Goal: Task Accomplishment & Management: Complete application form

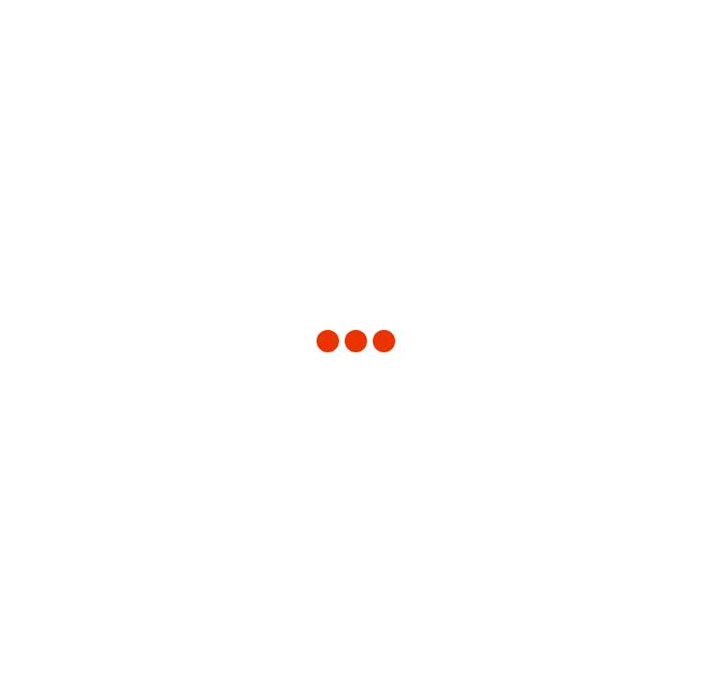
type input "3243"
type input "Mexico"
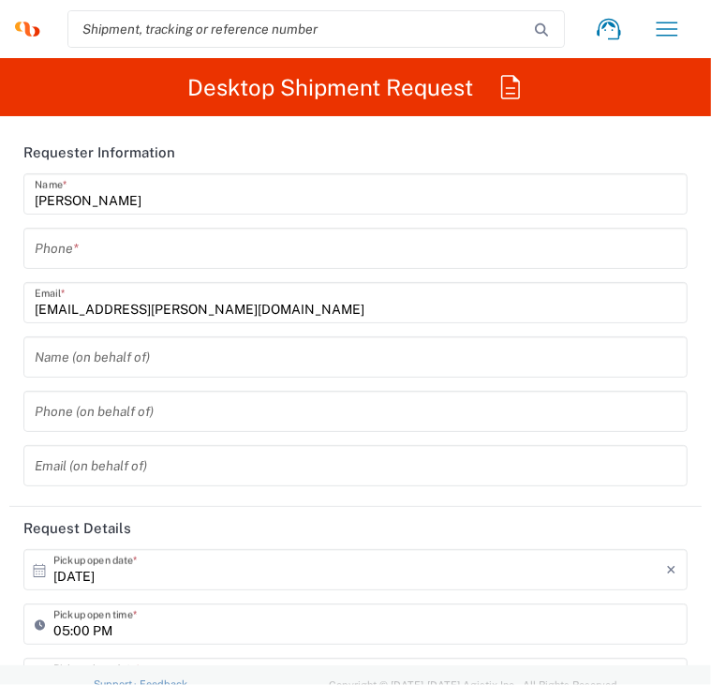
type input "INC Research Clin Svcs [GEOGRAPHIC_DATA]"
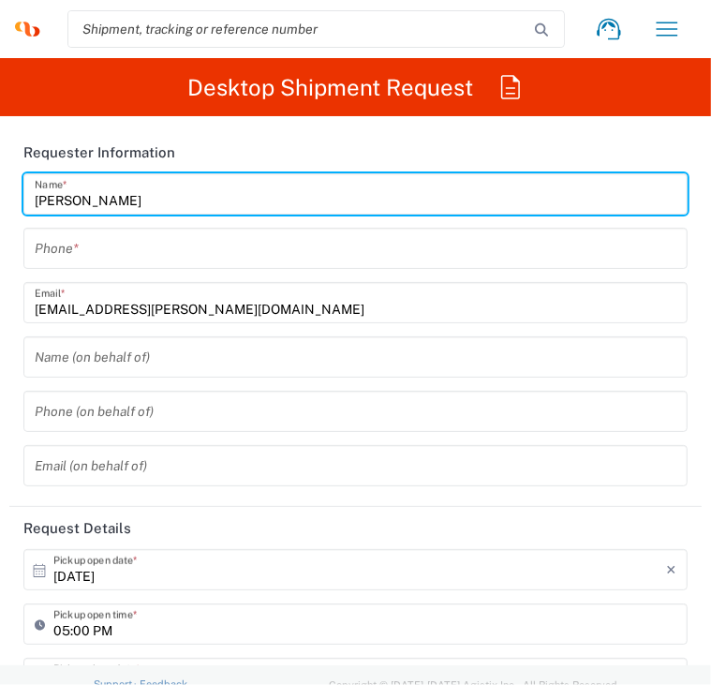
click at [189, 193] on input "Lennin Tapia" at bounding box center [356, 194] width 642 height 33
type input "Lennin Tapia Hernandez"
click at [128, 258] on input "tel" at bounding box center [356, 248] width 642 height 33
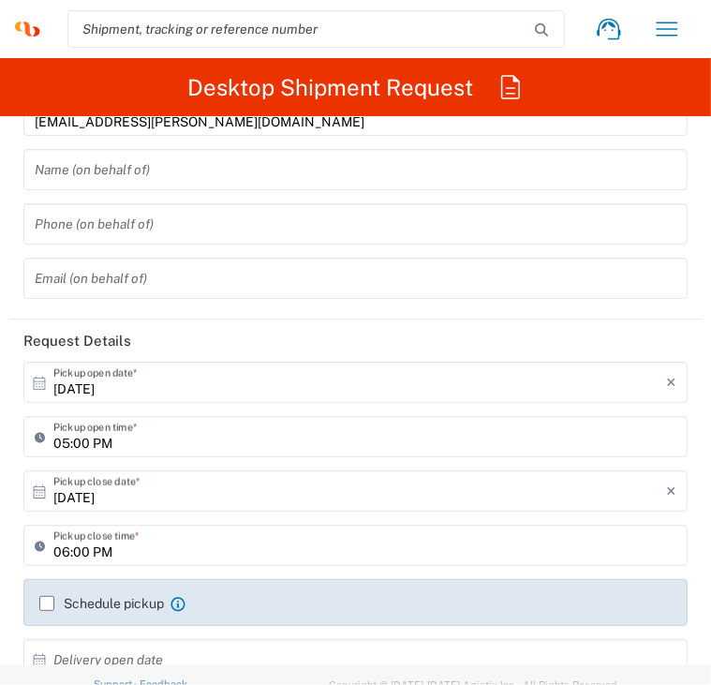
scroll to position [281, 0]
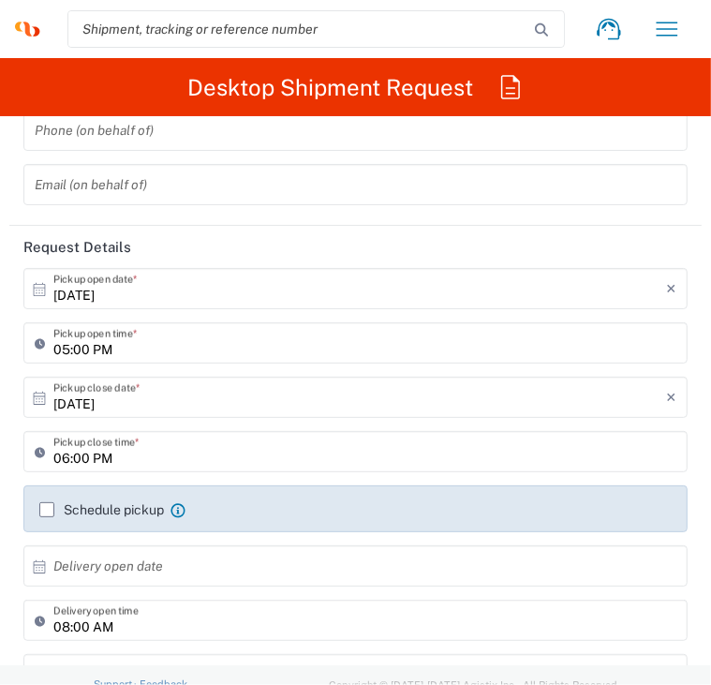
type input "4511122162"
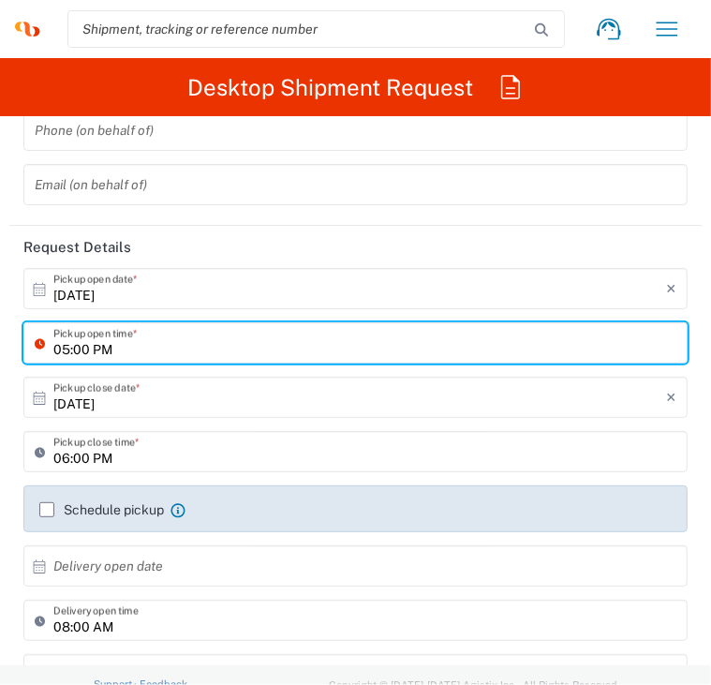
click at [84, 348] on input "05:00 PM" at bounding box center [364, 343] width 623 height 33
click at [90, 348] on input "05:00 PM" at bounding box center [364, 343] width 623 height 33
click at [94, 351] on input "008 PM" at bounding box center [364, 343] width 623 height 33
click at [94, 351] on input "8 PM" at bounding box center [364, 343] width 623 height 33
type input "08:00 AM"
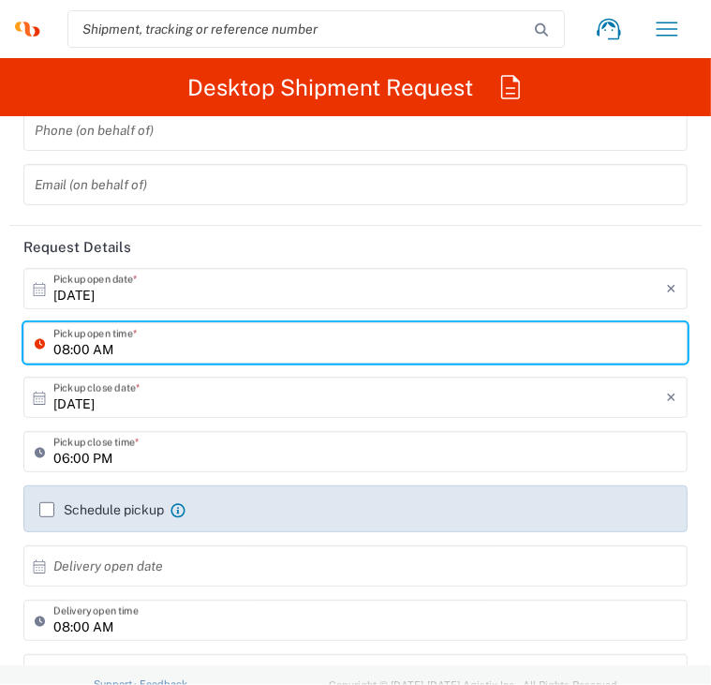
click at [133, 403] on input "[DATE]" at bounding box center [359, 397] width 613 height 33
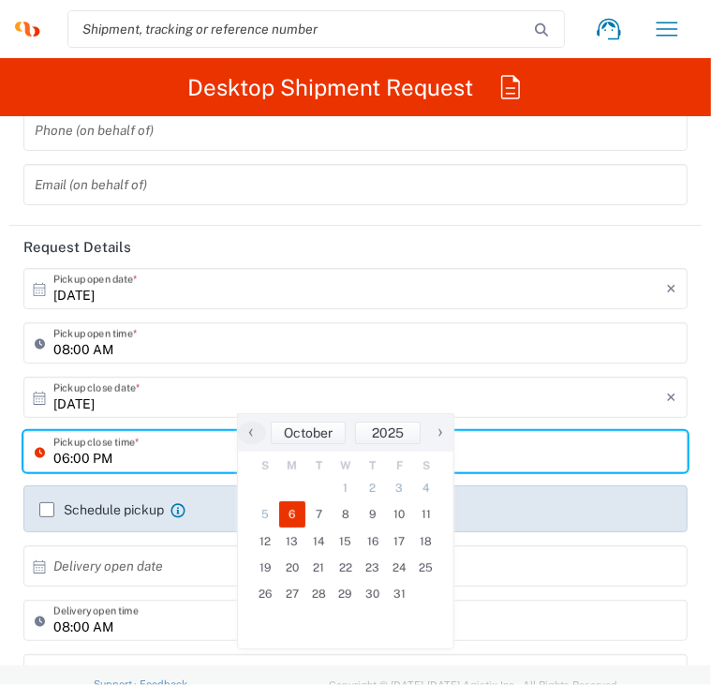
click at [85, 462] on input "06:00 PM" at bounding box center [364, 452] width 623 height 33
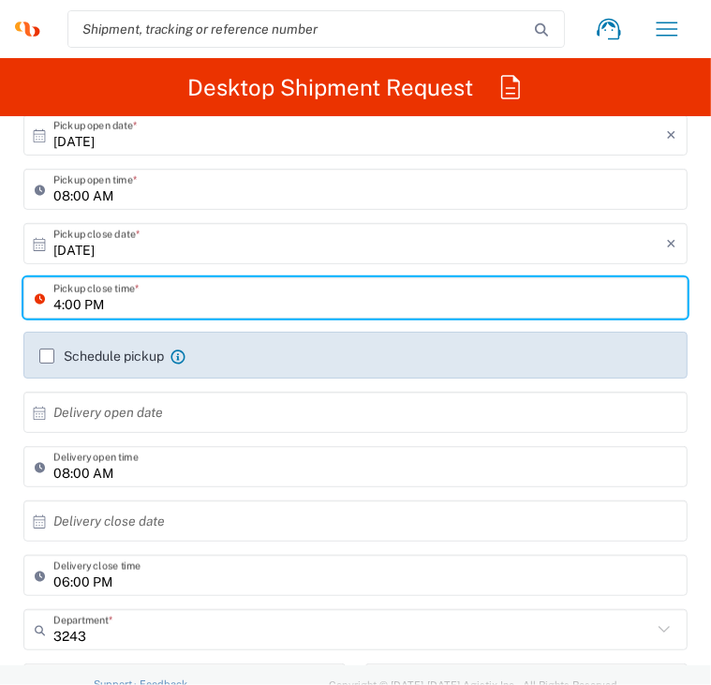
scroll to position [469, 0]
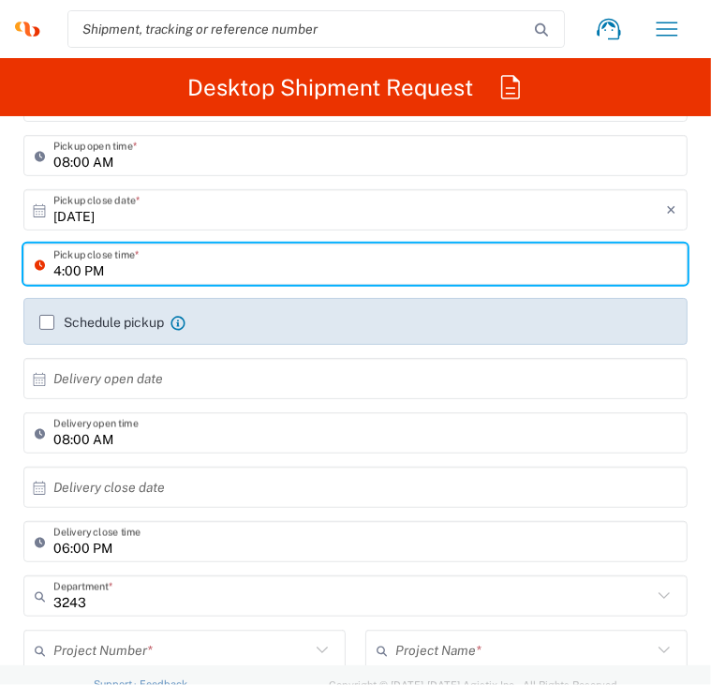
type input "04:00 PM"
click at [339, 488] on input "text" at bounding box center [359, 487] width 613 height 33
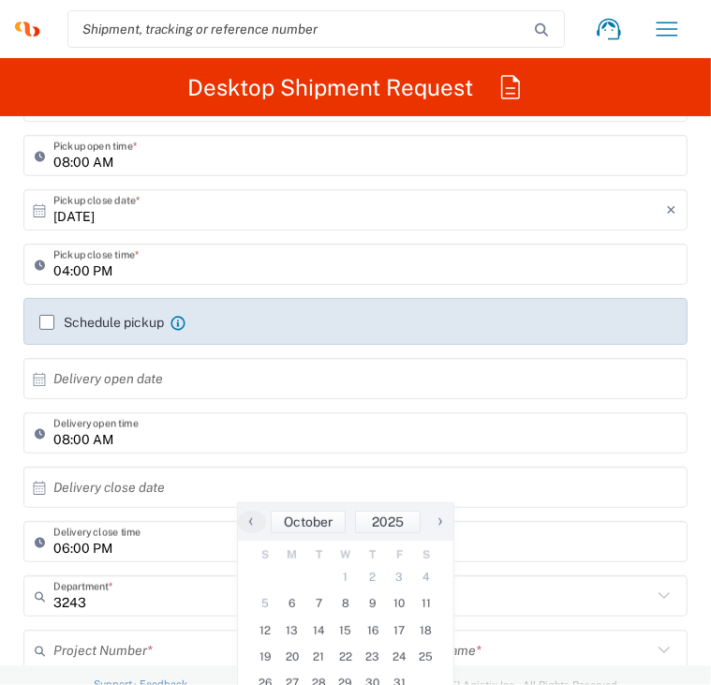
click at [435, 515] on span "›" at bounding box center [440, 521] width 28 height 22
click at [246, 521] on span "‹" at bounding box center [251, 521] width 28 height 22
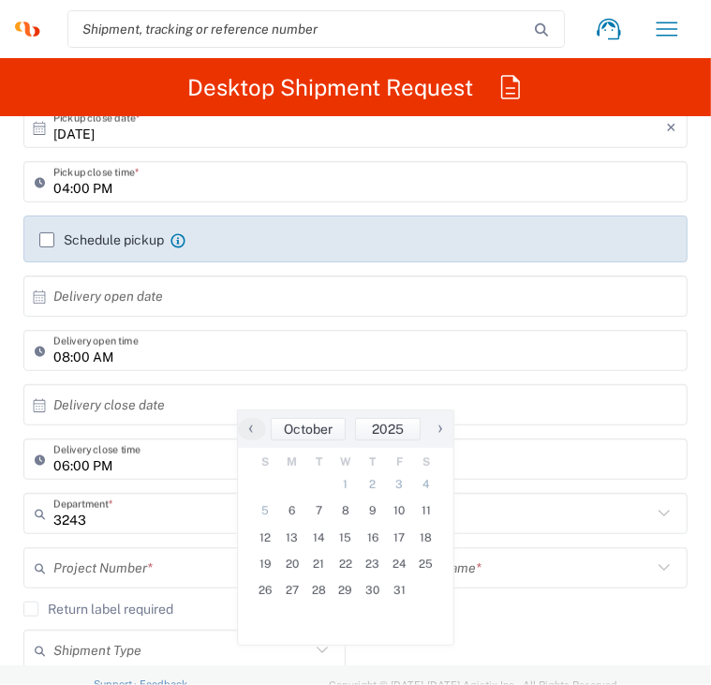
scroll to position [562, 0]
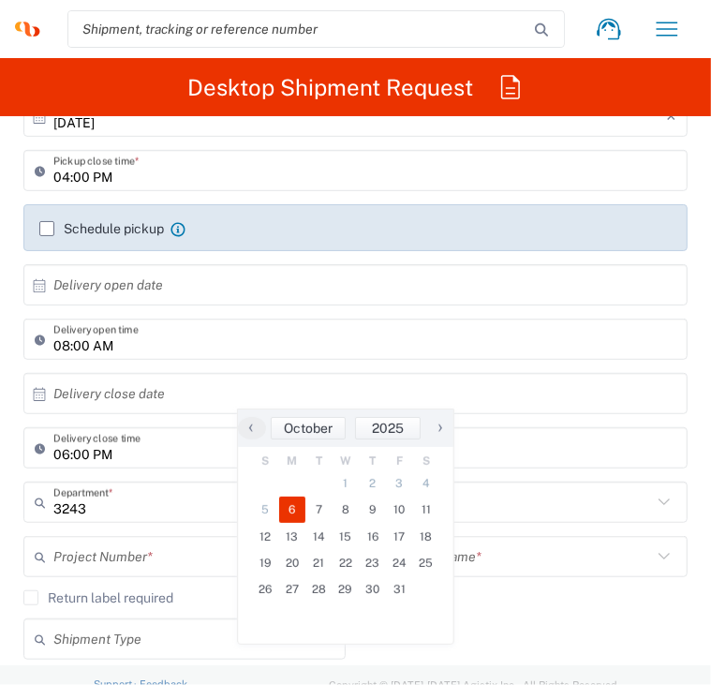
click at [302, 513] on span "6" at bounding box center [292, 510] width 27 height 26
type input "[DATE]"
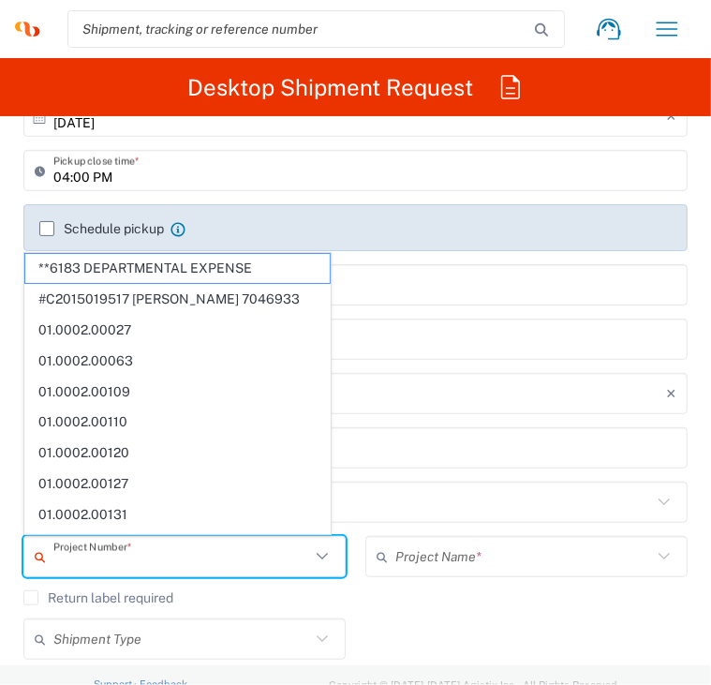
click at [146, 555] on input "text" at bounding box center [181, 557] width 257 height 33
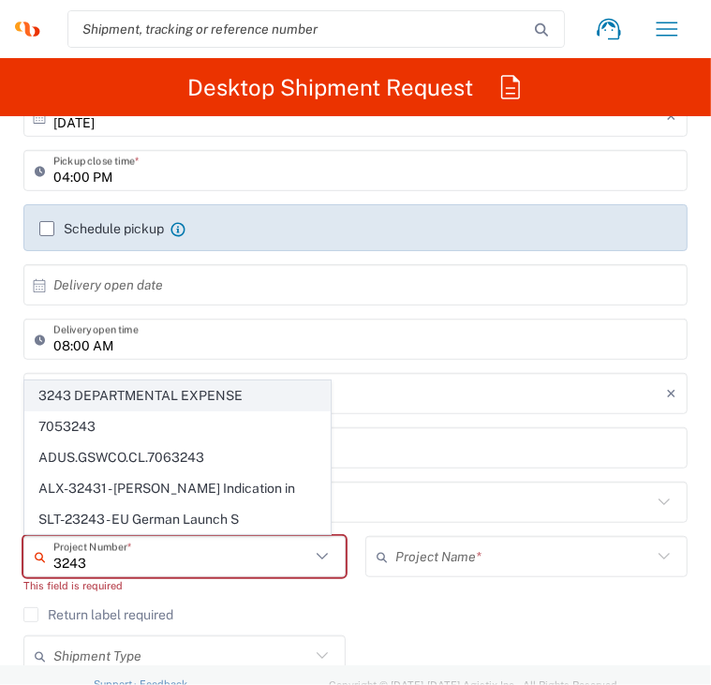
click at [191, 401] on span "3243 DEPARTMENTAL EXPENSE" at bounding box center [177, 395] width 305 height 29
type input "3243 DEPARTMENTAL EXPENSE"
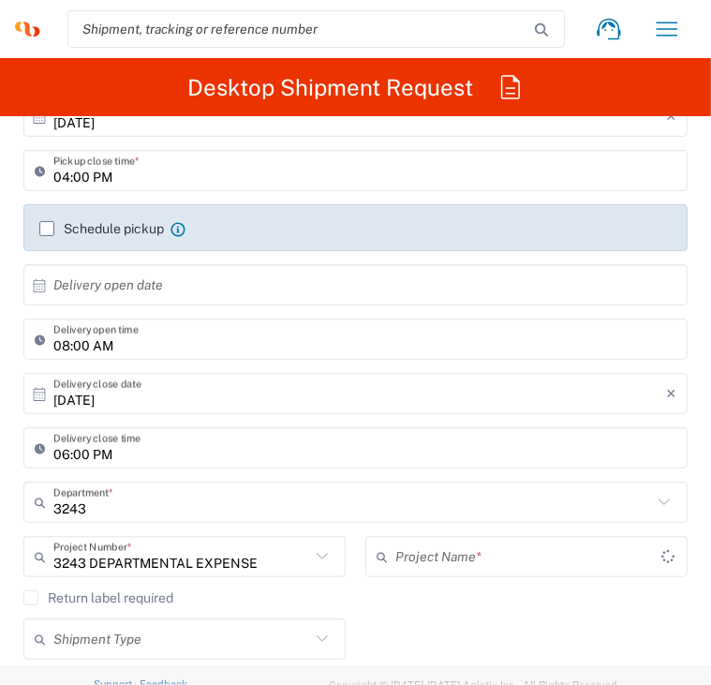
type input "3243 DEPARTMENTAL EXPENSE"
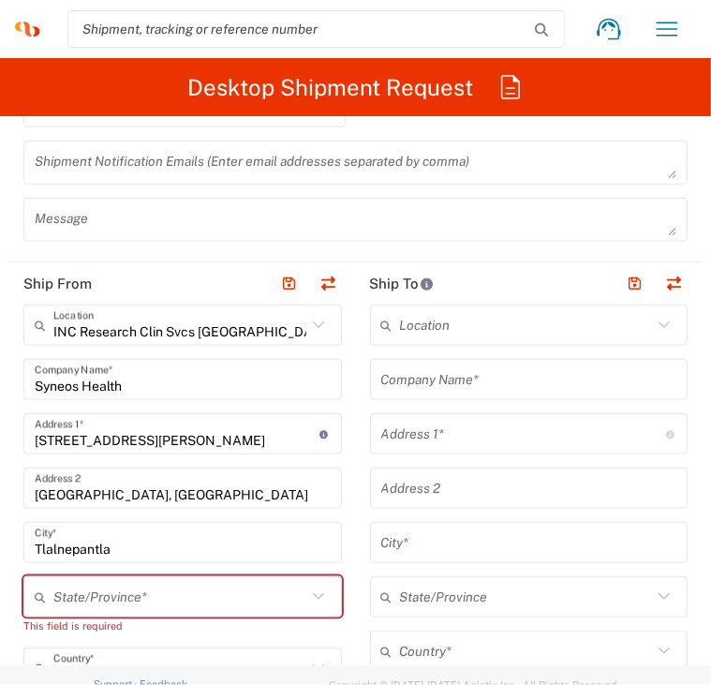
scroll to position [1125, 0]
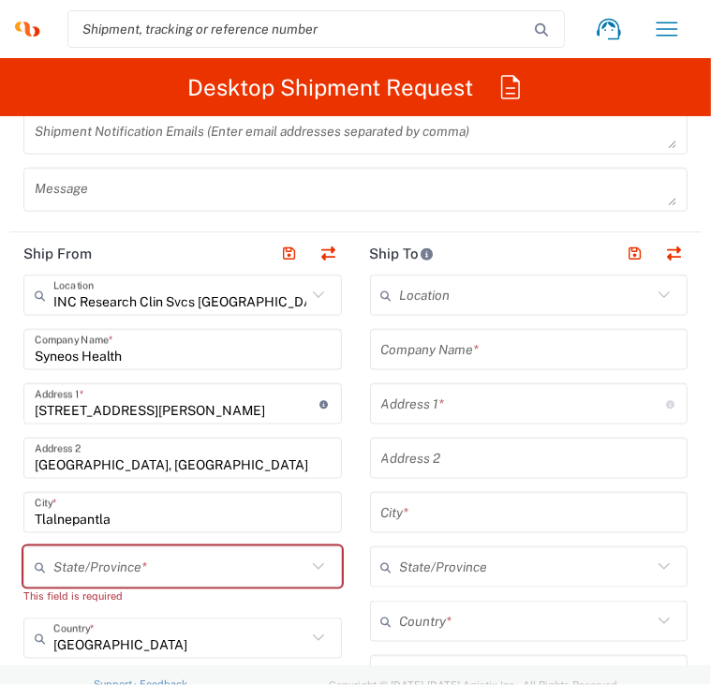
click at [277, 293] on input "INC Research Clin Svcs [GEOGRAPHIC_DATA]" at bounding box center [179, 295] width 253 height 33
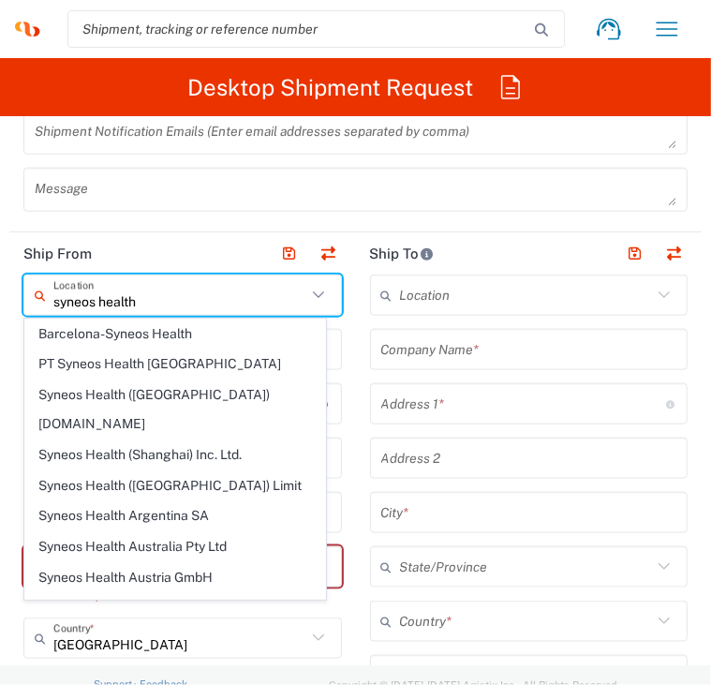
type input "syneos health"
click at [229, 244] on header "Ship From" at bounding box center [182, 253] width 347 height 42
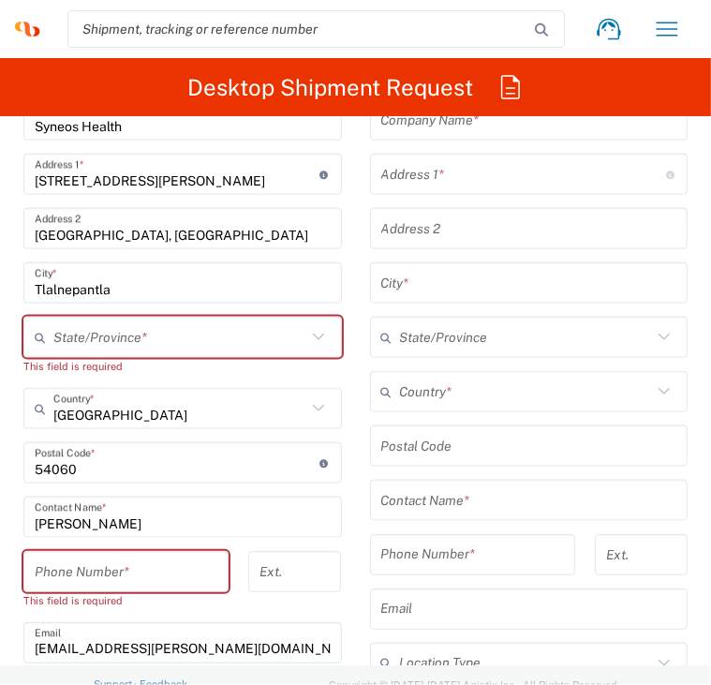
scroll to position [1312, 0]
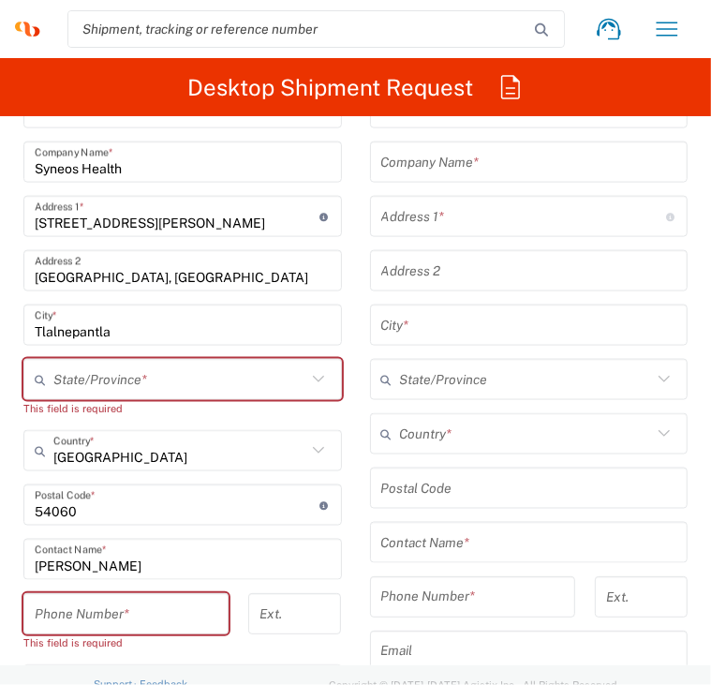
click at [306, 385] on icon at bounding box center [318, 379] width 24 height 24
type input "Mexico State"
type input "5565990091"
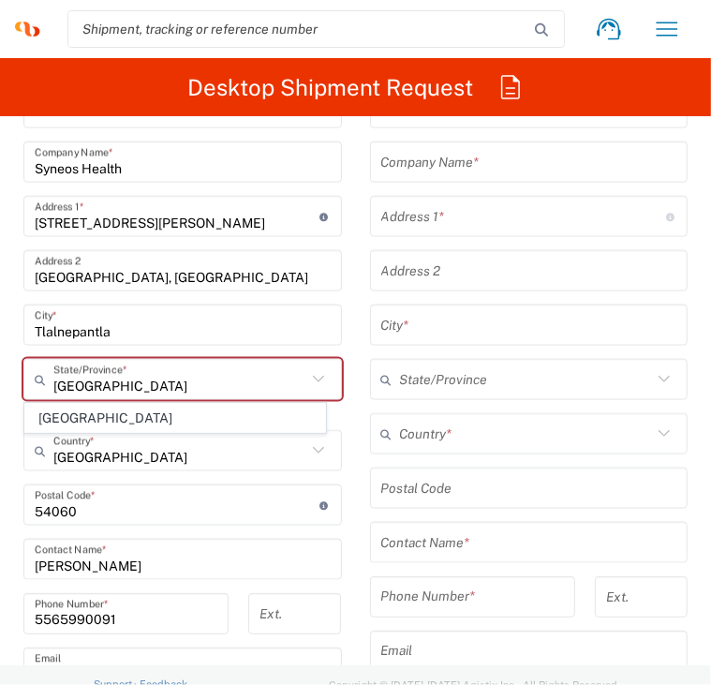
click at [12, 565] on main "Location Barcelona-Syneos Health PT Syneos Health Indonesia Syneos Health (Beij…" at bounding box center [182, 516] width 347 height 858
click at [172, 620] on input "5565990091" at bounding box center [126, 614] width 183 height 33
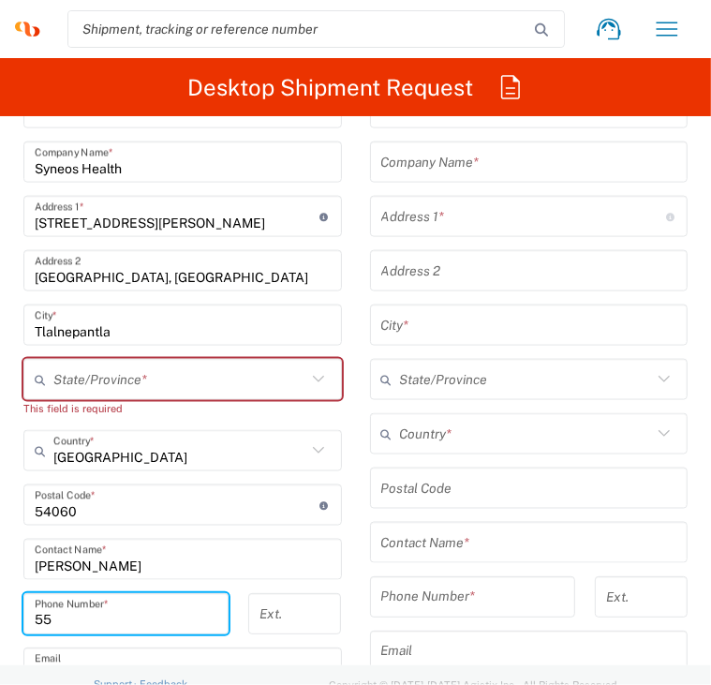
type input "5"
click at [306, 368] on icon at bounding box center [318, 379] width 24 height 24
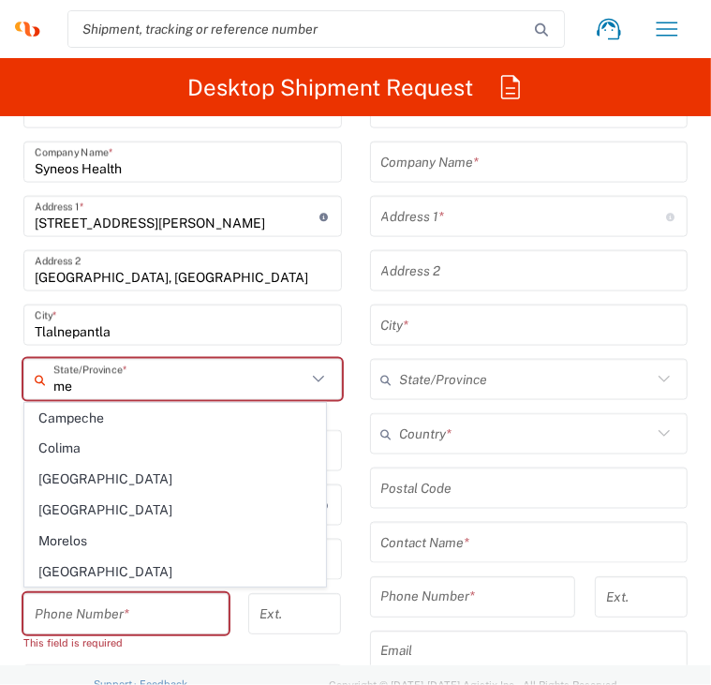
type input "mex"
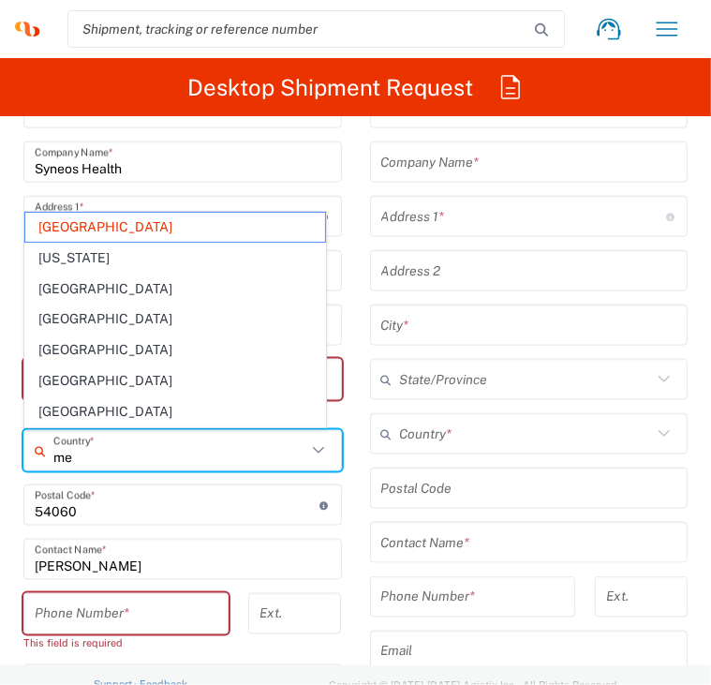
type input "Mexico"
type input "Mexico State"
type input "5565990091"
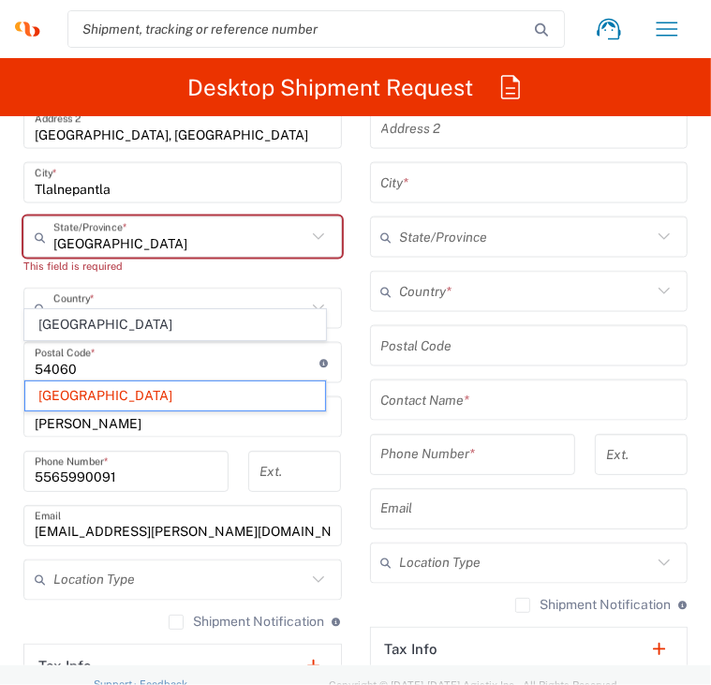
scroll to position [1500, 0]
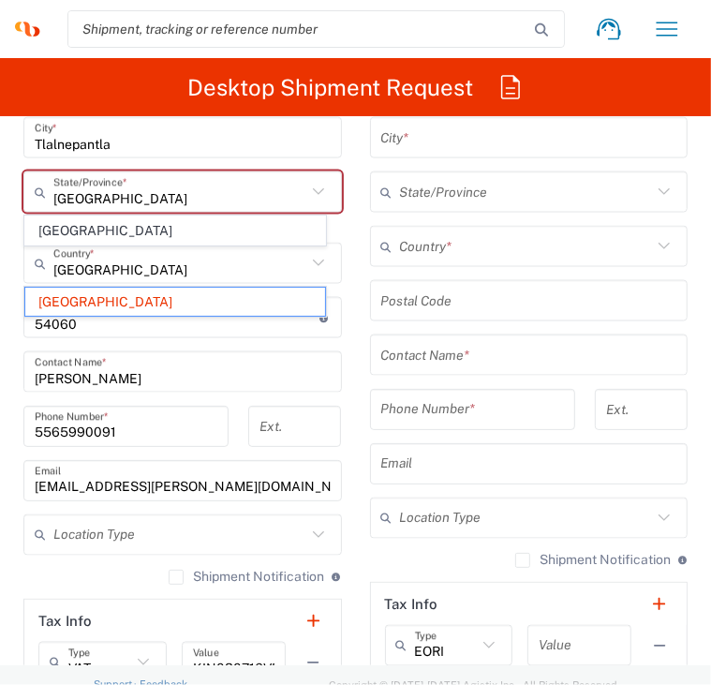
click at [293, 483] on input "lennin.tapia@syneoshealth.com" at bounding box center [183, 481] width 296 height 33
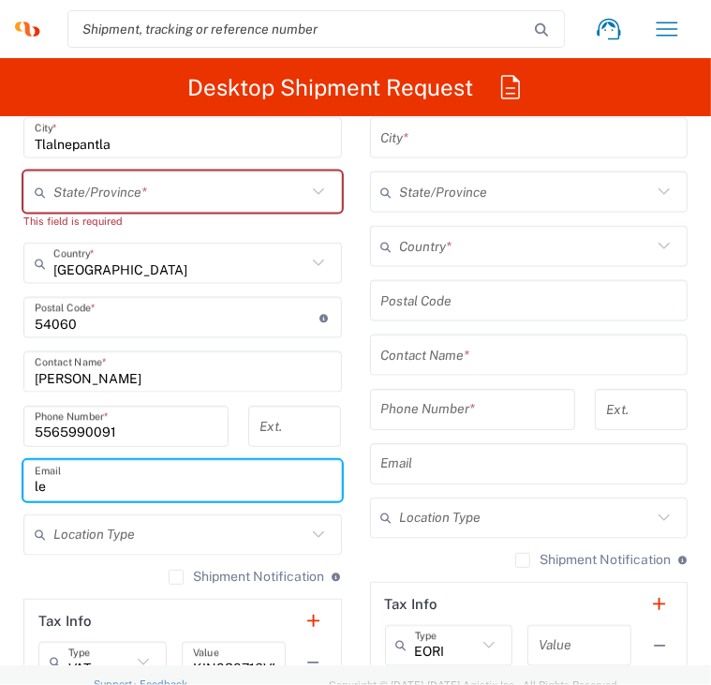
type input "l"
click at [256, 483] on input "text" at bounding box center [183, 481] width 296 height 33
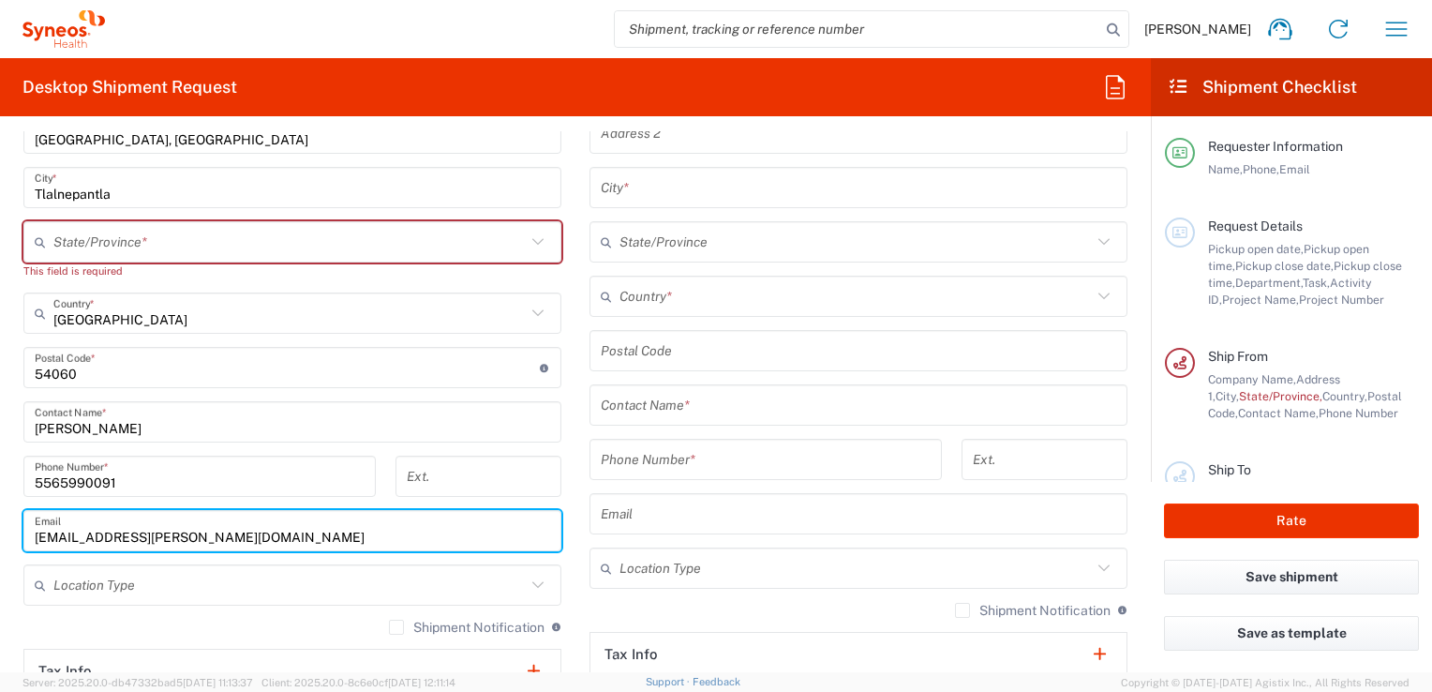
scroll to position [937, 0]
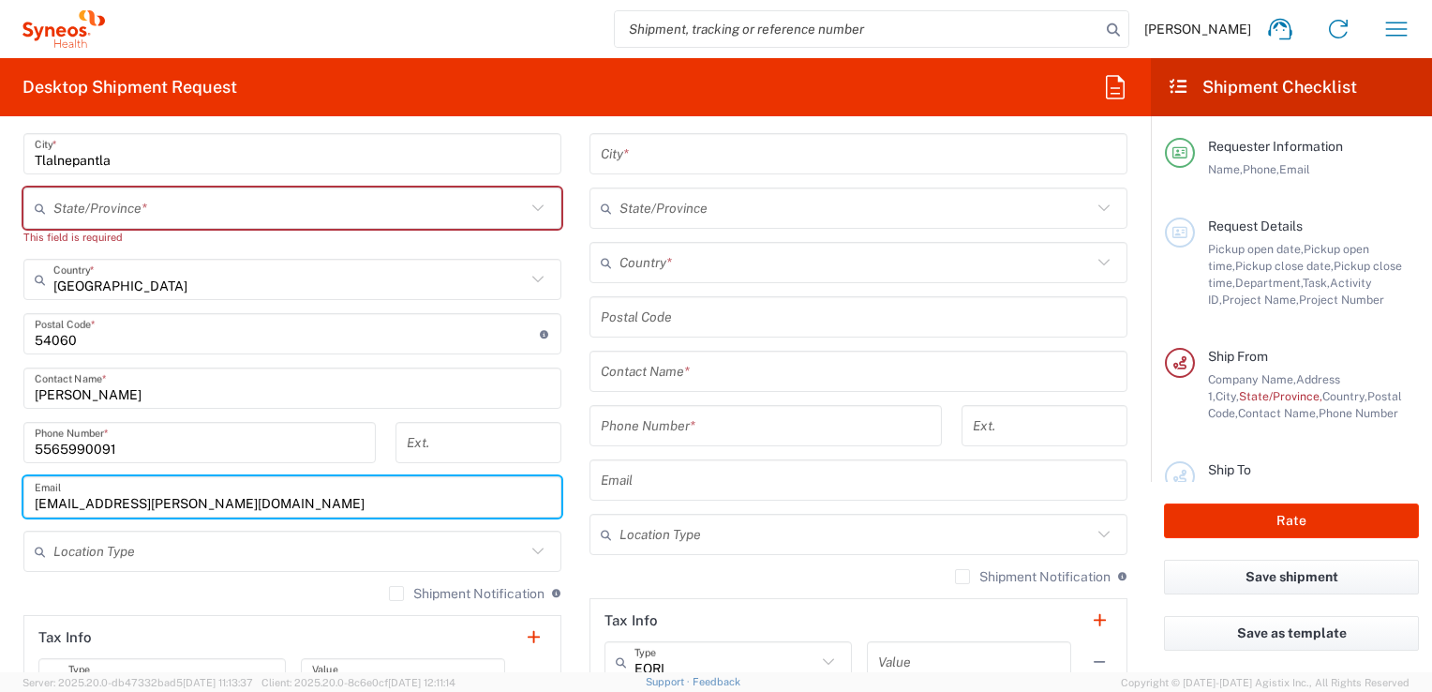
type input "mariadelcarmen.figueroa@syneoshealth.com"
click at [575, 324] on main "Location Addison Whitney LLC-Morrisvile NC US Barcelona-Syneos Health BioSector…" at bounding box center [858, 309] width 566 height 787
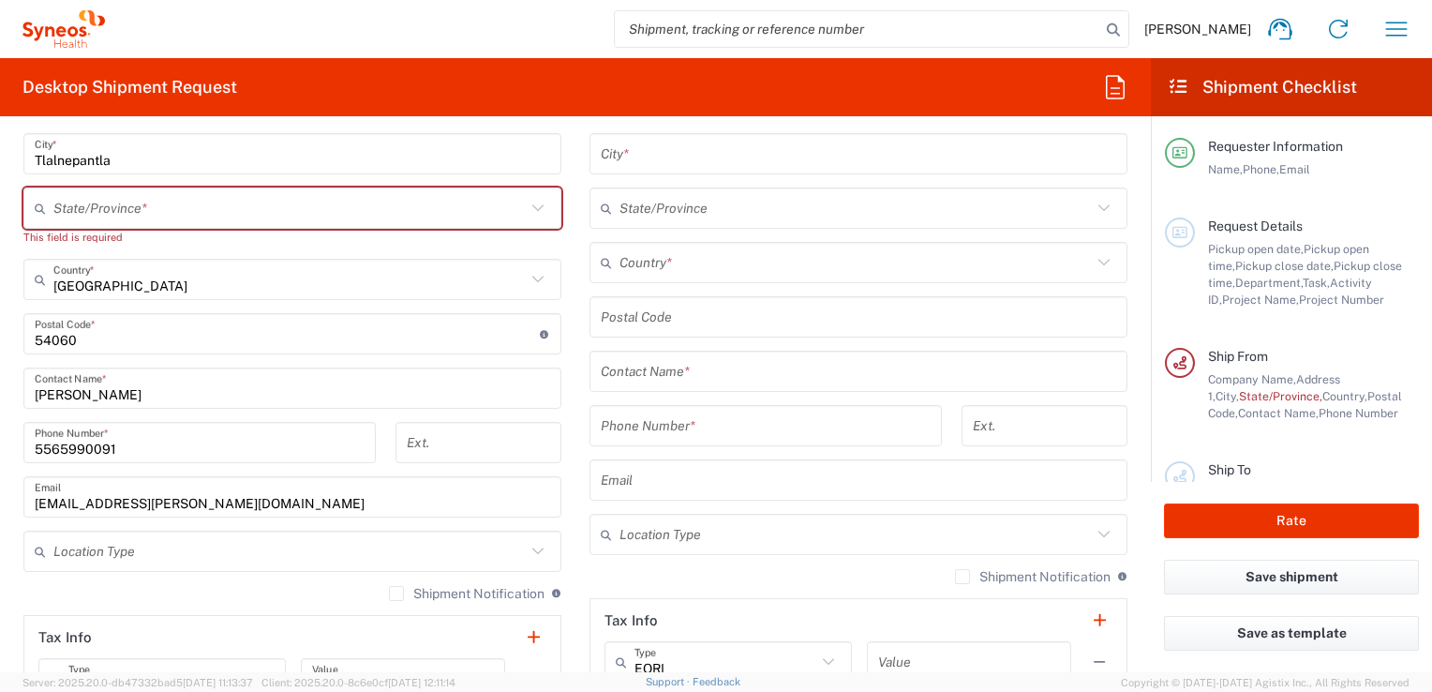
click at [276, 199] on input "text" at bounding box center [289, 208] width 472 height 33
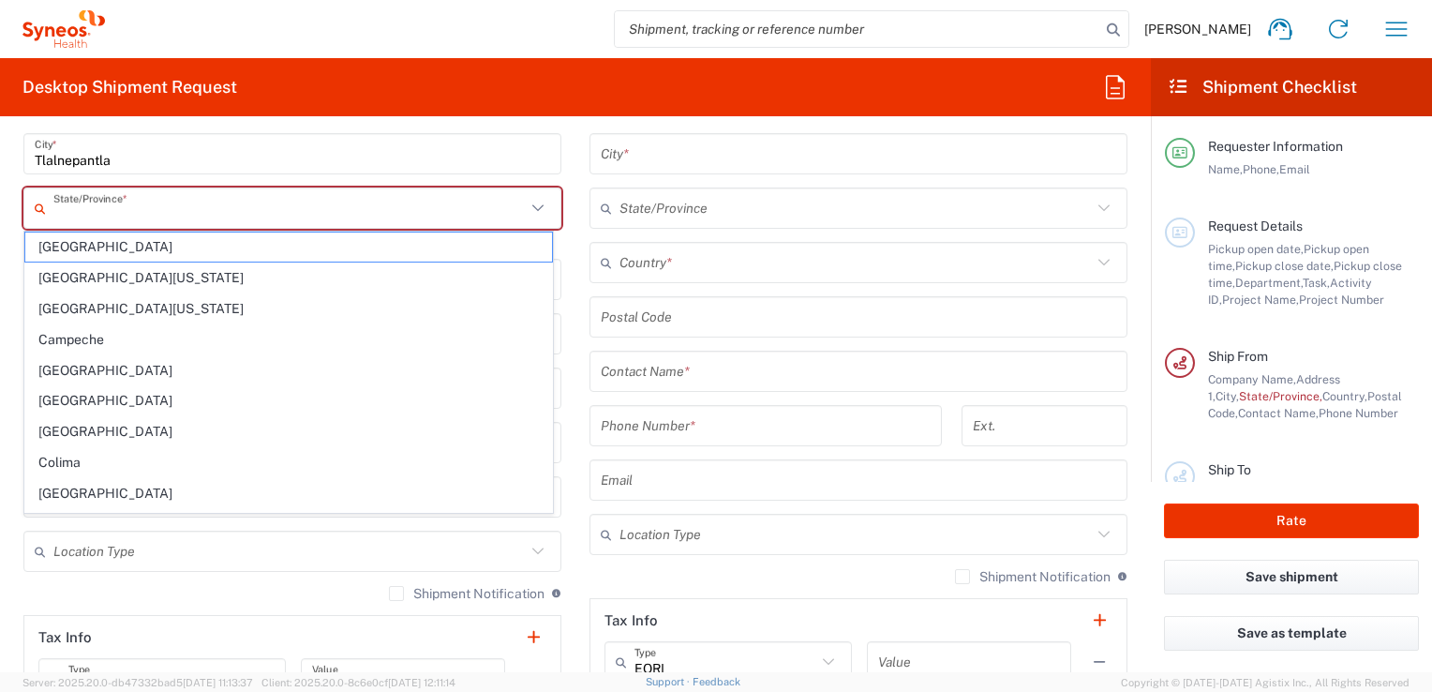
type input "Mexico State"
click at [558, 86] on agx-form-header "Desktop Shipment Request" at bounding box center [575, 87] width 1151 height 58
click at [375, 209] on input "text" at bounding box center [289, 208] width 472 height 33
type input "Mexico State"
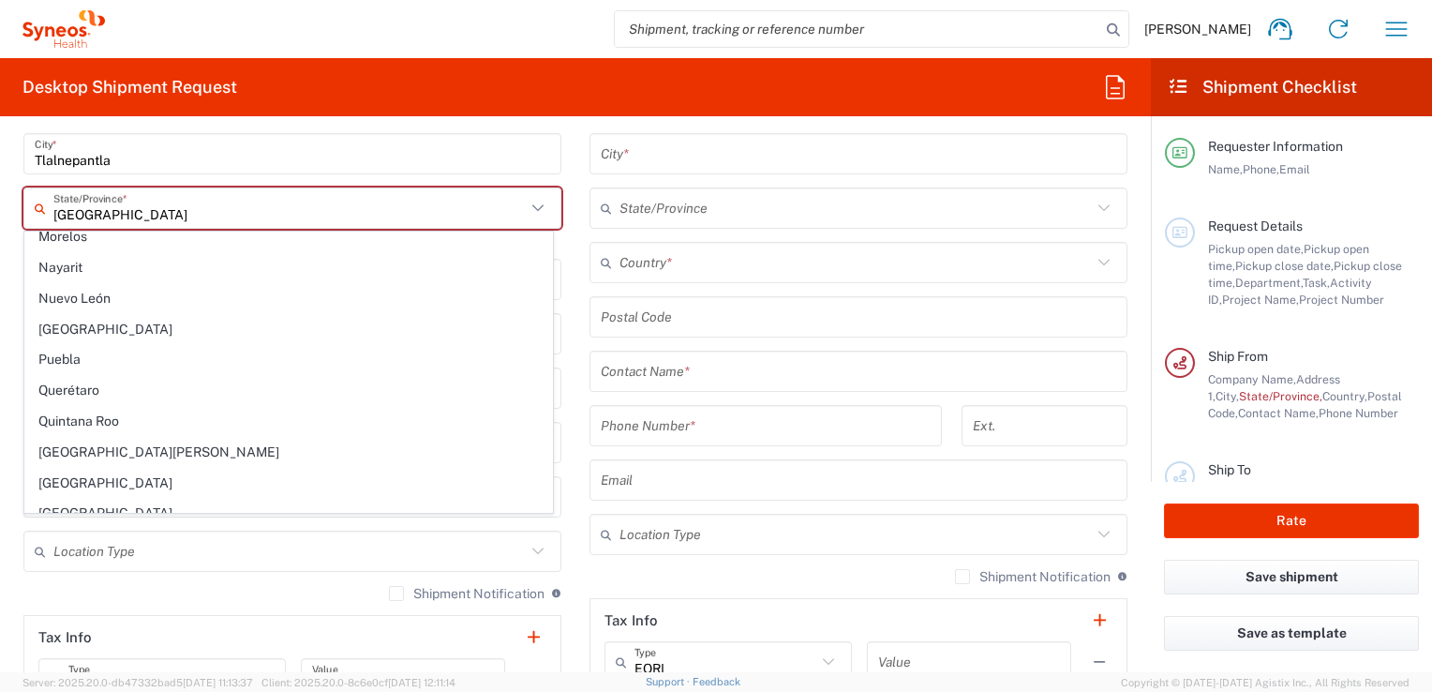
scroll to position [315, 0]
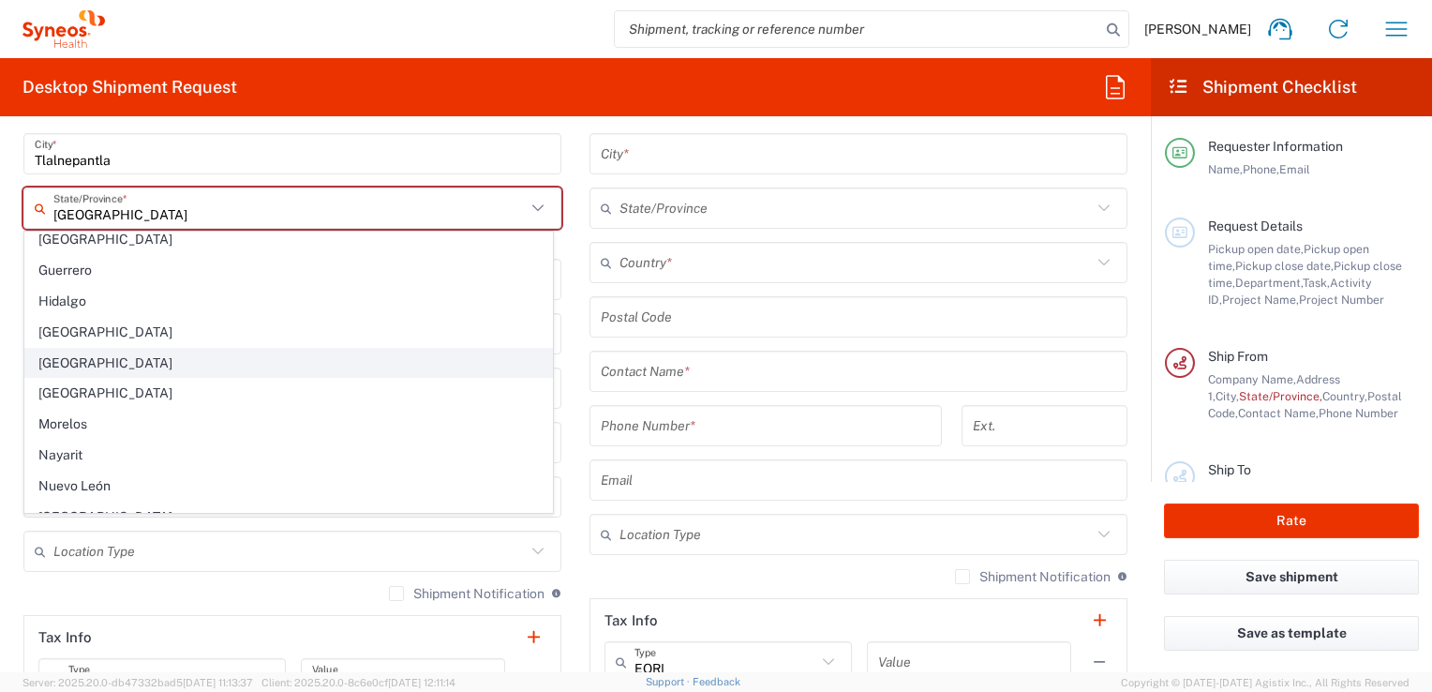
click at [174, 366] on span "Mexico State" at bounding box center [288, 363] width 527 height 29
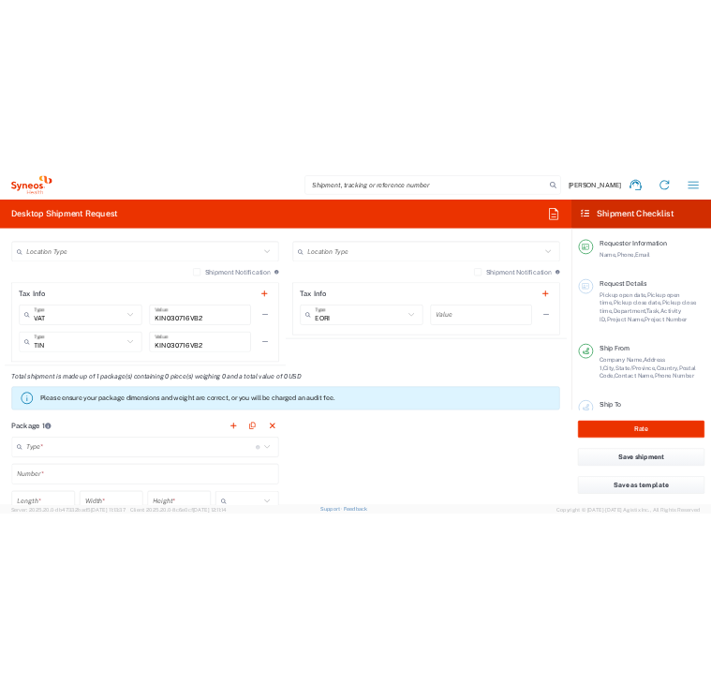
scroll to position [1312, 0]
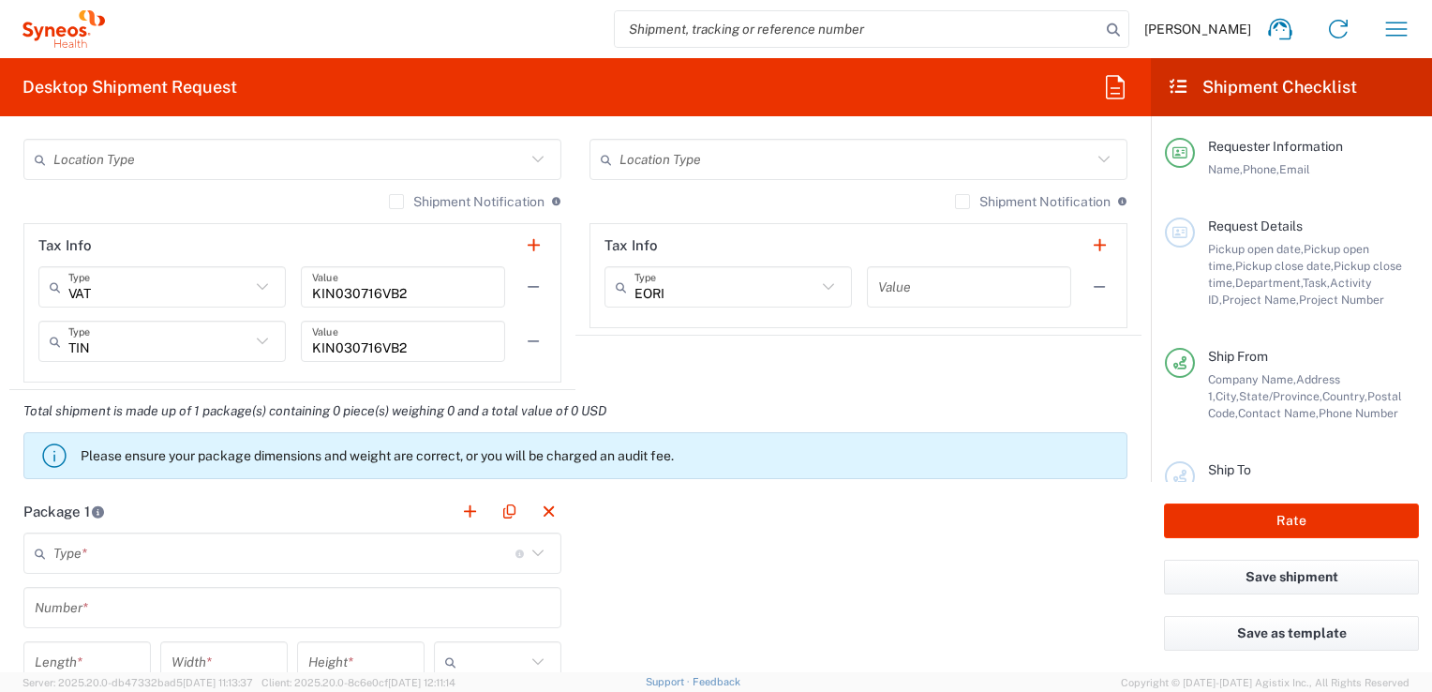
click at [710, 641] on div "Package 1 Type * Material used to package goods Envelope Large Box Medium Box P…" at bounding box center [575, 695] width 1132 height 411
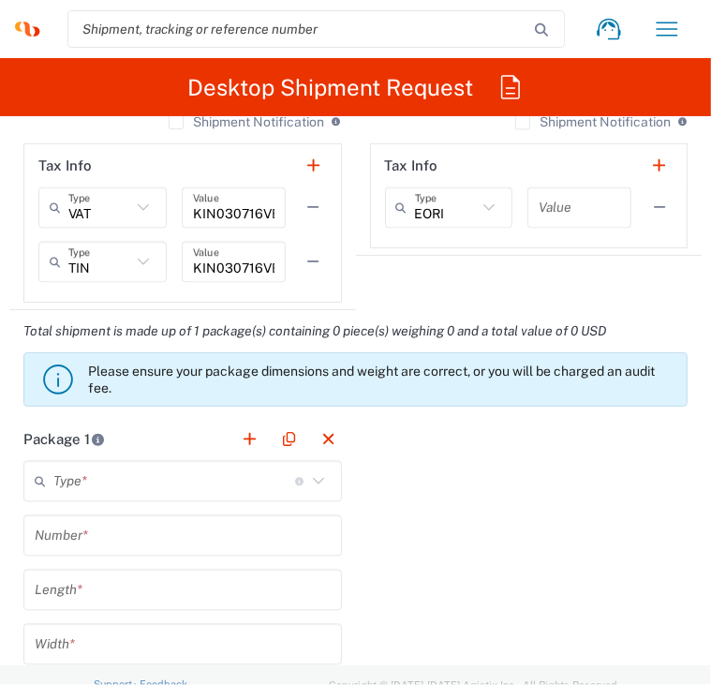
scroll to position [1968, 0]
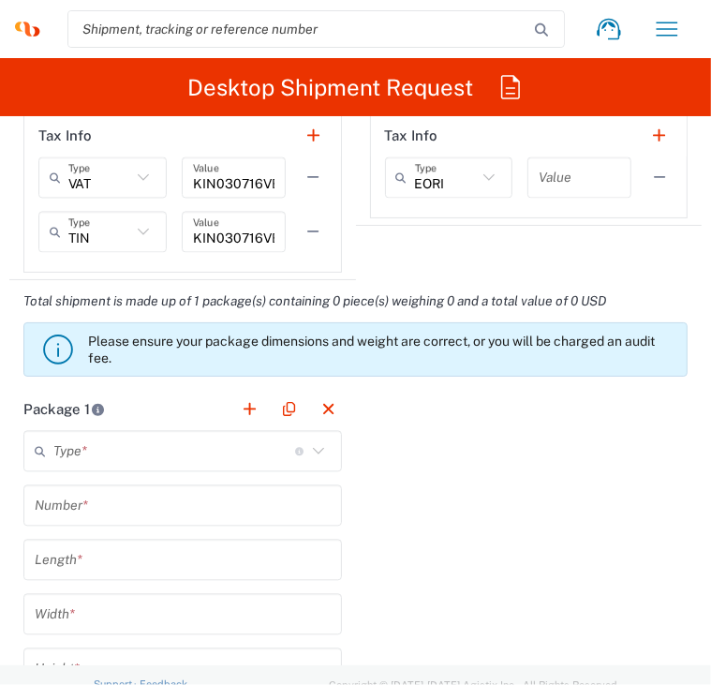
click at [306, 449] on icon at bounding box center [318, 451] width 24 height 24
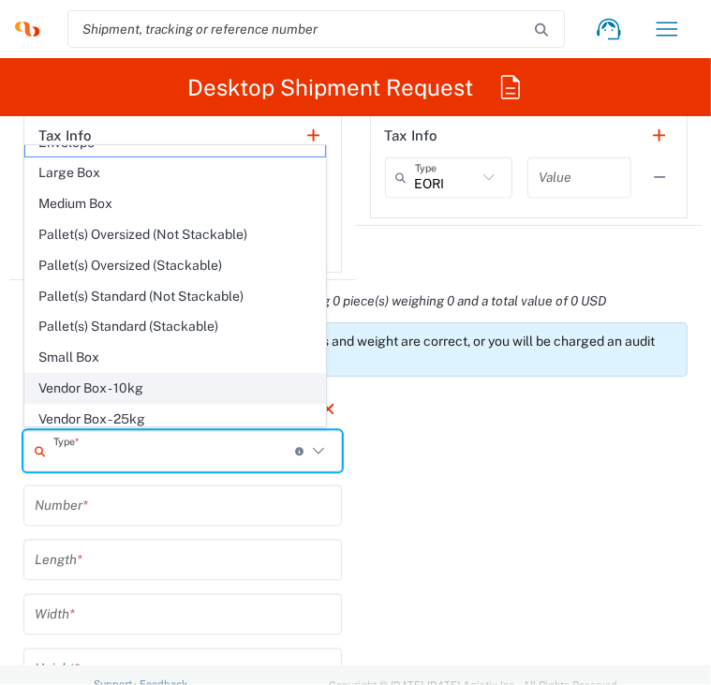
scroll to position [0, 0]
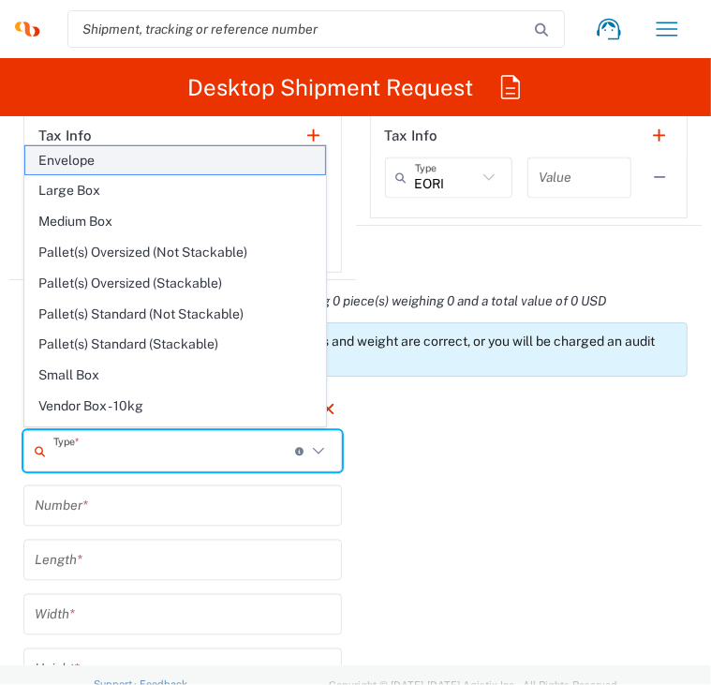
click at [157, 167] on span "Envelope" at bounding box center [175, 160] width 300 height 29
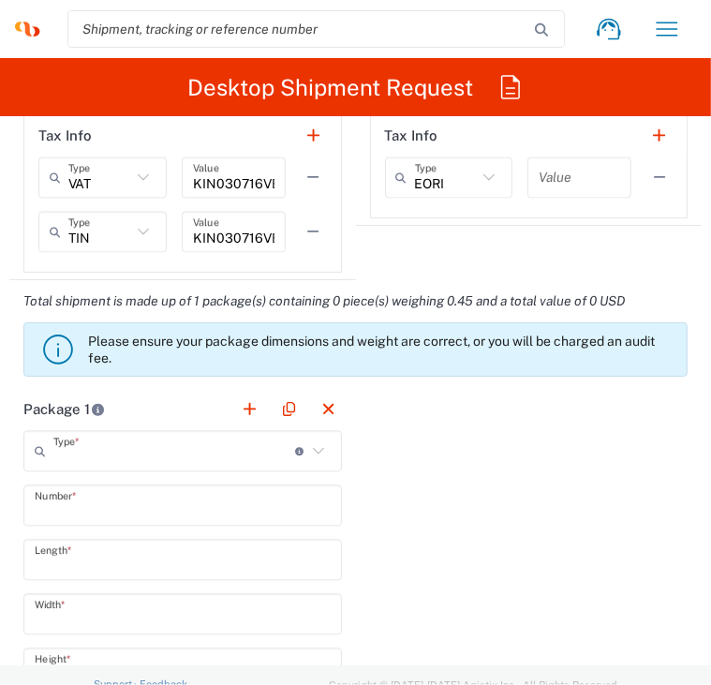
type input "Envelope"
type input "1"
type input "9.5"
type input "12.5"
type input "0.25"
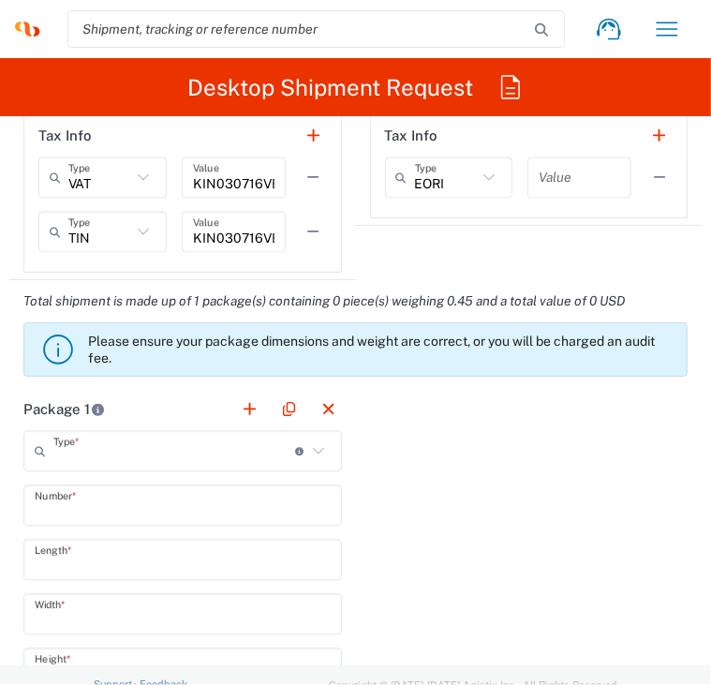
type input "in"
type input "0.45"
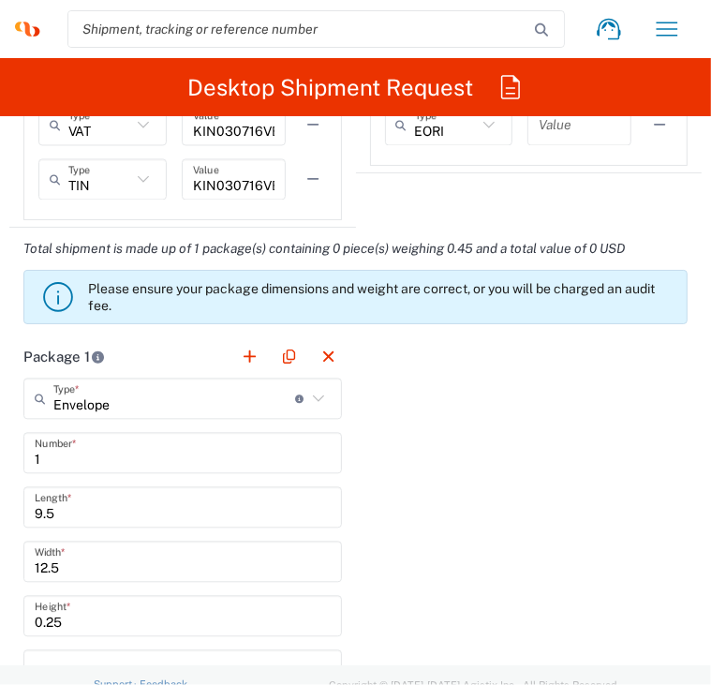
scroll to position [2062, 0]
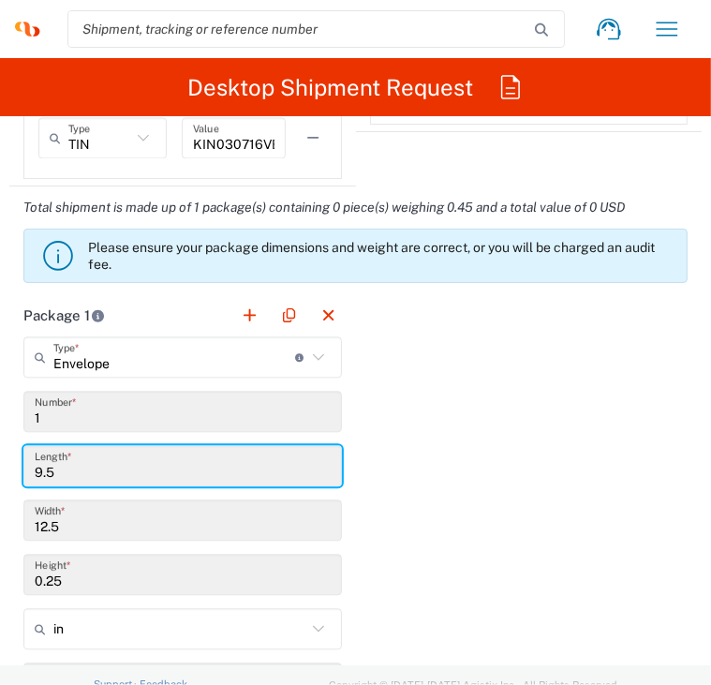
click at [225, 476] on input "9.5" at bounding box center [183, 466] width 296 height 33
click at [70, 470] on input "9.5" at bounding box center [183, 466] width 296 height 33
click at [88, 472] on input "9.5" at bounding box center [183, 466] width 296 height 33
click at [82, 469] on input "9.5" at bounding box center [183, 466] width 296 height 33
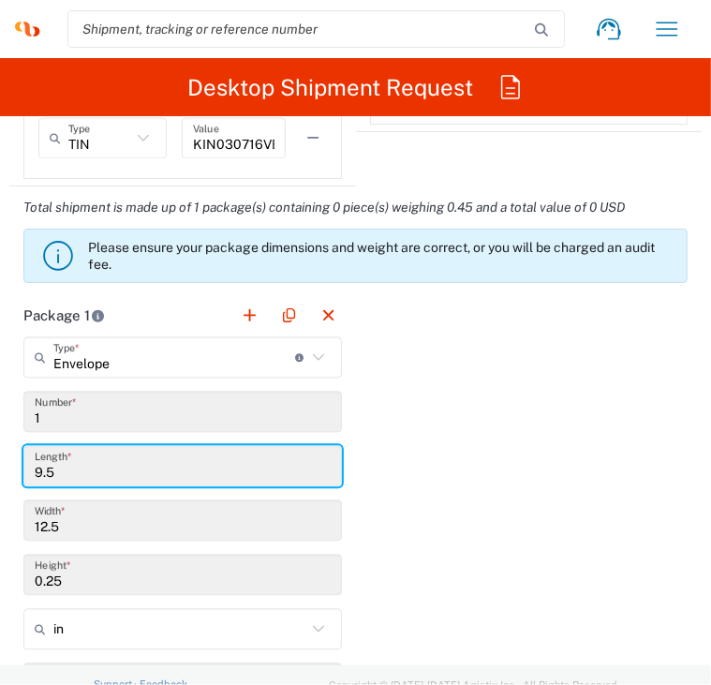
click at [82, 469] on input "9.5" at bounding box center [183, 466] width 296 height 33
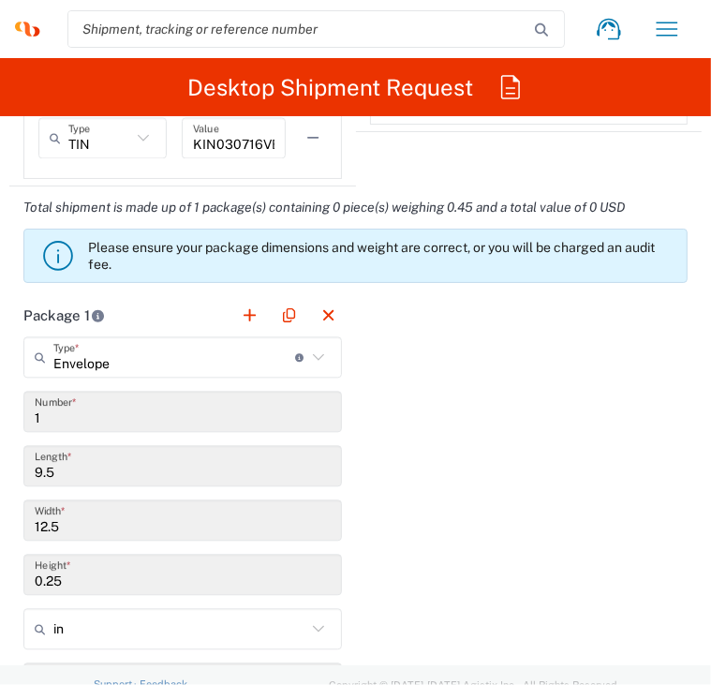
drag, startPoint x: 82, startPoint y: 469, endPoint x: 41, endPoint y: 519, distance: 65.3
click at [41, 519] on input "12.5" at bounding box center [183, 520] width 296 height 33
click at [56, 473] on input "9.5" at bounding box center [183, 466] width 296 height 33
click at [55, 470] on input "9.5" at bounding box center [183, 466] width 296 height 33
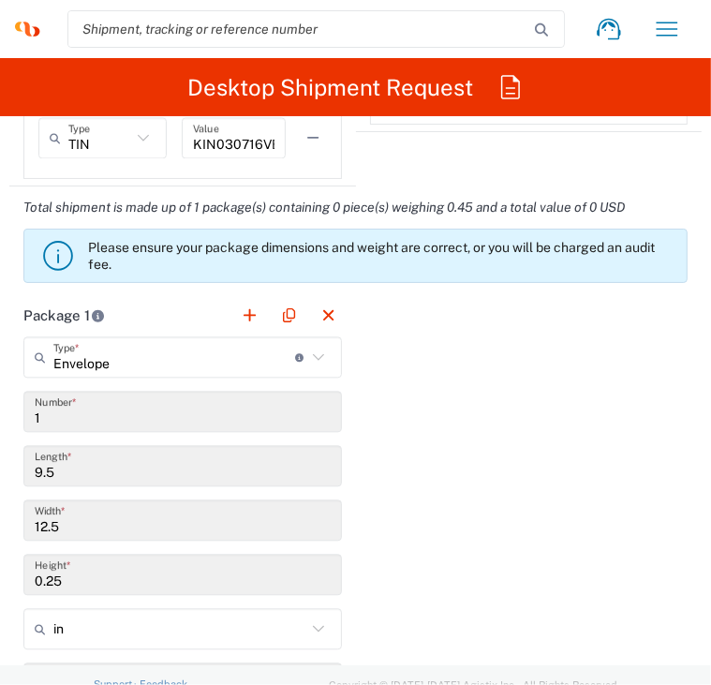
click at [55, 470] on input "9.5" at bounding box center [183, 466] width 296 height 33
drag, startPoint x: 55, startPoint y: 470, endPoint x: 103, endPoint y: 617, distance: 154.7
click at [103, 617] on input "text" at bounding box center [179, 629] width 253 height 30
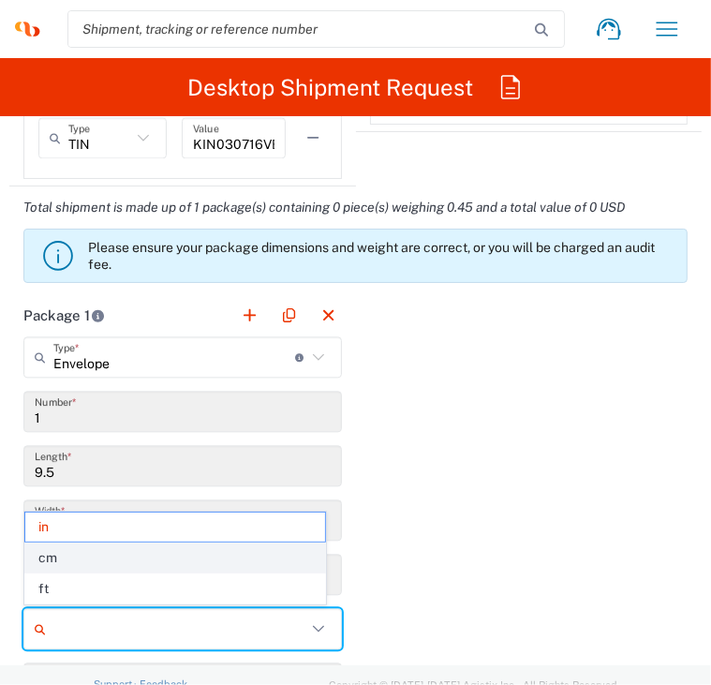
click at [96, 564] on span "cm" at bounding box center [175, 558] width 300 height 29
type input "24.13"
type input "31.75"
type input "0.64"
type input "cm"
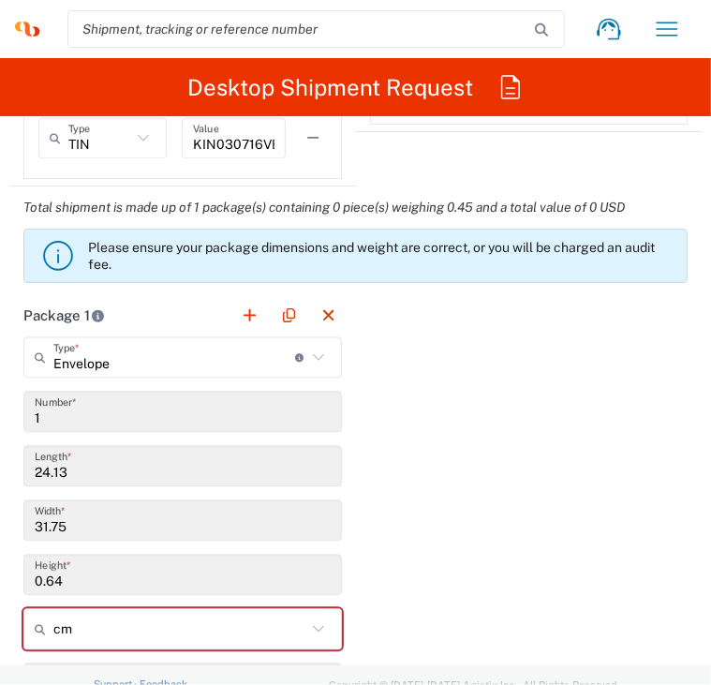
click at [76, 472] on input "24.13" at bounding box center [183, 466] width 296 height 33
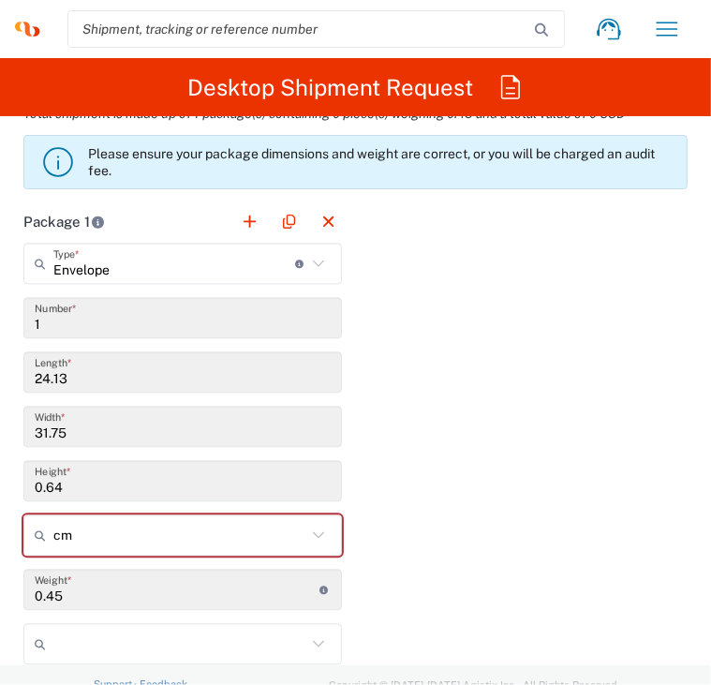
scroll to position [2249, 0]
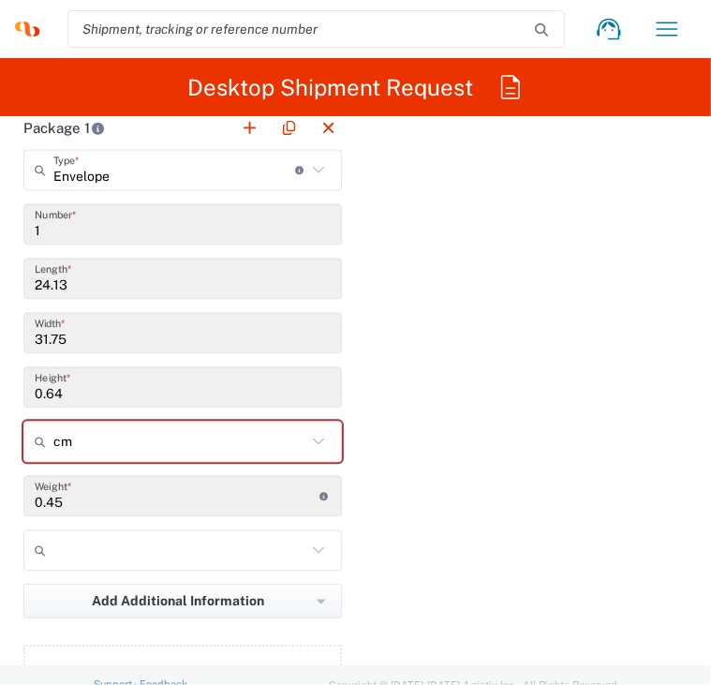
click at [306, 553] on icon at bounding box center [318, 550] width 24 height 24
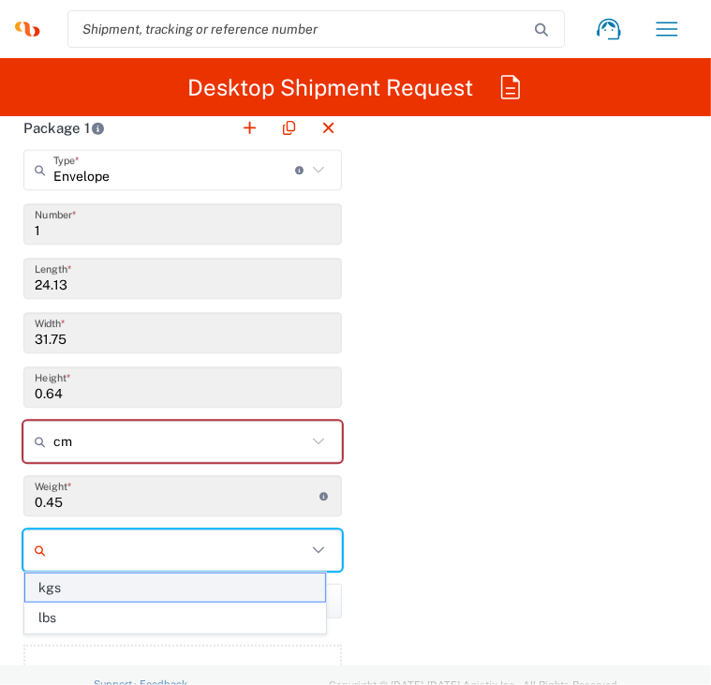
click at [208, 588] on span "kgs" at bounding box center [175, 588] width 300 height 29
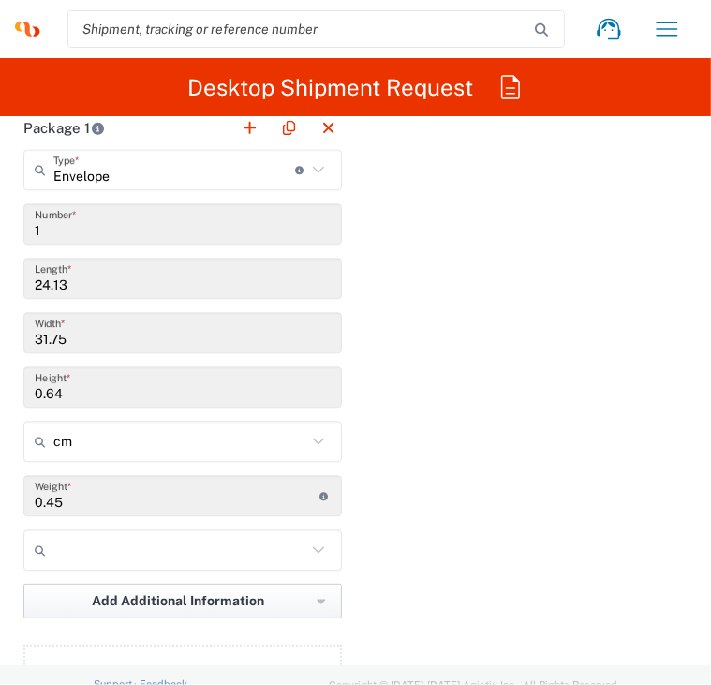
type input "kgs"
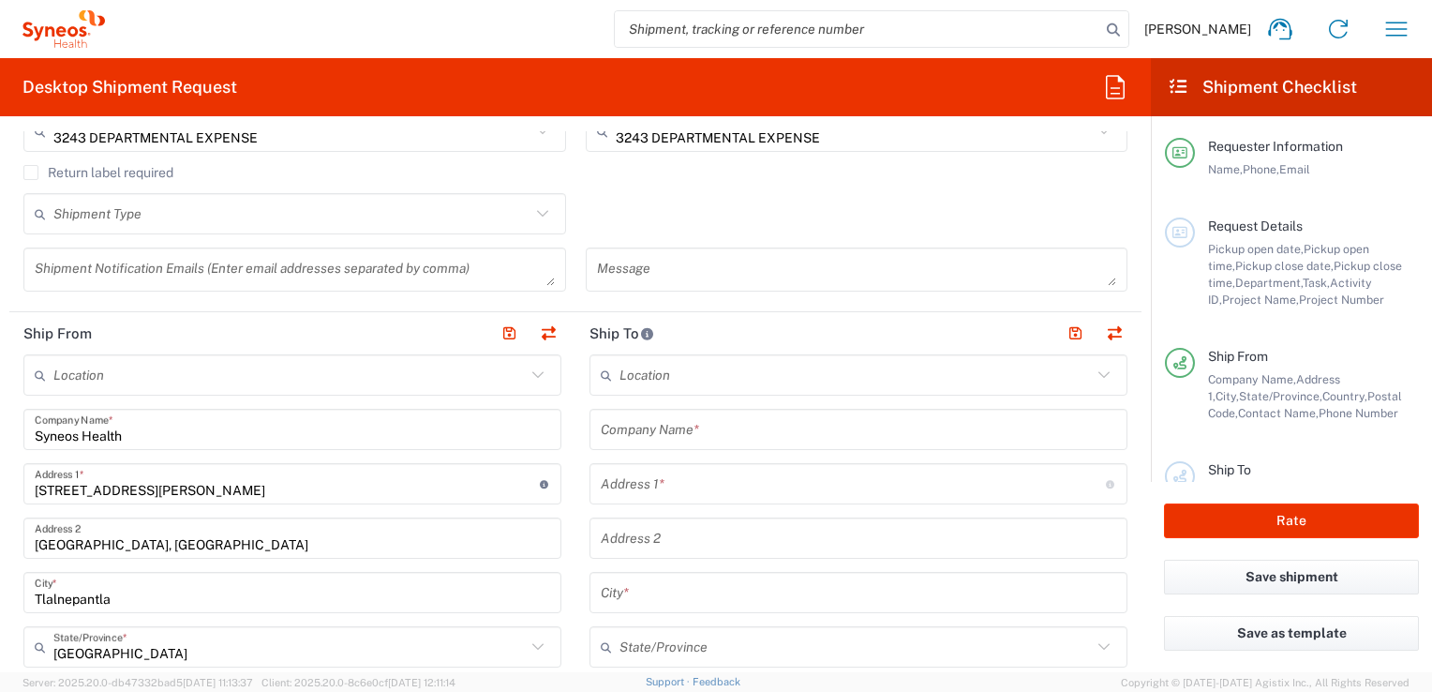
scroll to position [562, 0]
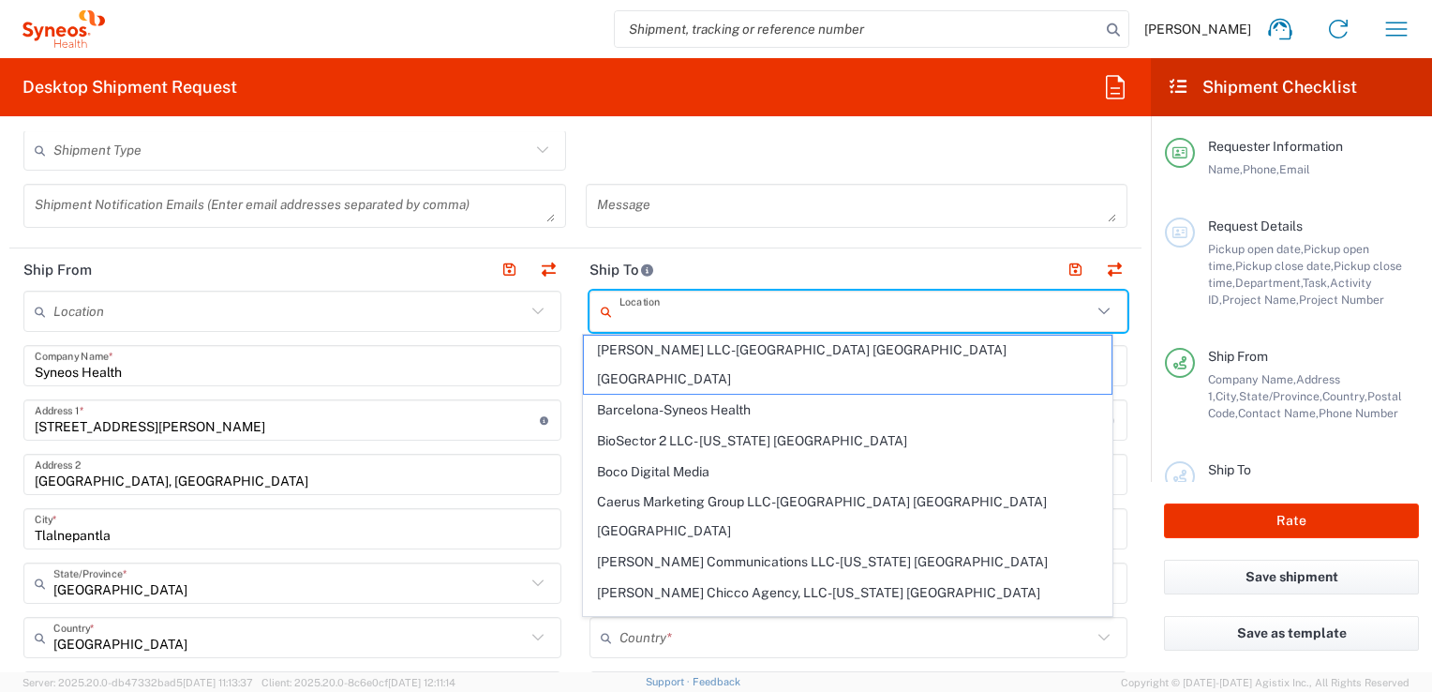
click at [703, 321] on input "text" at bounding box center [856, 311] width 472 height 33
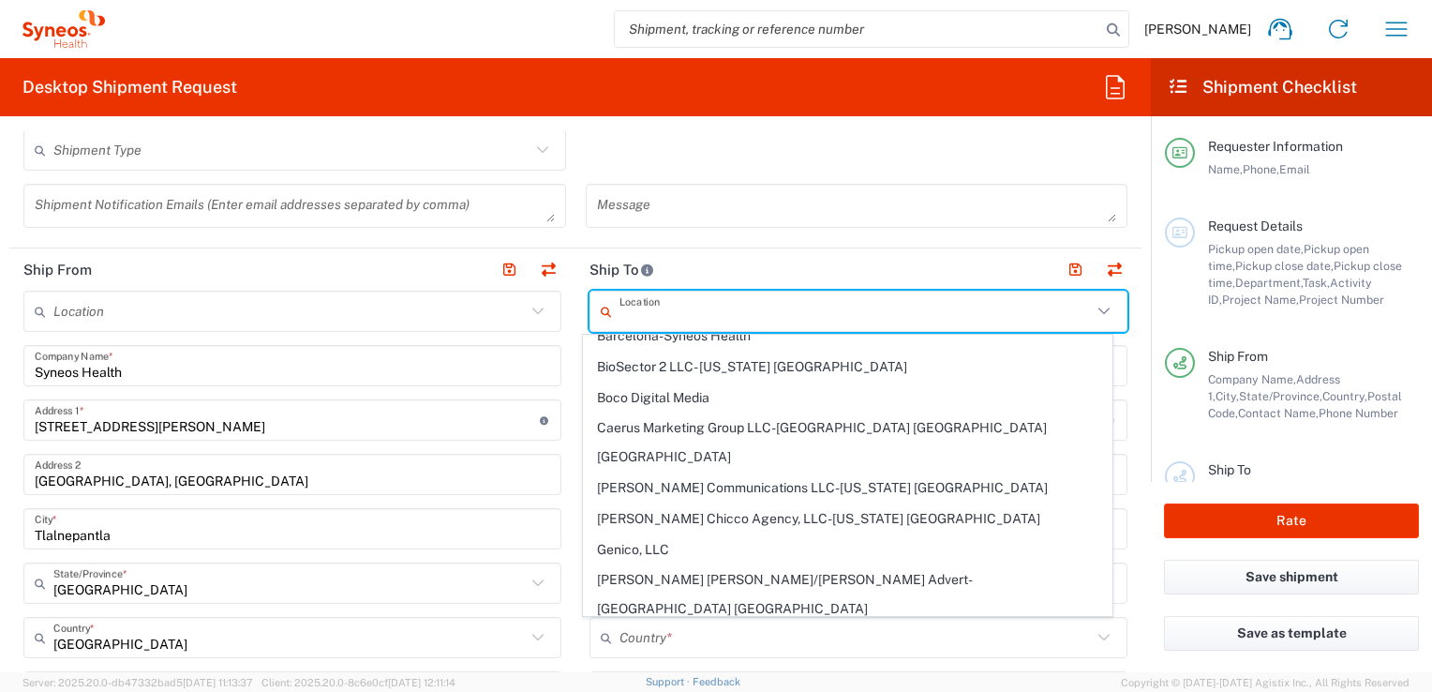
scroll to position [0, 0]
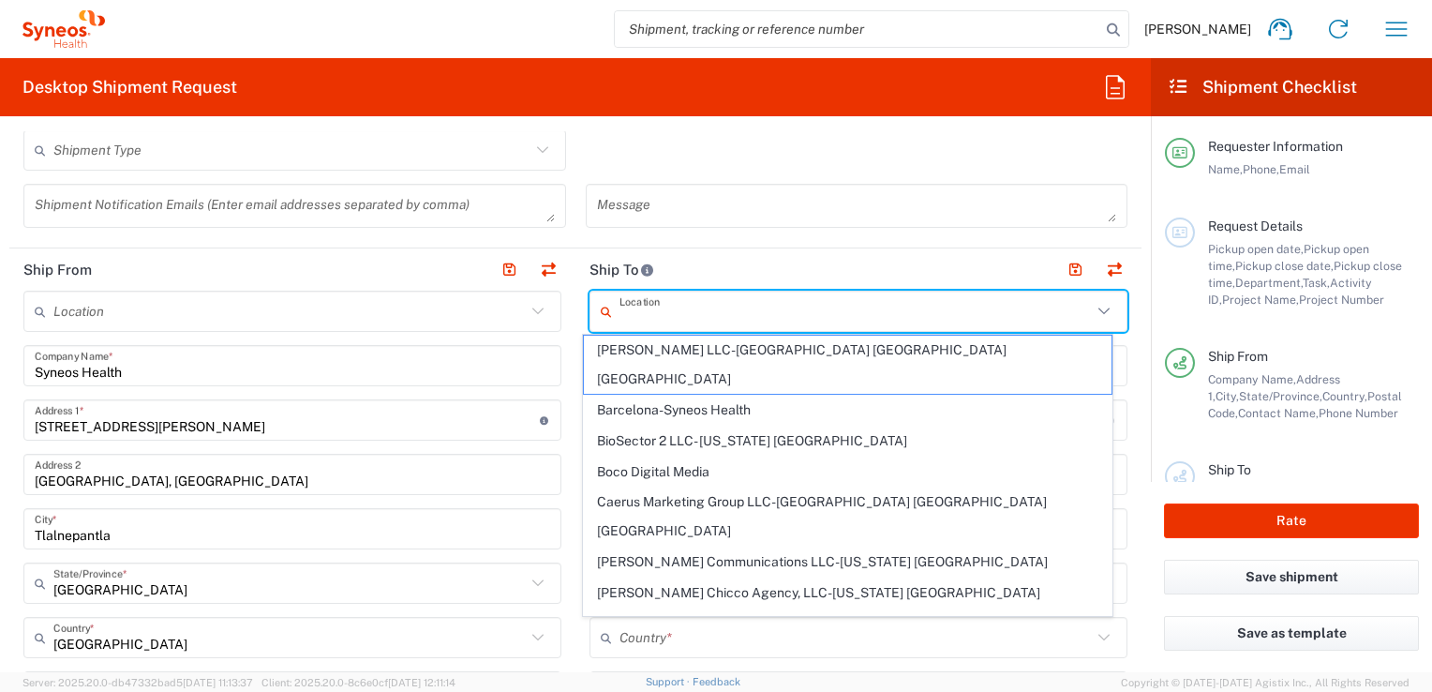
click at [710, 238] on div "Message" at bounding box center [856, 212] width 562 height 57
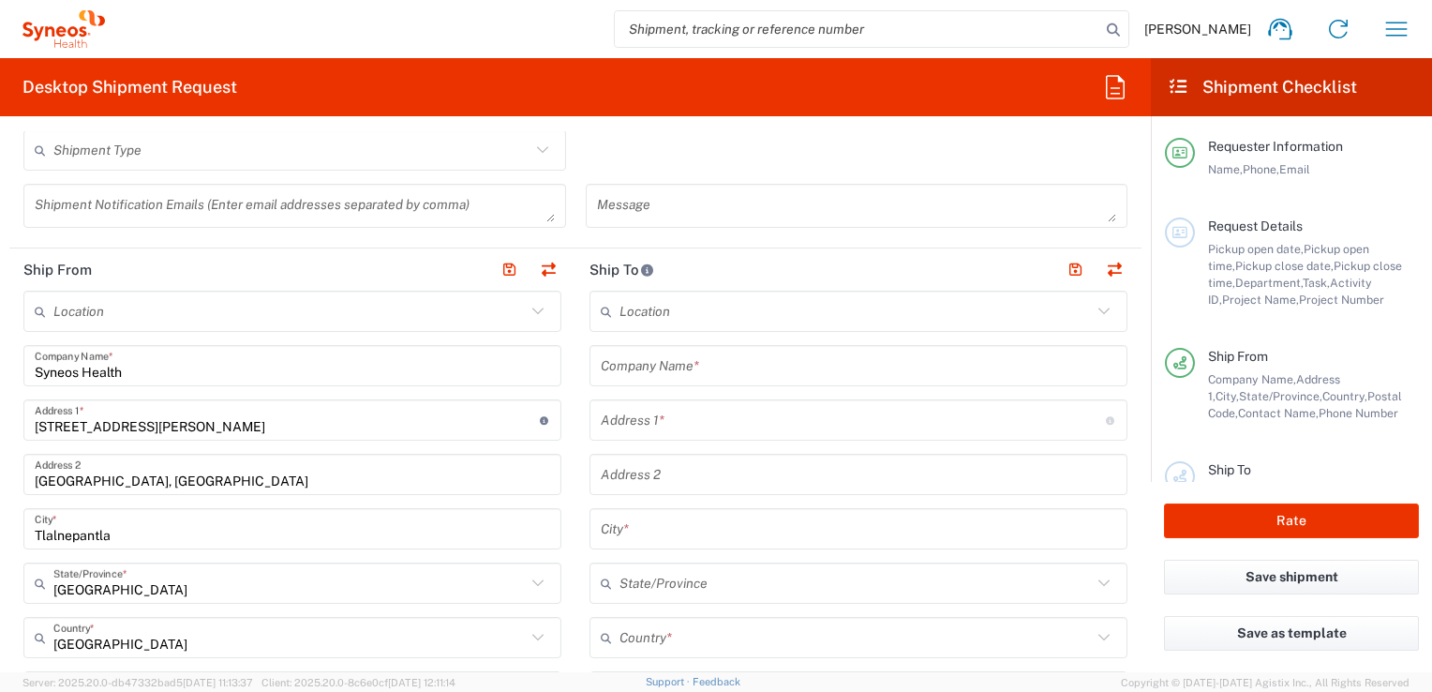
click at [710, 362] on input "text" at bounding box center [858, 366] width 515 height 33
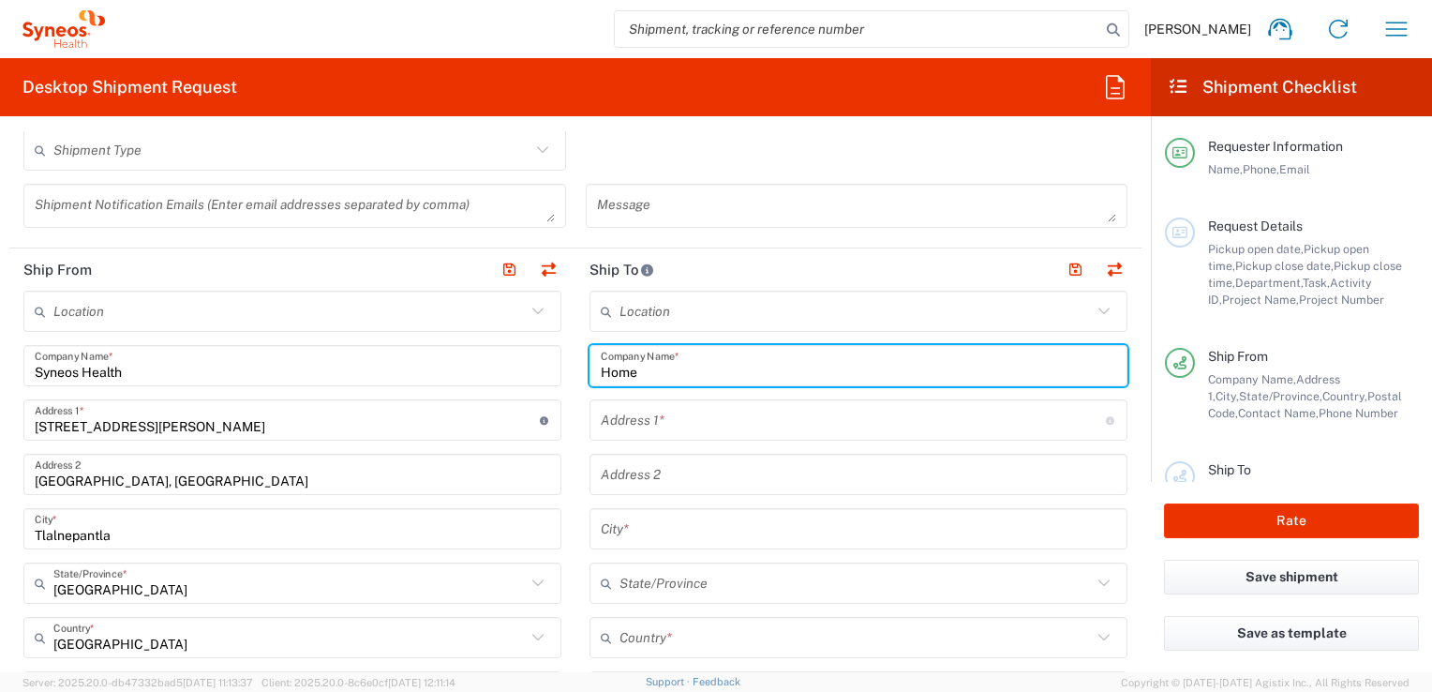
type input "Home"
click at [710, 414] on input "text" at bounding box center [853, 420] width 505 height 33
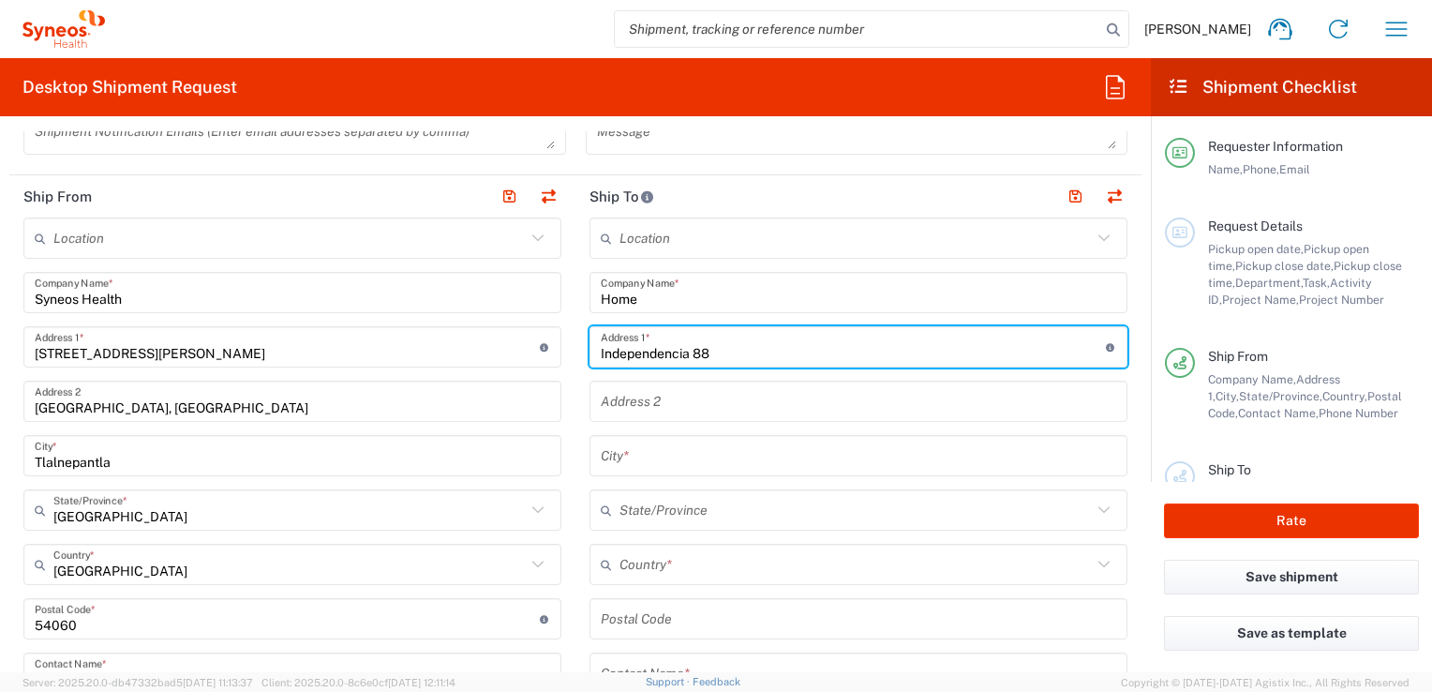
scroll to position [656, 0]
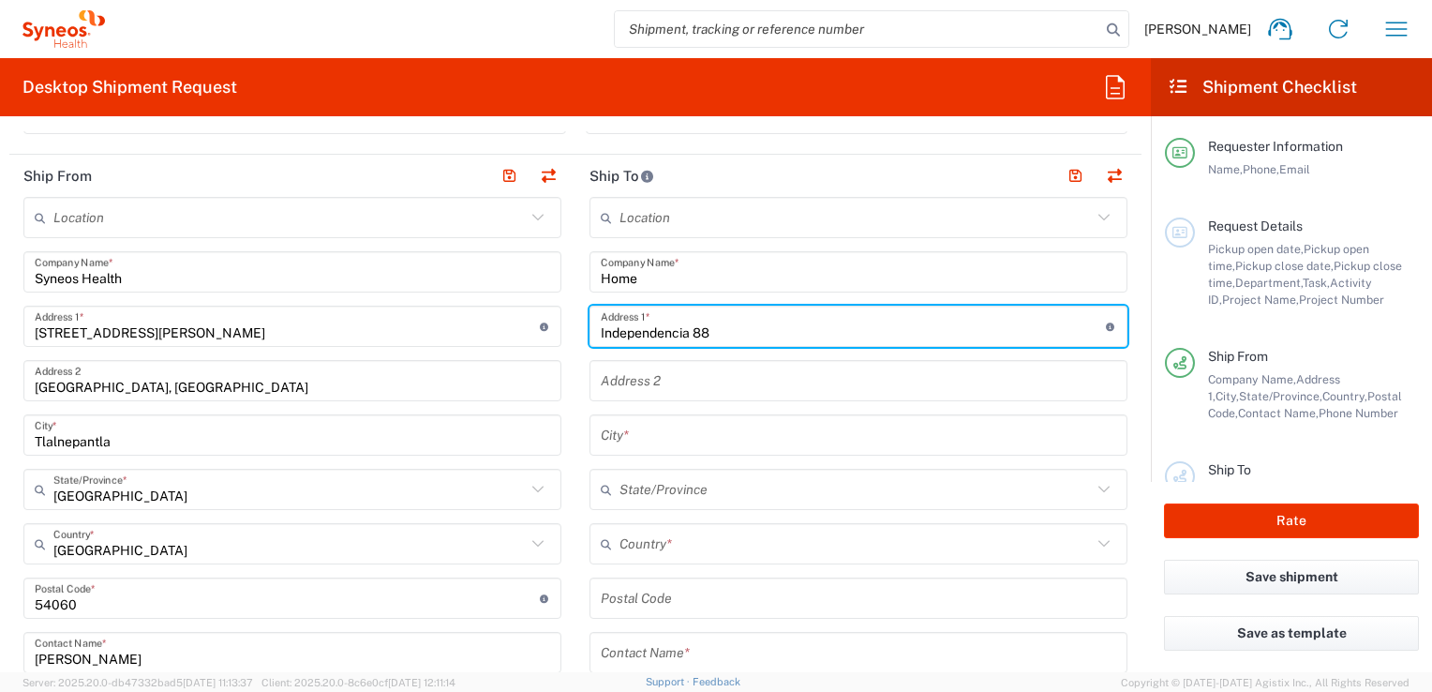
type input "Independencia 88"
click at [710, 384] on input "text" at bounding box center [858, 381] width 515 height 33
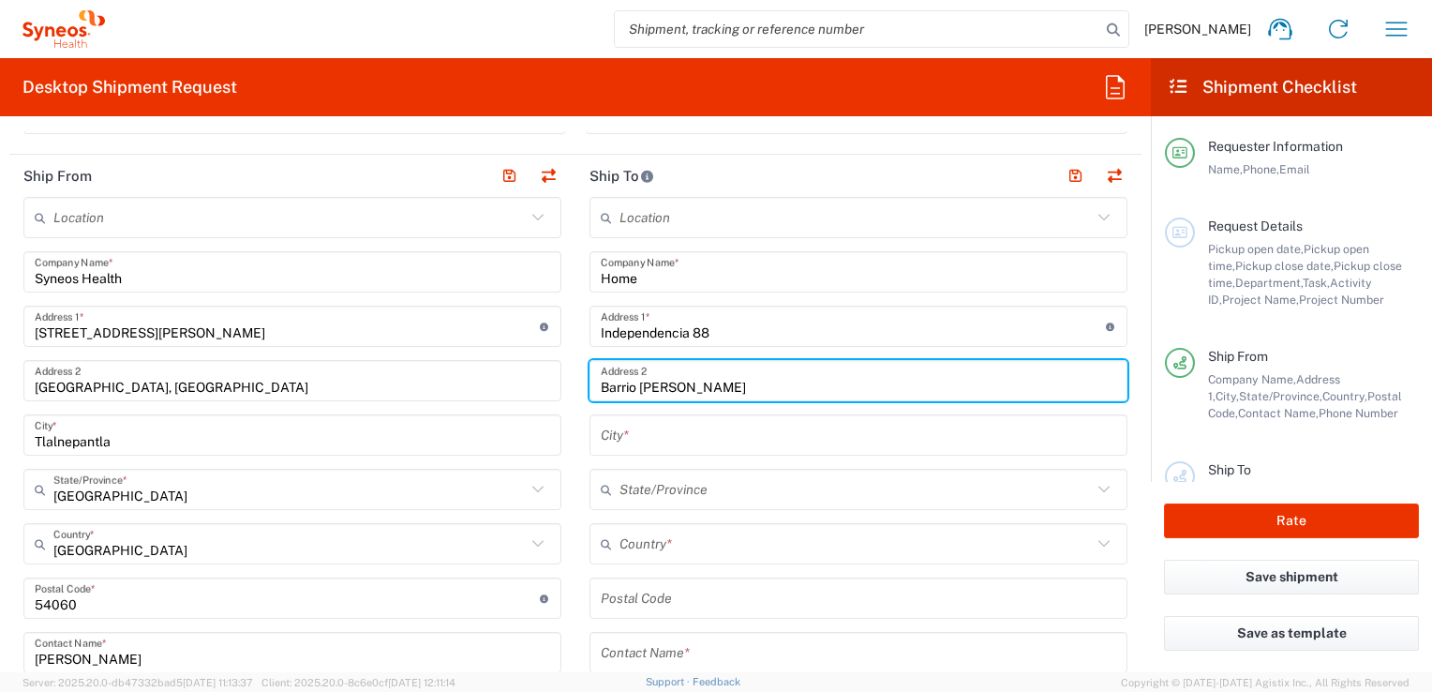
type input "Barrio segundo Cheran"
click at [664, 440] on input "text" at bounding box center [858, 435] width 515 height 33
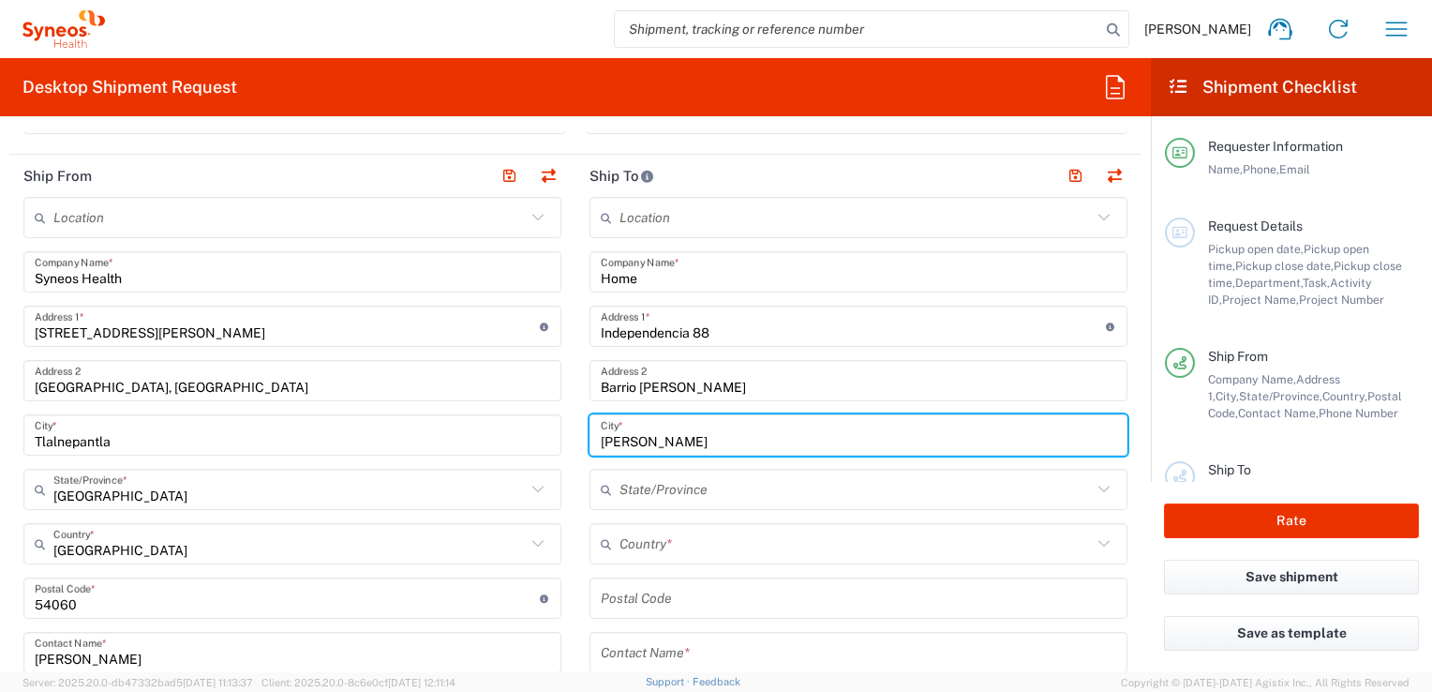
type input "Cheran"
click at [675, 500] on input "text" at bounding box center [856, 489] width 472 height 33
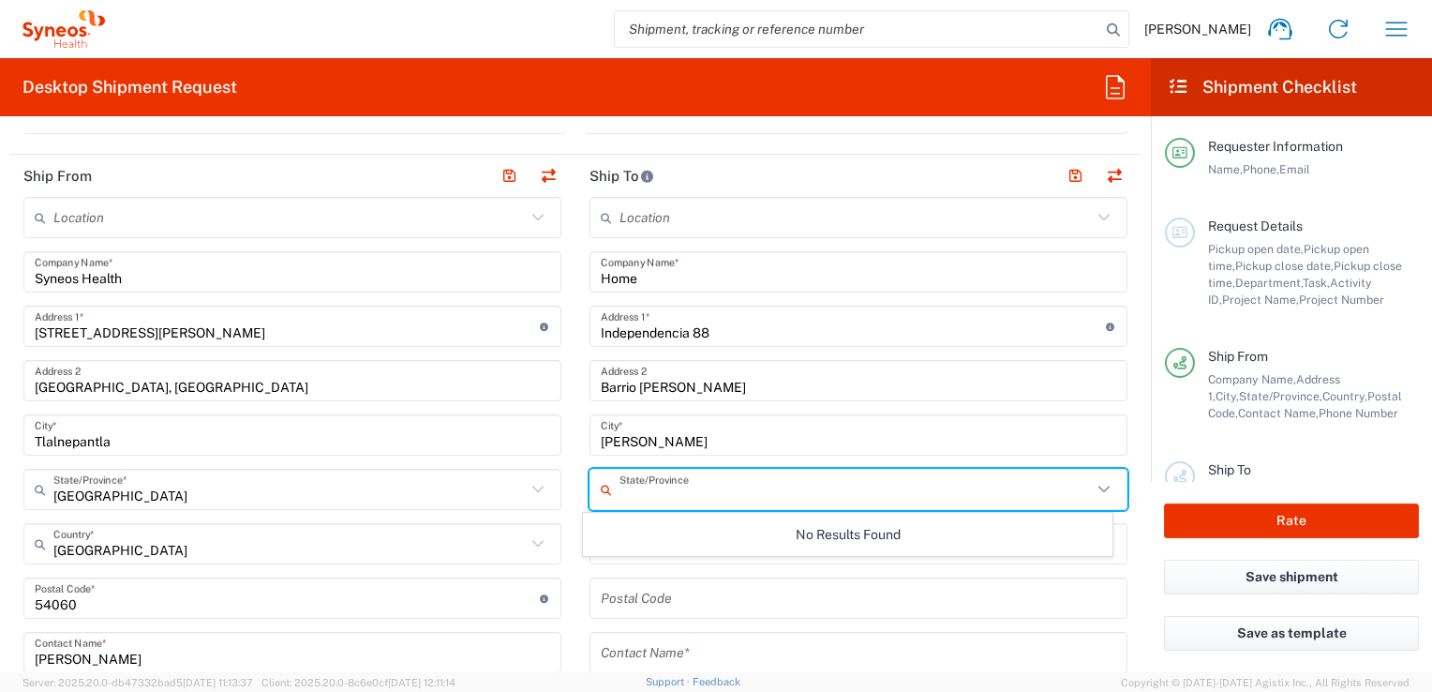
click at [710, 480] on icon at bounding box center [1104, 489] width 24 height 24
click at [710, 483] on icon at bounding box center [1104, 489] width 24 height 24
click at [710, 484] on icon at bounding box center [1104, 489] width 24 height 24
click at [710, 493] on icon at bounding box center [1104, 489] width 24 height 24
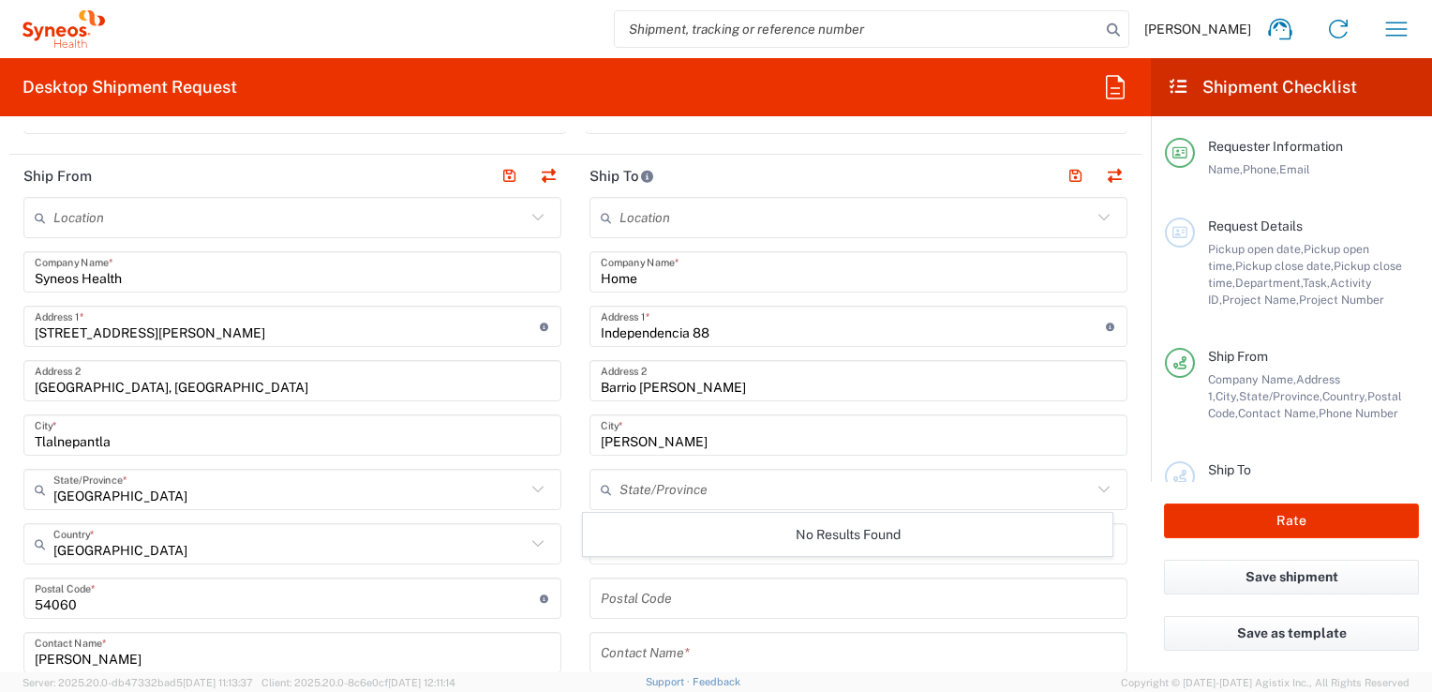
click at [710, 493] on icon at bounding box center [1104, 489] width 24 height 24
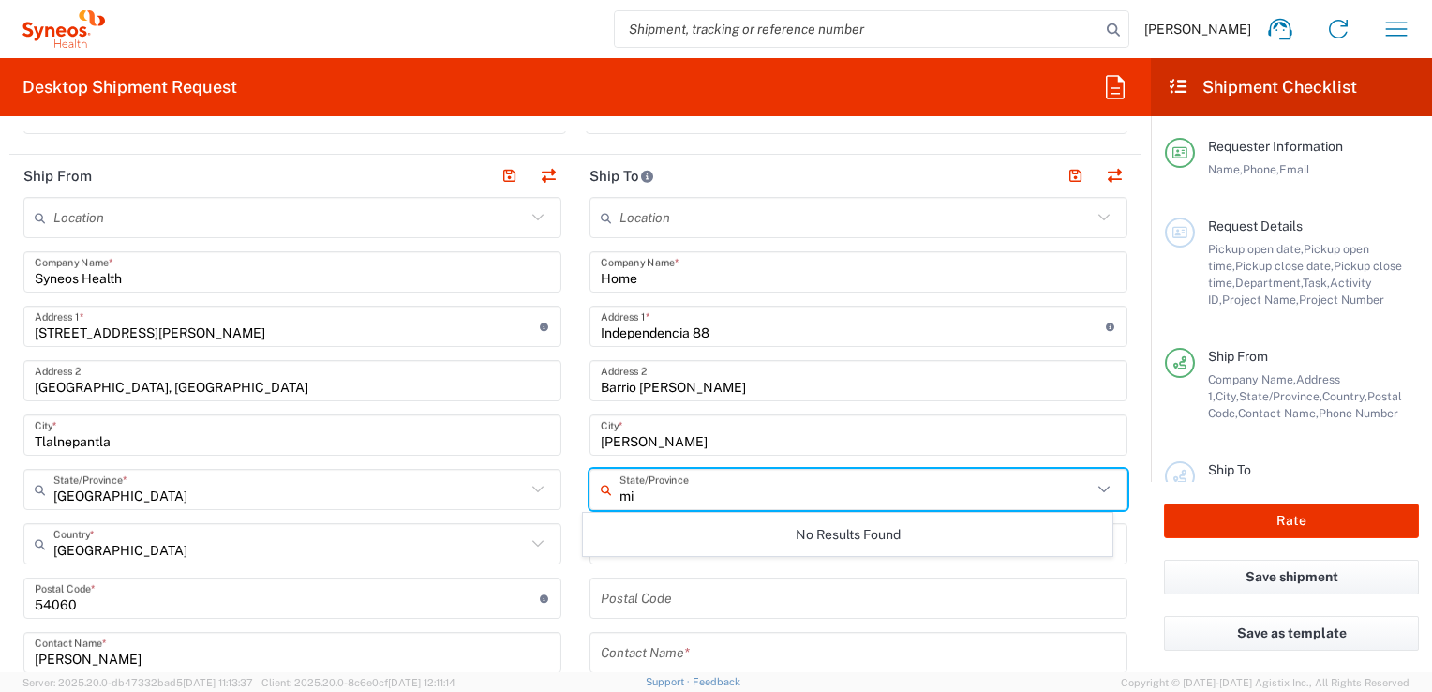
type input "m"
type input "Michoacan"
click at [710, 465] on form "Requester Information Lennin Tapia Hernandez Name * 4511122162 Phone * lennin.t…" at bounding box center [575, 401] width 1151 height 541
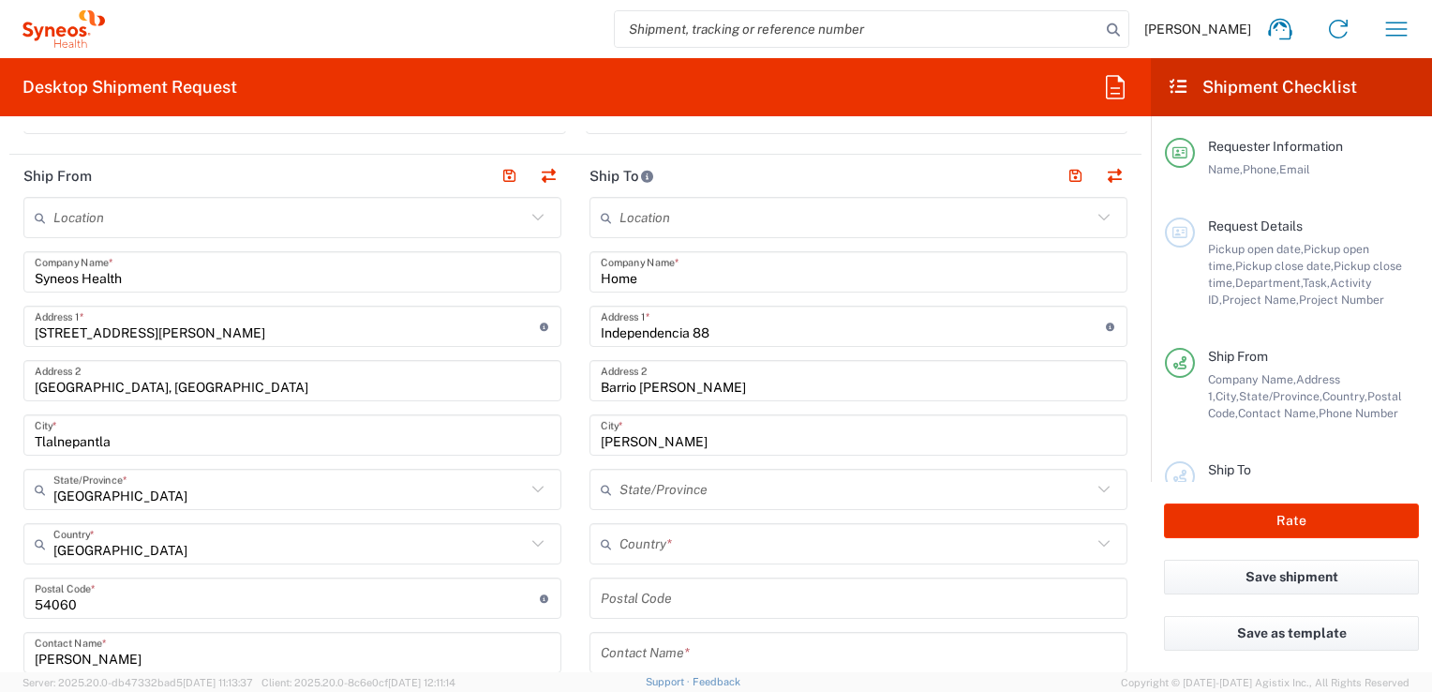
scroll to position [750, 0]
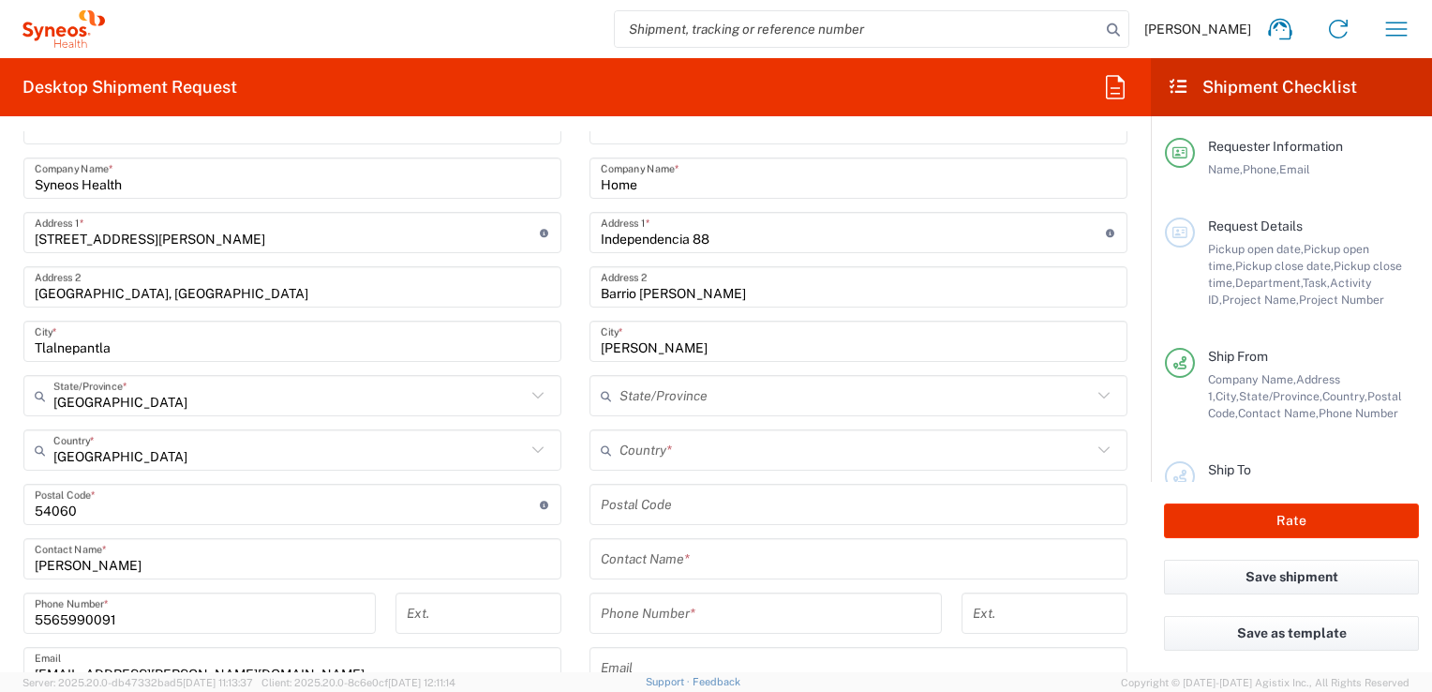
click at [710, 444] on input "text" at bounding box center [856, 450] width 472 height 33
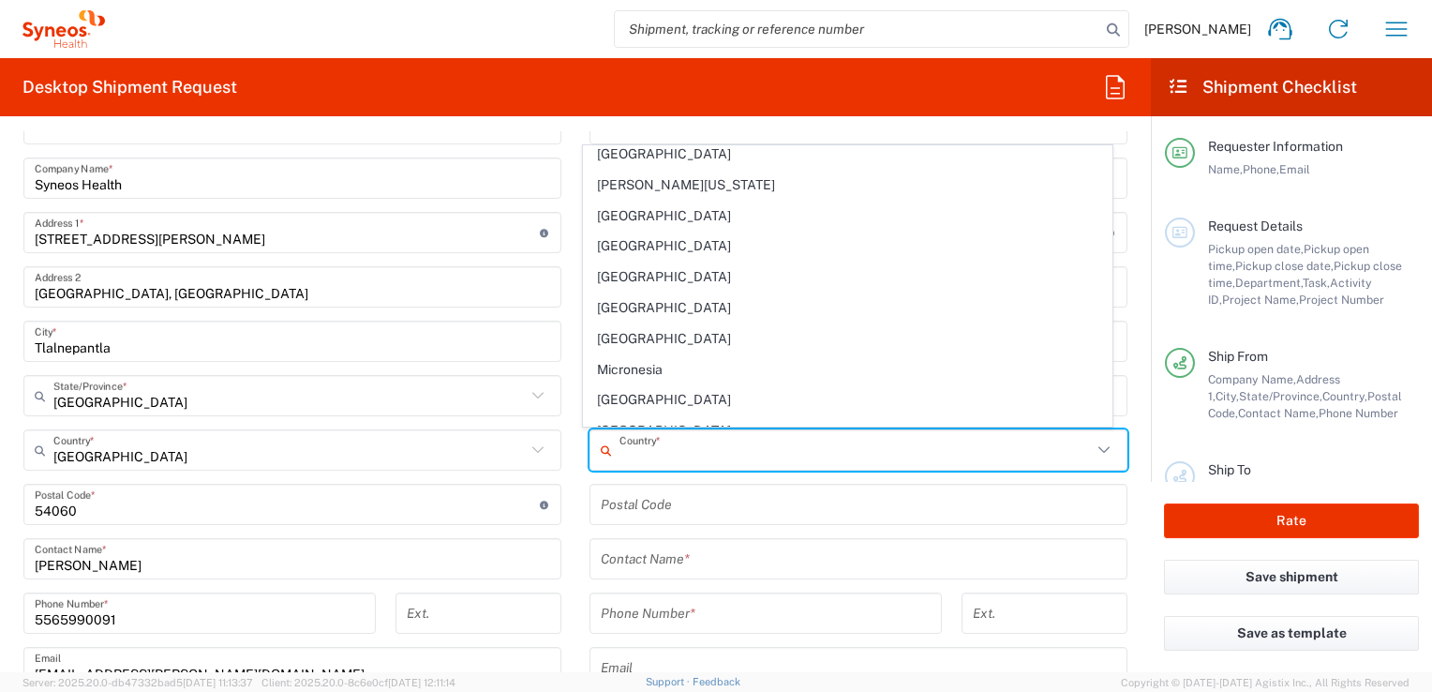
scroll to position [4124, 0]
click at [656, 357] on span "Mexico" at bounding box center [847, 371] width 527 height 29
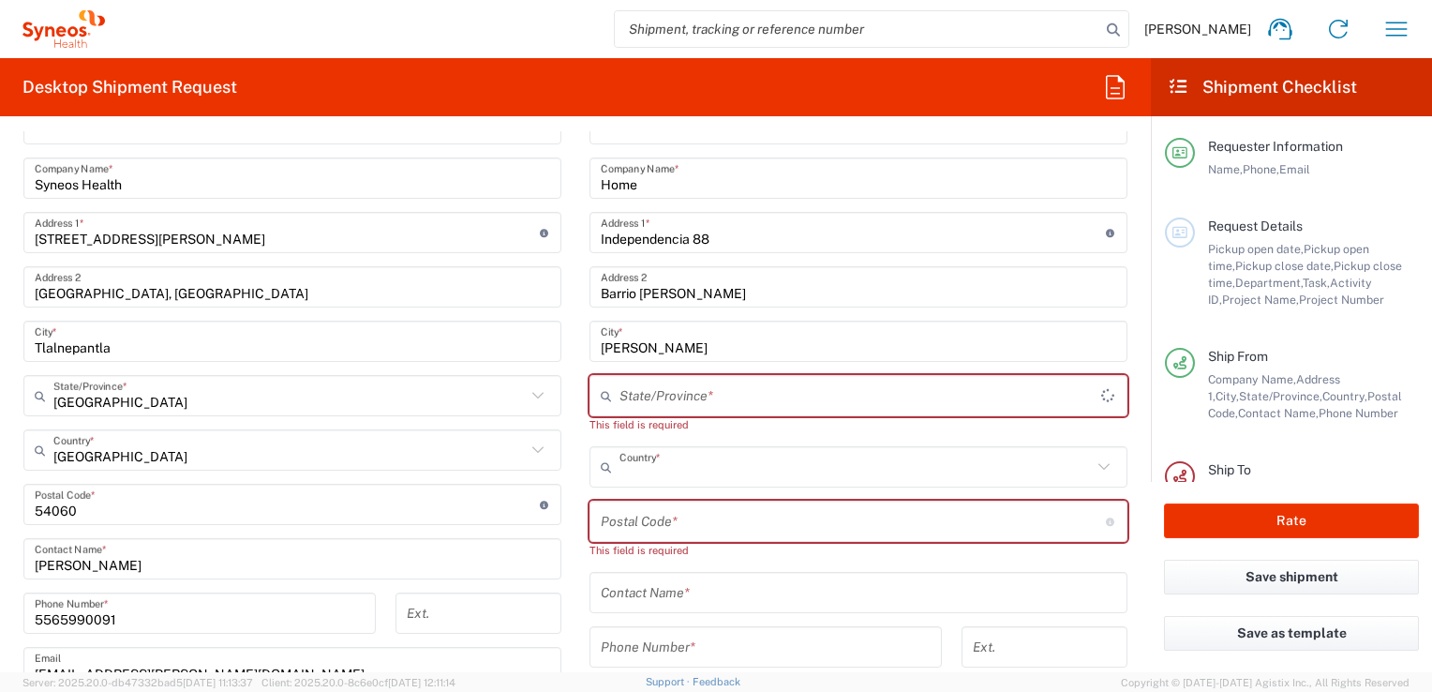
type input "Mexico"
click at [710, 395] on icon at bounding box center [1104, 395] width 24 height 24
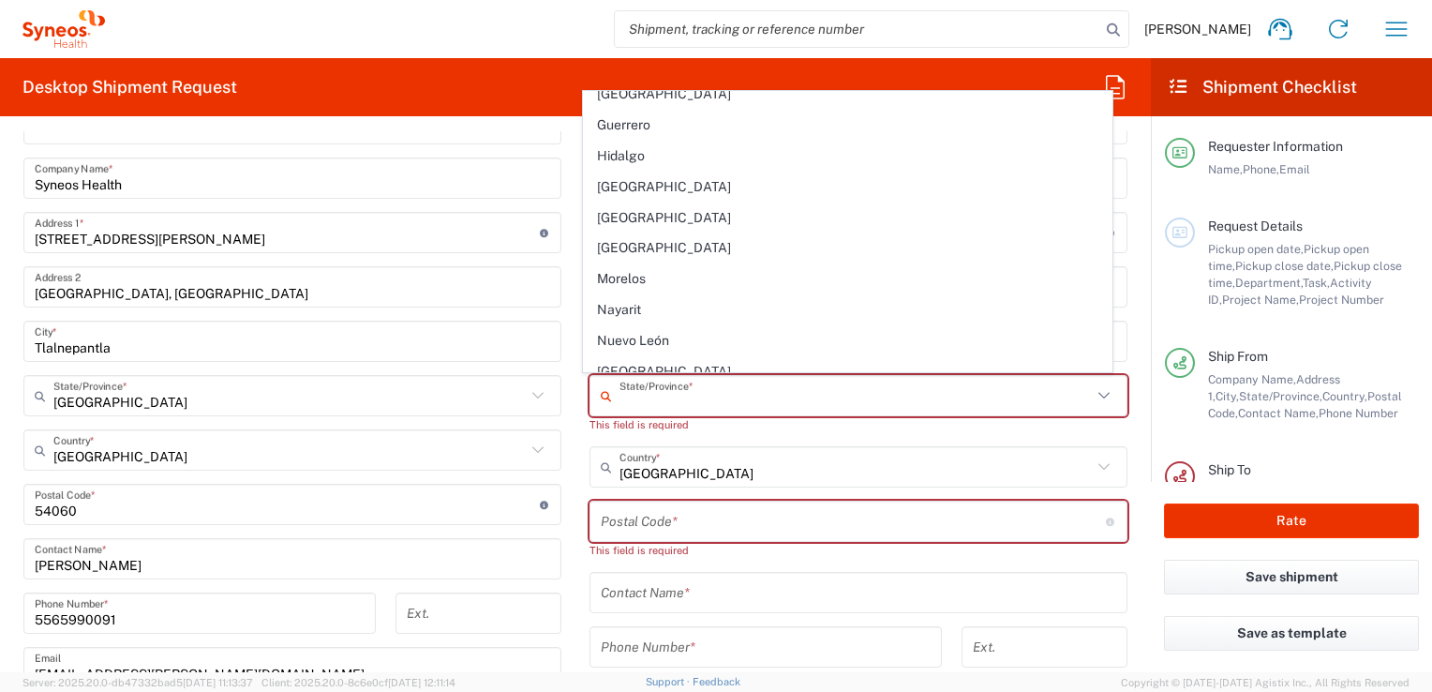
scroll to position [315, 0]
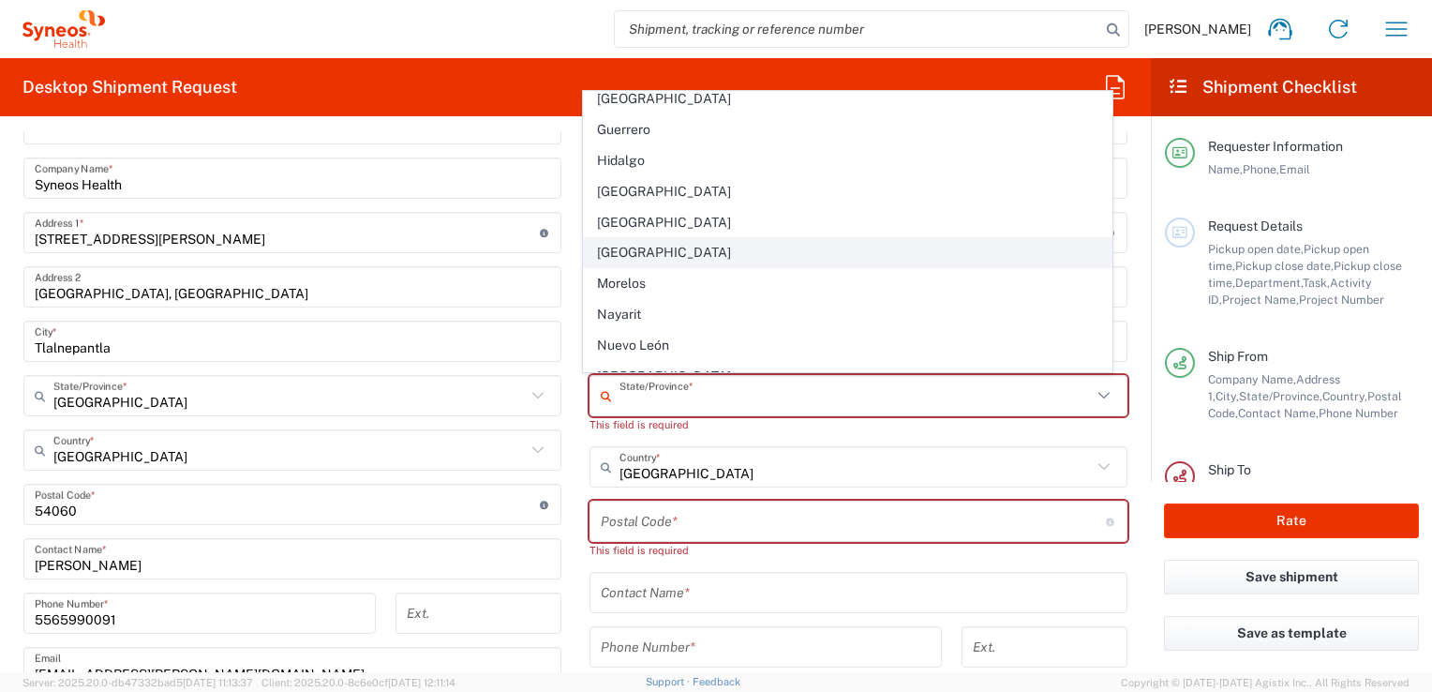
click at [646, 253] on span "Michoacán" at bounding box center [847, 252] width 527 height 29
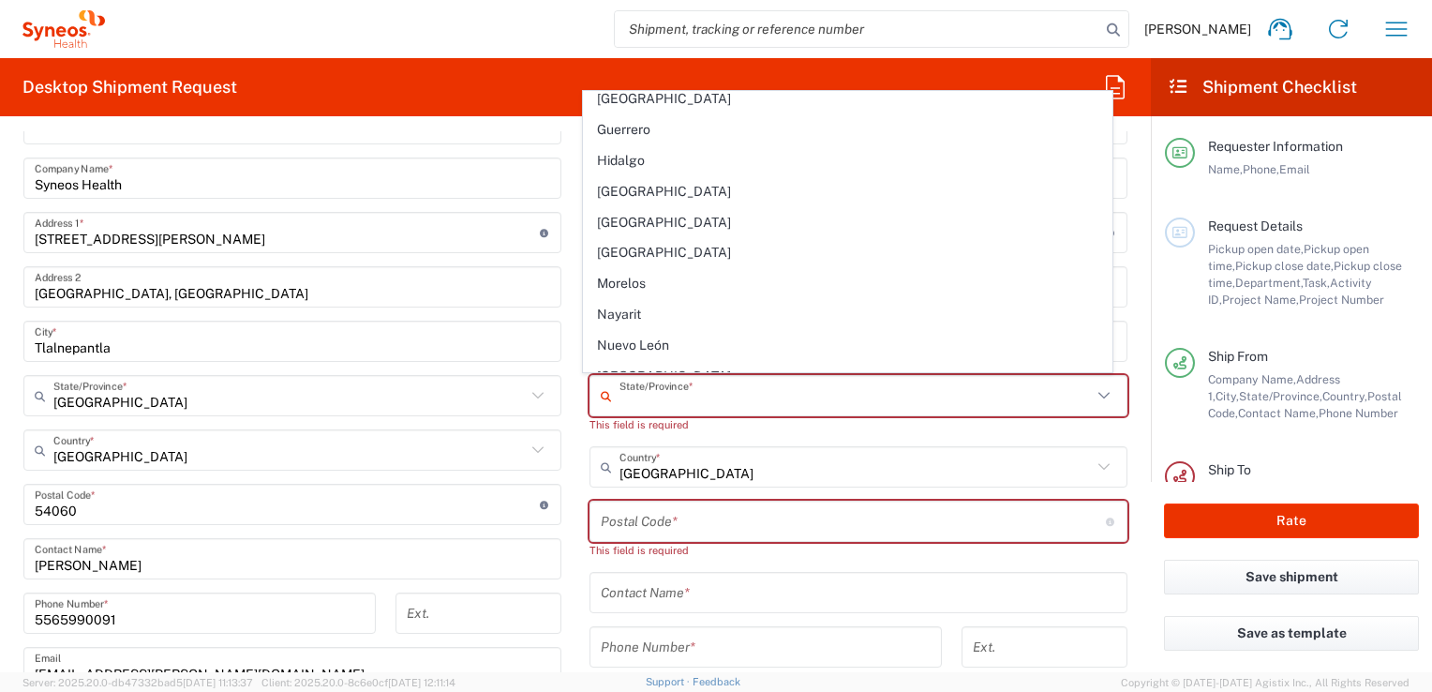
type input "Michoacán"
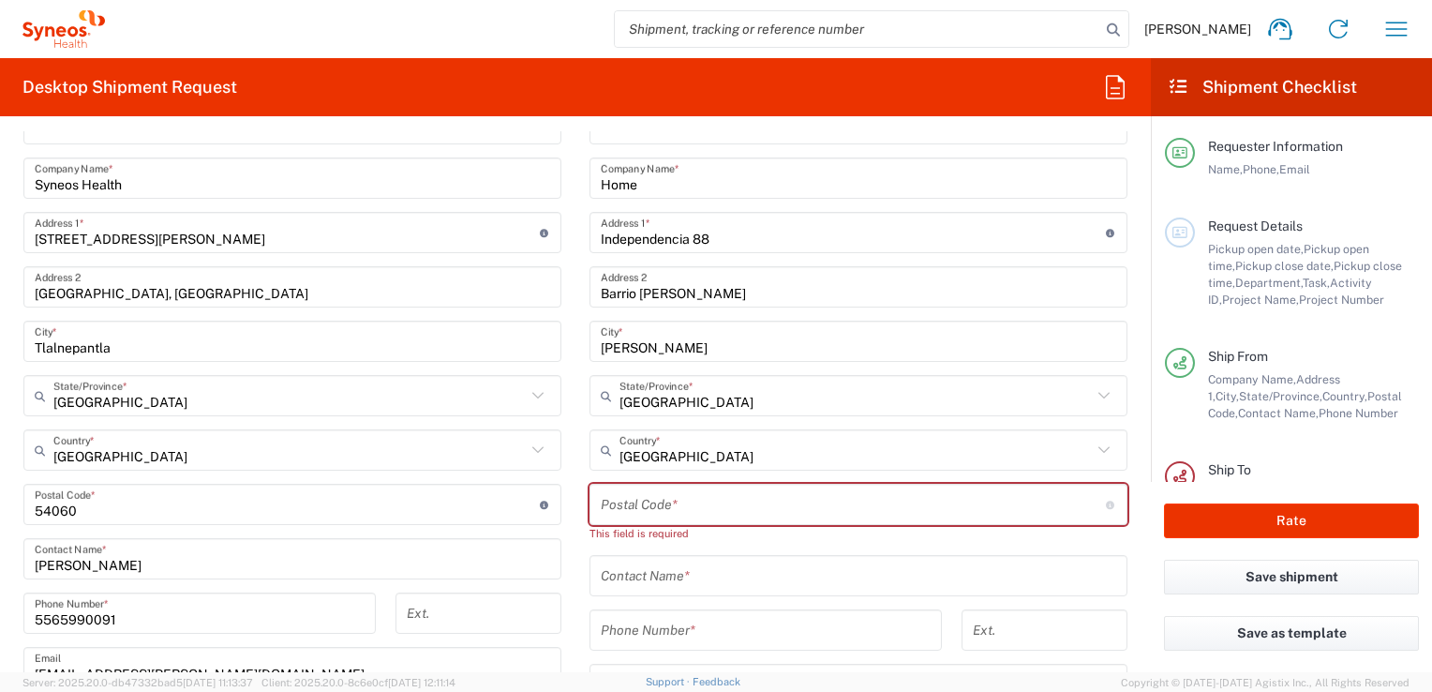
scroll to position [844, 0]
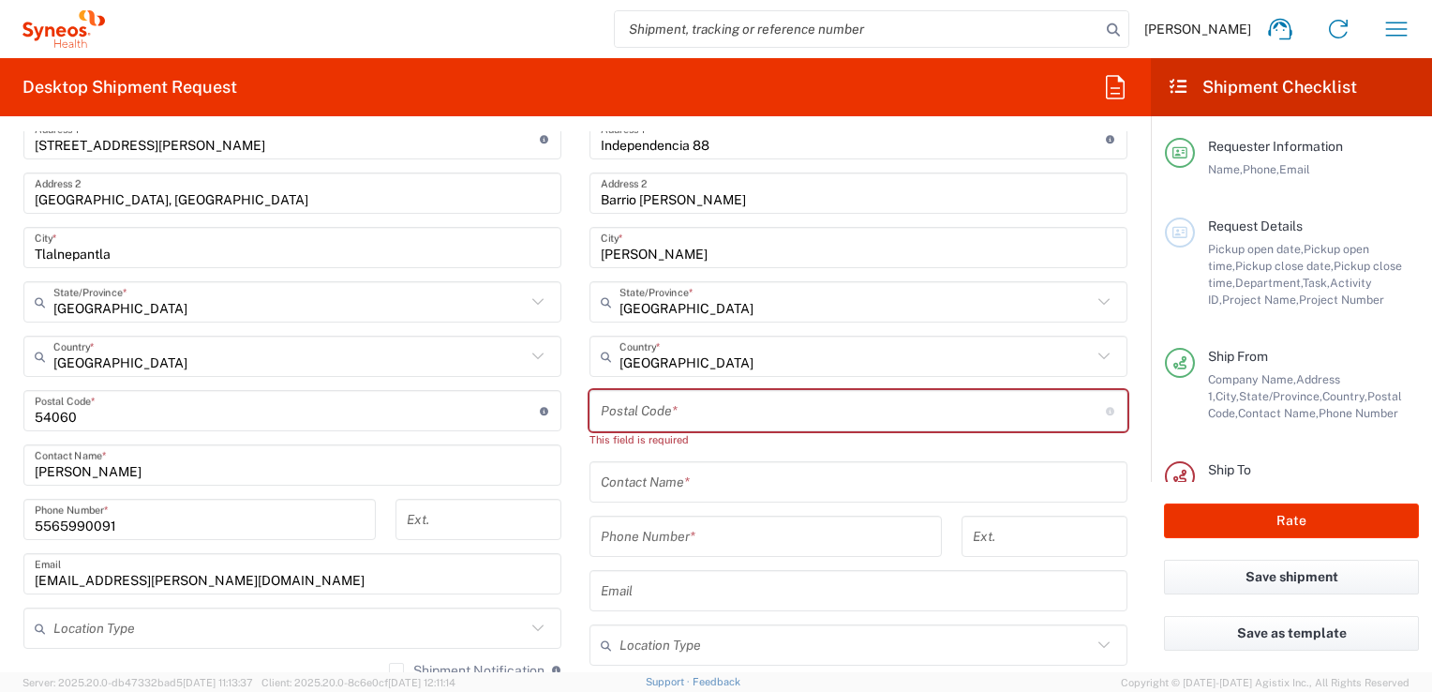
click at [697, 410] on input "undefined" at bounding box center [853, 411] width 505 height 33
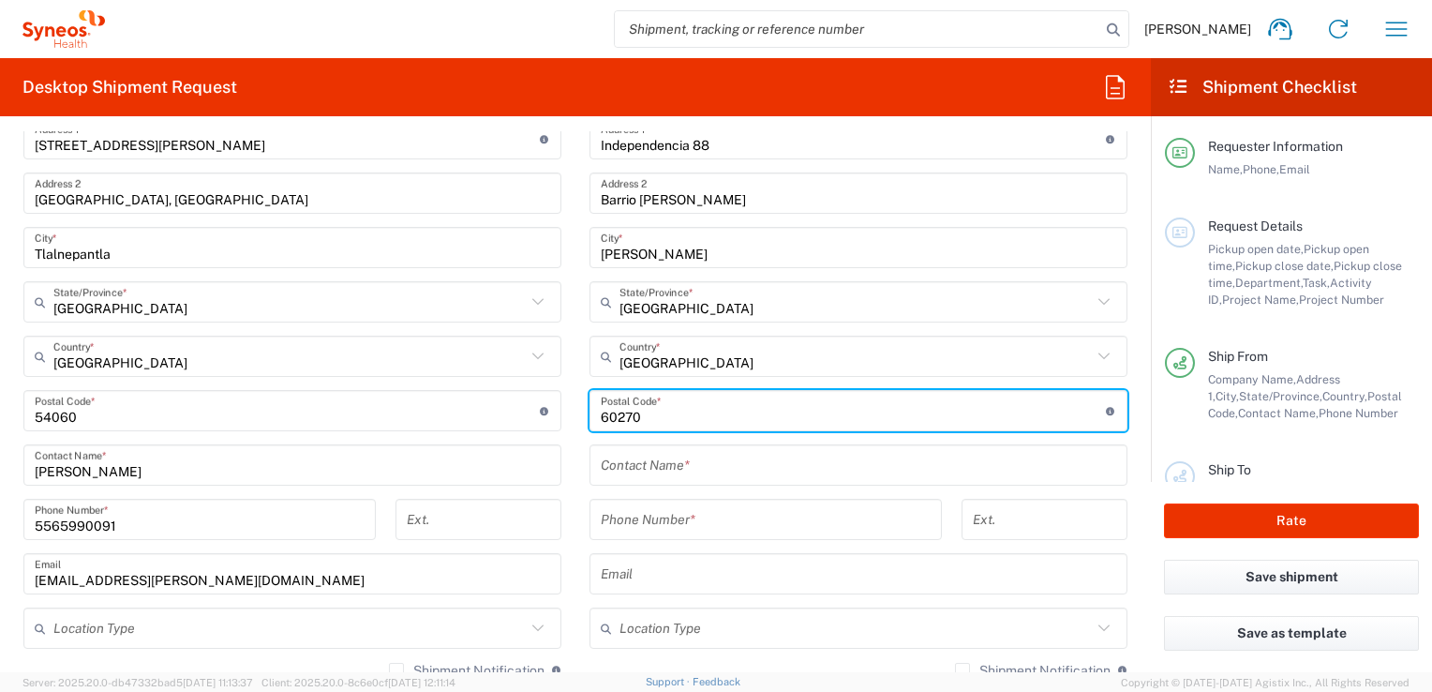
type input "60270"
click at [697, 454] on input "text" at bounding box center [858, 465] width 515 height 33
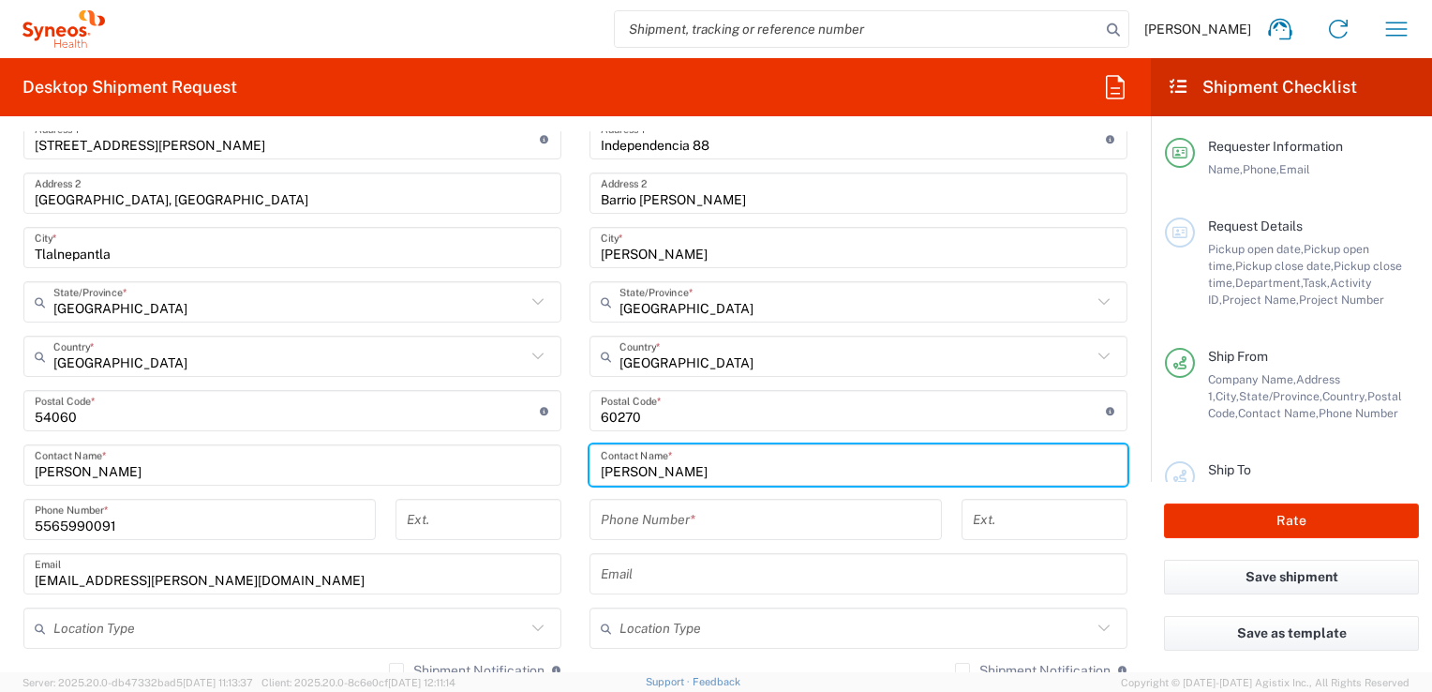
type input "Lennin Tapia Hernandez"
click at [683, 536] on div "Phone Number *" at bounding box center [766, 519] width 352 height 41
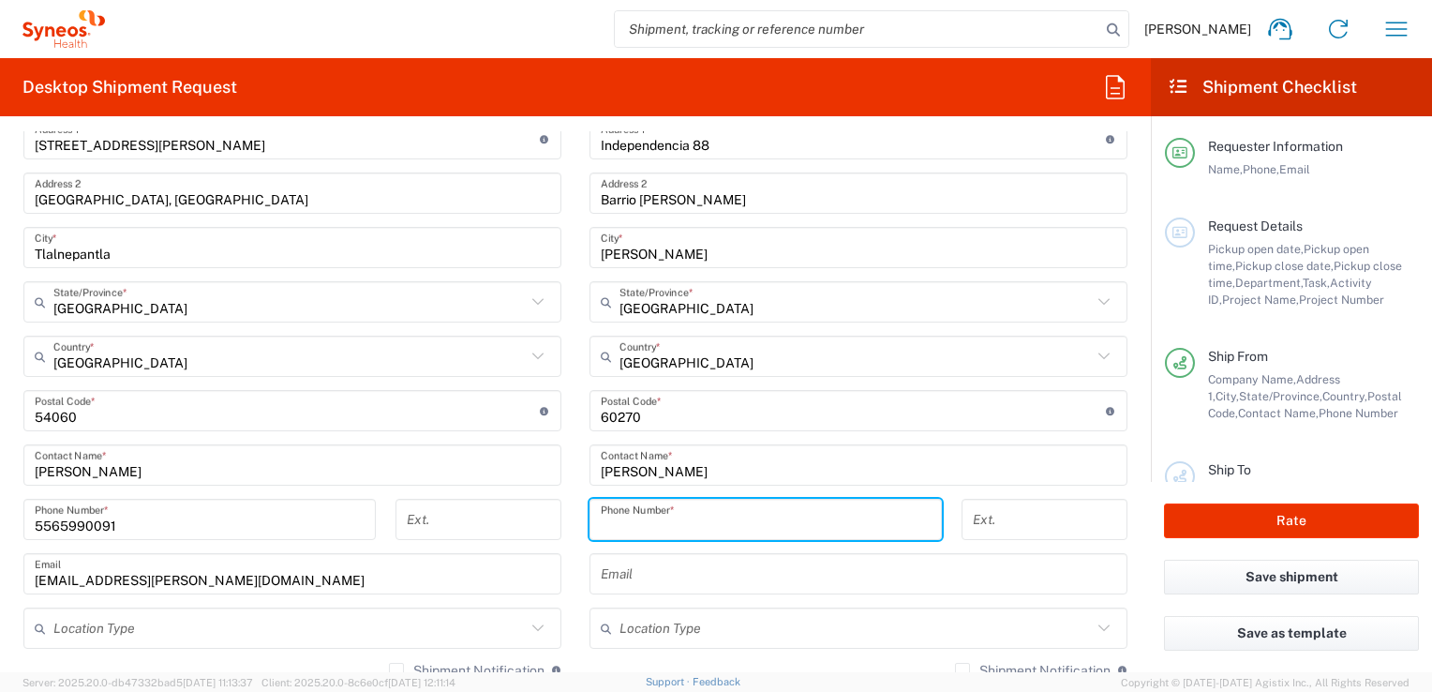
click at [682, 526] on input "tel" at bounding box center [766, 519] width 330 height 33
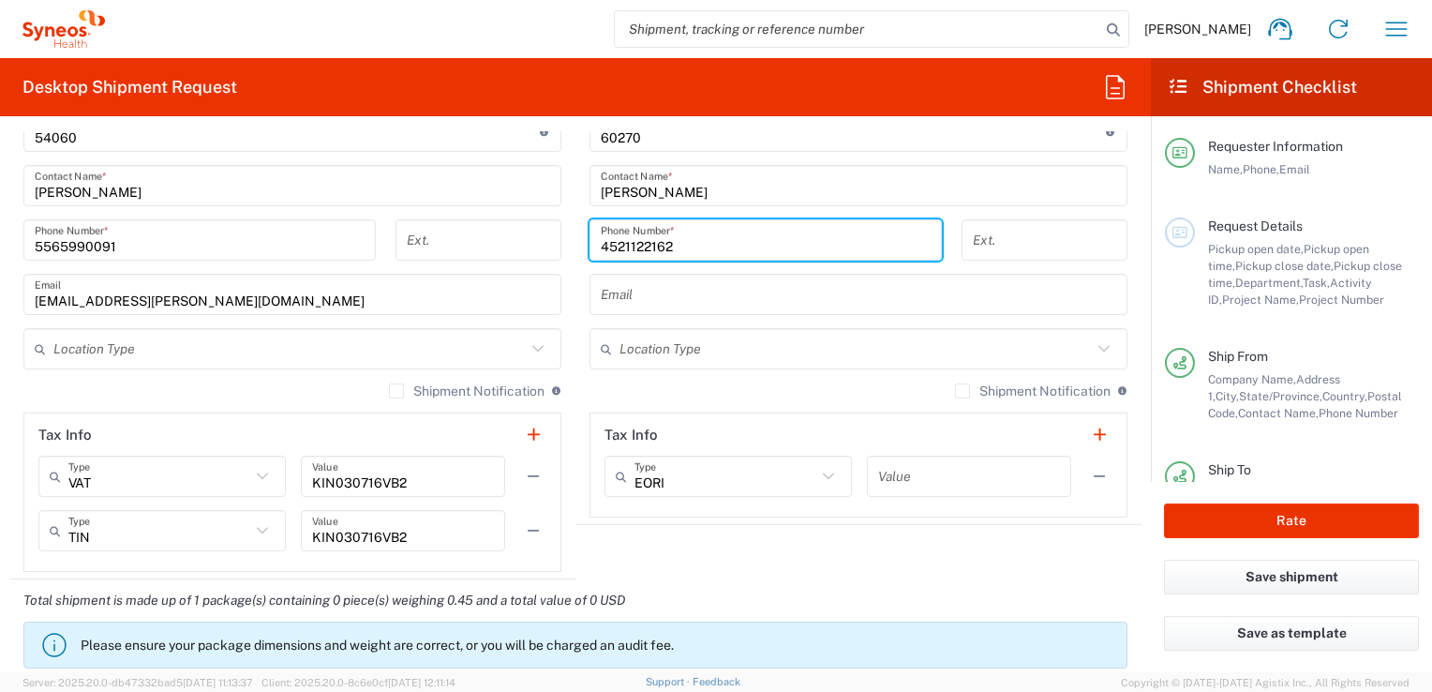
scroll to position [1125, 0]
type input "4521122162"
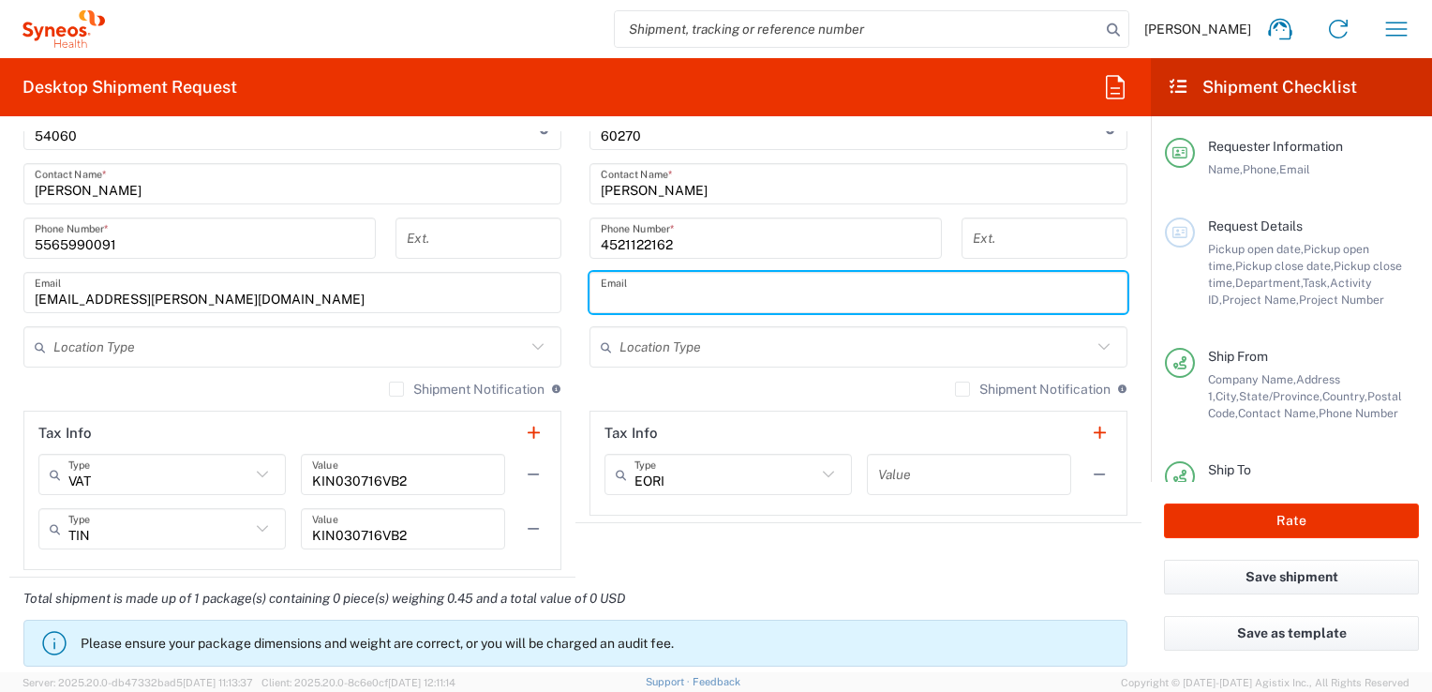
drag, startPoint x: 621, startPoint y: 296, endPoint x: 641, endPoint y: 299, distance: 19.9
click at [621, 296] on input "text" at bounding box center [858, 292] width 515 height 33
type input "lennin.tapia@syneoshealth.com"
click at [710, 347] on input "text" at bounding box center [856, 347] width 472 height 33
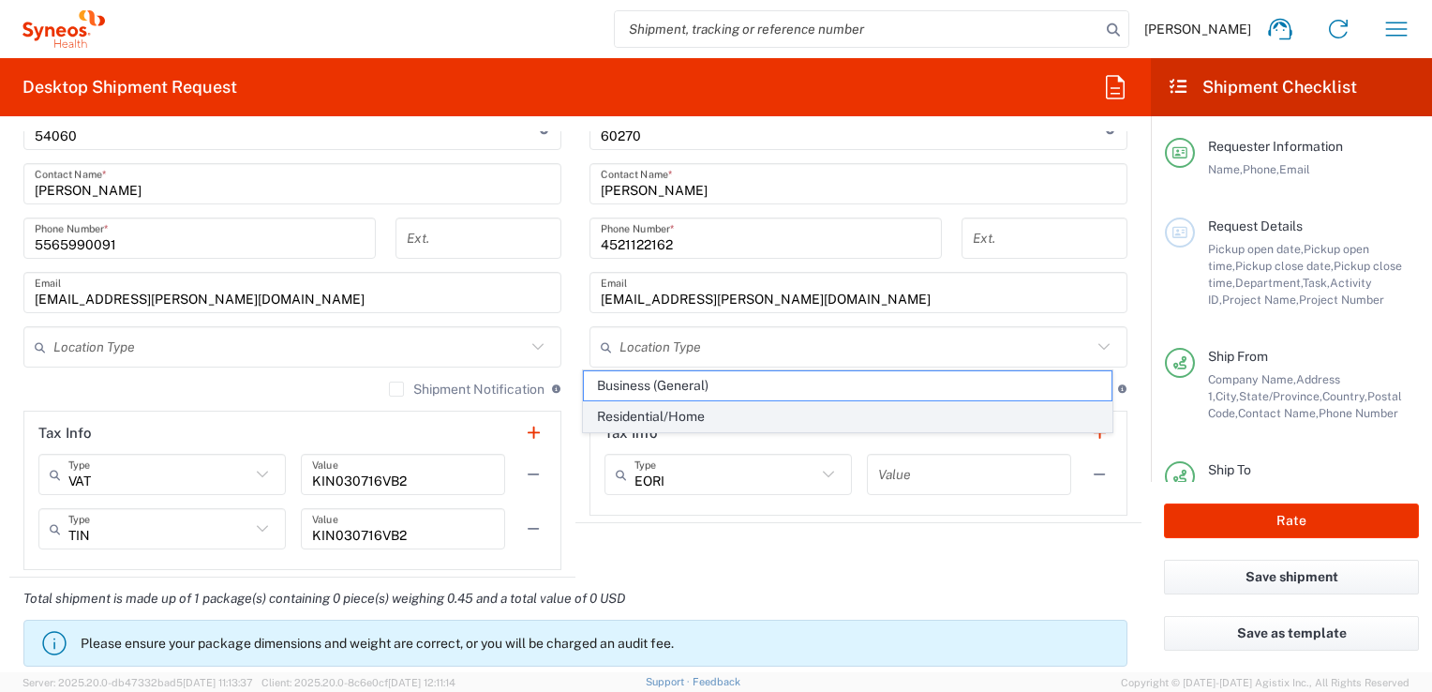
click at [710, 407] on span "Residential/Home" at bounding box center [847, 416] width 527 height 29
type input "Residential/Home"
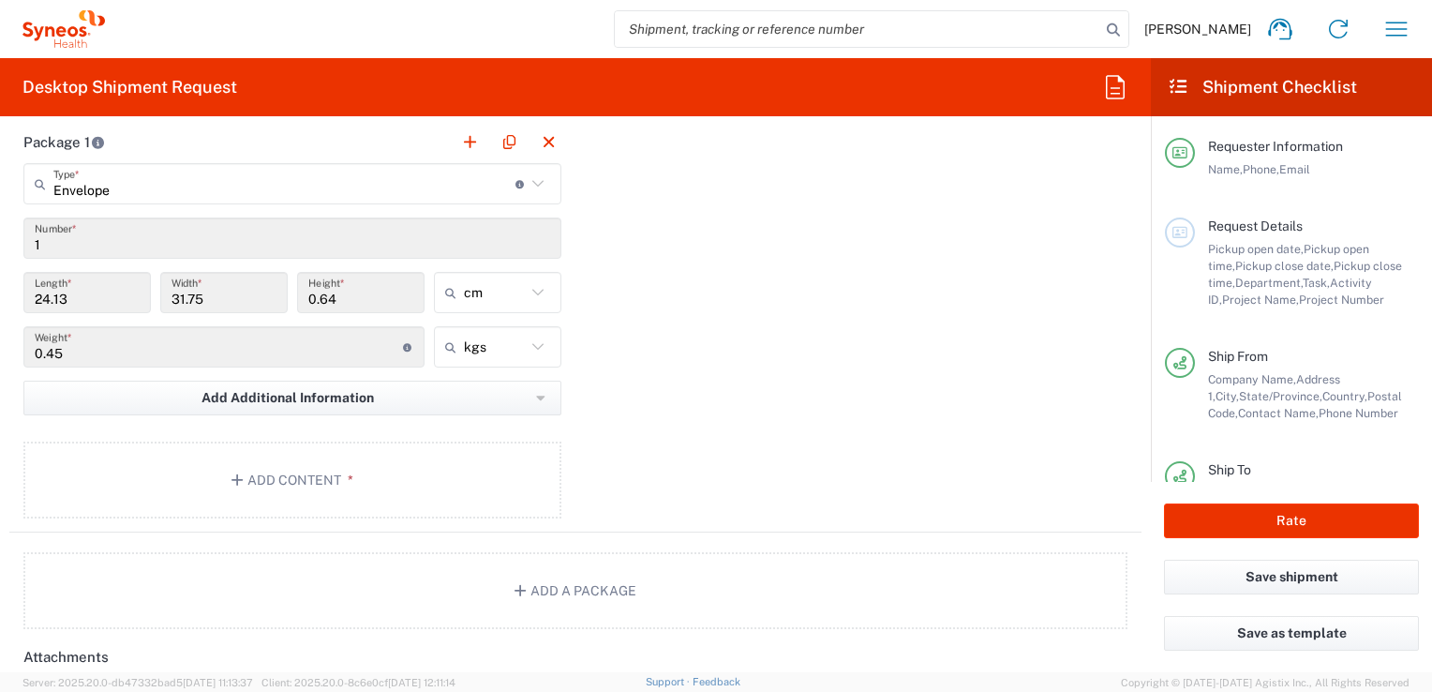
scroll to position [1687, 0]
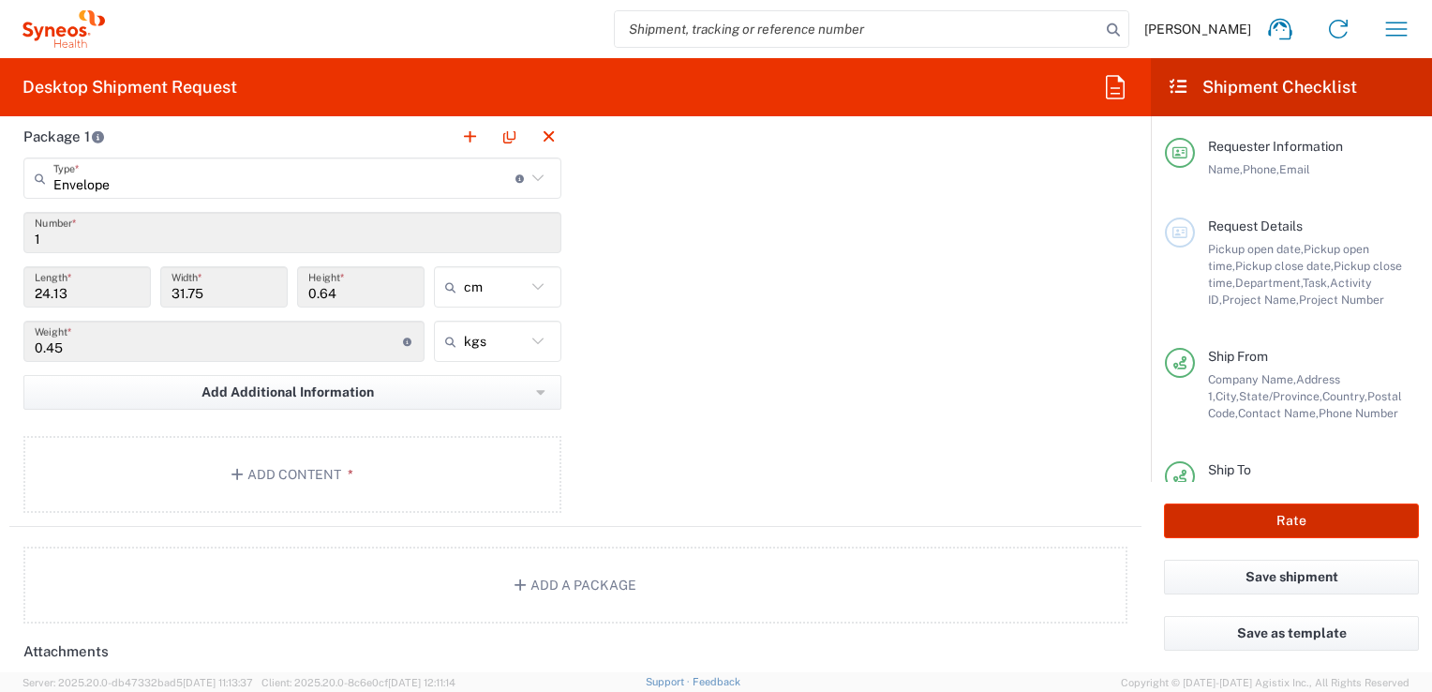
click at [710, 531] on button "Rate" at bounding box center [1291, 520] width 255 height 35
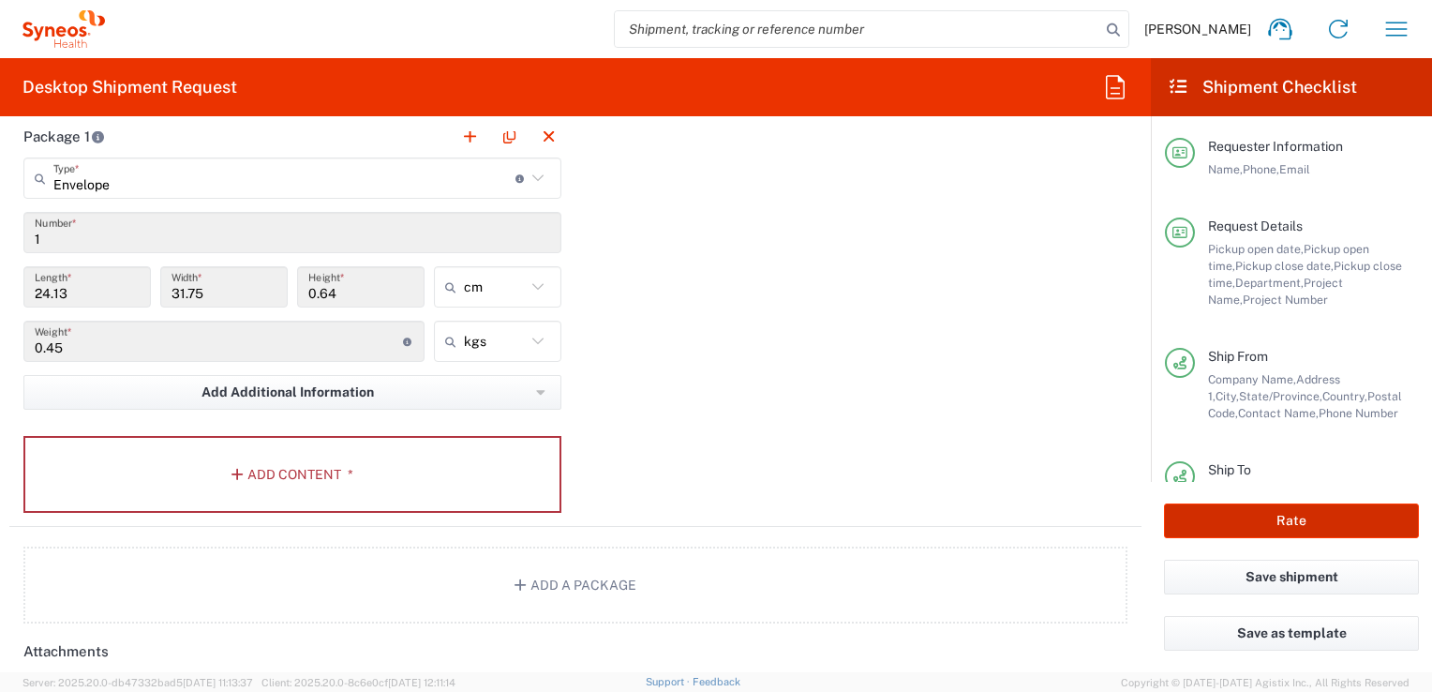
type input "3243 DEPARTMENTAL EXPENSE"
click at [416, 485] on button "Add Content *" at bounding box center [292, 474] width 538 height 77
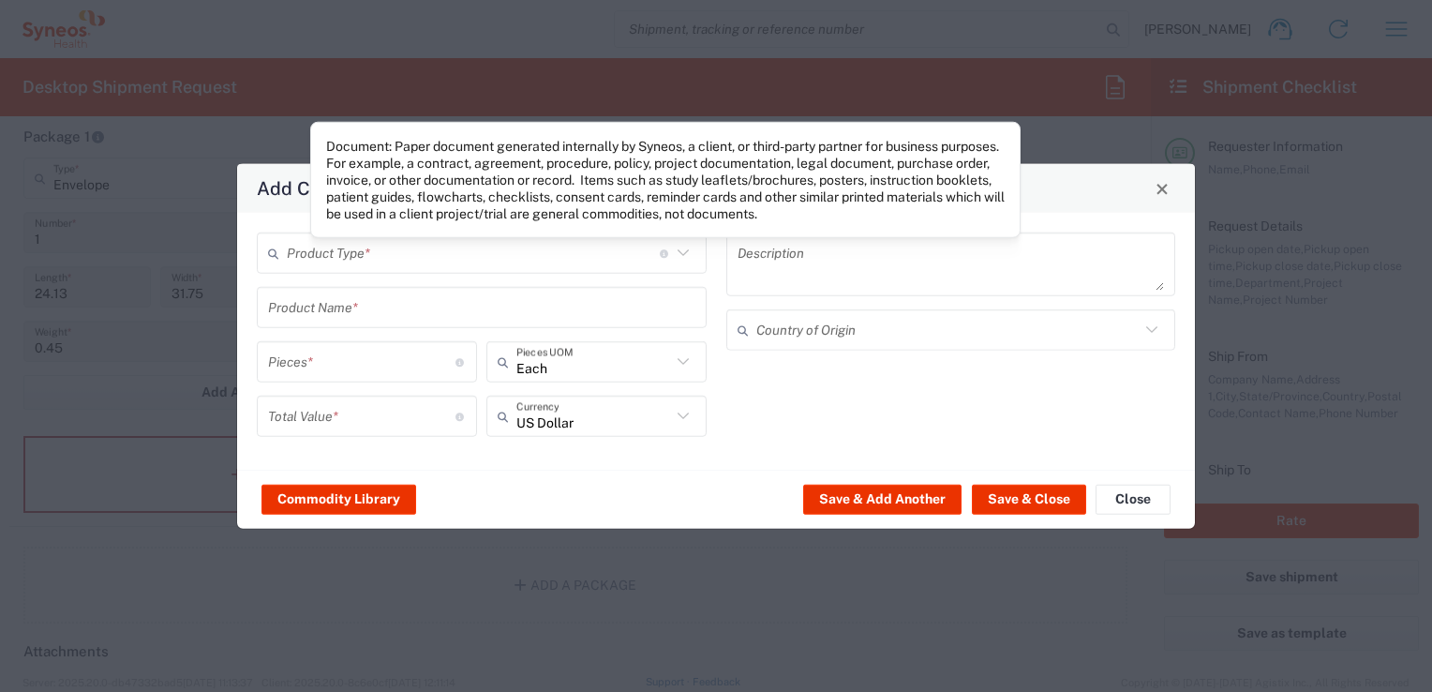
click at [683, 251] on icon at bounding box center [683, 253] width 24 height 24
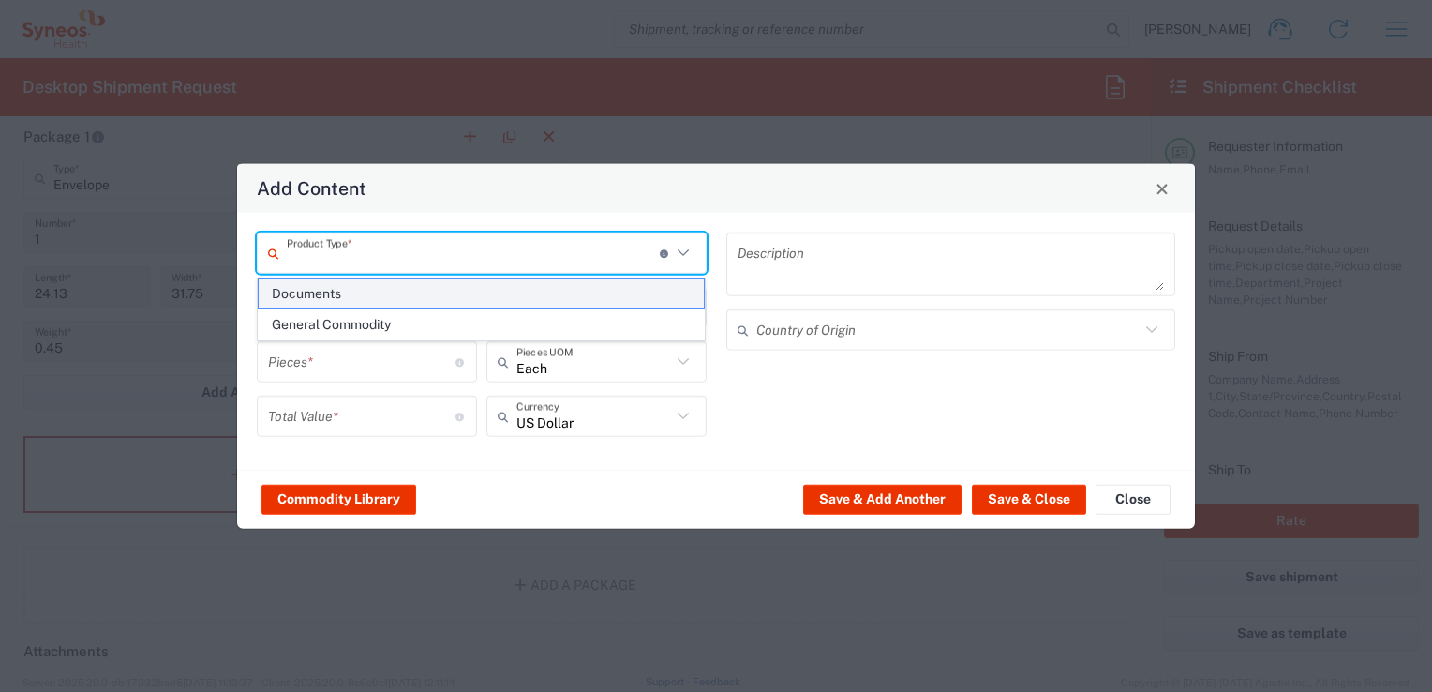
click at [575, 292] on span "Documents" at bounding box center [482, 293] width 446 height 29
type input "Documents"
type input "1"
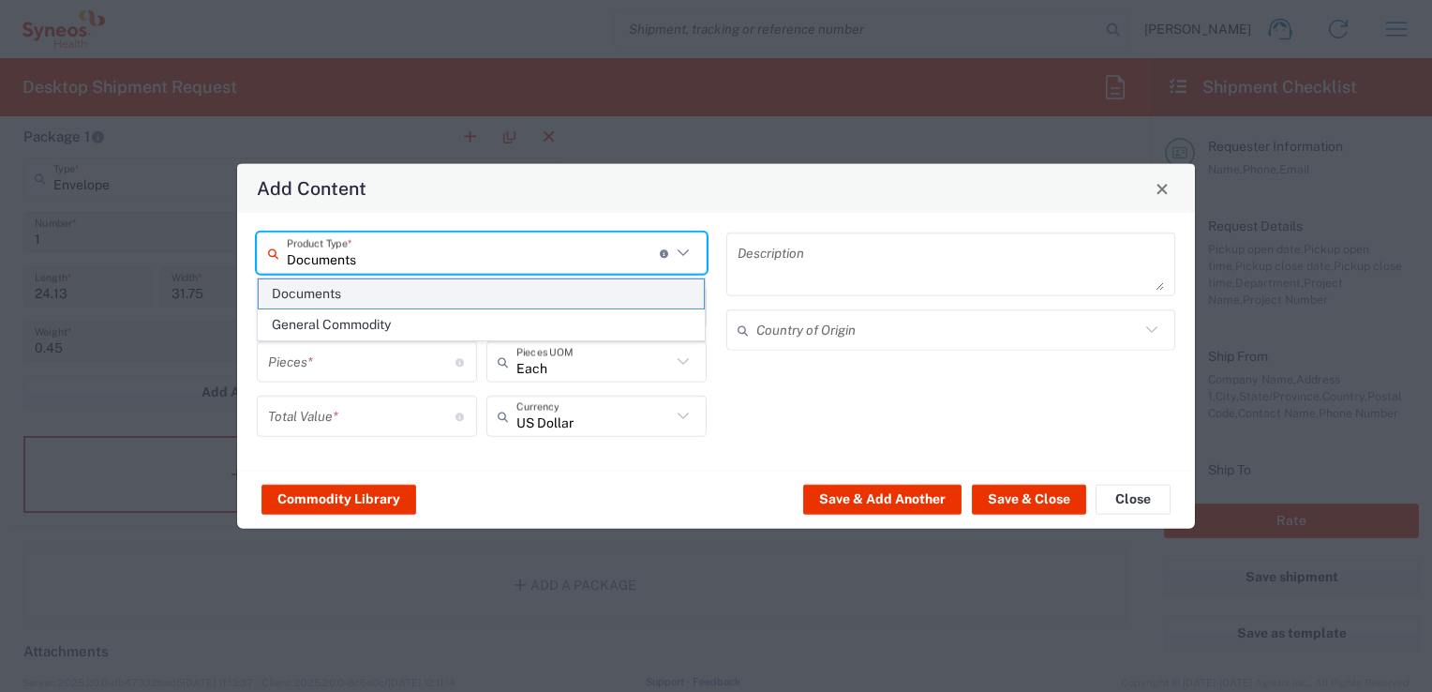
type textarea "Documents"
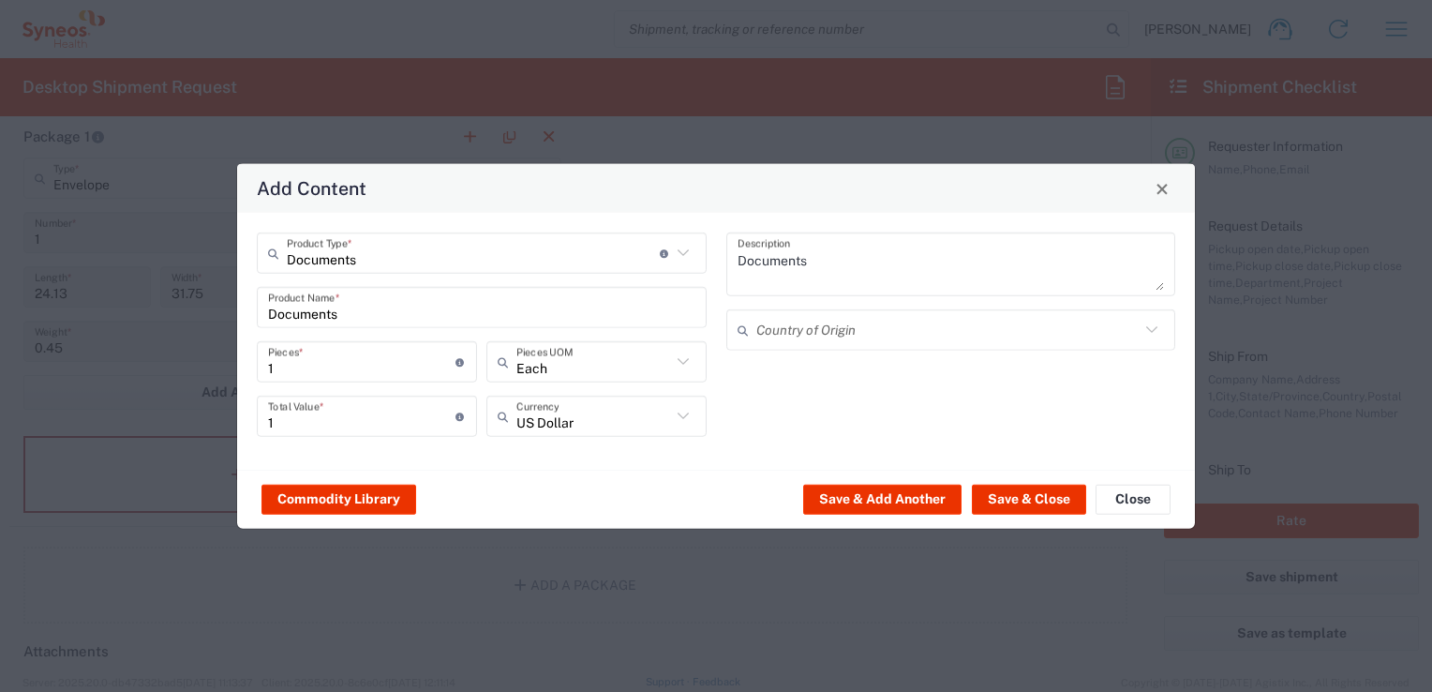
click at [710, 335] on icon at bounding box center [1152, 330] width 24 height 24
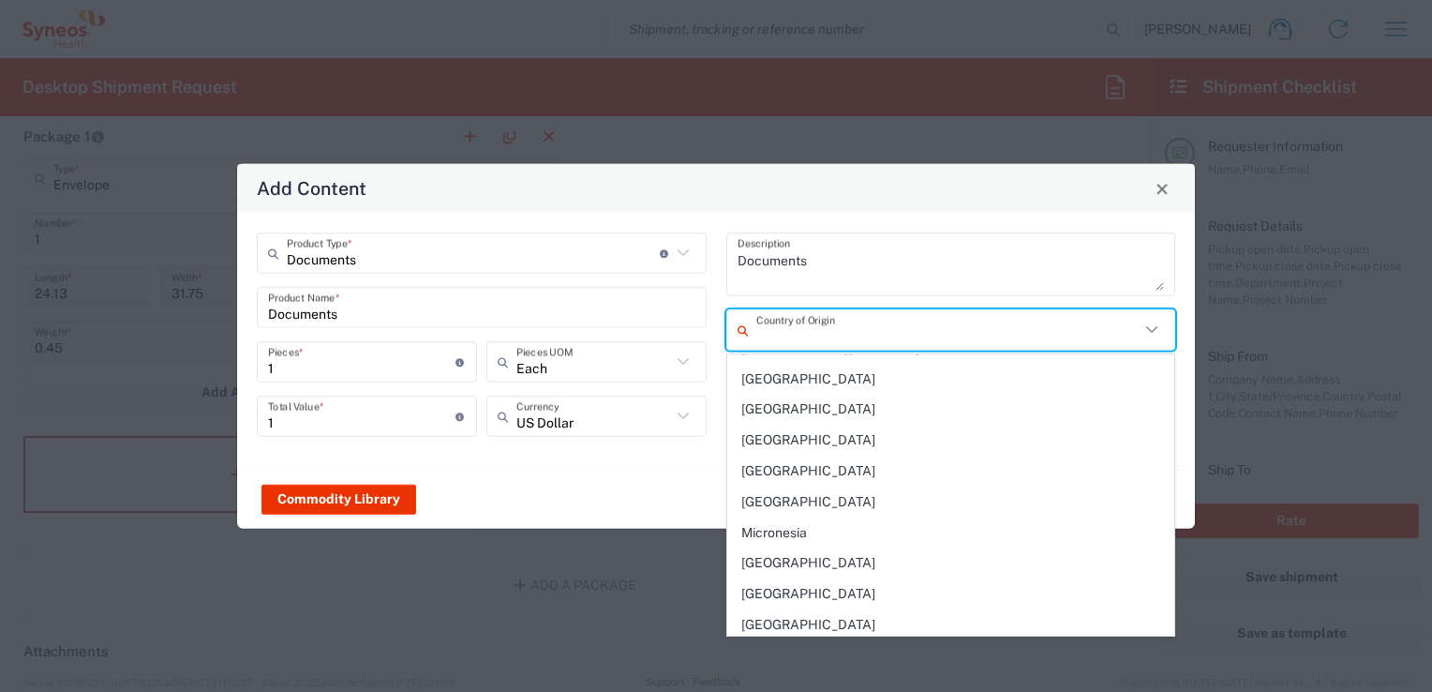
scroll to position [4218, 0]
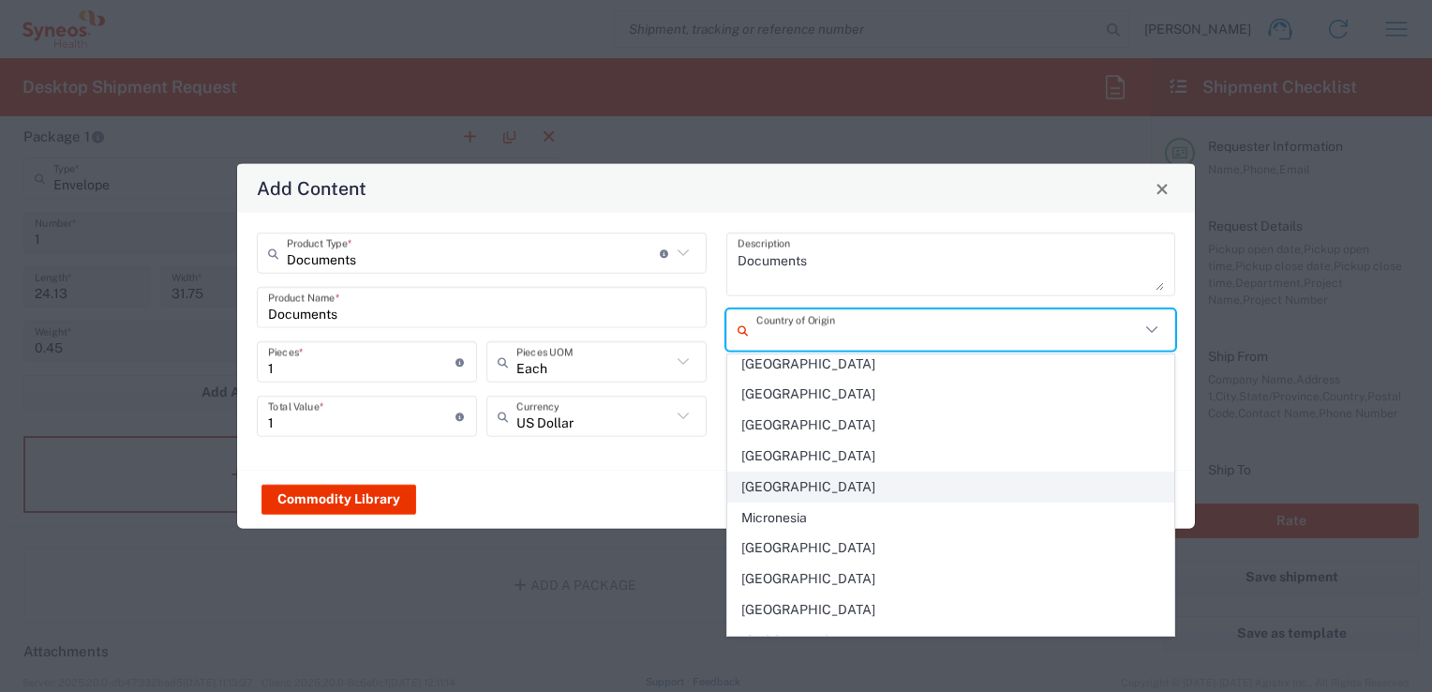
click at [710, 472] on span "Mexico" at bounding box center [951, 486] width 446 height 29
type input "Mexico"
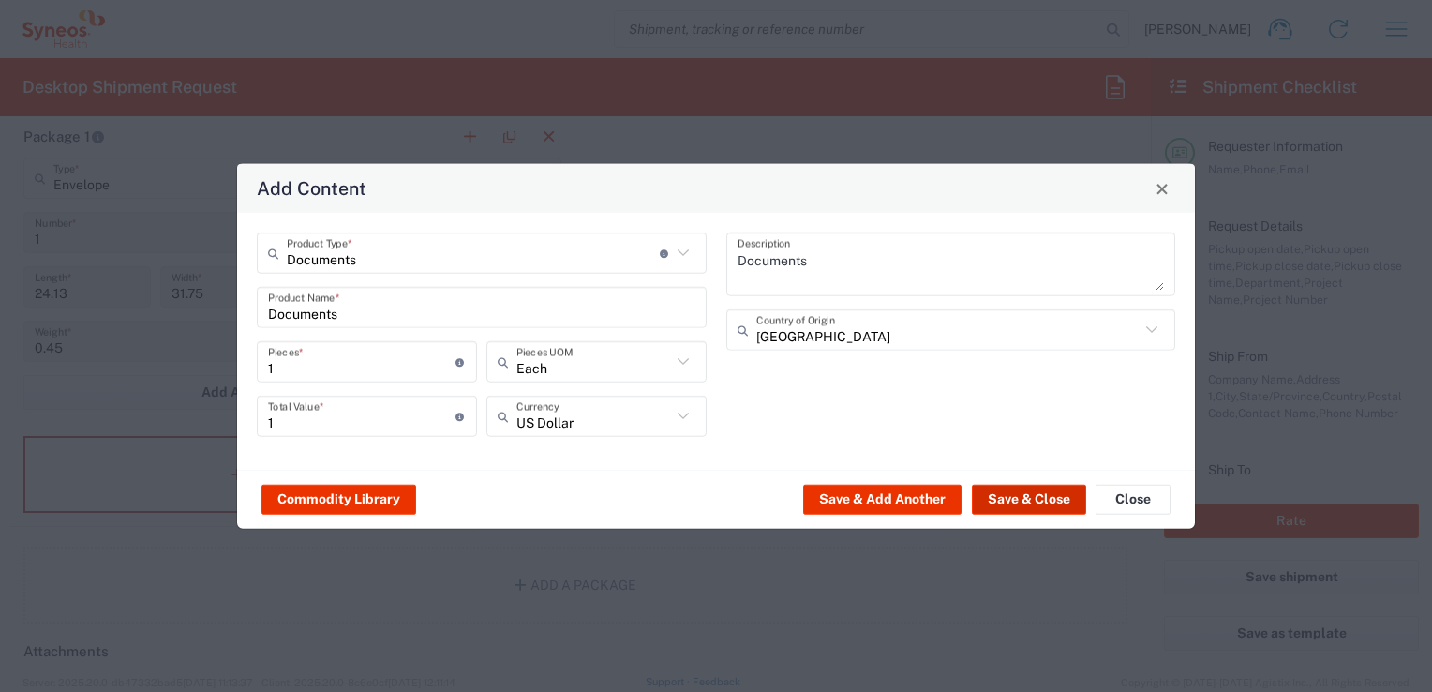
click at [710, 498] on button "Save & Close" at bounding box center [1029, 499] width 114 height 30
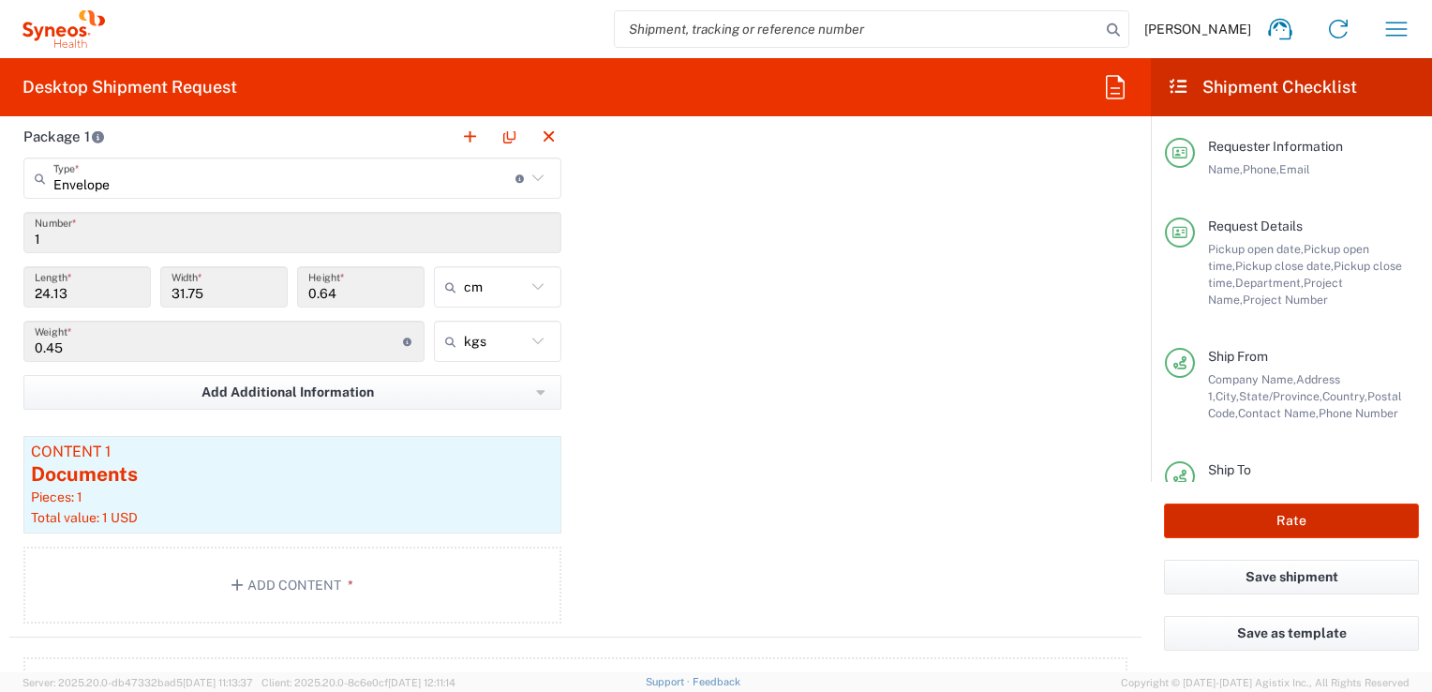
drag, startPoint x: 1232, startPoint y: 529, endPoint x: 1283, endPoint y: 519, distance: 51.5
click at [710, 529] on button "Rate" at bounding box center [1291, 520] width 255 height 35
click at [710, 519] on button "Rate" at bounding box center [1291, 520] width 255 height 35
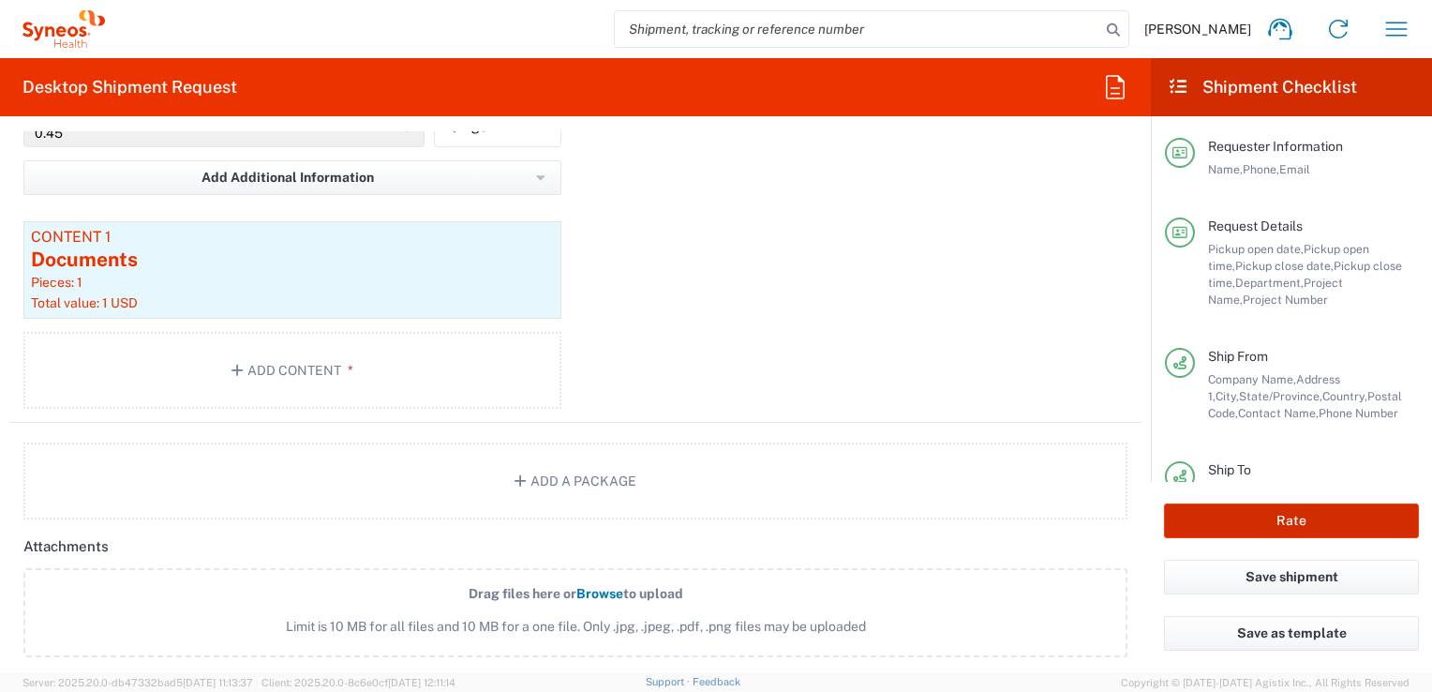
scroll to position [1968, 0]
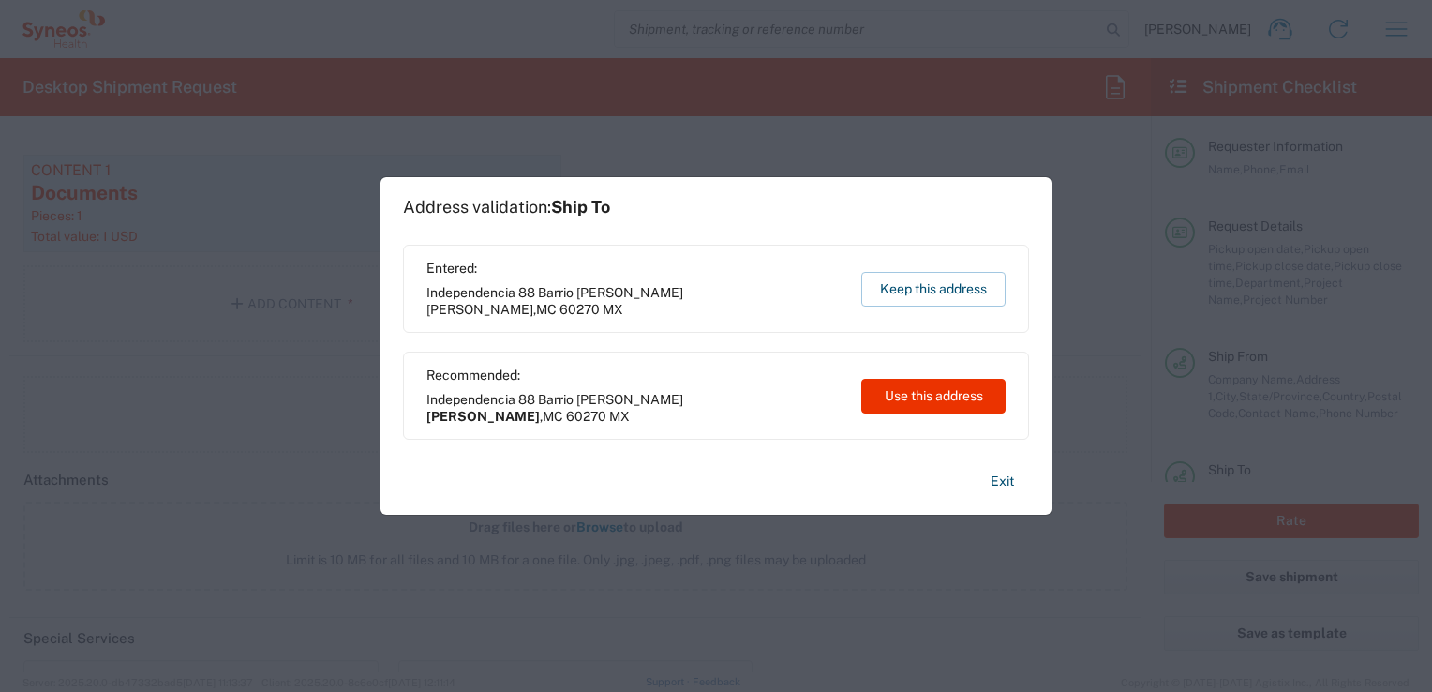
click at [540, 409] on span "Cherán" at bounding box center [482, 416] width 113 height 15
click at [710, 386] on button "Use this address" at bounding box center [933, 396] width 144 height 35
type input "Cherán"
type input "Michoacán"
type input "Mexico"
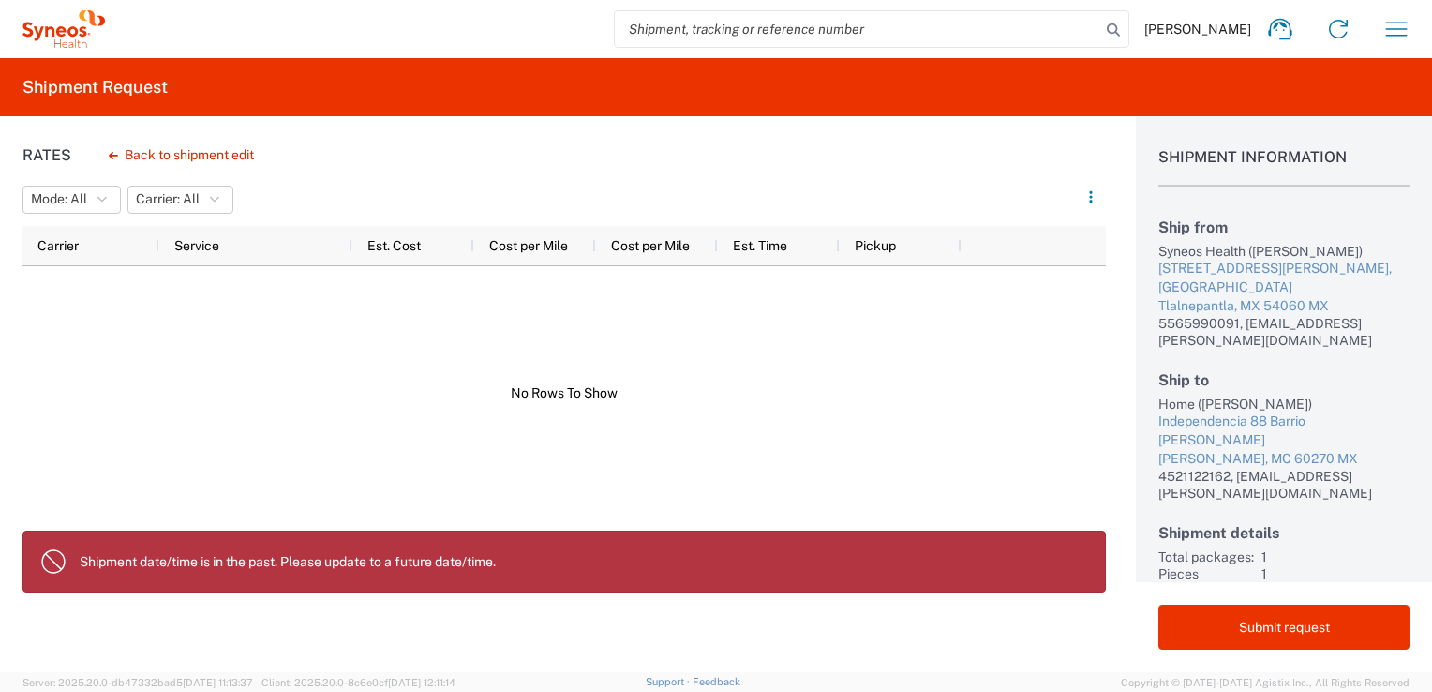
click at [710, 385] on div at bounding box center [491, 392] width 939 height 253
click at [710, 157] on h1 "Shipment Information" at bounding box center [1283, 167] width 251 height 38
click at [710, 159] on h1 "Shipment Information" at bounding box center [1283, 167] width 251 height 38
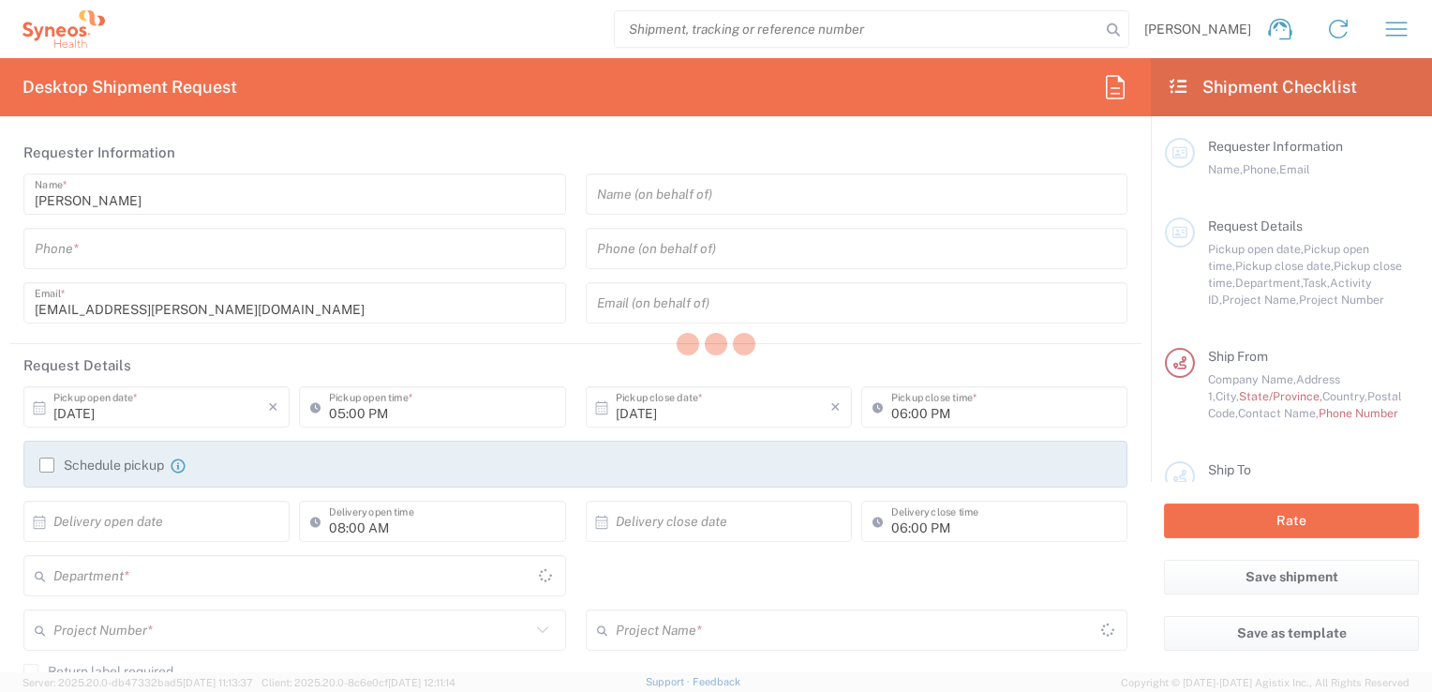
type input "3243"
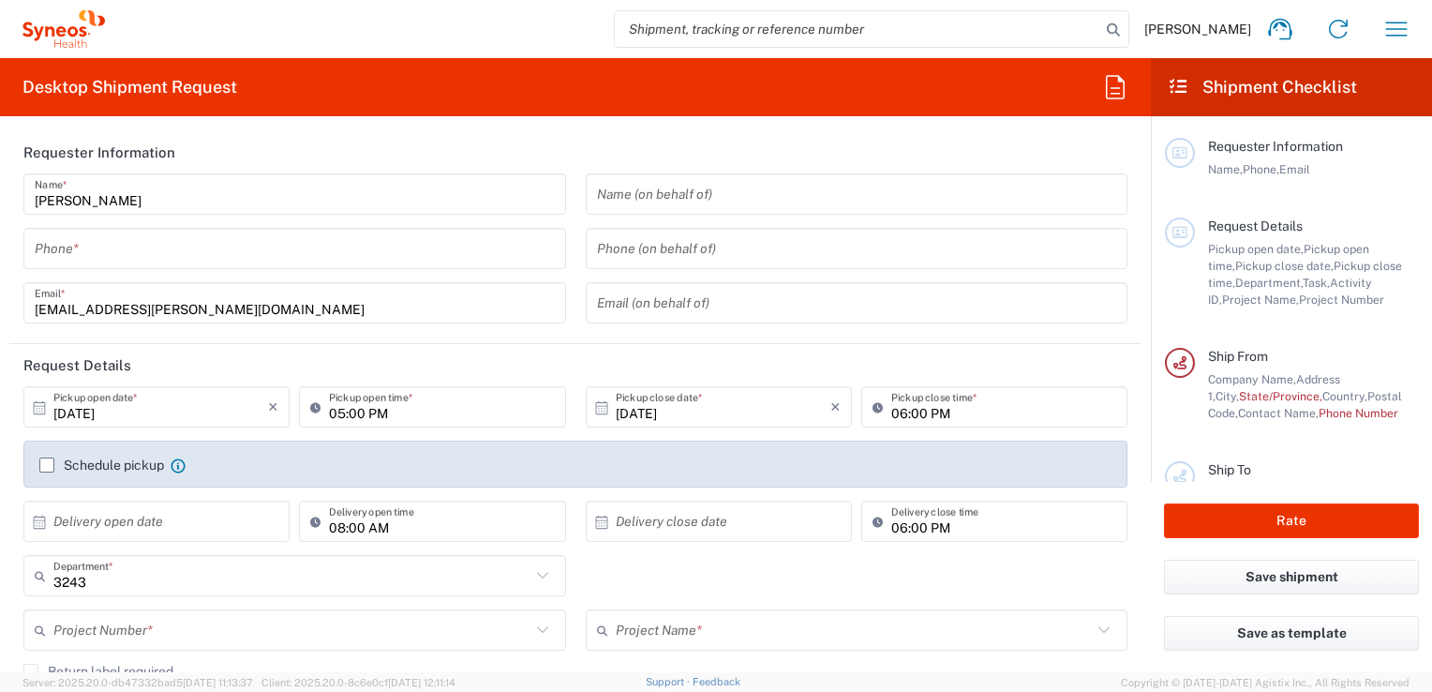
scroll to position [94, 0]
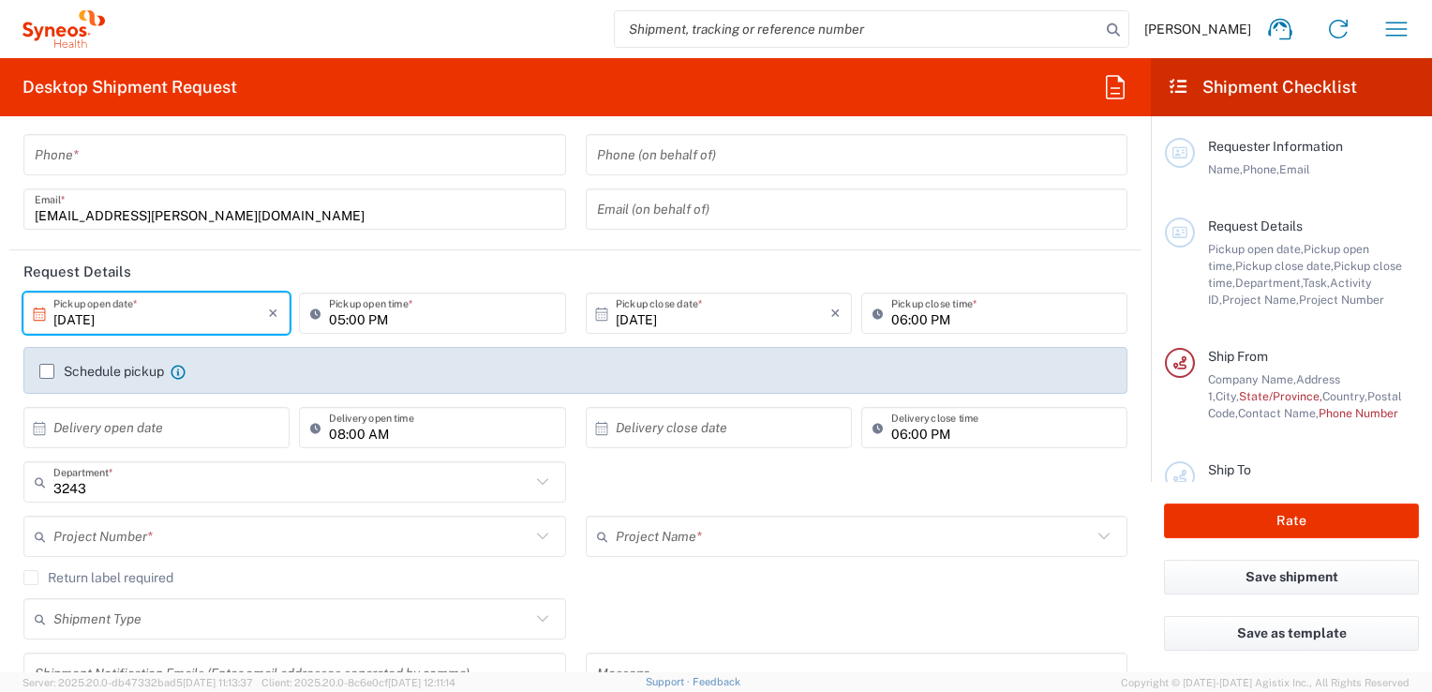
click at [67, 324] on input "[DATE]" at bounding box center [160, 313] width 215 height 33
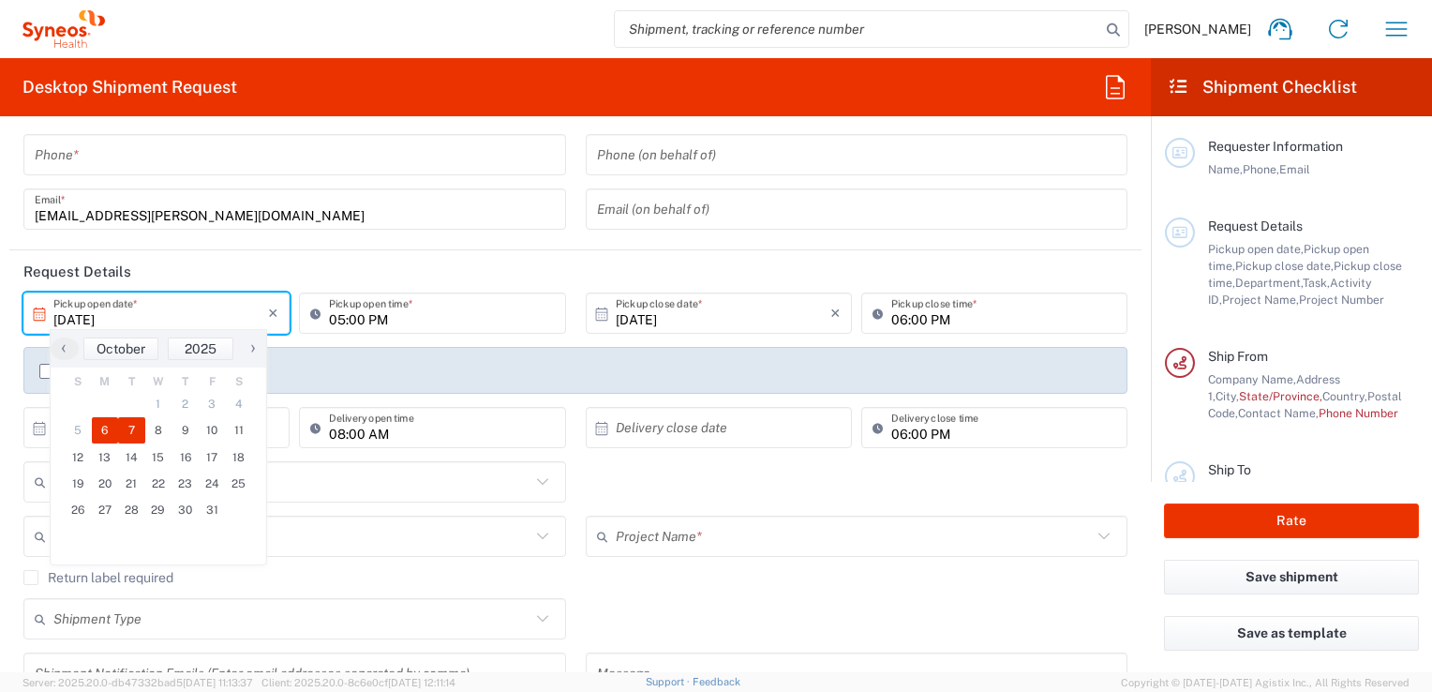
click at [127, 422] on span "7" at bounding box center [131, 430] width 27 height 26
type input "[DATE]"
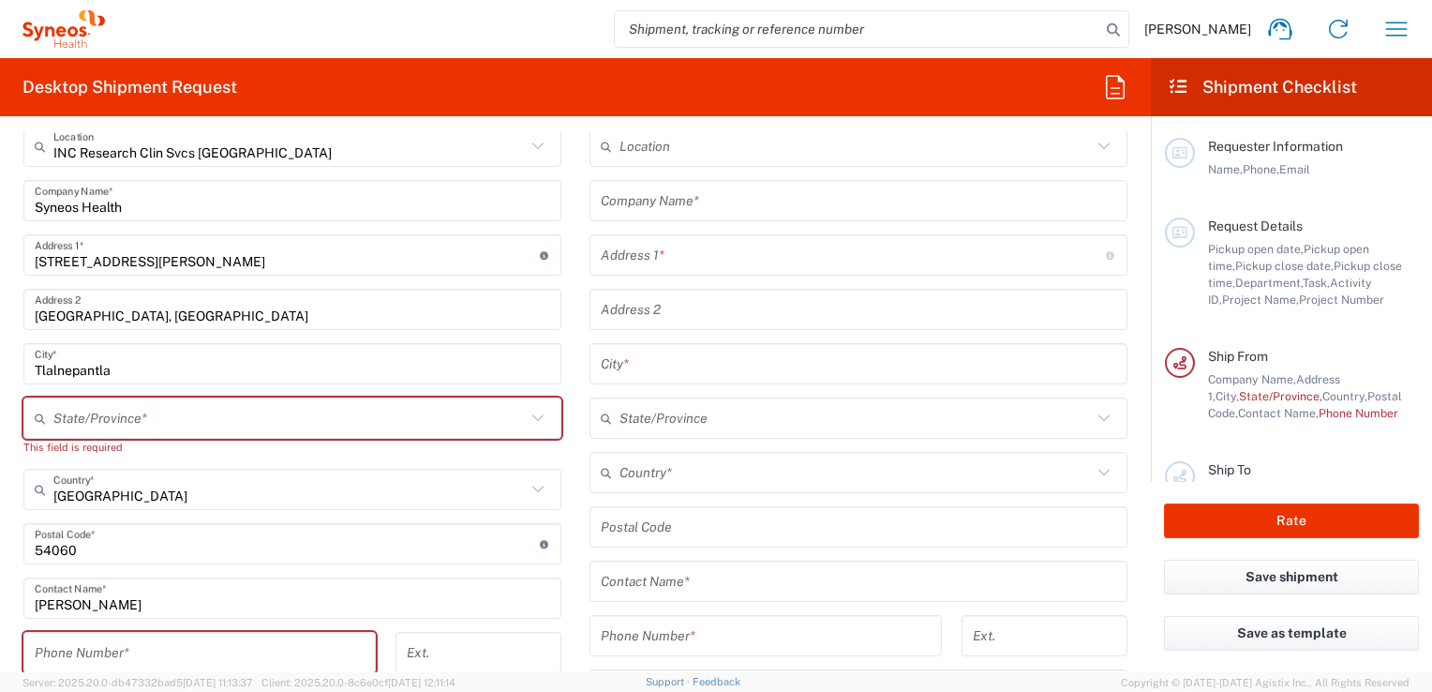
scroll to position [750, 0]
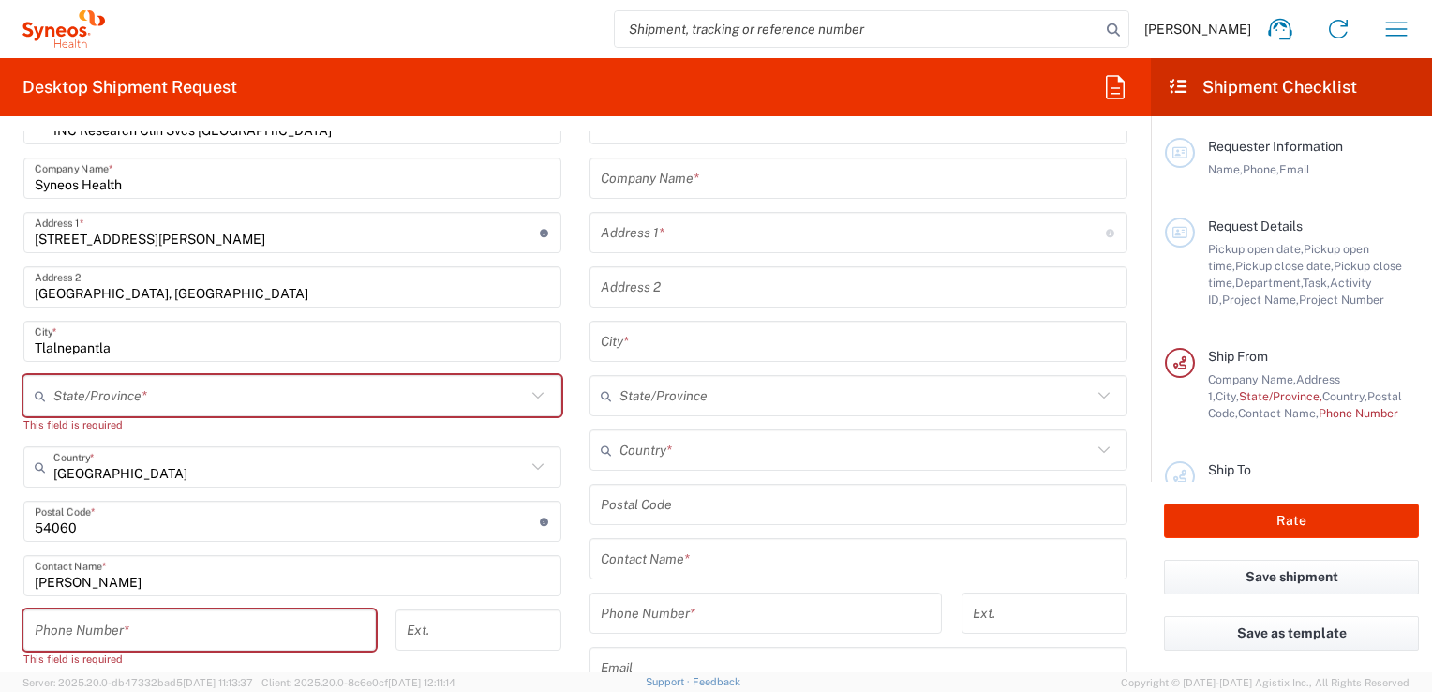
click at [531, 392] on icon at bounding box center [538, 395] width 24 height 24
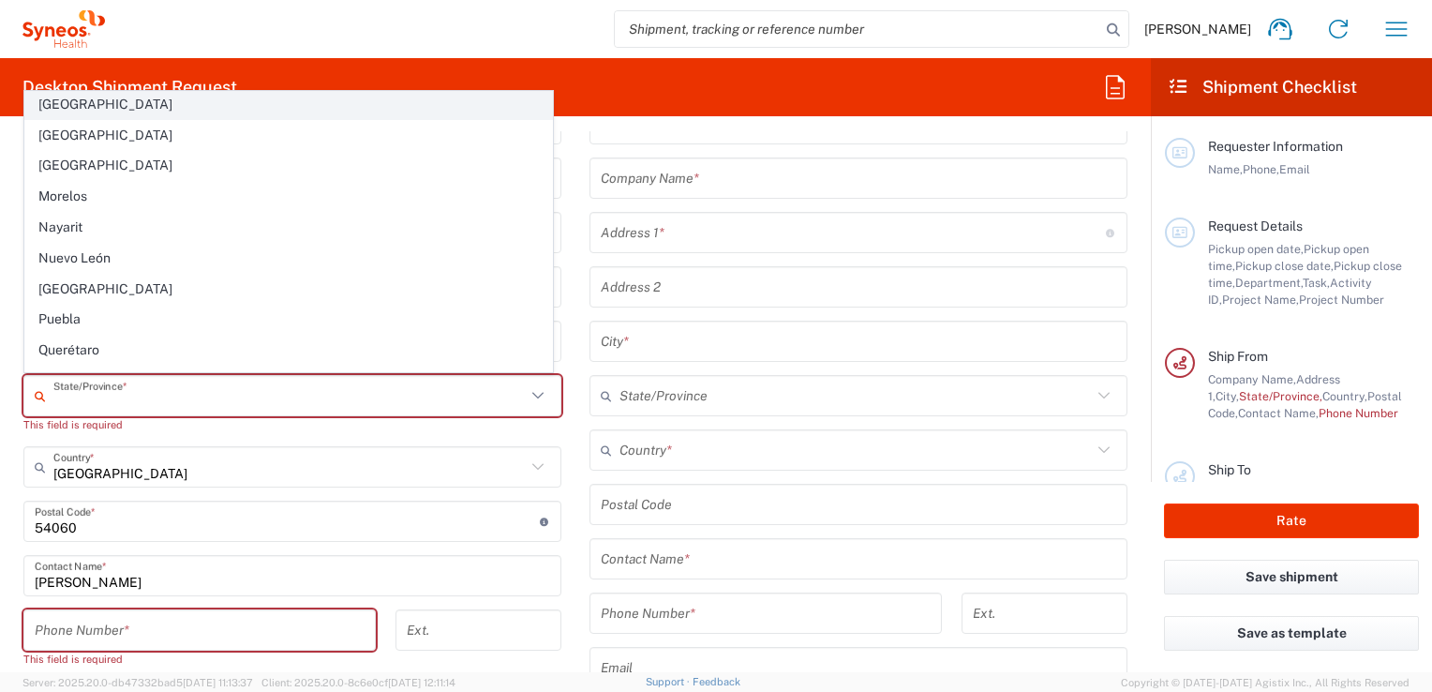
scroll to position [375, 0]
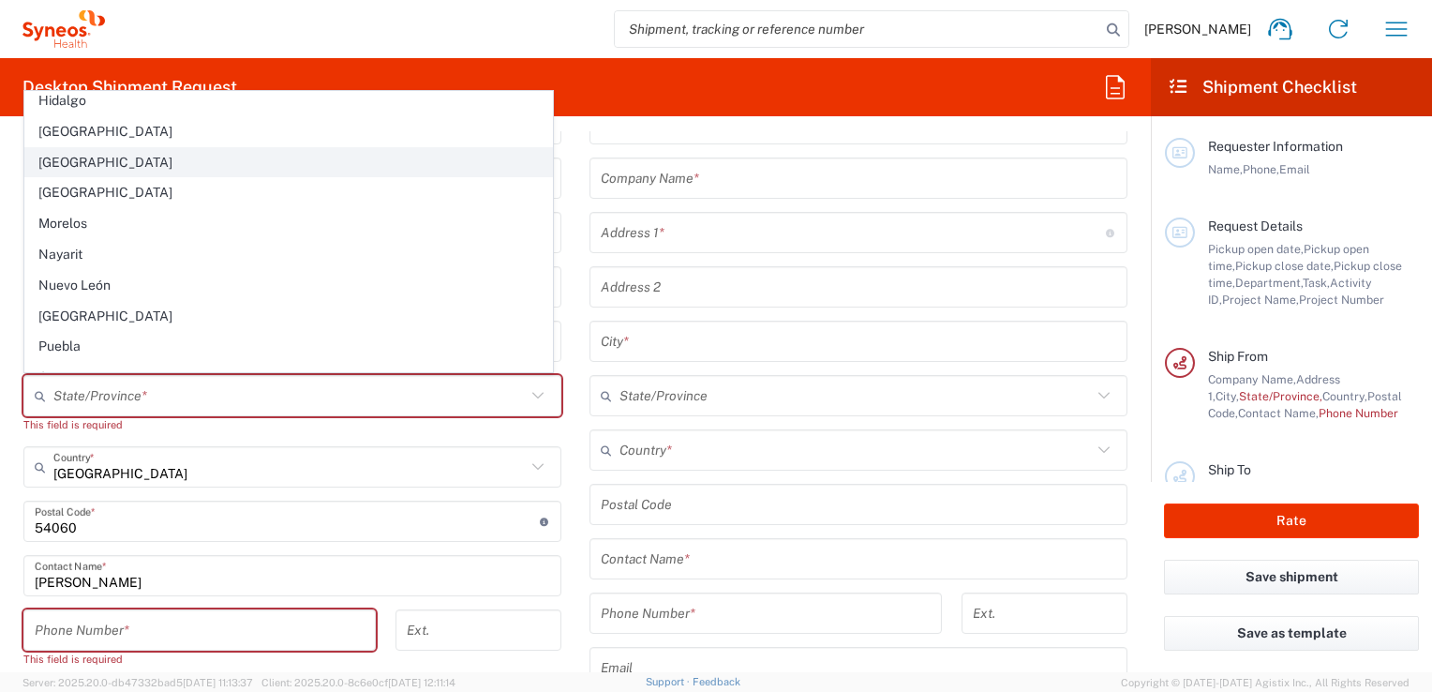
click at [126, 164] on span "Mexico State" at bounding box center [288, 162] width 527 height 29
type input "Mexico State"
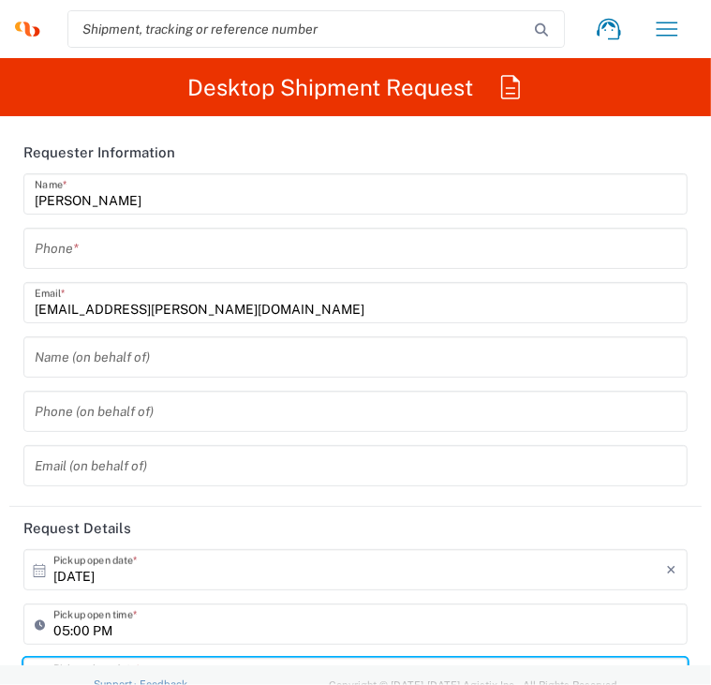
scroll to position [0, 0]
click at [246, 189] on input "[PERSON_NAME]" at bounding box center [356, 194] width 642 height 33
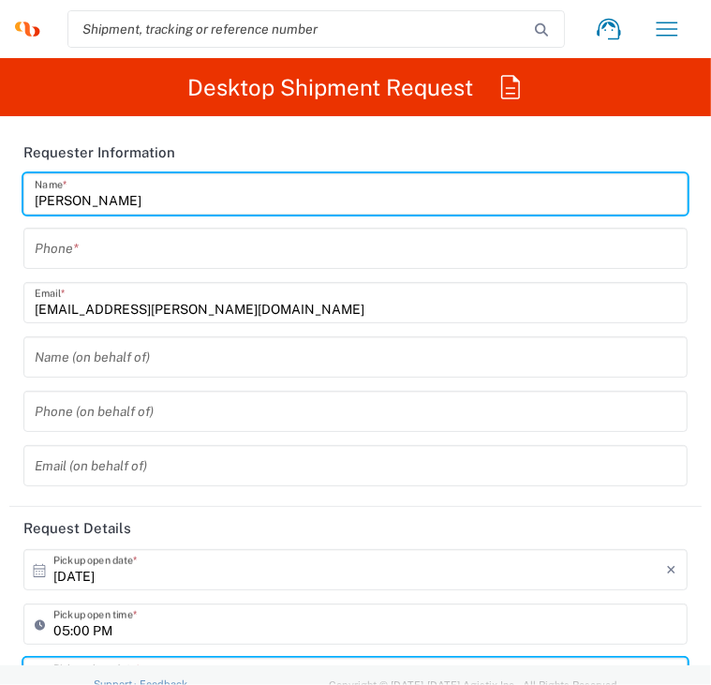
type input "Lennin Tapia Hernandez"
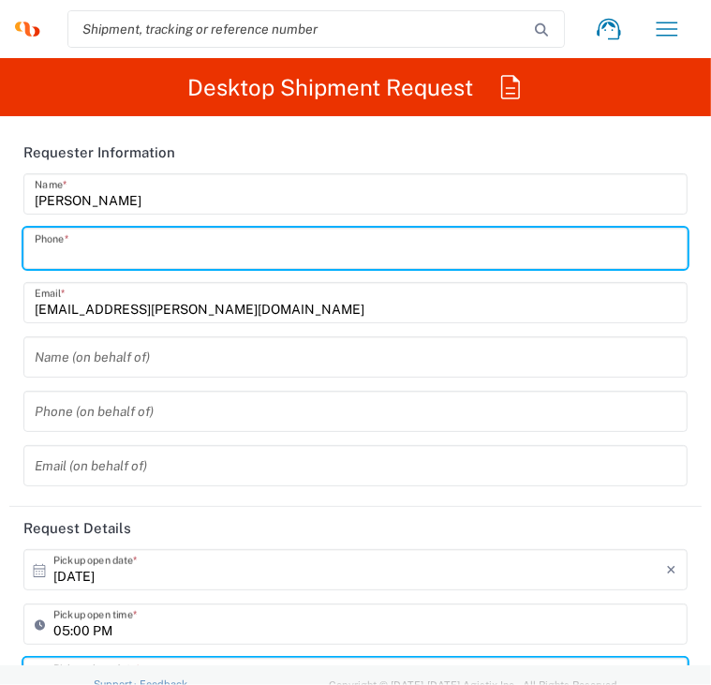
click at [221, 252] on input "tel" at bounding box center [356, 248] width 642 height 33
type input "4521122162"
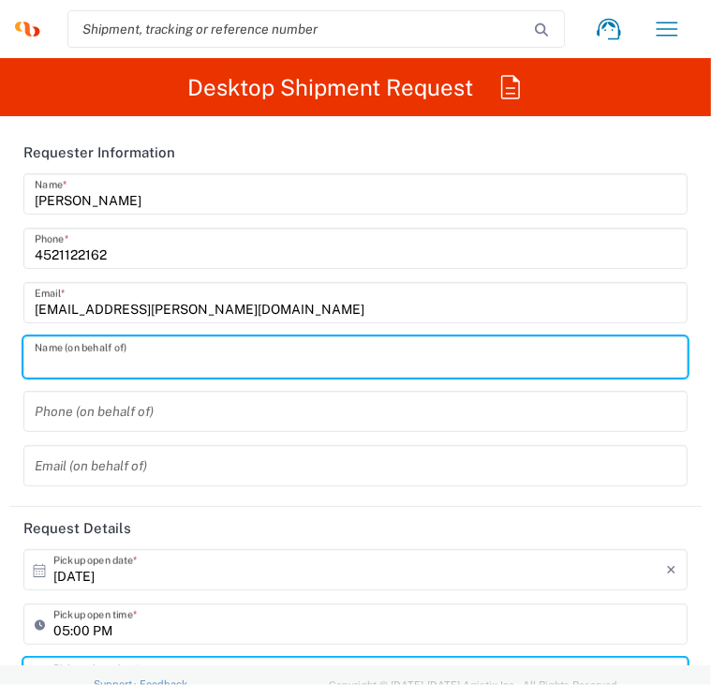
click at [127, 351] on input "text" at bounding box center [356, 357] width 642 height 33
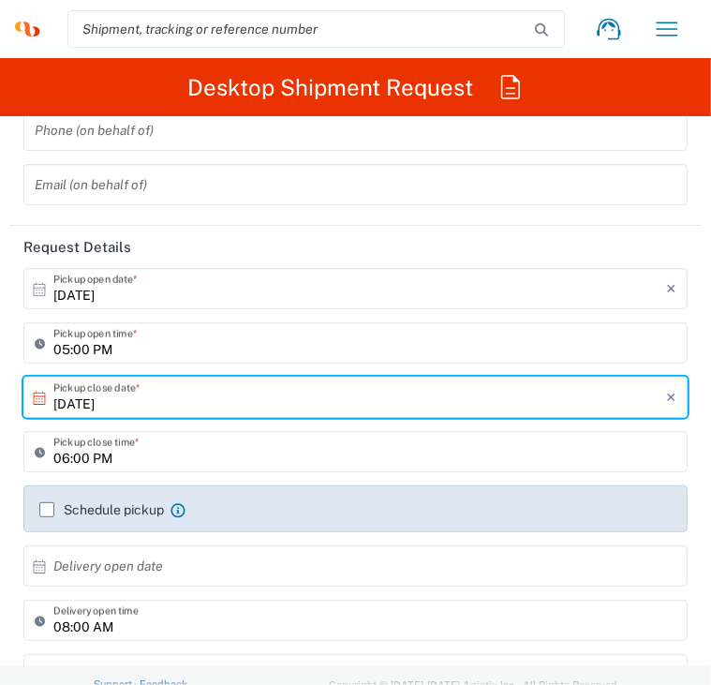
scroll to position [375, 0]
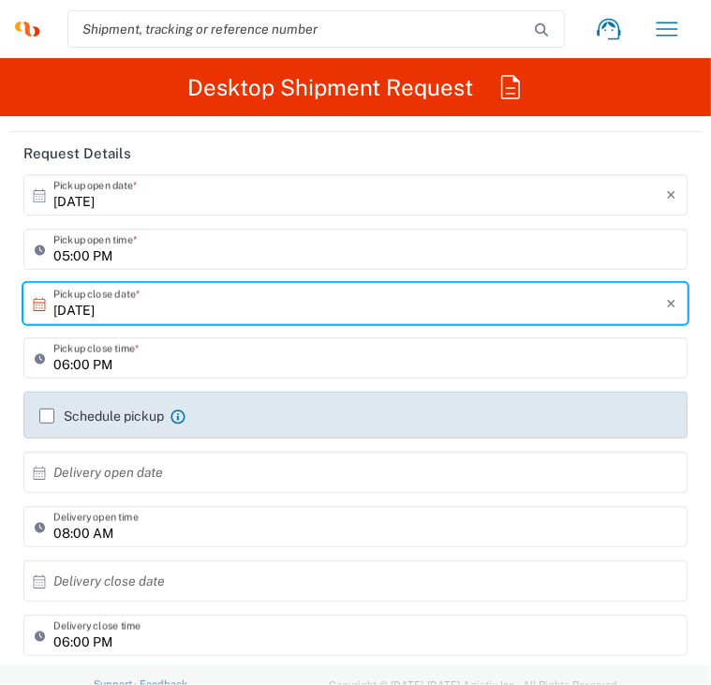
click at [135, 484] on input "text" at bounding box center [359, 472] width 613 height 33
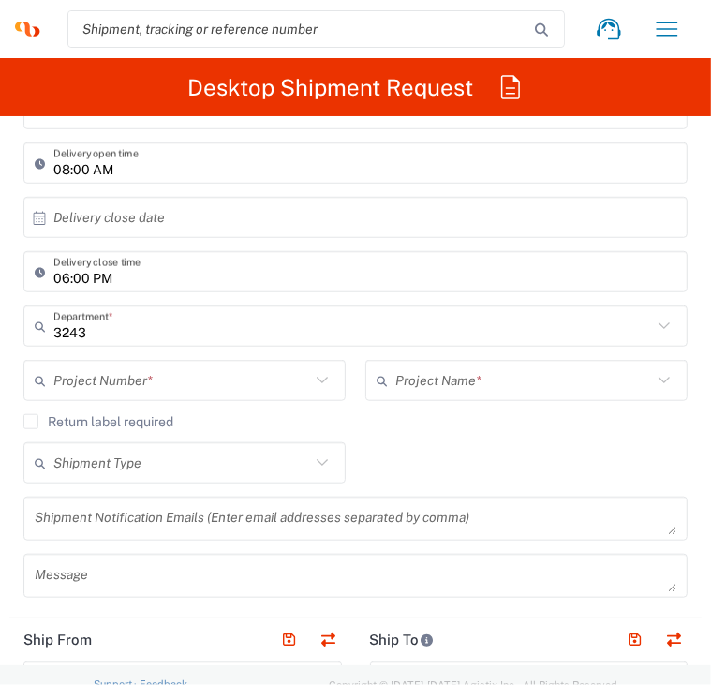
scroll to position [750, 0]
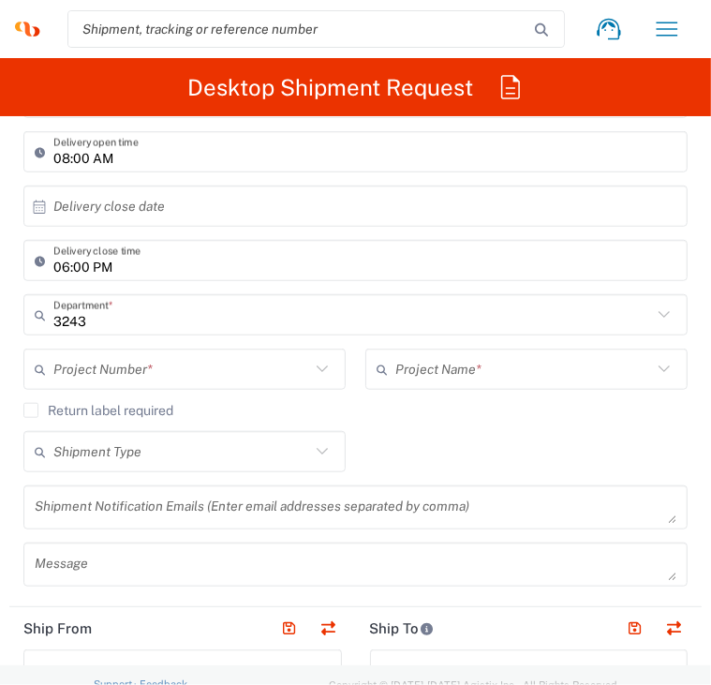
click at [191, 374] on input "text" at bounding box center [181, 369] width 257 height 33
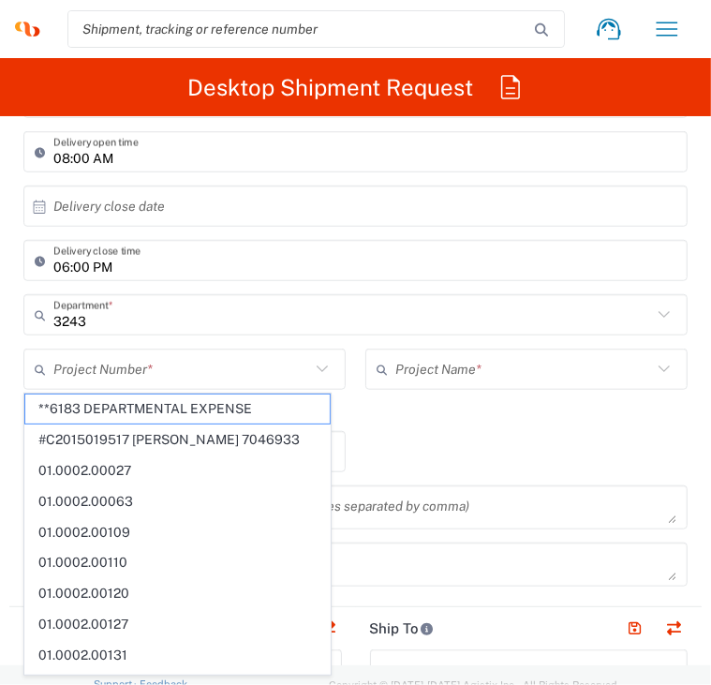
click at [164, 357] on input "text" at bounding box center [181, 369] width 257 height 33
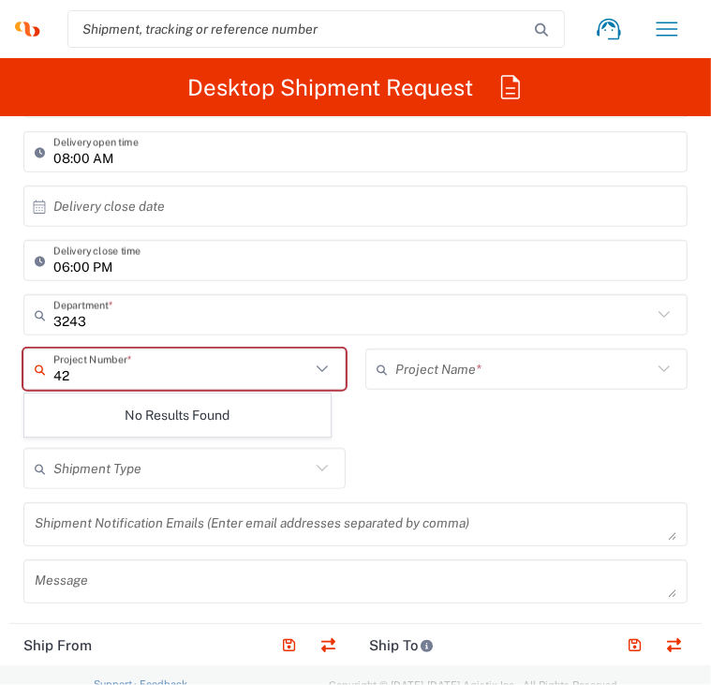
type input "4"
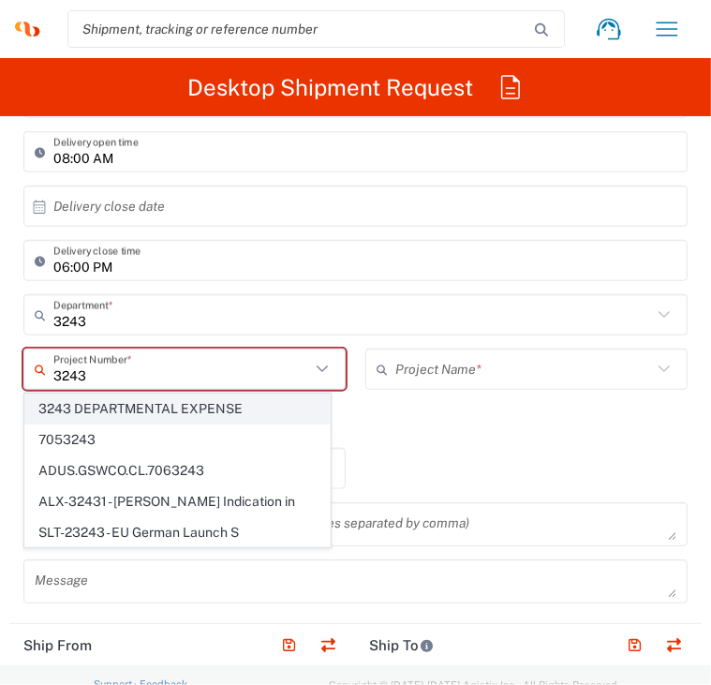
click at [168, 404] on span "3243 DEPARTMENTAL EXPENSE" at bounding box center [177, 409] width 305 height 29
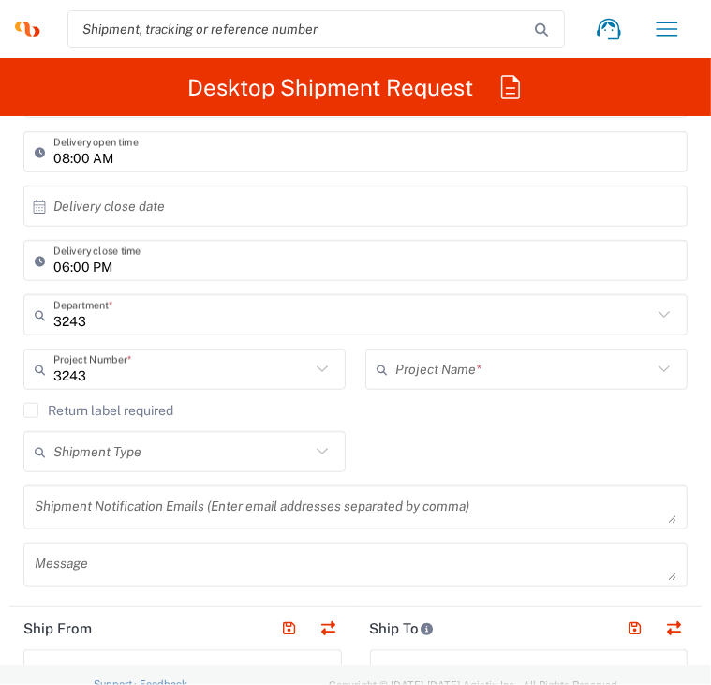
type input "3243 DEPARTMENTAL EXPENSE"
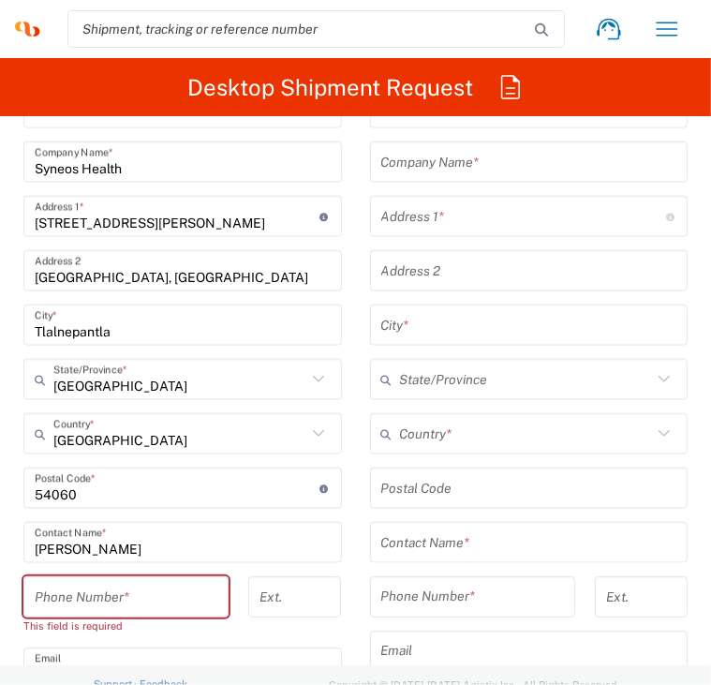
scroll to position [1406, 0]
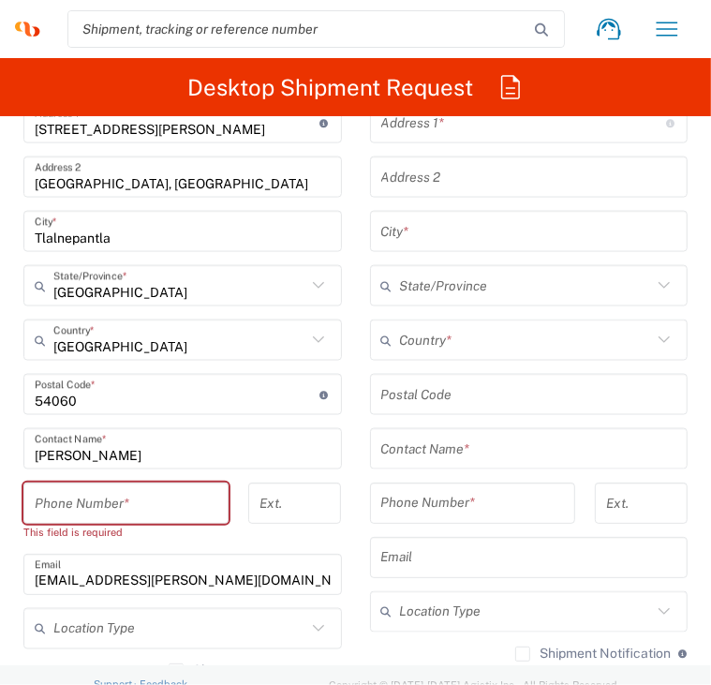
click at [169, 462] on input "[PERSON_NAME]" at bounding box center [183, 449] width 296 height 33
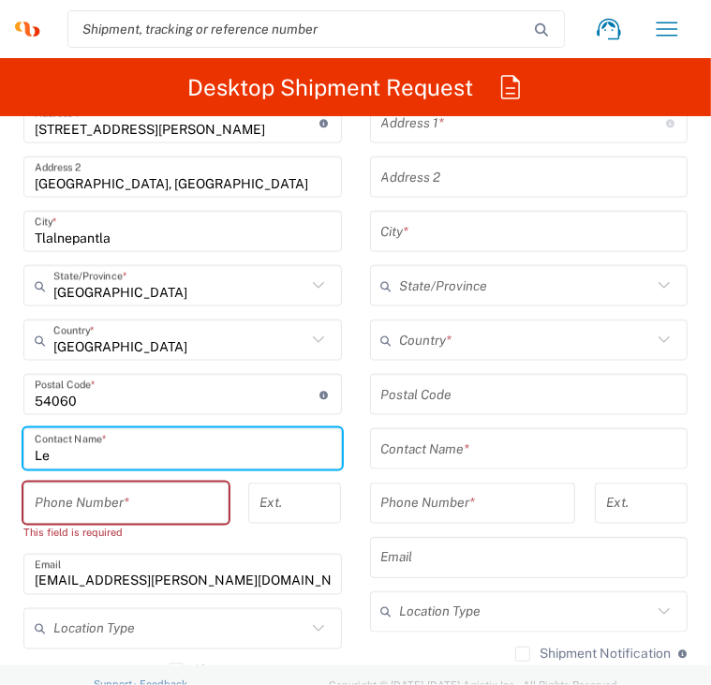
type input "L"
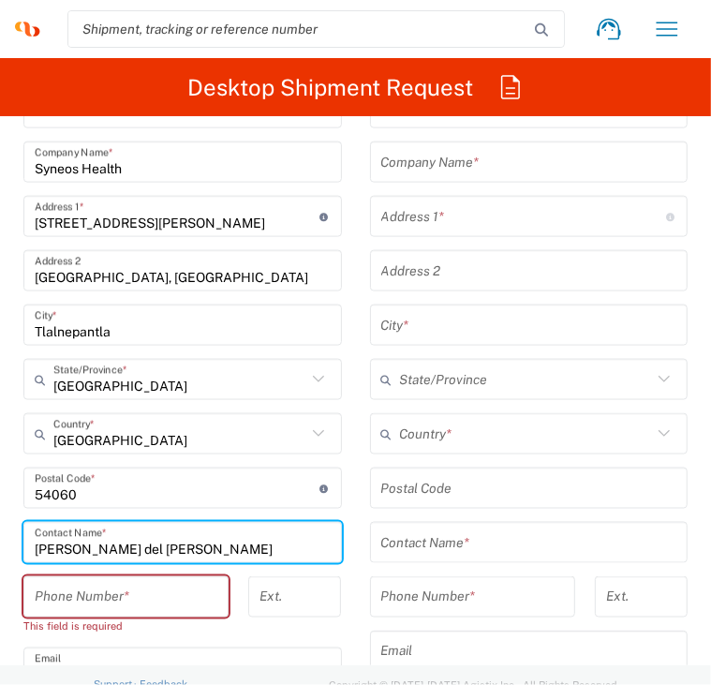
scroll to position [1218, 0]
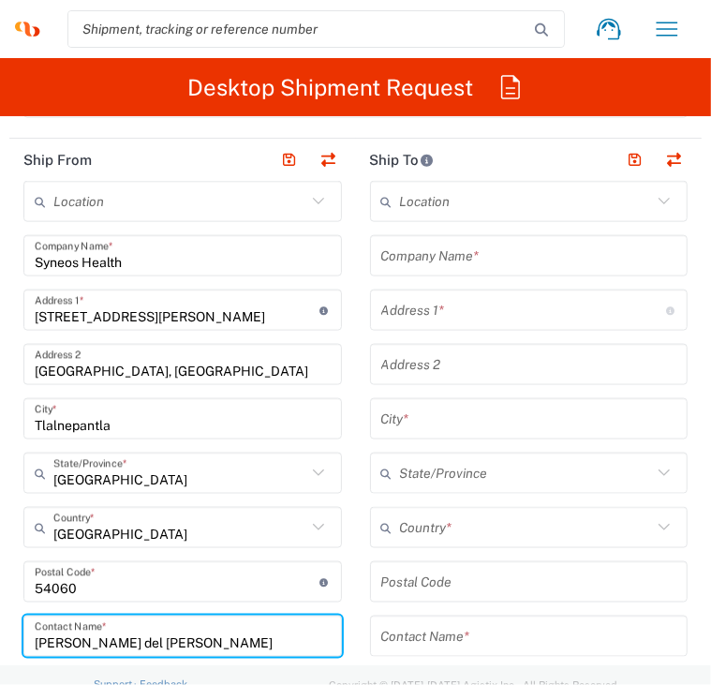
type input "Maria del Carmen Figueroa"
click at [536, 259] on input "text" at bounding box center [529, 256] width 296 height 33
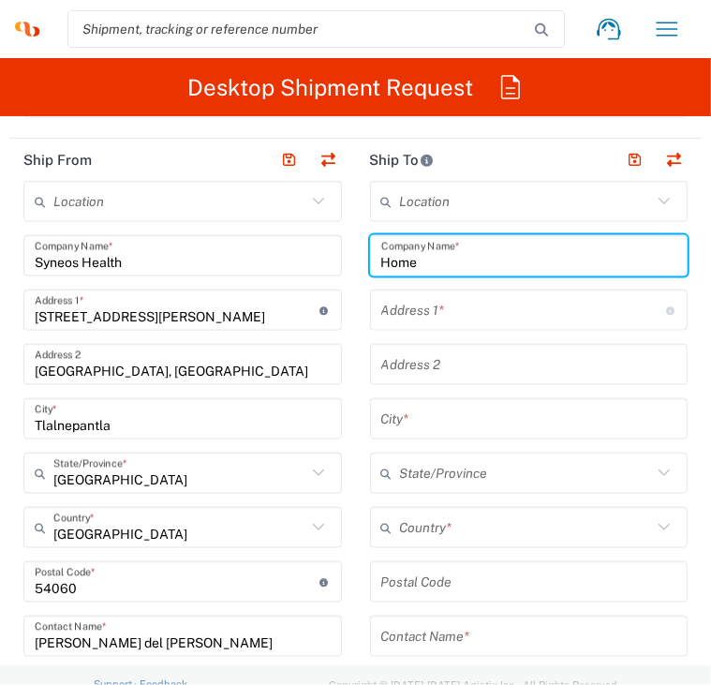
type input "Home"
click at [531, 307] on input "text" at bounding box center [523, 310] width 285 height 33
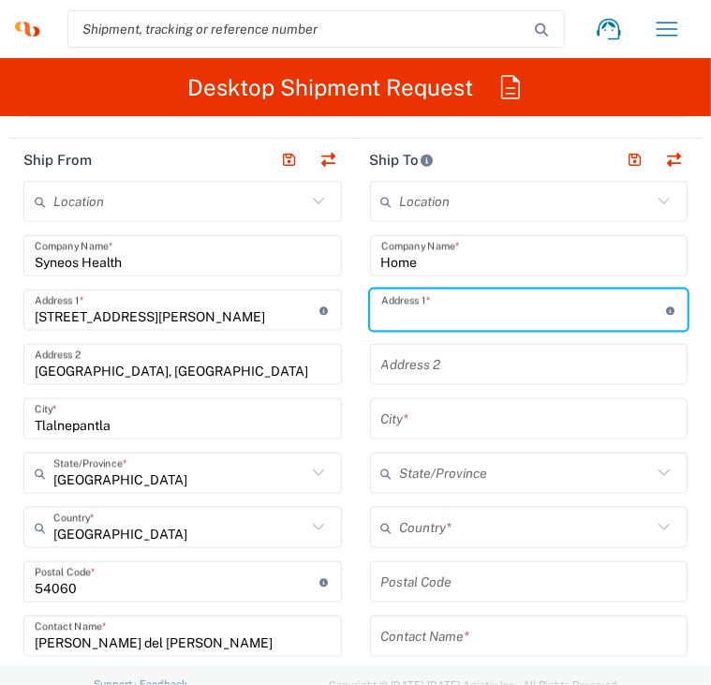
type input "Independencia 88"
type input "Barrio segundo Cheran"
type input "Cheran"
type input "Michoacán"
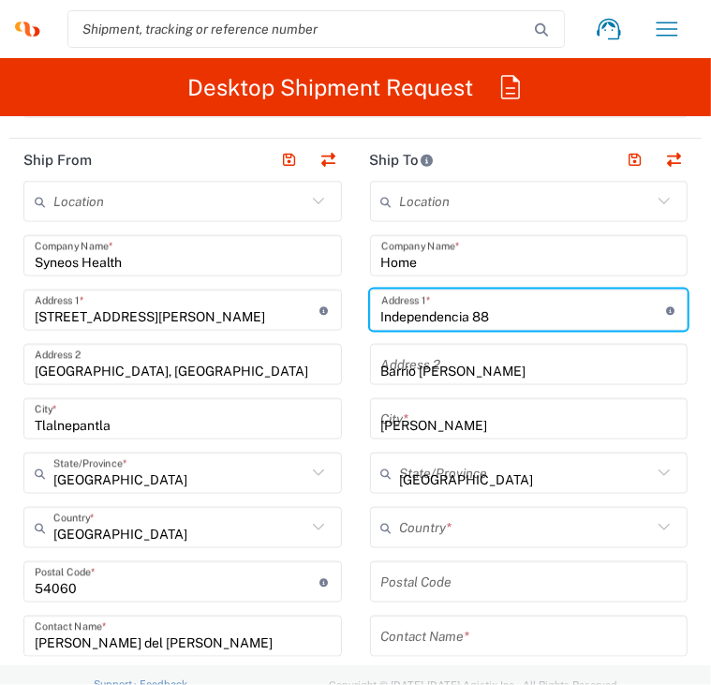
type input "Mexico"
type input "60270"
type input "4521122162"
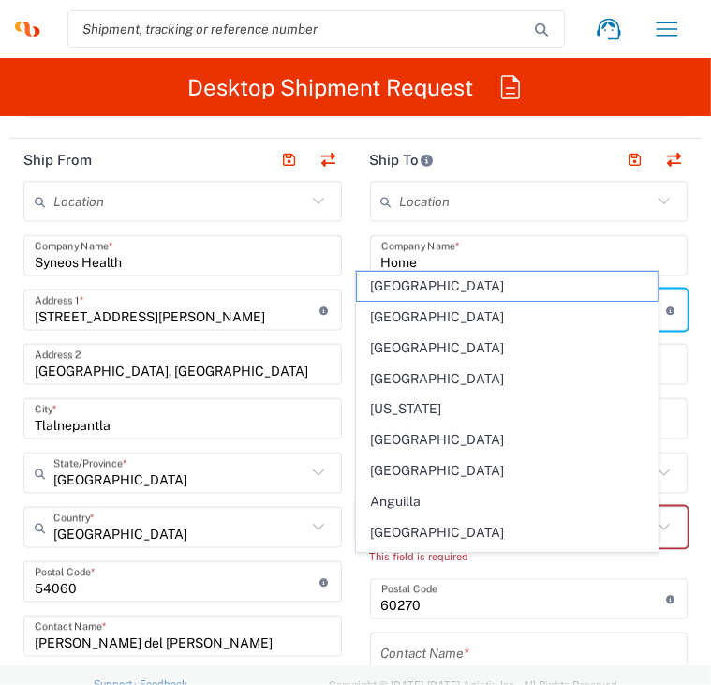
scroll to position [1312, 0]
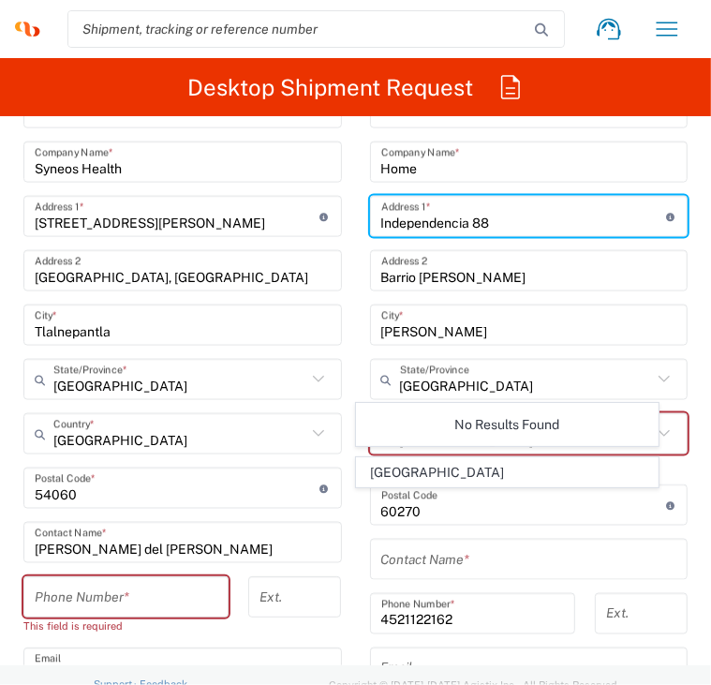
click at [387, 329] on input "Cheran" at bounding box center [529, 325] width 296 height 33
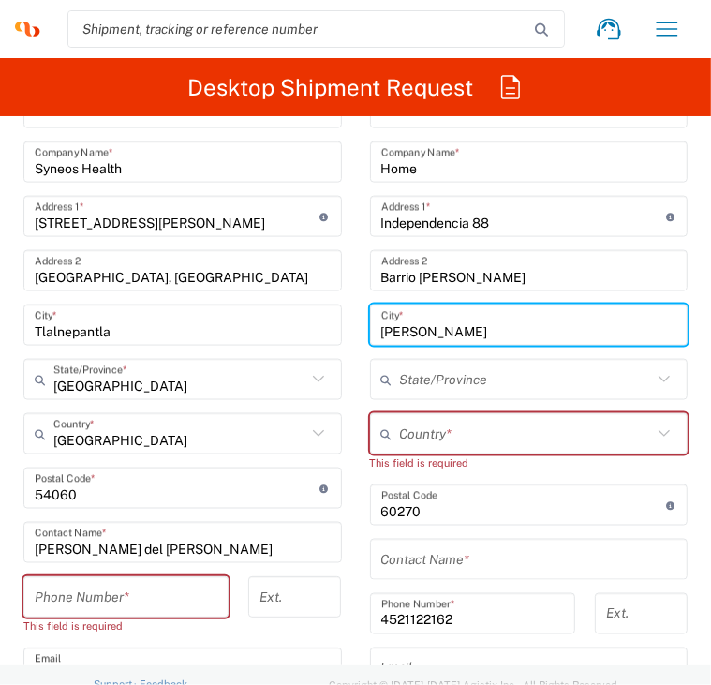
click at [400, 329] on input "Cheran" at bounding box center [529, 325] width 296 height 33
type input "Cheran"
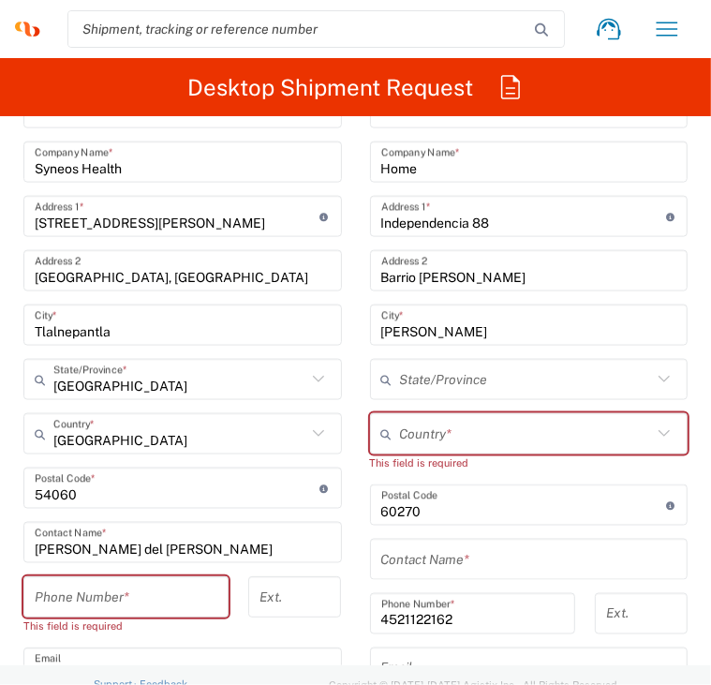
click at [356, 374] on main "Location Addison Whitney LLC-Morrisvile NC US Barcelona-Syneos Health BioSector…" at bounding box center [529, 489] width 347 height 804
click at [493, 382] on input "text" at bounding box center [526, 380] width 253 height 33
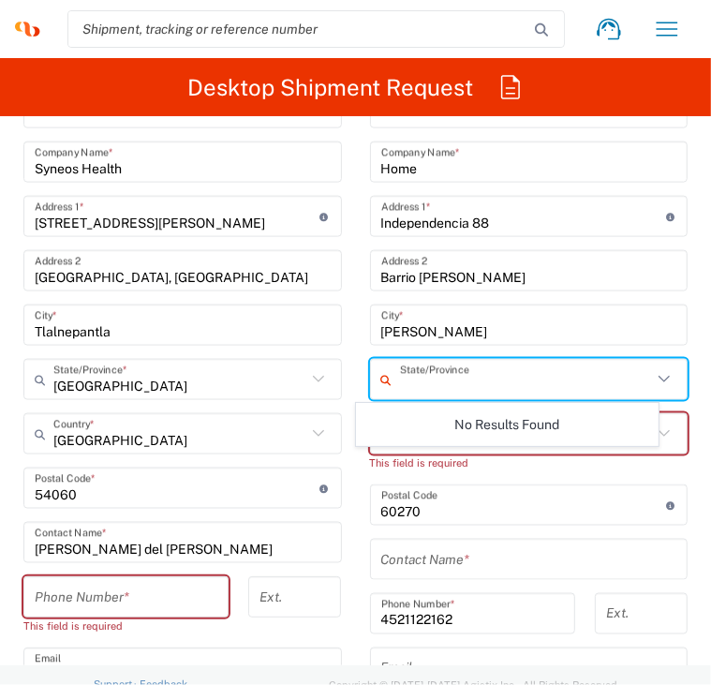
type input "Michoacán"
type input "Mexico"
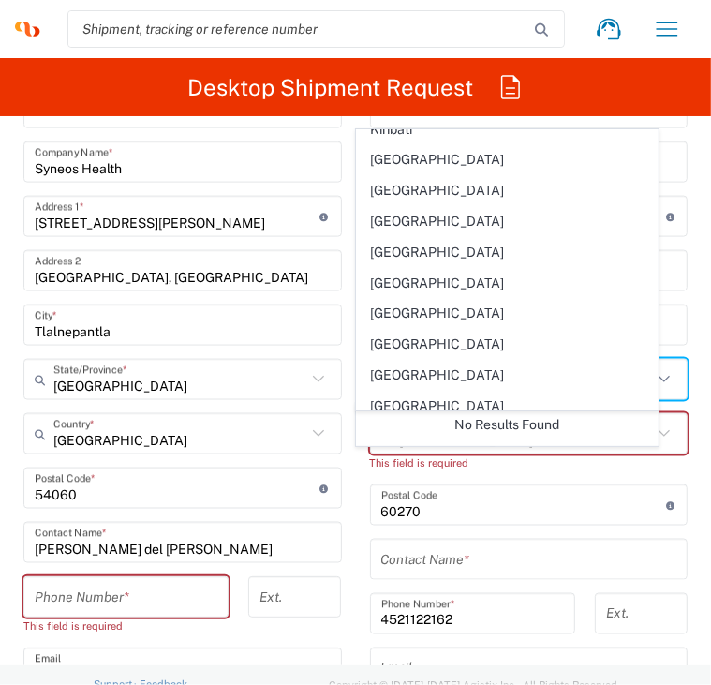
scroll to position [4124, 0]
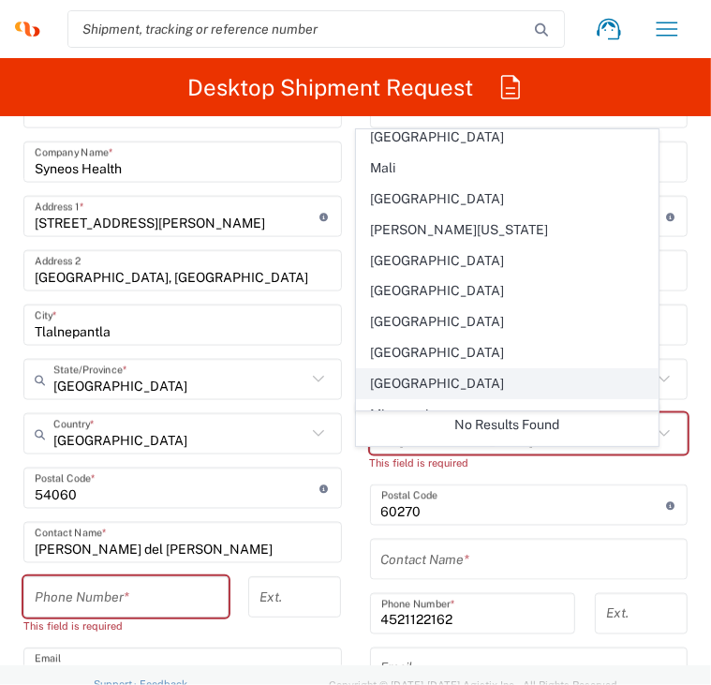
click at [460, 368] on li "Mexico" at bounding box center [507, 383] width 302 height 31
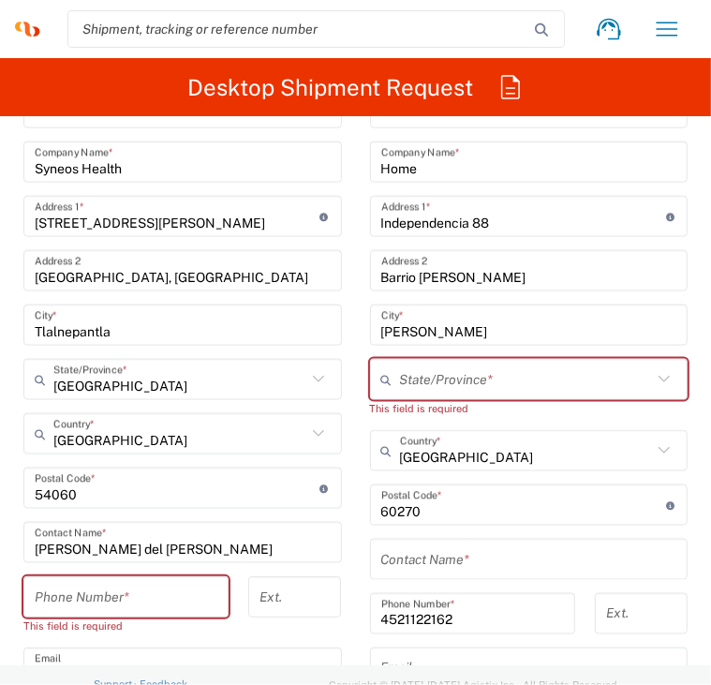
click at [652, 379] on icon at bounding box center [664, 379] width 24 height 24
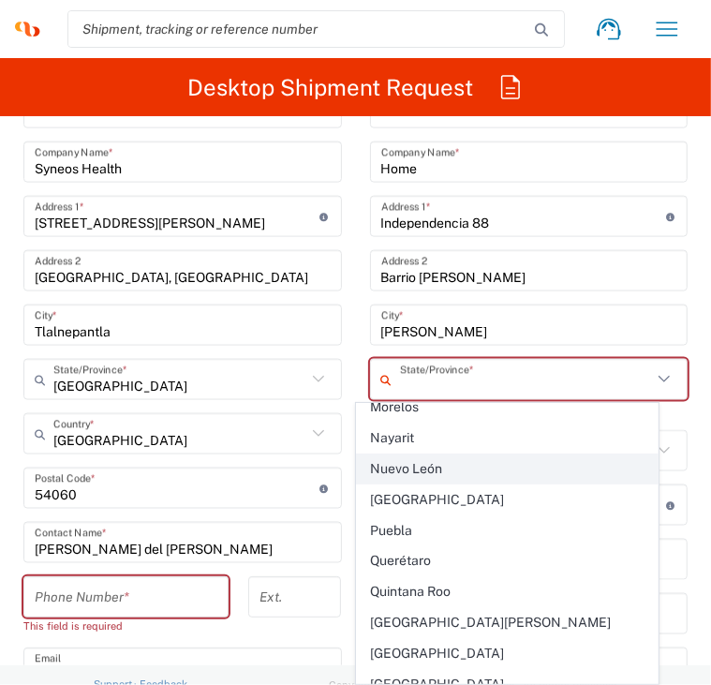
scroll to position [409, 0]
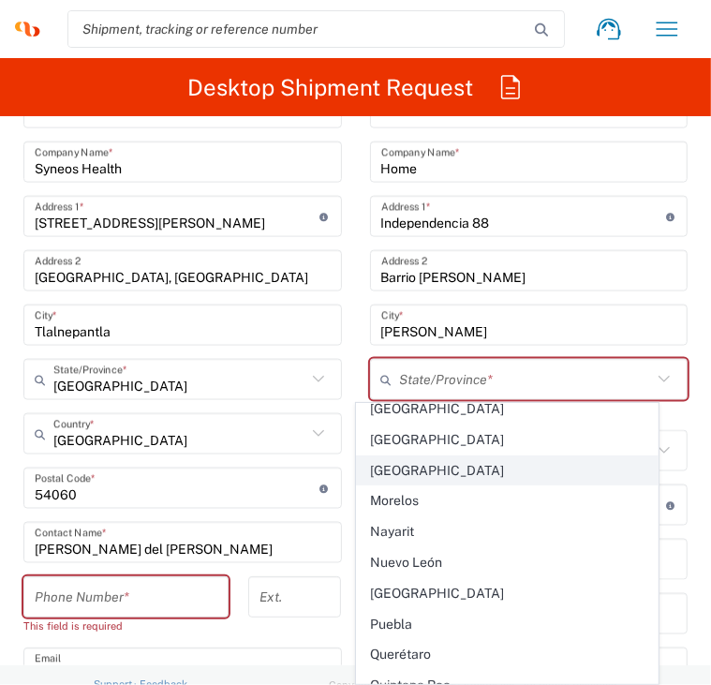
click at [504, 471] on span "Michoacán" at bounding box center [507, 470] width 300 height 29
type input "Michoacán"
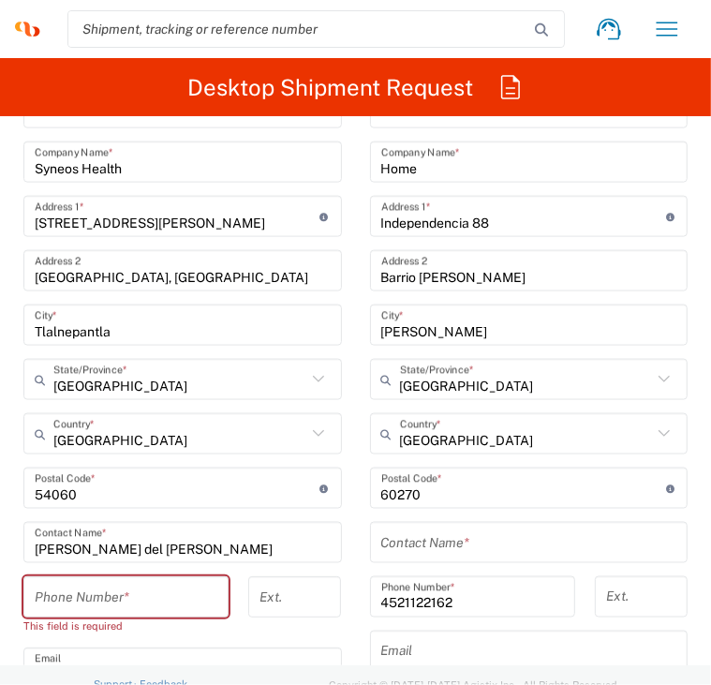
click at [184, 599] on input "tel" at bounding box center [126, 597] width 183 height 33
type input "5565990091"
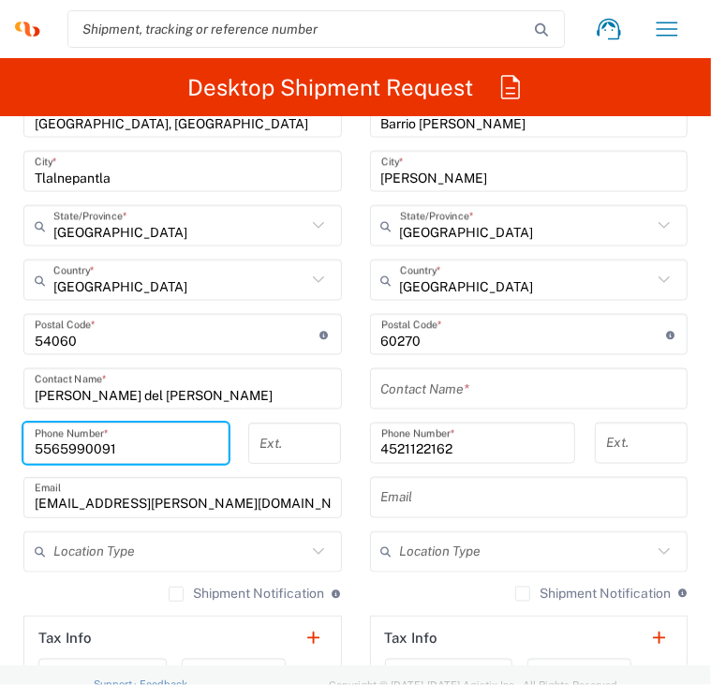
scroll to position [1500, 0]
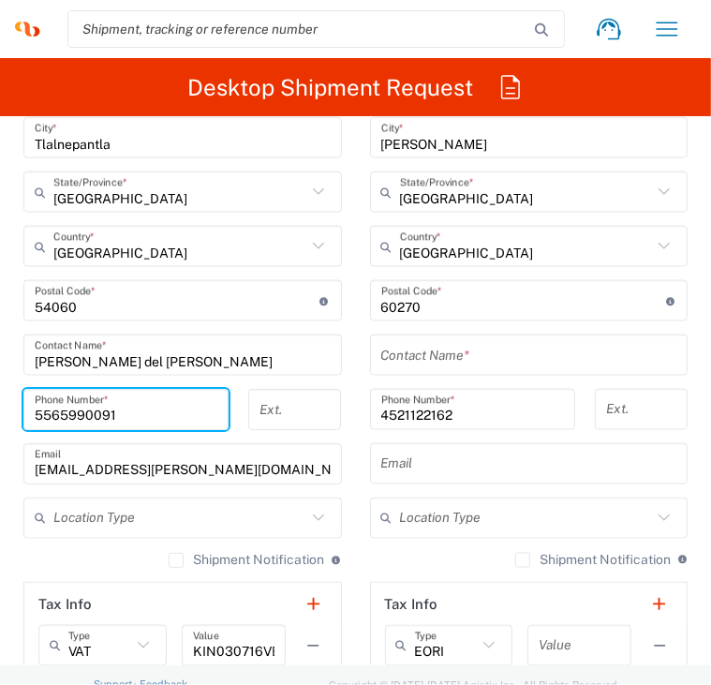
click at [236, 475] on input "lennin.tapia@syneoshealth.com" at bounding box center [183, 464] width 296 height 33
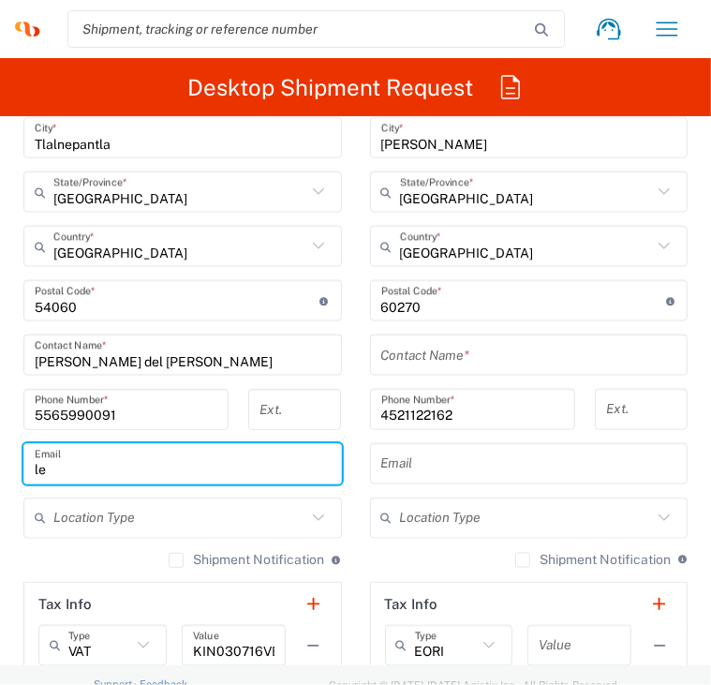
type input "l"
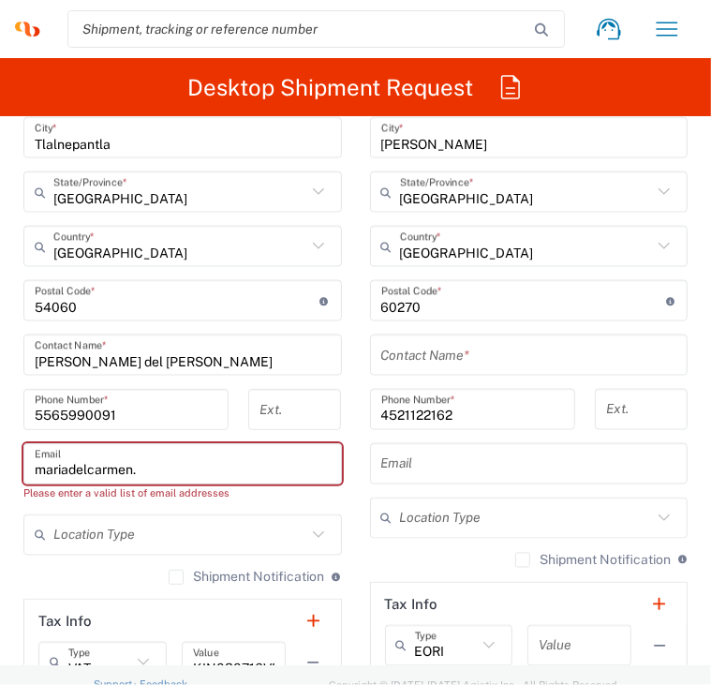
type input "mariadelcarmen.figueroa@syneoshealth.com"
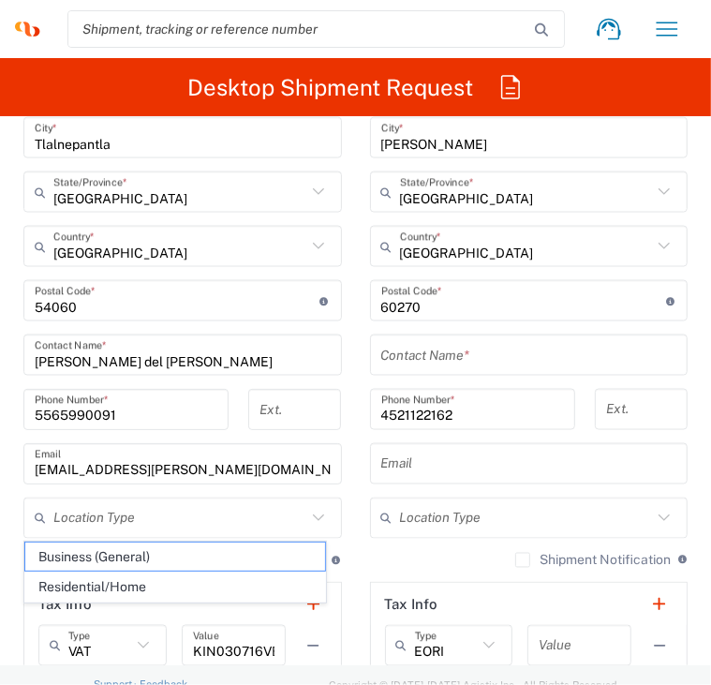
click at [331, 453] on main "Location Addison Whitney LLC-Morrisvile NC US Barcelona-Syneos Health BioSector…" at bounding box center [182, 321] width 347 height 842
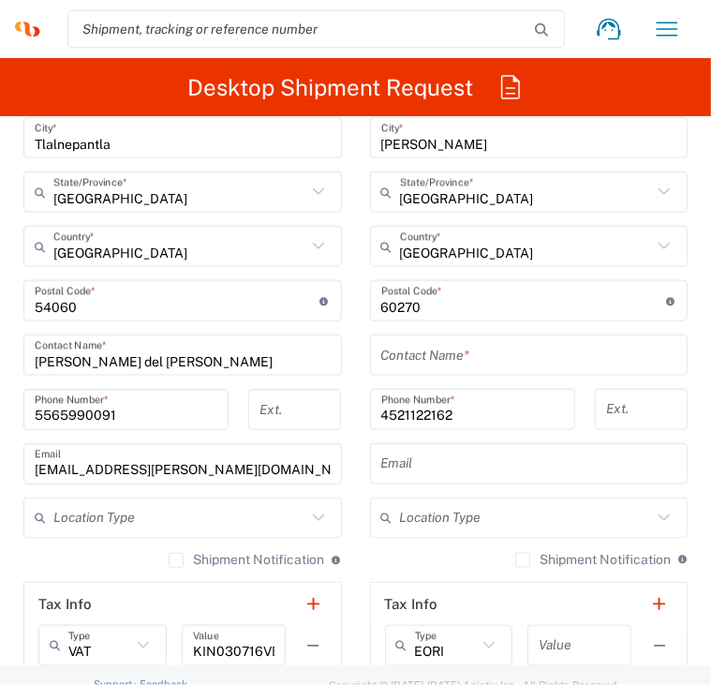
click at [405, 466] on input "text" at bounding box center [529, 464] width 296 height 33
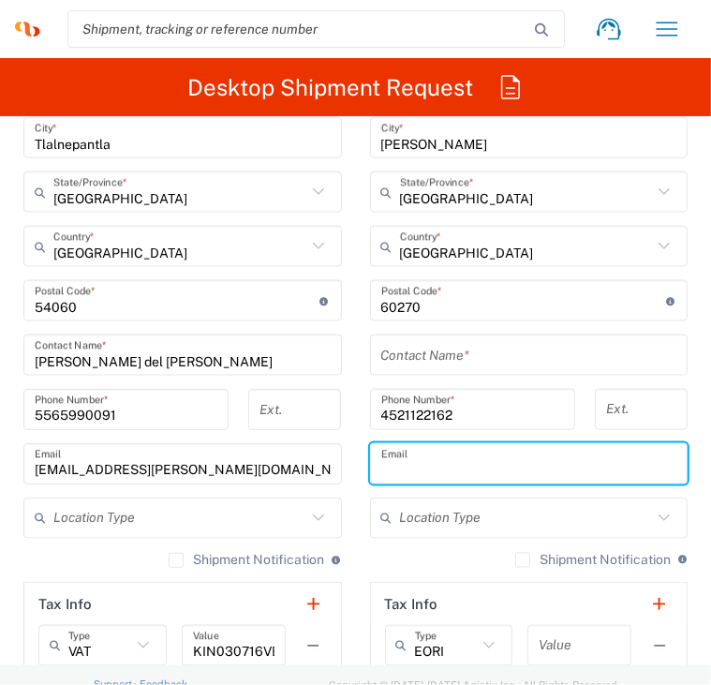
type input "lennin.tapia@syneoshealth.com"
click at [338, 483] on main "Location Addison Whitney LLC-Morrisvile NC US Barcelona-Syneos Health BioSector…" at bounding box center [182, 321] width 347 height 842
click at [356, 257] on main "Location Addison Whitney LLC-Morrisvile NC US Barcelona-Syneos Health BioSector…" at bounding box center [529, 293] width 347 height 787
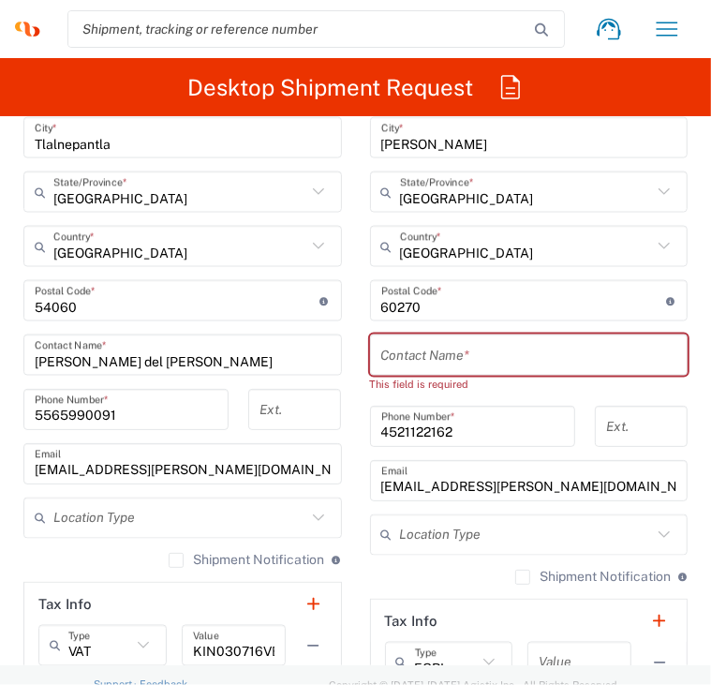
scroll to position [1687, 0]
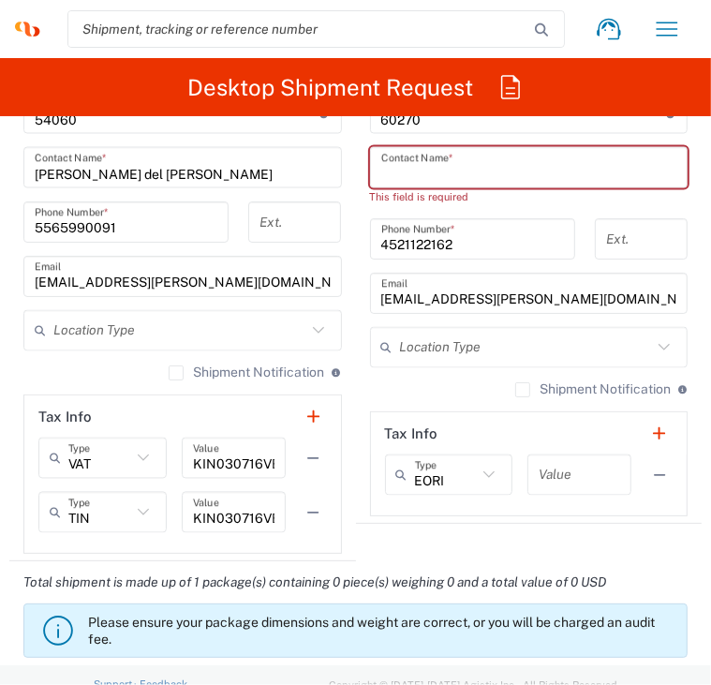
click at [419, 173] on input "text" at bounding box center [529, 168] width 296 height 33
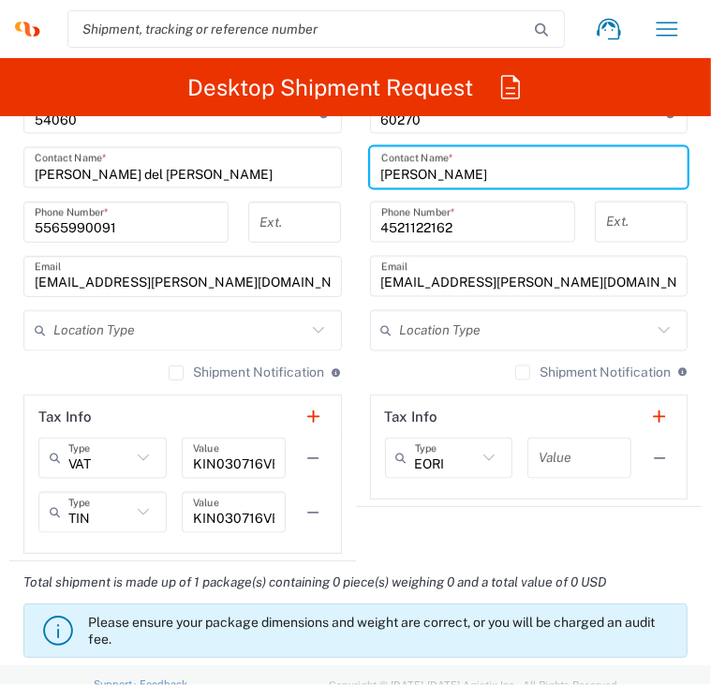
type input "Lennin Tapia Hernandez"
click at [401, 370] on div "Shipment Notification If checked, a shipment notification email will be sent to…" at bounding box center [529, 380] width 319 height 30
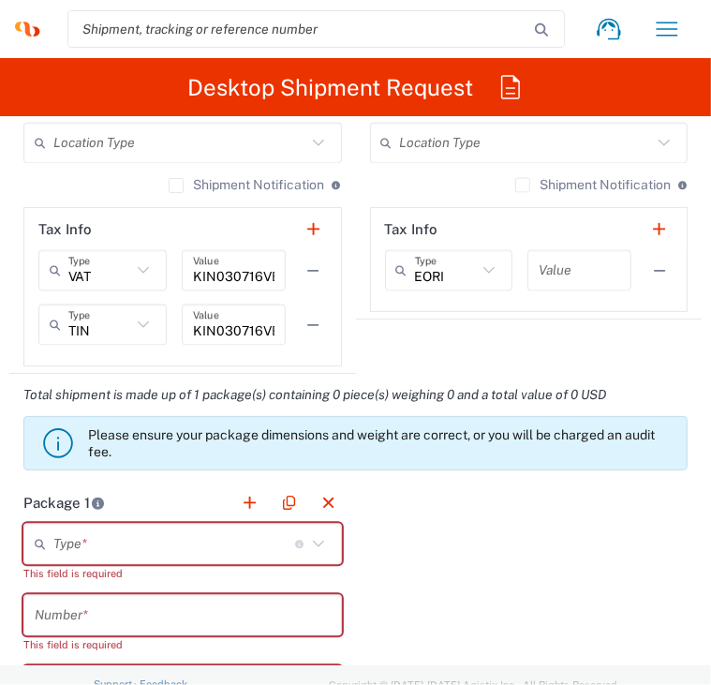
scroll to position [1968, 0]
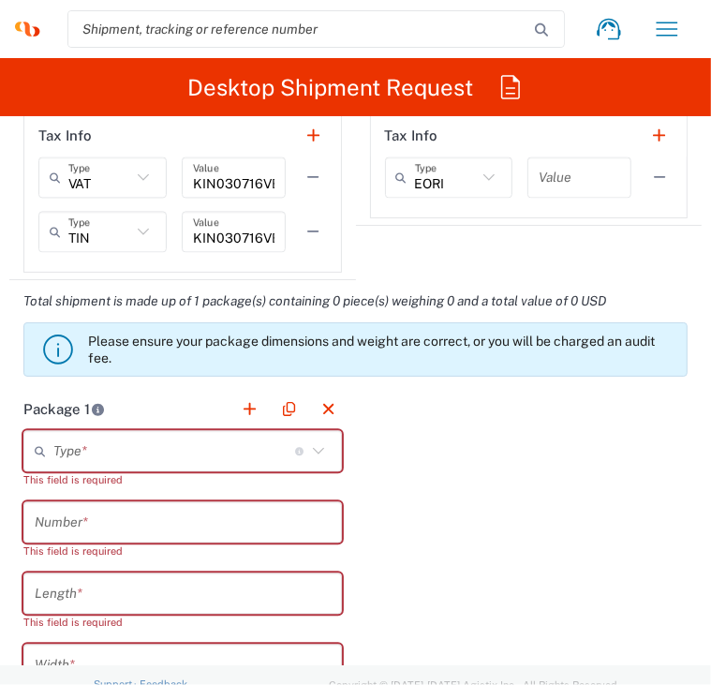
click at [306, 441] on icon at bounding box center [318, 451] width 24 height 24
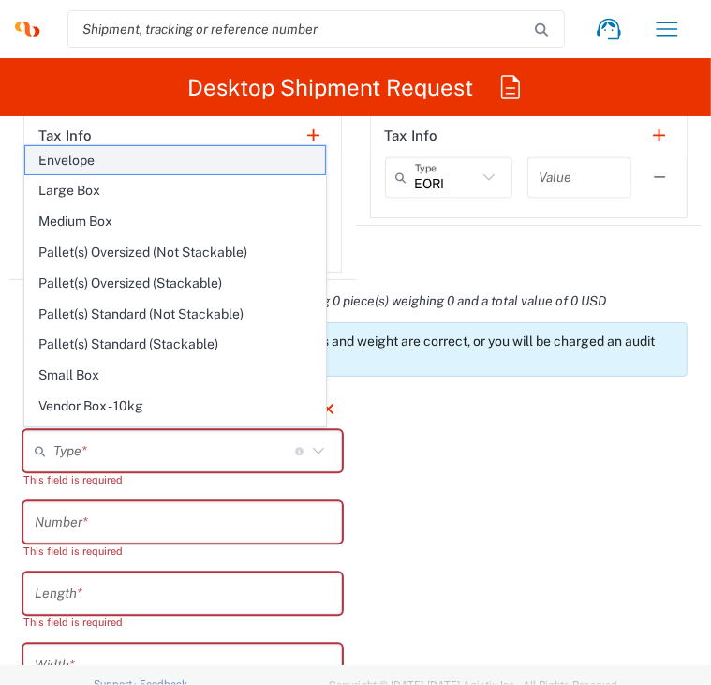
click at [114, 166] on span "Envelope" at bounding box center [175, 160] width 300 height 29
type input "Envelope"
type input "1"
type input "9.5"
type input "12.5"
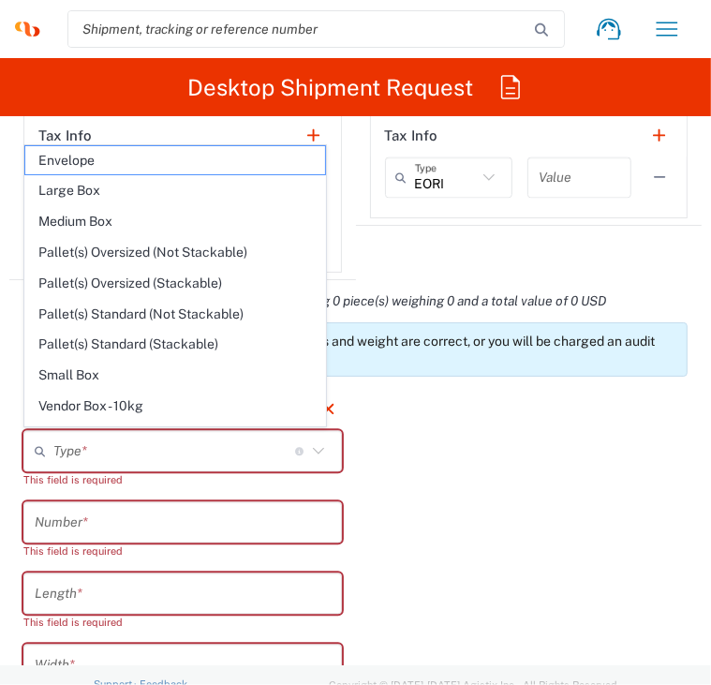
type input "0.25"
type input "in"
type input "0.45"
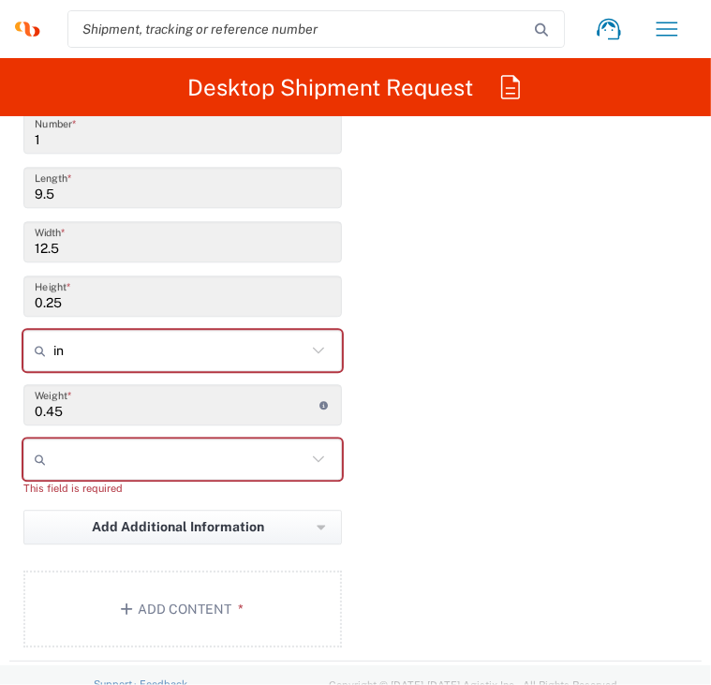
scroll to position [2343, 0]
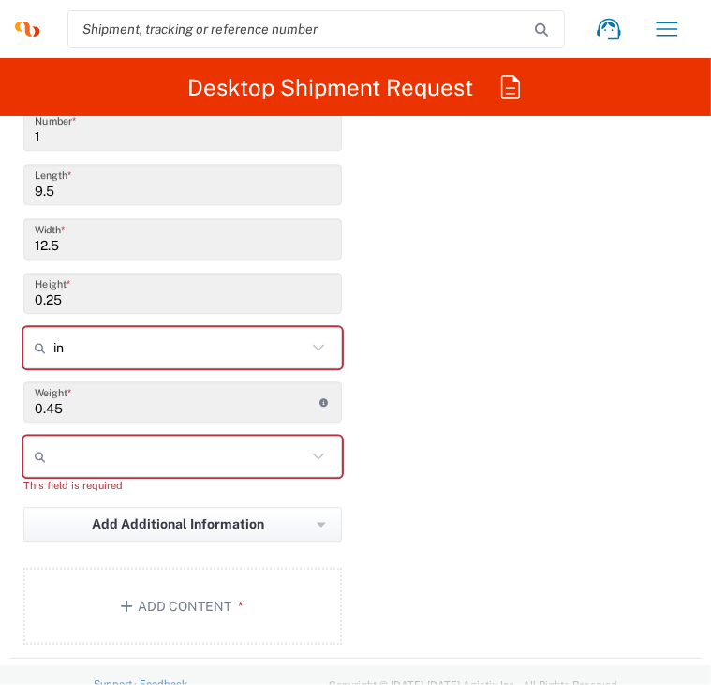
click at [307, 348] on icon at bounding box center [318, 348] width 24 height 24
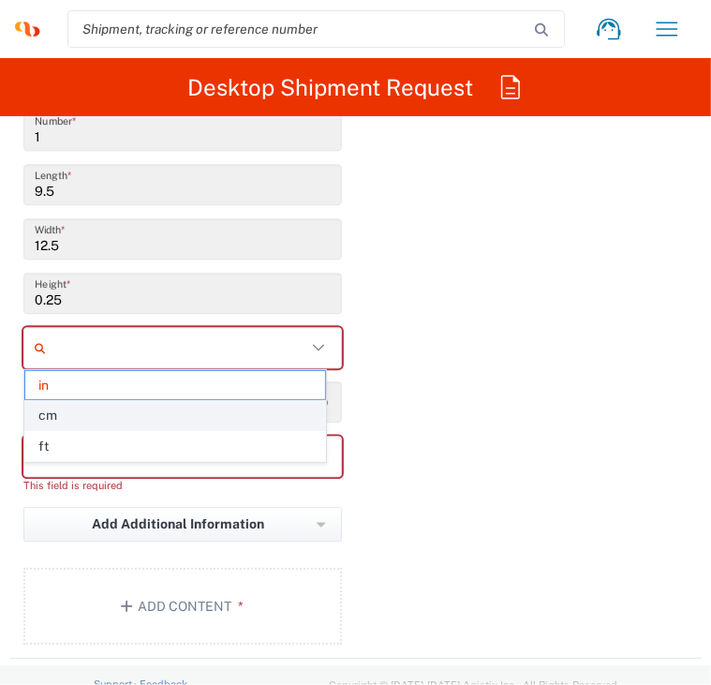
click at [246, 408] on span "cm" at bounding box center [175, 415] width 300 height 29
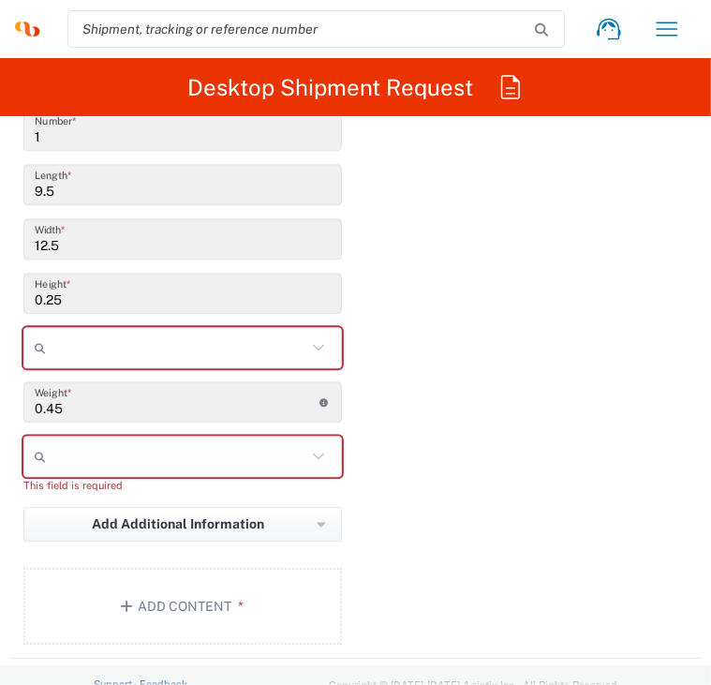
type input "24.13"
type input "31.75"
type input "0.64"
type input "cm"
click at [519, 494] on div "Package 1 Envelope Type * Material used to package goods Envelope Large Box Med…" at bounding box center [355, 336] width 693 height 646
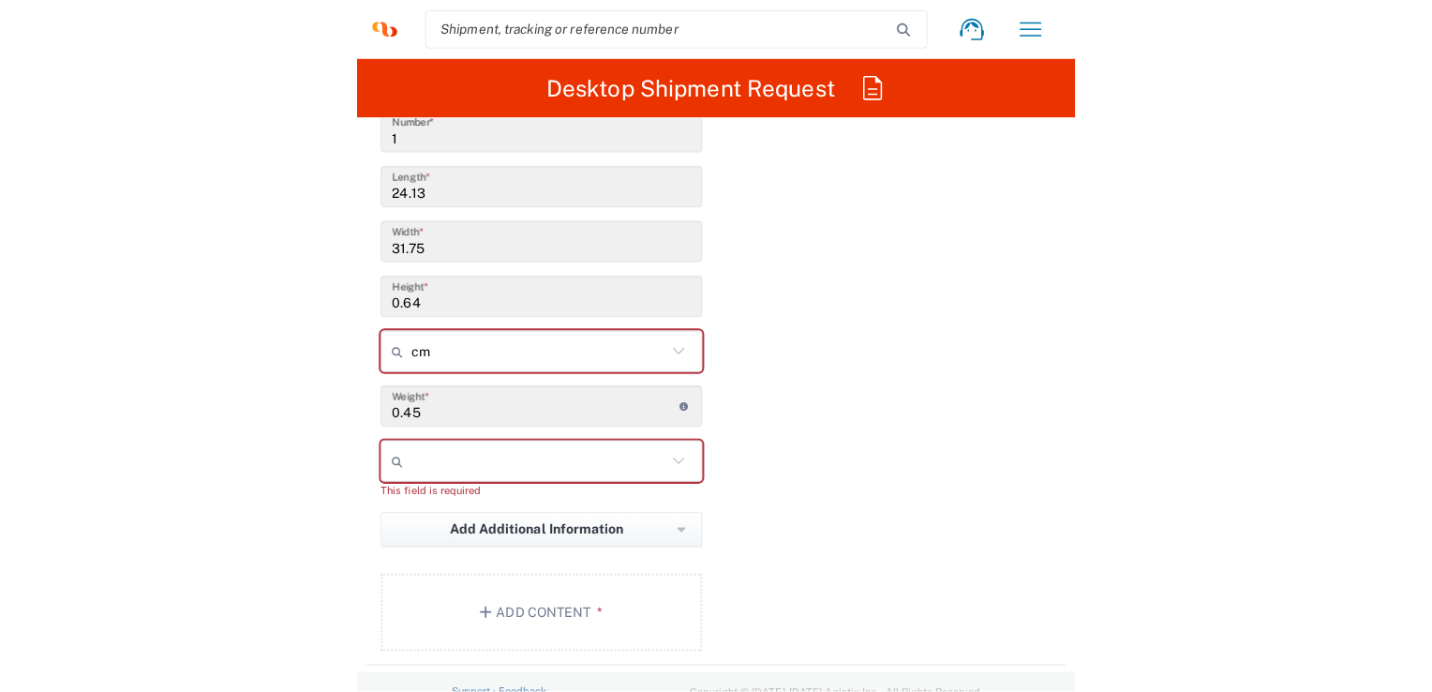
scroll to position [2437, 0]
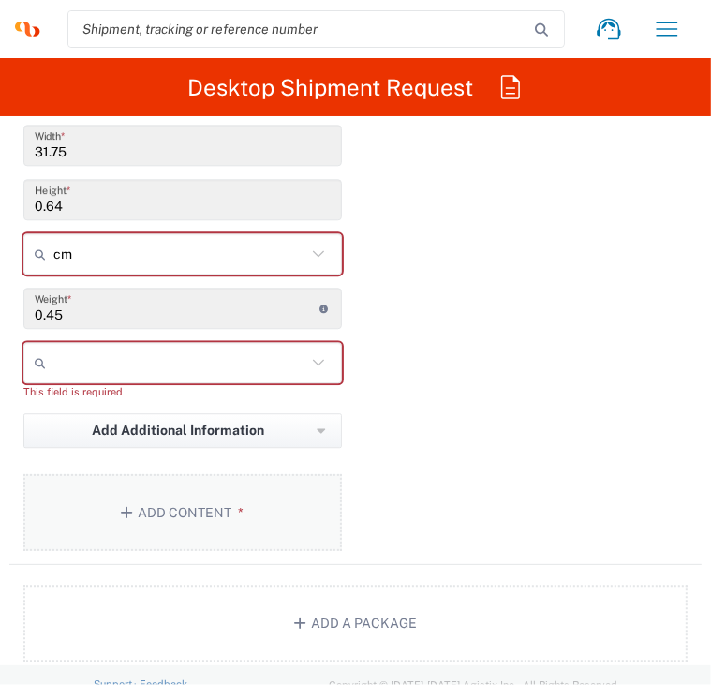
click at [266, 489] on button "Add Content *" at bounding box center [182, 512] width 319 height 77
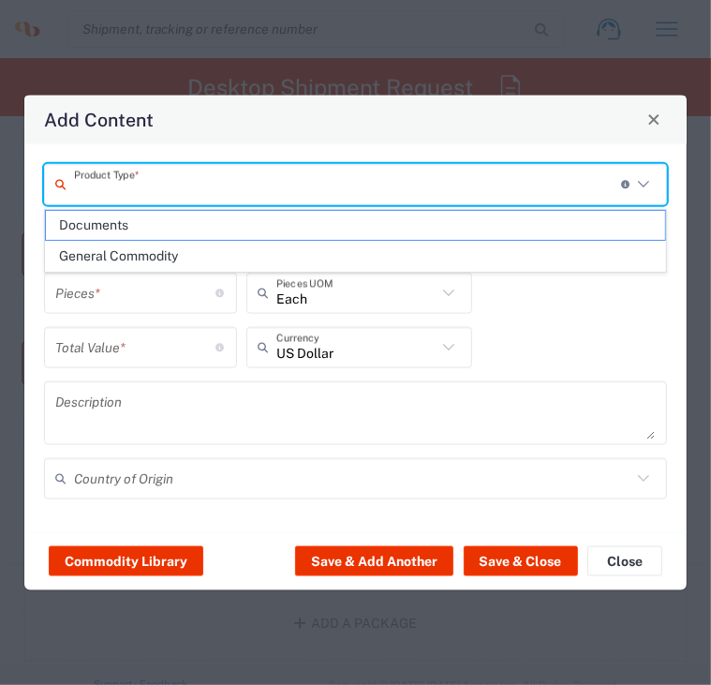
click at [470, 174] on input "text" at bounding box center [347, 184] width 547 height 33
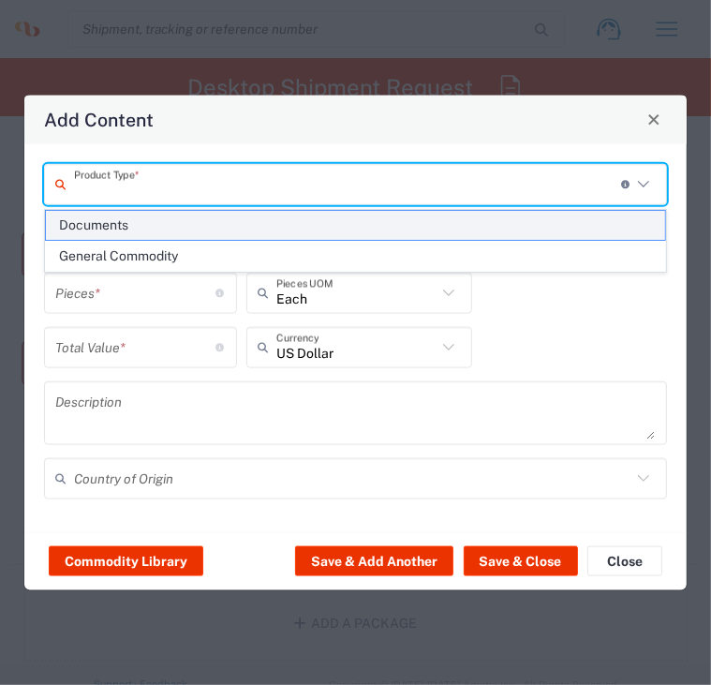
click at [415, 223] on span "Documents" at bounding box center [356, 225] width 620 height 29
type input "Documents"
type input "1"
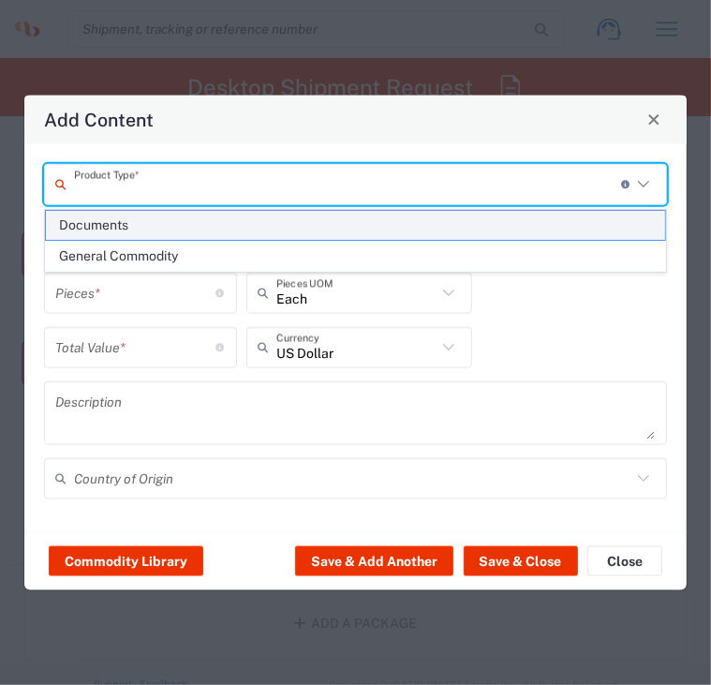
type textarea "Documents"
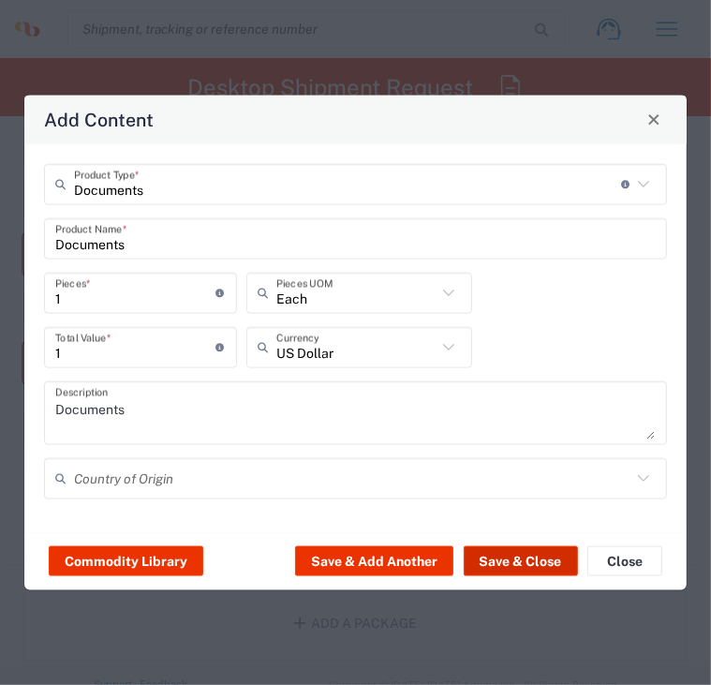
click at [544, 554] on button "Save & Close" at bounding box center [521, 561] width 114 height 30
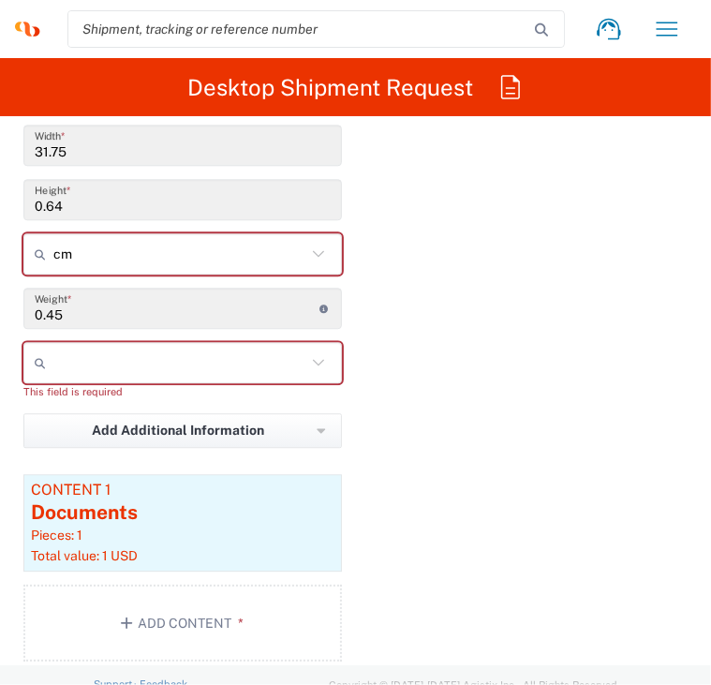
drag, startPoint x: 488, startPoint y: 469, endPoint x: 590, endPoint y: 120, distance: 363.0
click at [488, 469] on div "Package 1 Envelope Type * Material used to package goods Envelope Large Box Med…" at bounding box center [355, 297] width 693 height 756
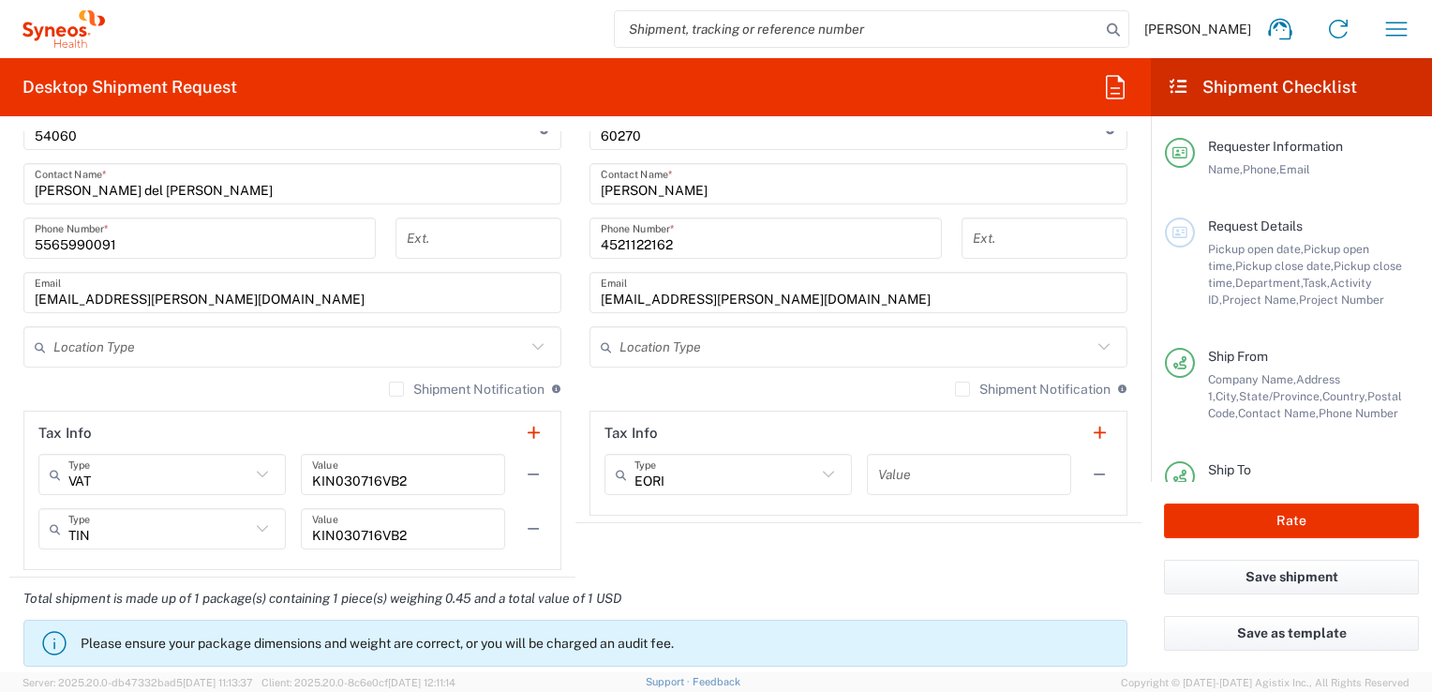
scroll to position [1218, 0]
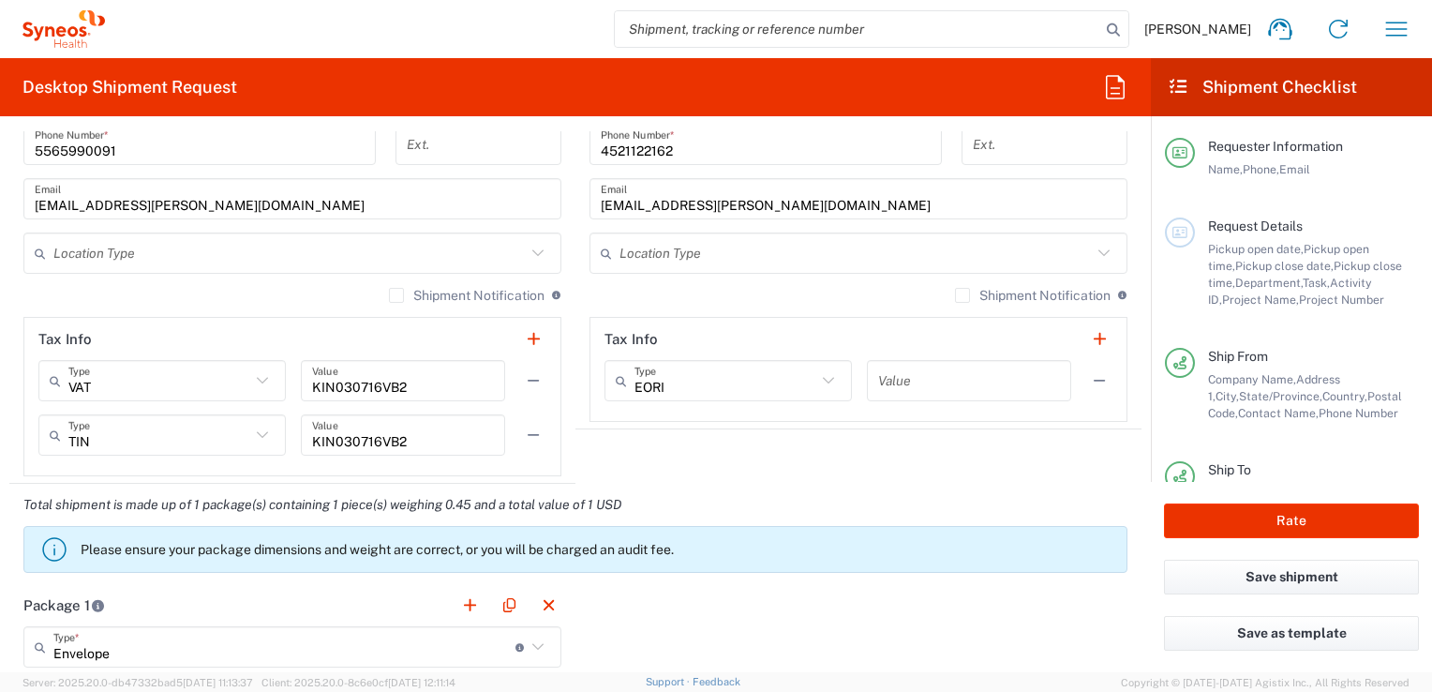
click at [710, 248] on icon at bounding box center [1104, 253] width 24 height 24
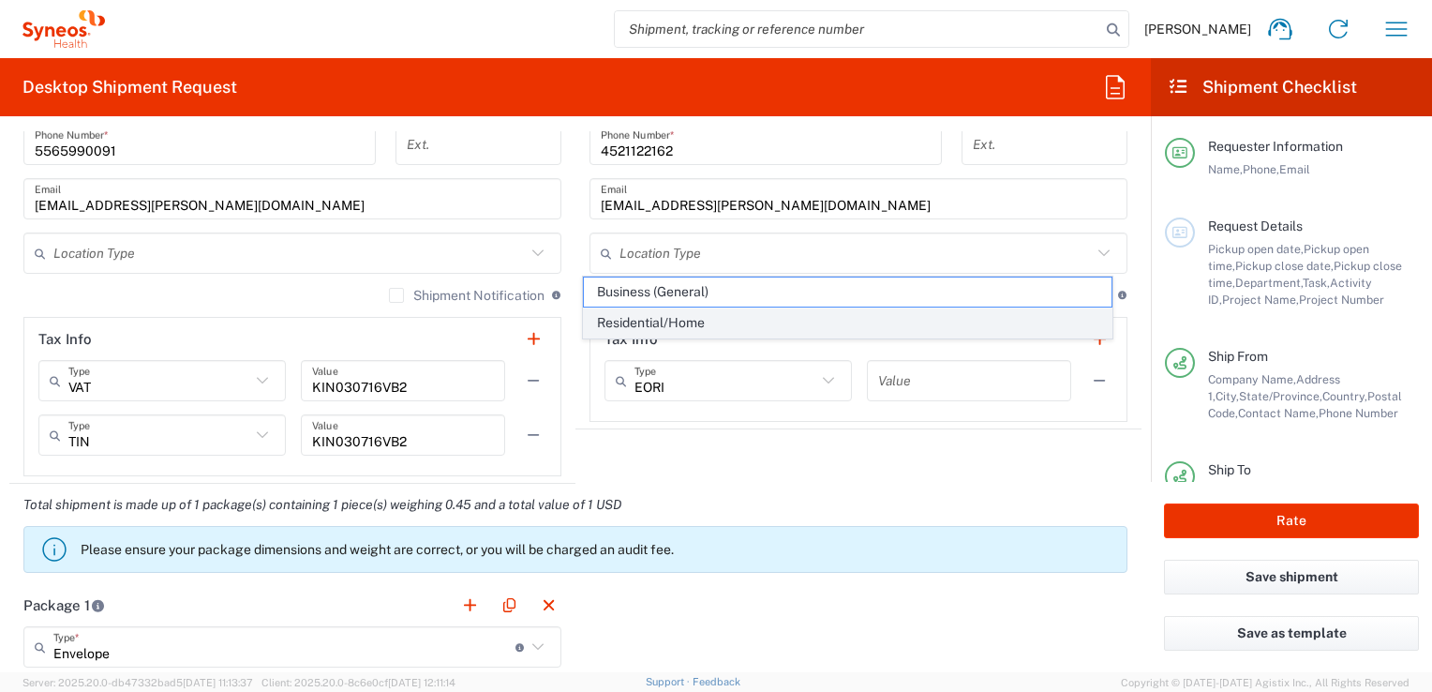
click at [710, 321] on span "Residential/Home" at bounding box center [847, 322] width 527 height 29
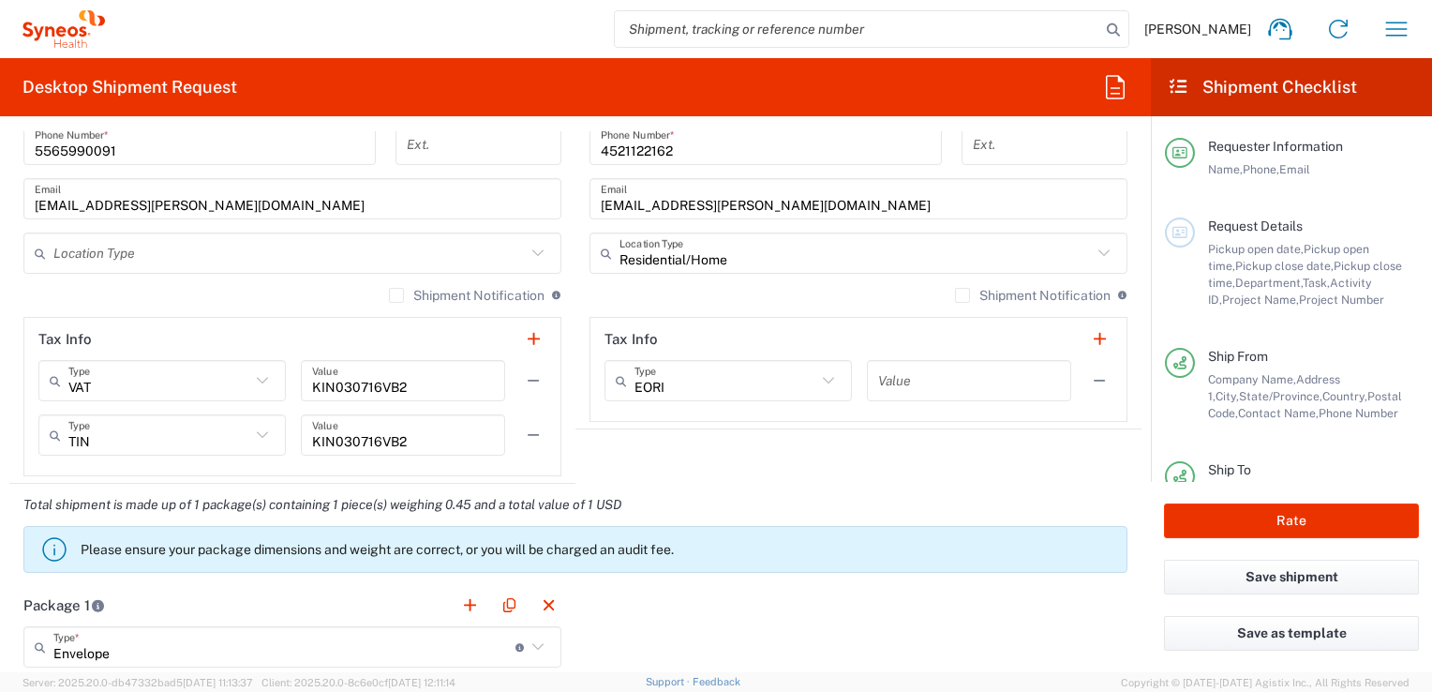
drag, startPoint x: 617, startPoint y: 253, endPoint x: 739, endPoint y: 246, distance: 122.1
click at [620, 253] on input "Residential/Home" at bounding box center [856, 253] width 472 height 33
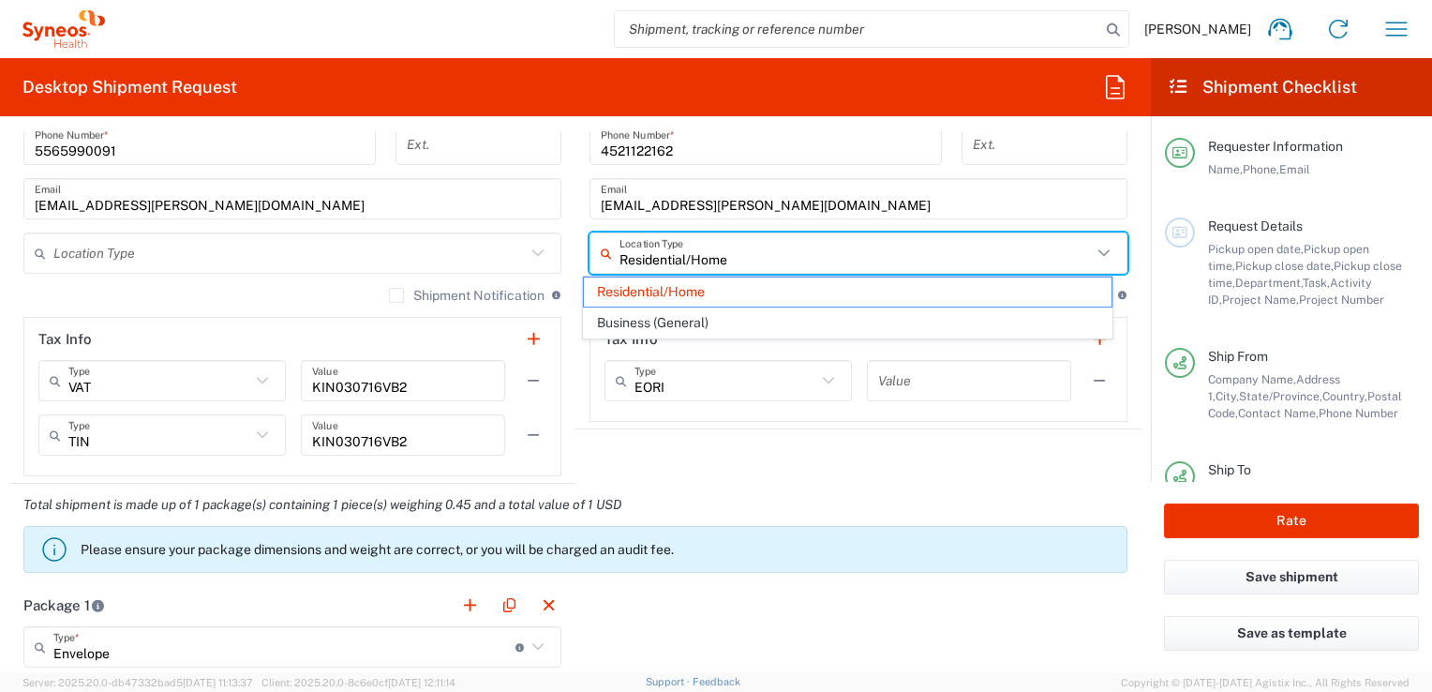
click at [710, 246] on input "Residential/Home" at bounding box center [856, 253] width 472 height 33
type input "R"
click at [559, 260] on main "Location Addison Whitney LLC-Morrisvile NC US Barcelona-Syneos Health BioSector…" at bounding box center [292, 55] width 566 height 842
type input "Residential/Home"
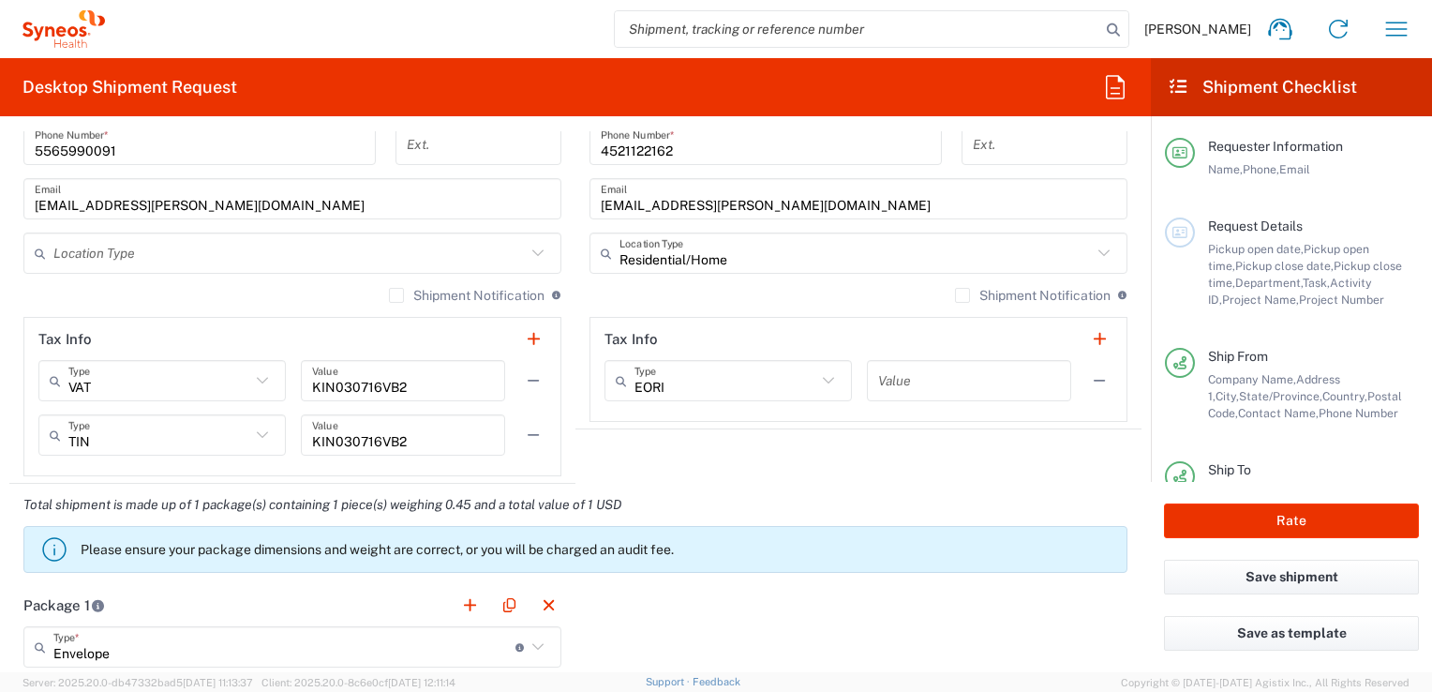
scroll to position [1406, 0]
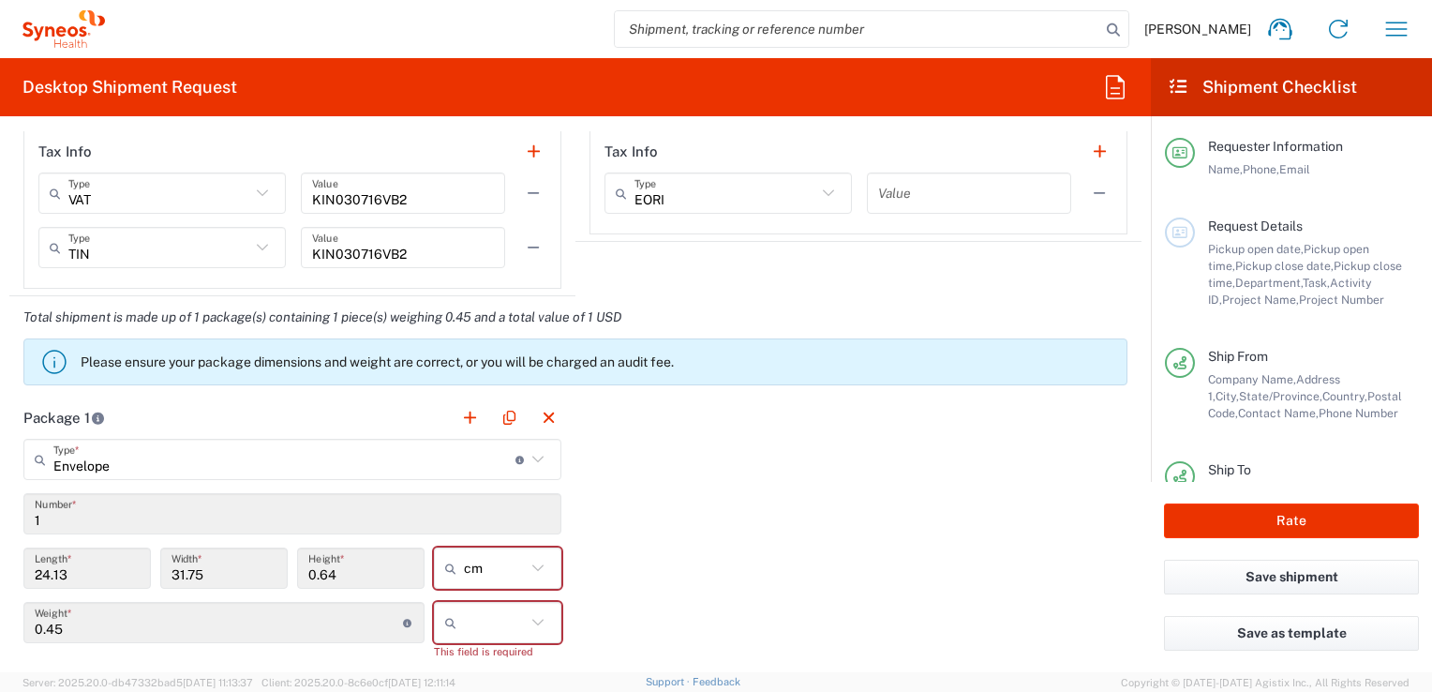
click at [710, 481] on div "Package 1 Envelope Type * Material used to package goods Envelope Large Box Med…" at bounding box center [575, 665] width 1132 height 539
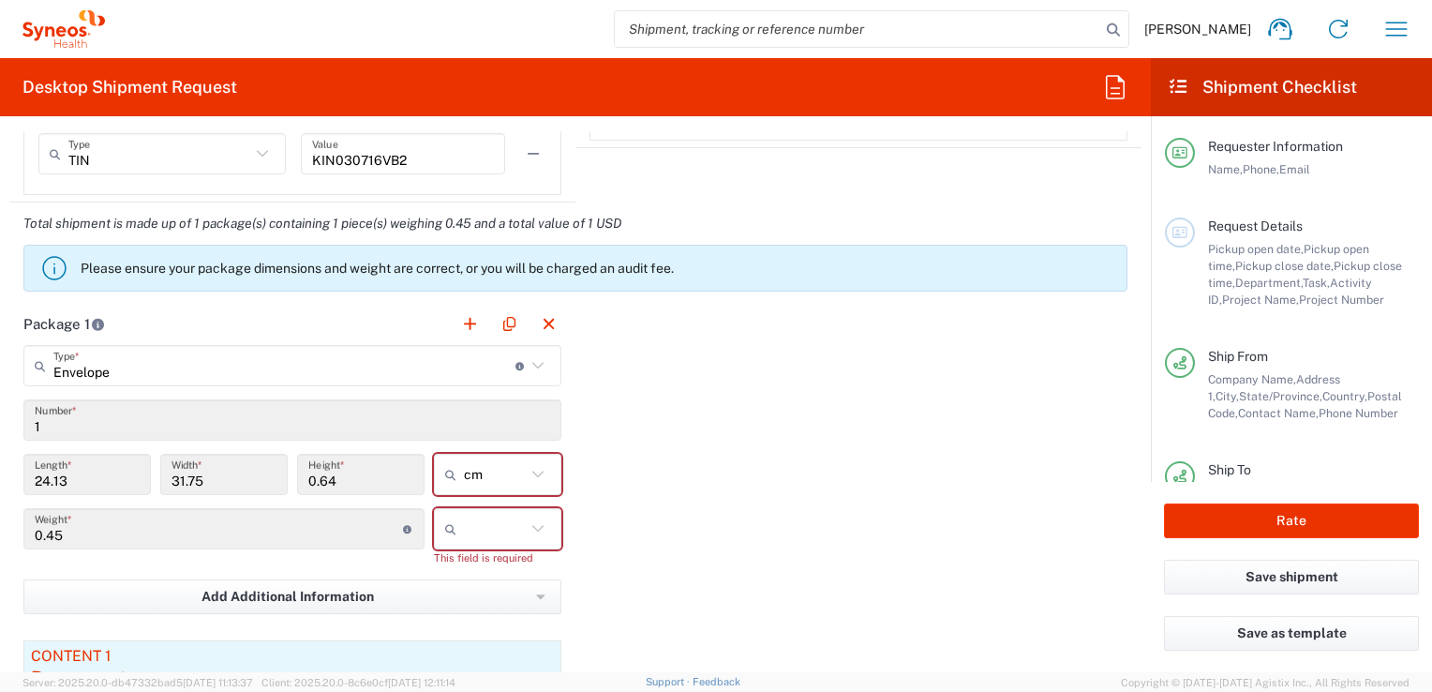
scroll to position [1593, 0]
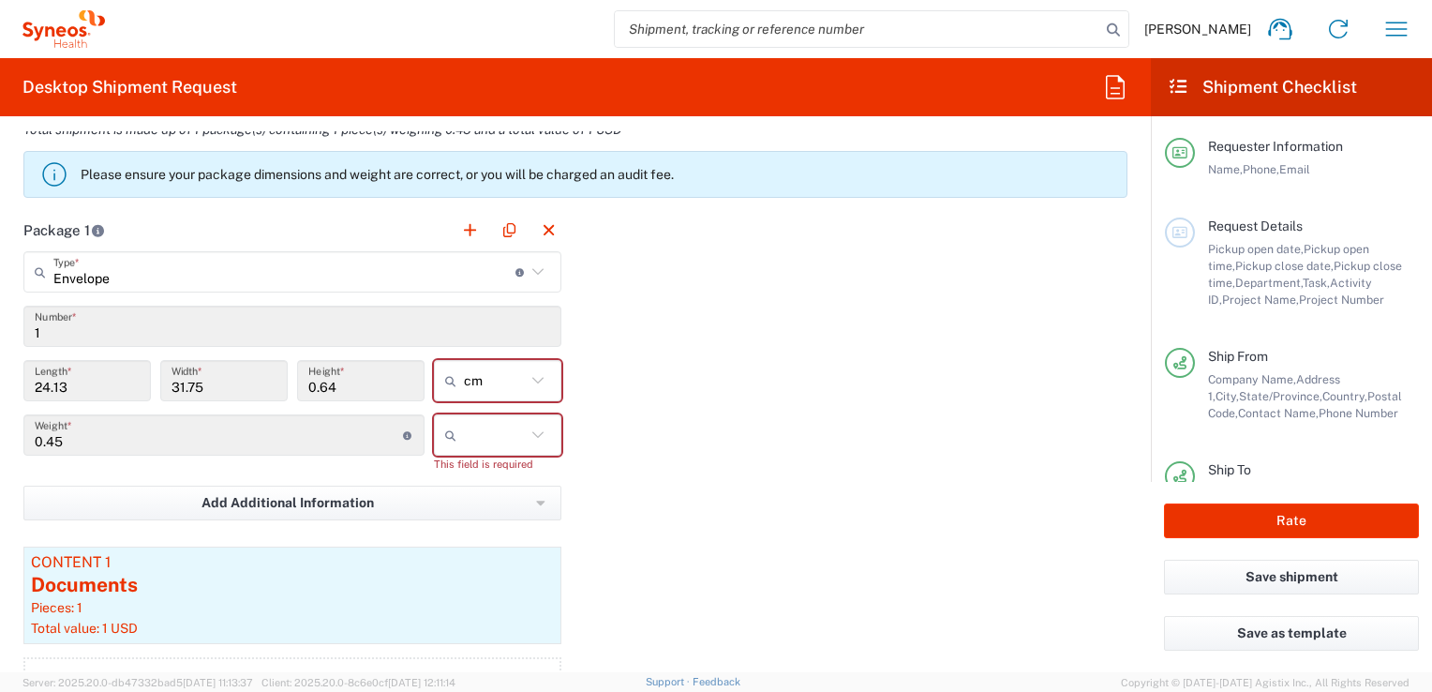
click at [710, 530] on div "Package 1 Envelope Type * Material used to package goods Envelope Large Box Med…" at bounding box center [575, 478] width 1132 height 539
click at [536, 425] on icon at bounding box center [538, 435] width 24 height 24
click at [505, 480] on span "kgs" at bounding box center [491, 472] width 122 height 29
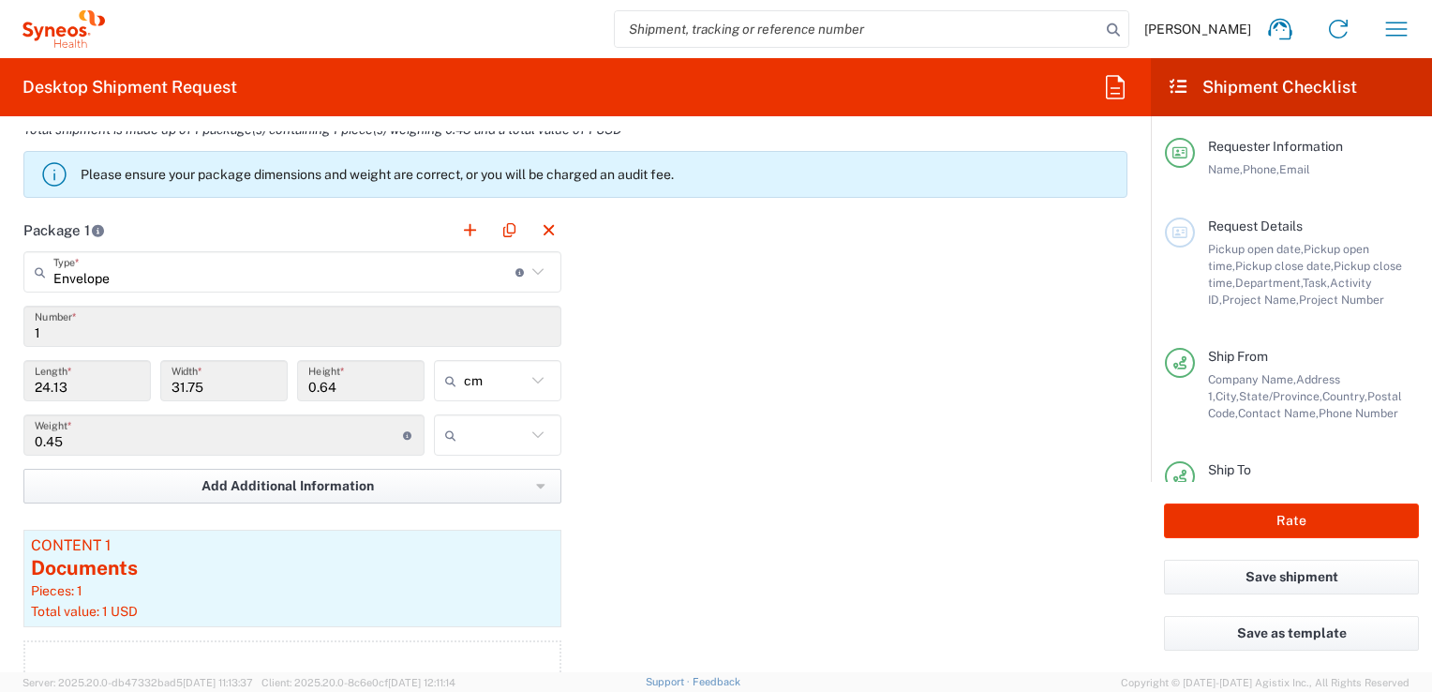
type input "kgs"
click at [680, 553] on div "Package 1 Envelope Type * Material used to package goods Envelope Large Box Med…" at bounding box center [575, 470] width 1132 height 522
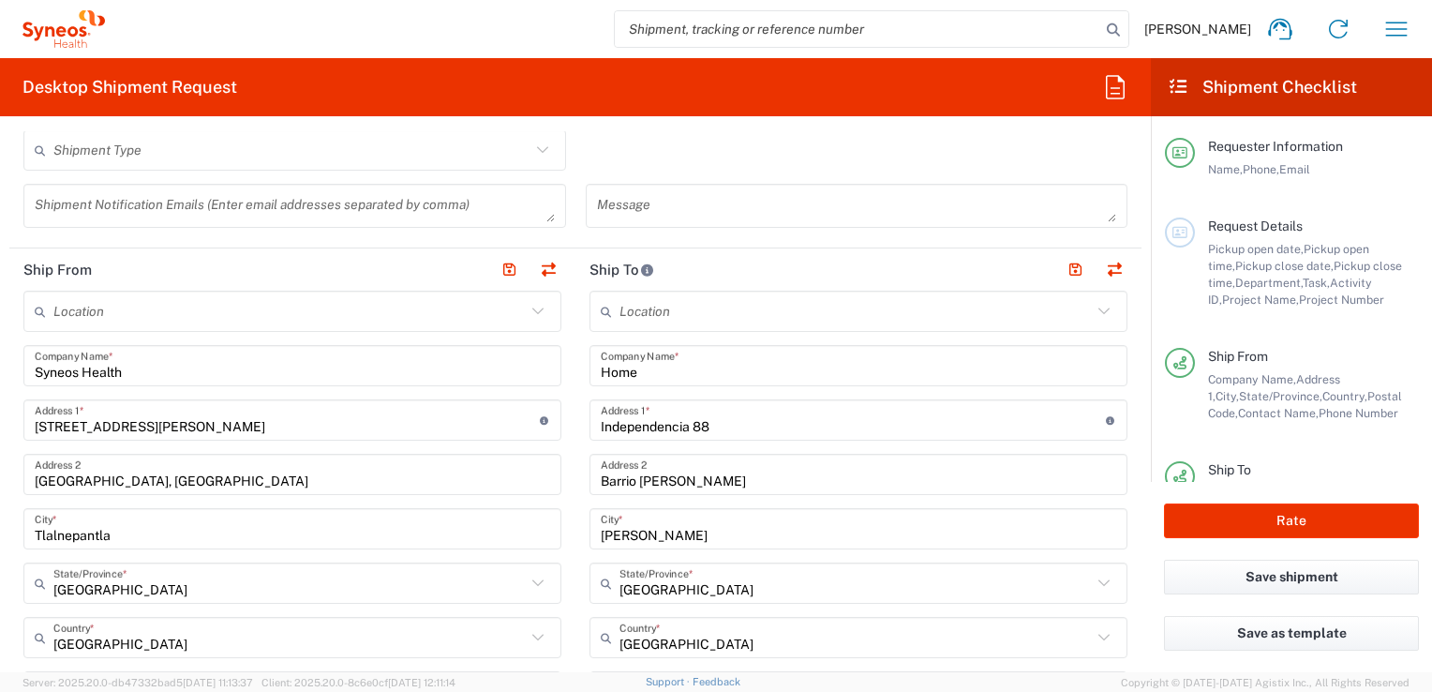
scroll to position [656, 0]
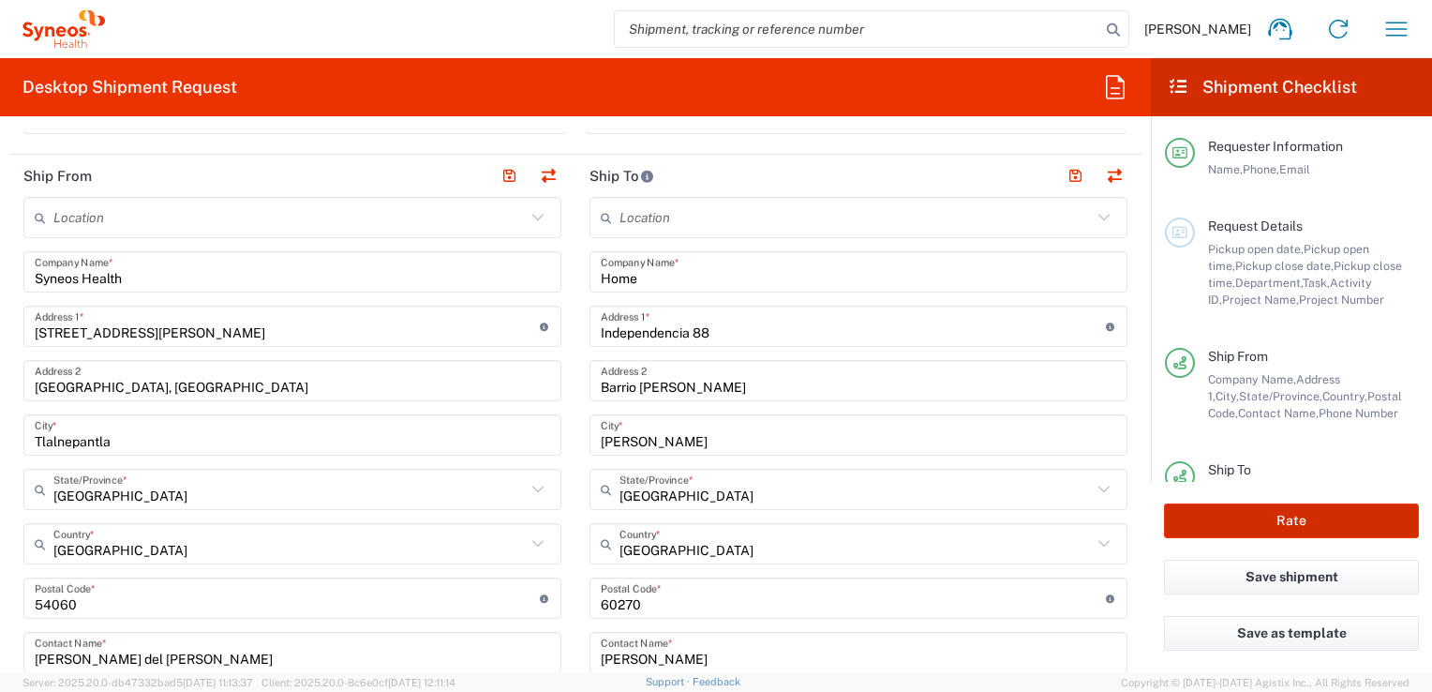
click at [710, 524] on button "Rate" at bounding box center [1291, 520] width 255 height 35
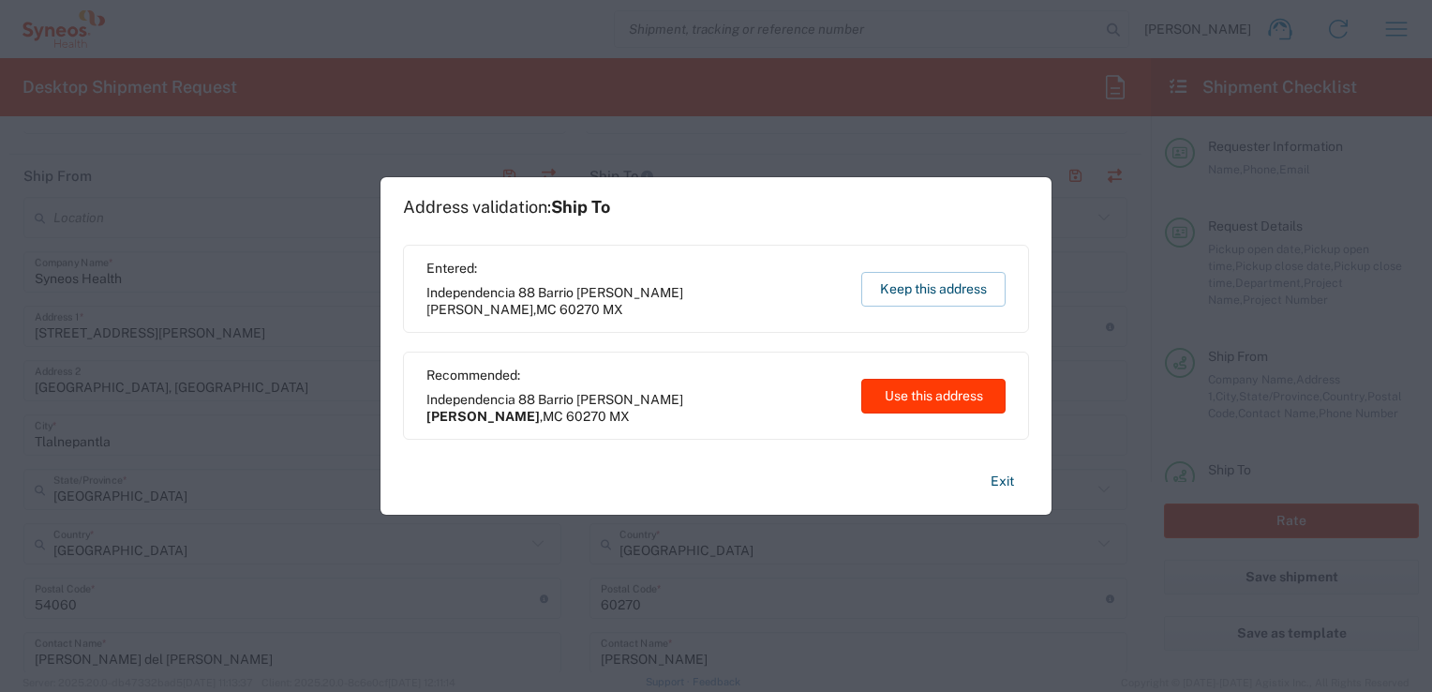
type input "3243 DEPARTMENTAL EXPENSE"
click at [710, 402] on button "Use this address" at bounding box center [933, 396] width 144 height 35
type input "Cherán"
type input "Michoacán"
type input "Mexico"
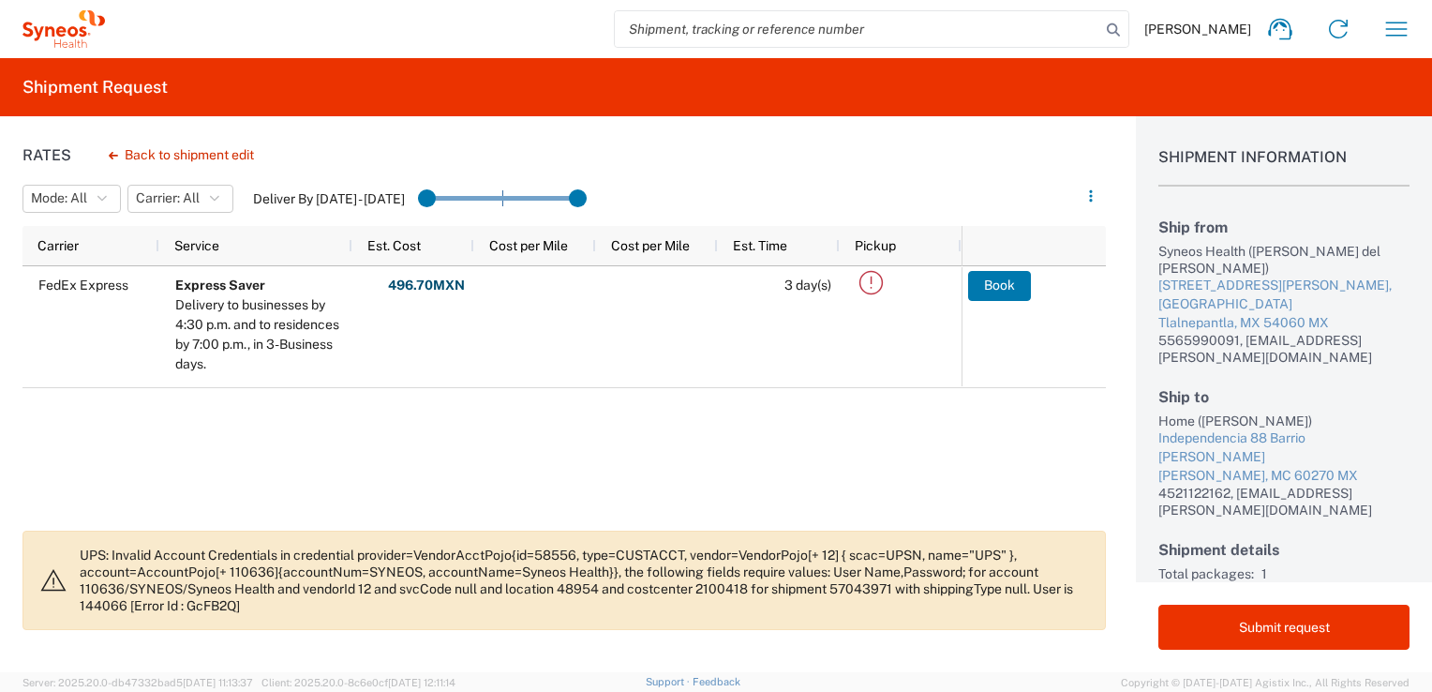
click at [128, 443] on div "FedEx Express Express Saver Delivery to businesses by 4:30 p.m. and to residenc…" at bounding box center [491, 392] width 939 height 253
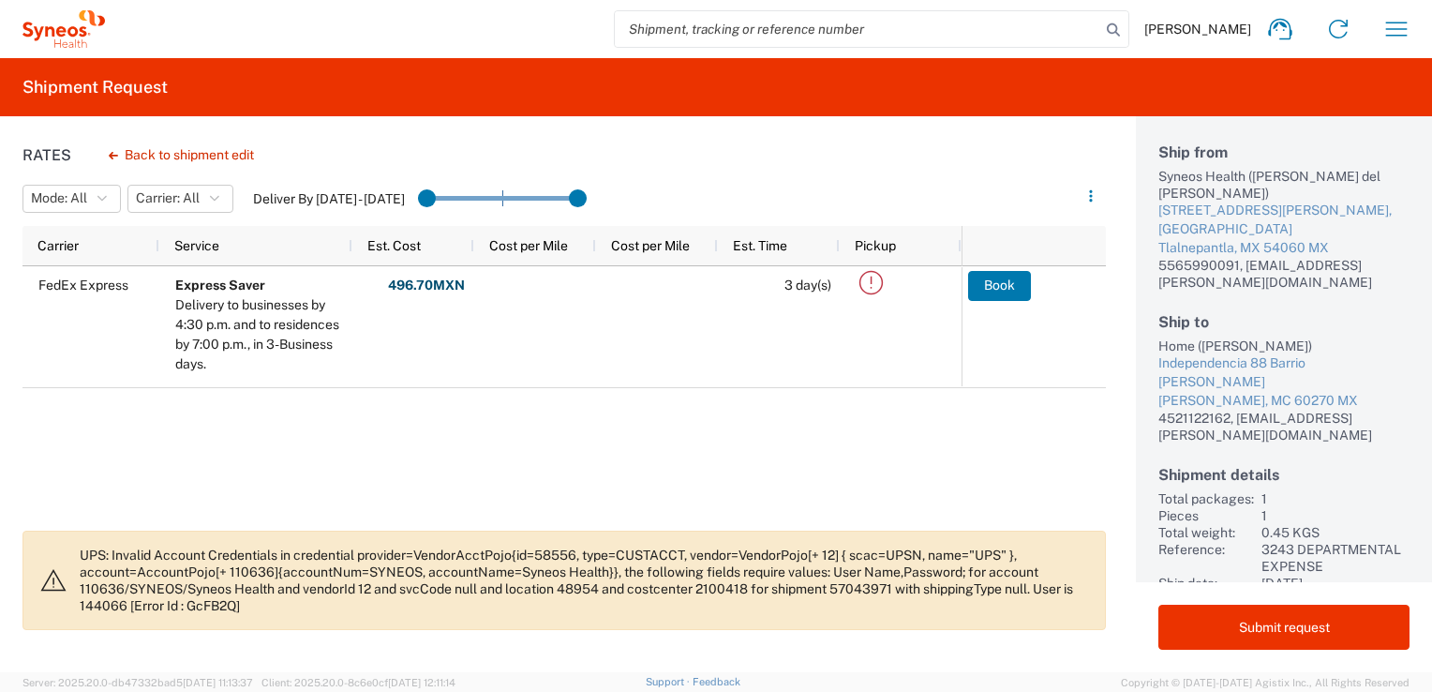
scroll to position [150, 0]
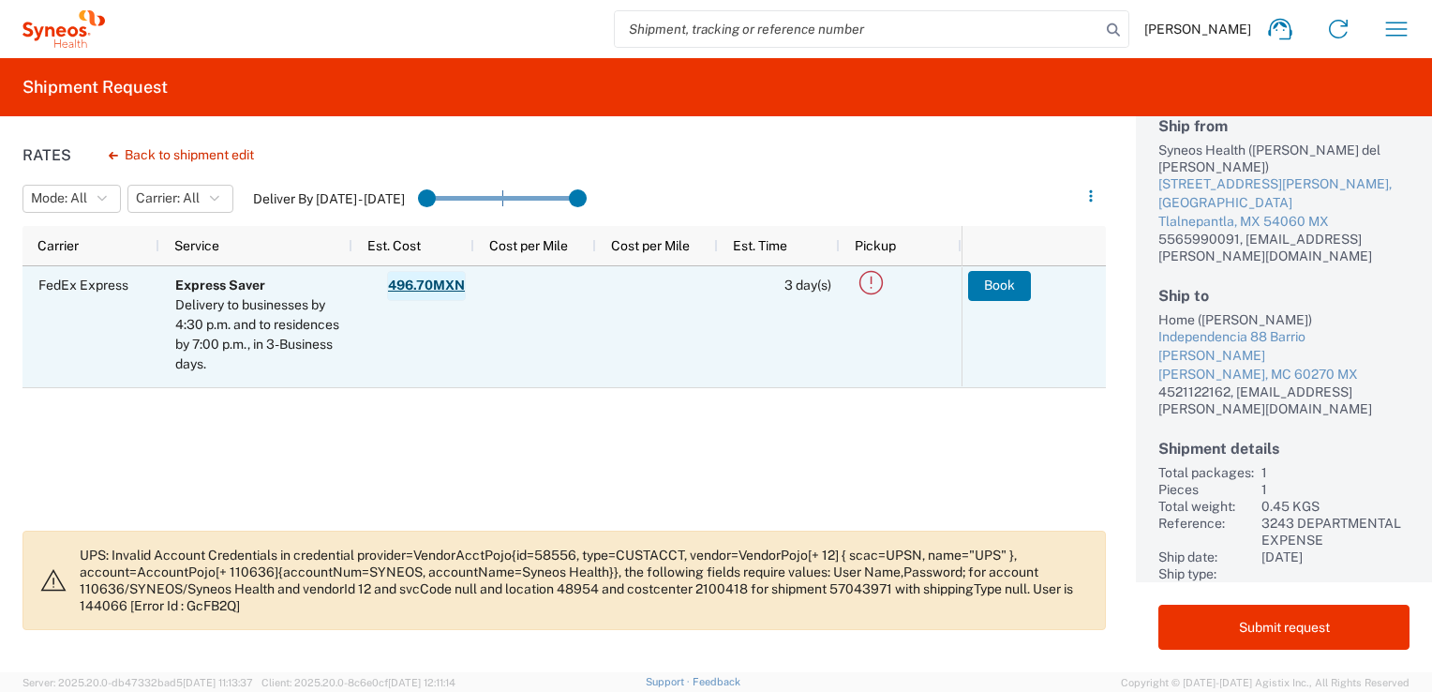
click at [393, 281] on strong "496.70 MXN" at bounding box center [426, 285] width 77 height 18
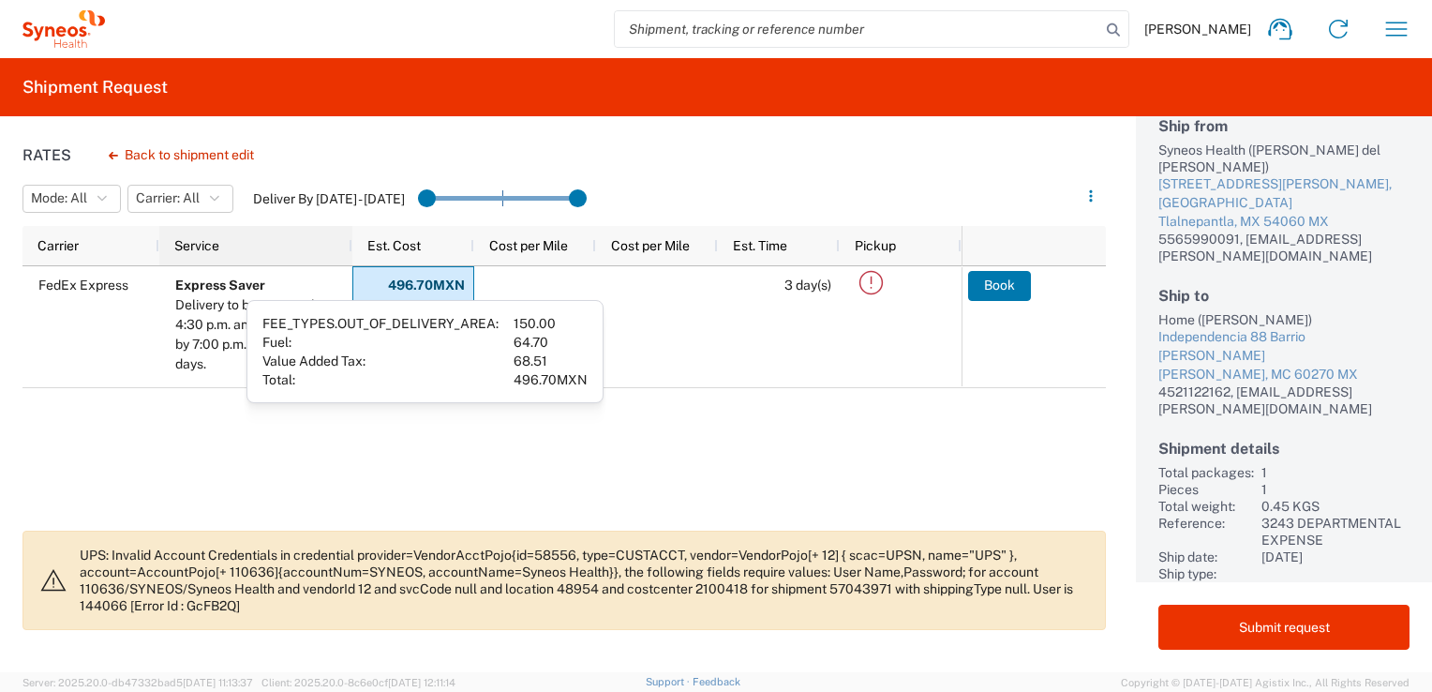
drag, startPoint x: 405, startPoint y: 282, endPoint x: 334, endPoint y: 245, distance: 80.5
click at [334, 245] on div "Service" at bounding box center [259, 246] width 171 height 30
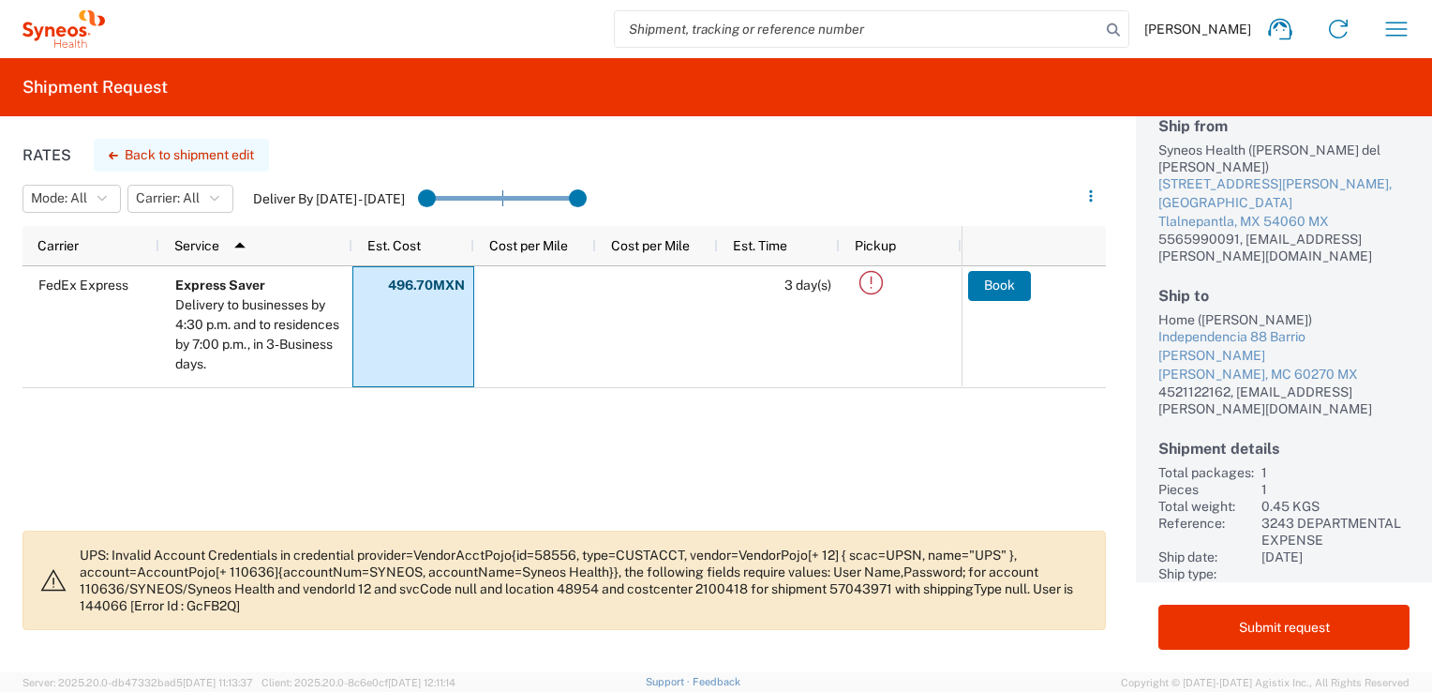
click at [255, 152] on button "Back to shipment edit" at bounding box center [181, 155] width 175 height 33
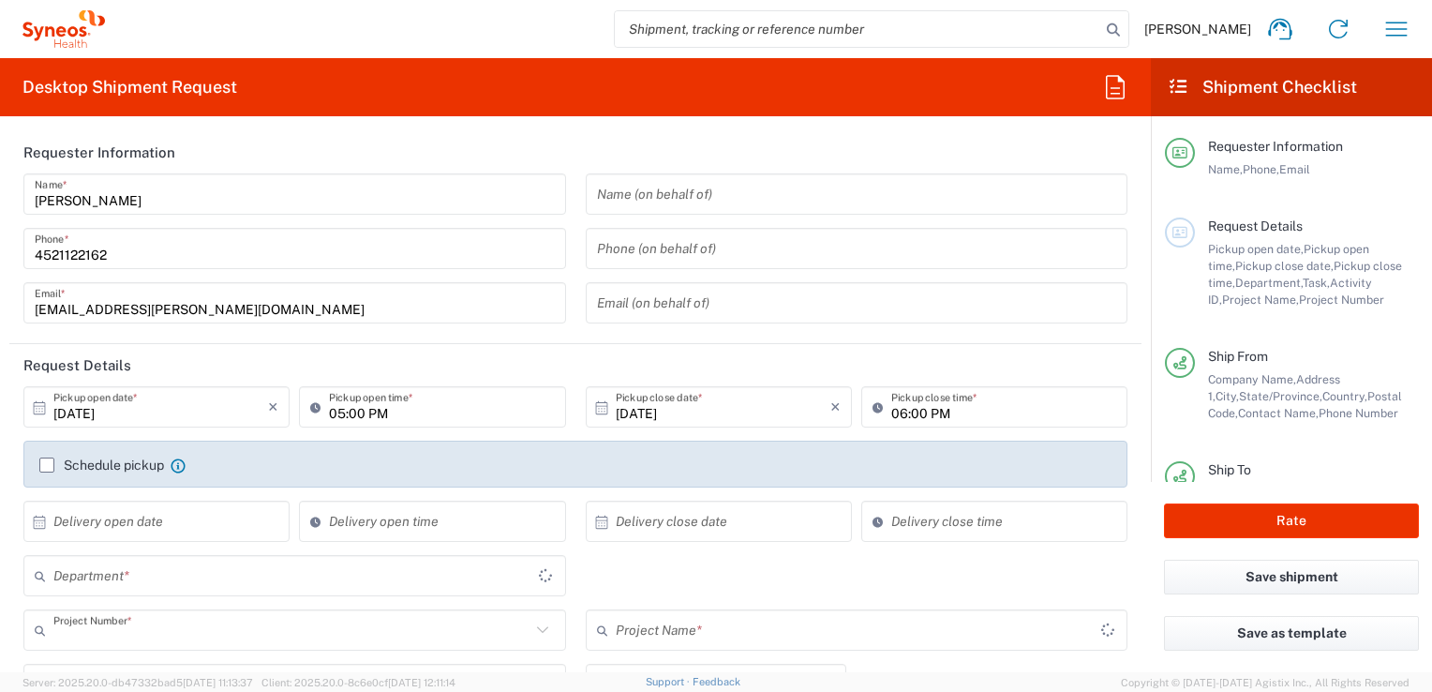
type input "3243 DEPARTMENTAL EXPENSE"
type input "Mexico State"
type input "Michoacán"
type input "Envelope"
type input "3243 DEPARTMENTAL EXPENSE"
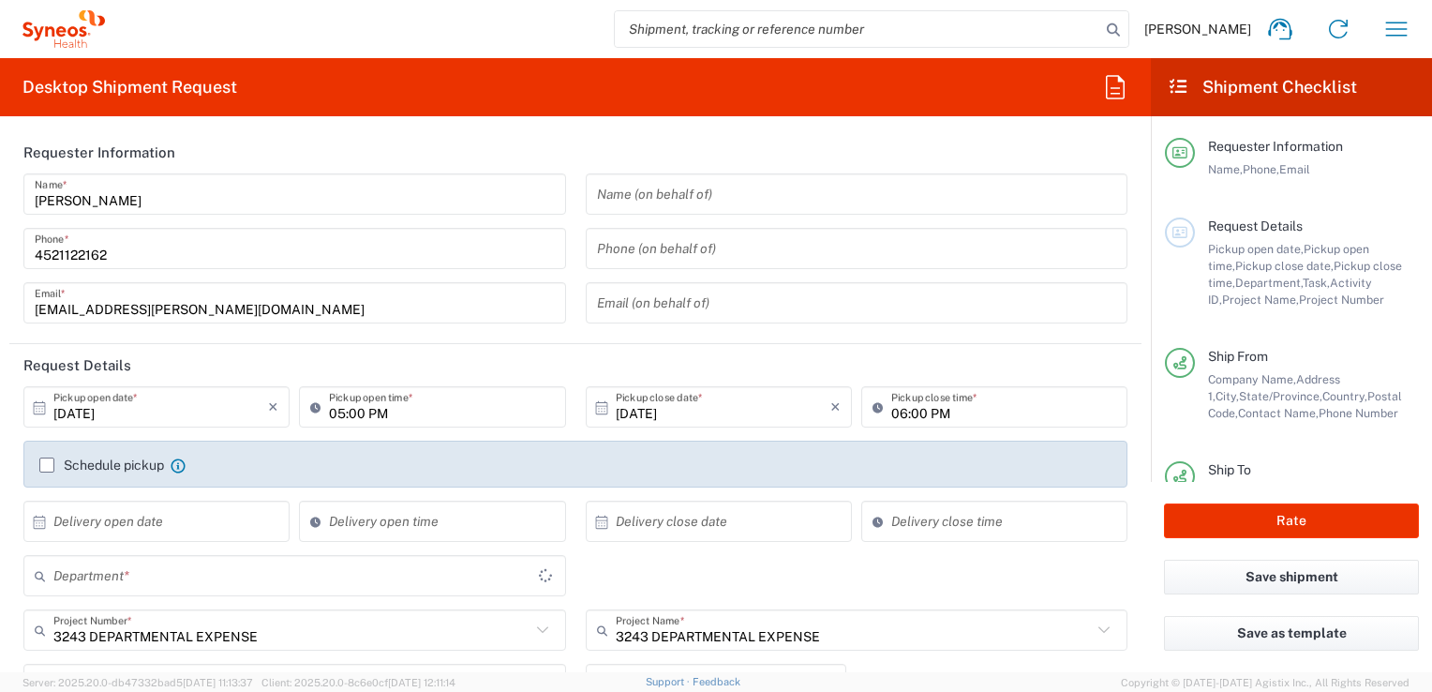
type input "3243"
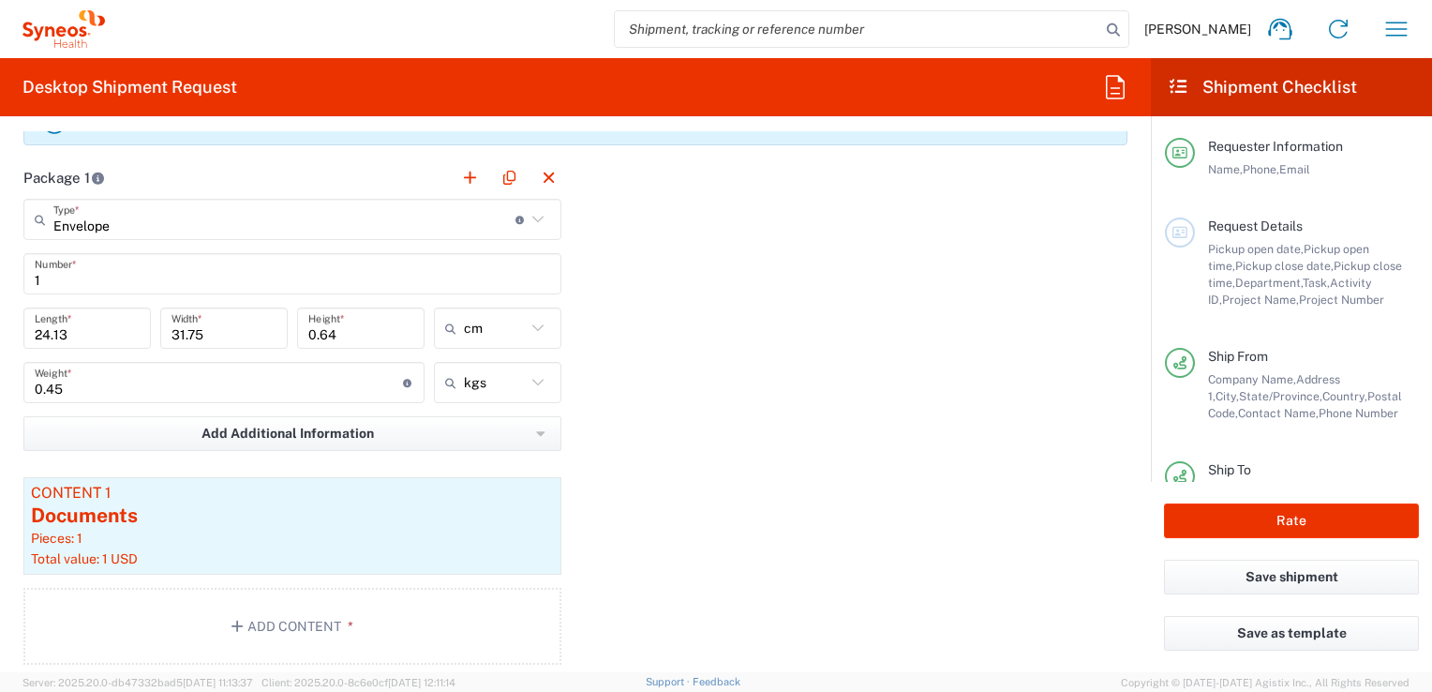
scroll to position [1968, 0]
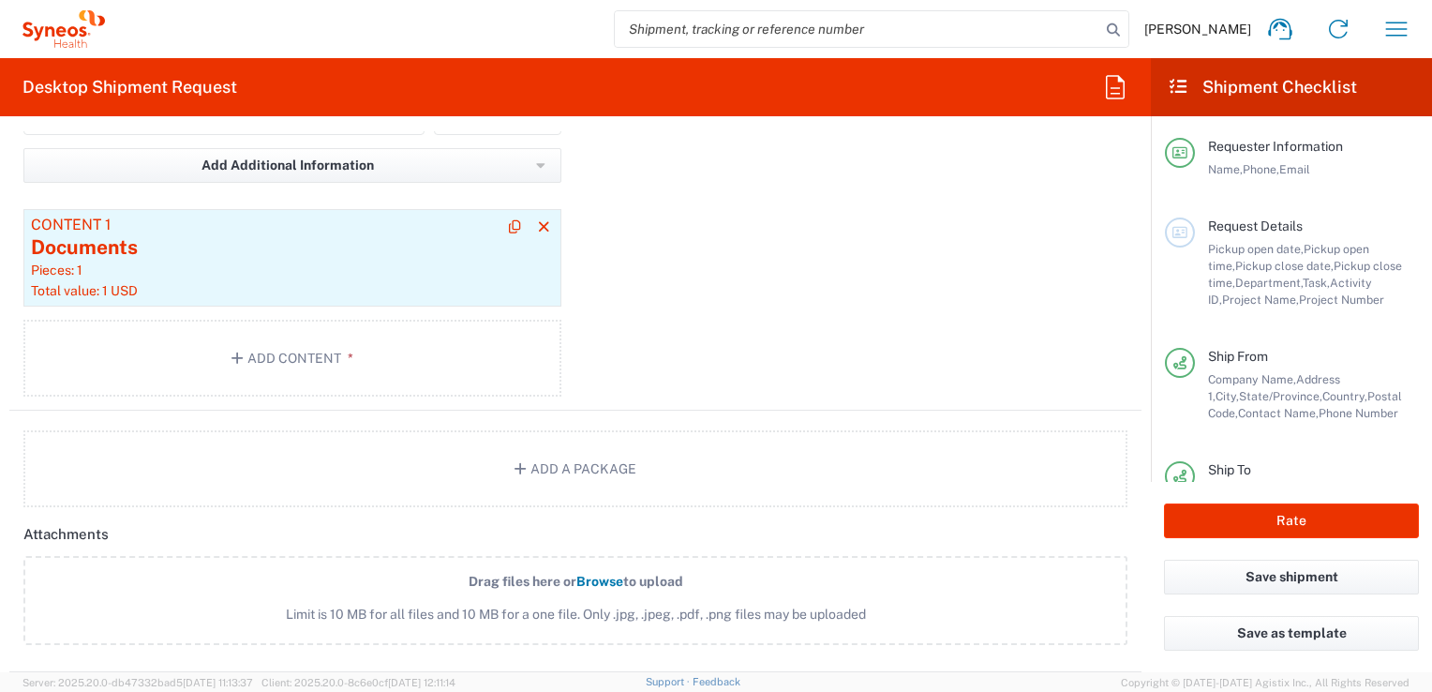
click at [471, 261] on div "Pieces: 1" at bounding box center [292, 269] width 523 height 17
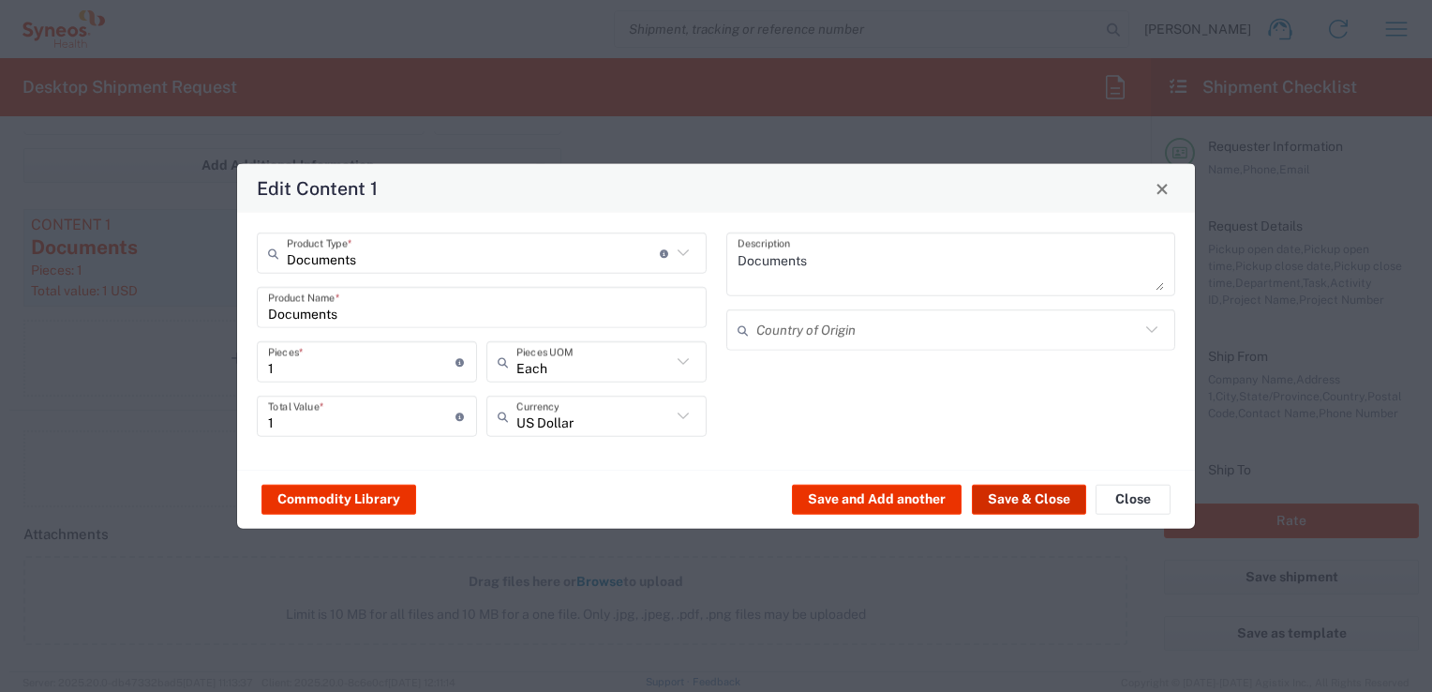
click at [710, 489] on button "Save & Close" at bounding box center [1029, 499] width 114 height 30
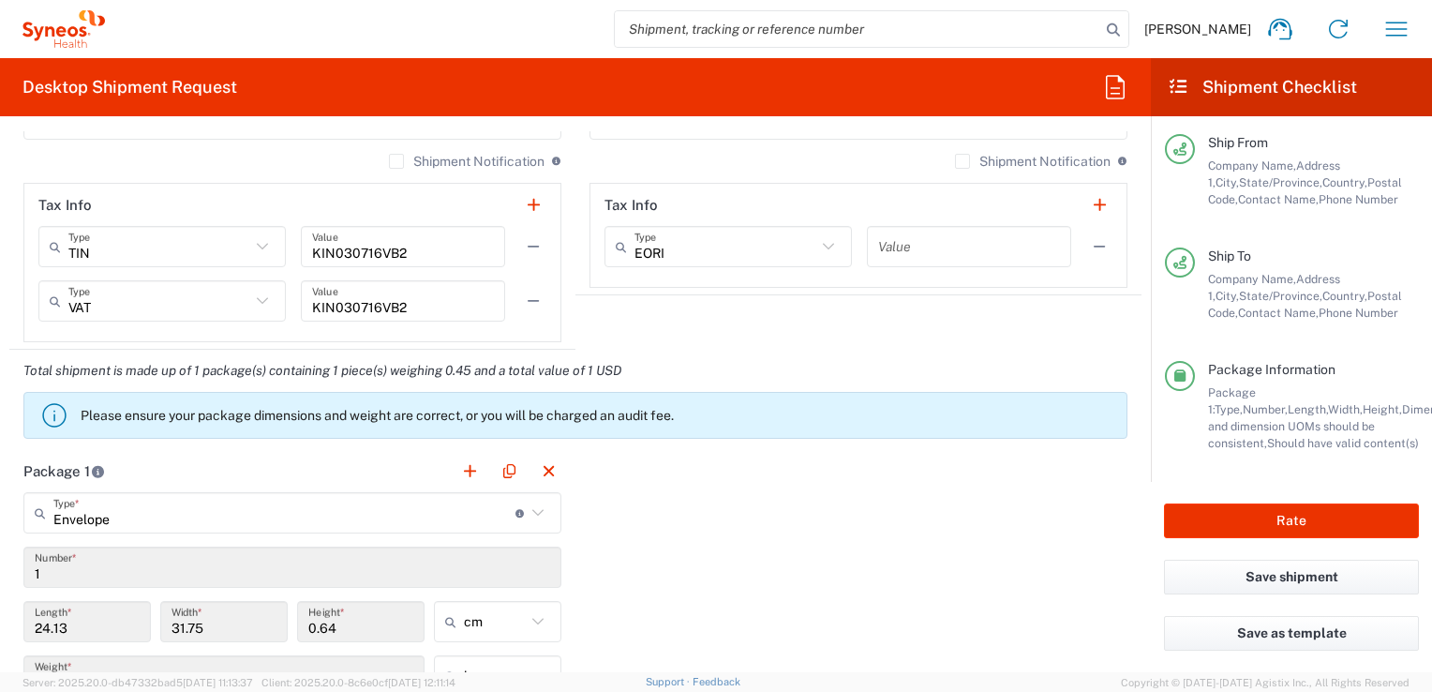
scroll to position [238, 0]
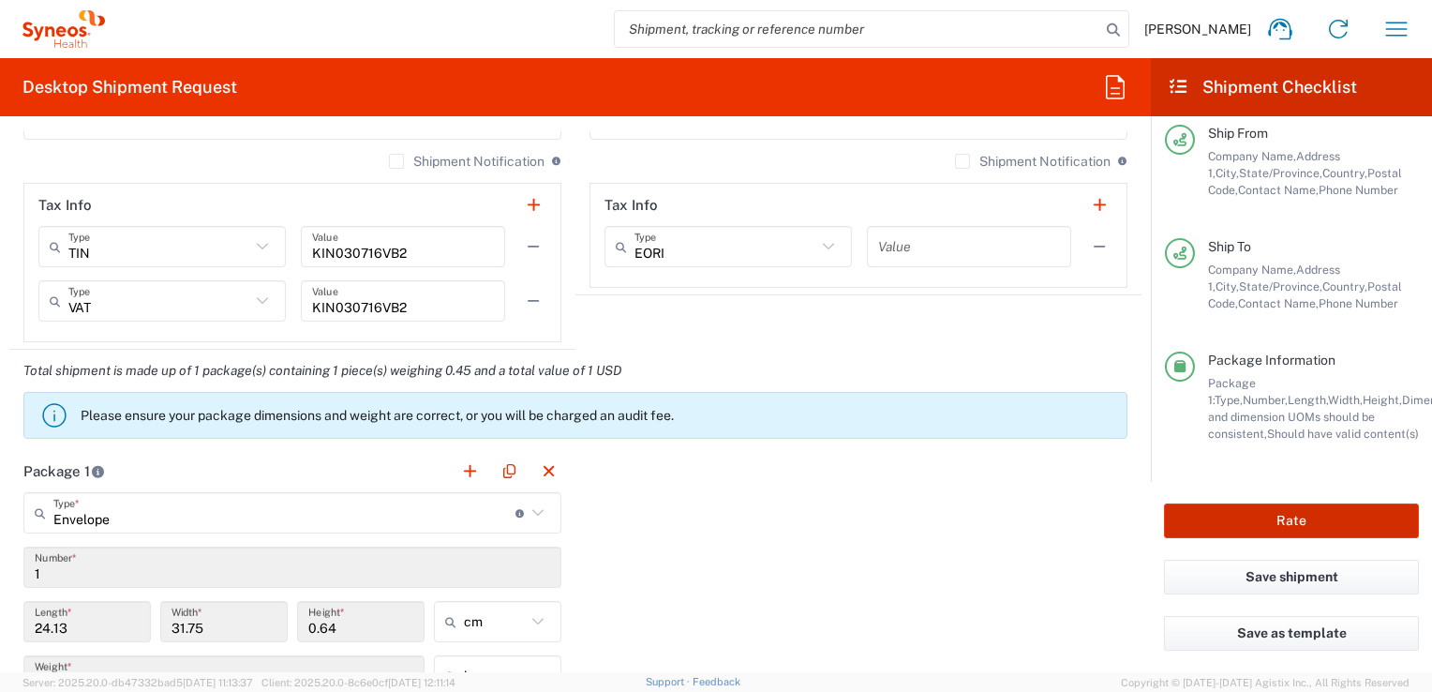
click at [710, 514] on button "Rate" at bounding box center [1291, 520] width 255 height 35
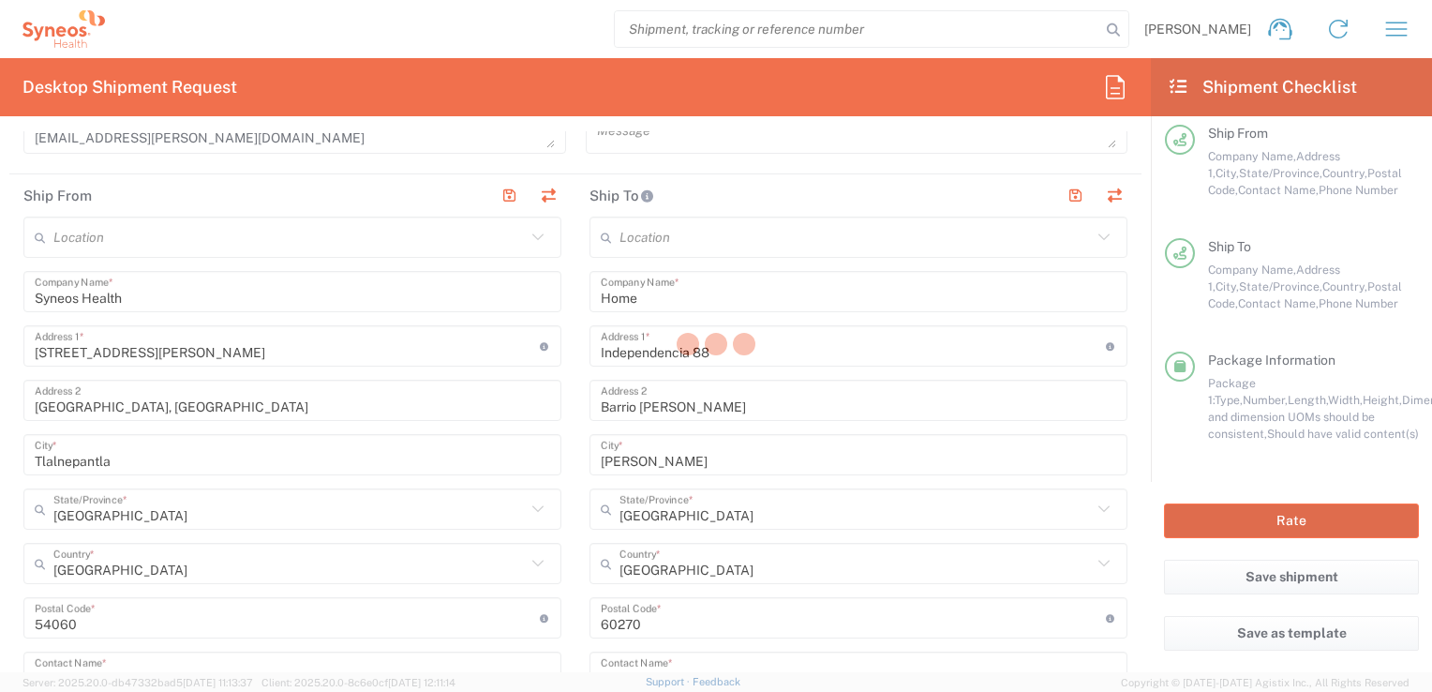
scroll to position [563, 0]
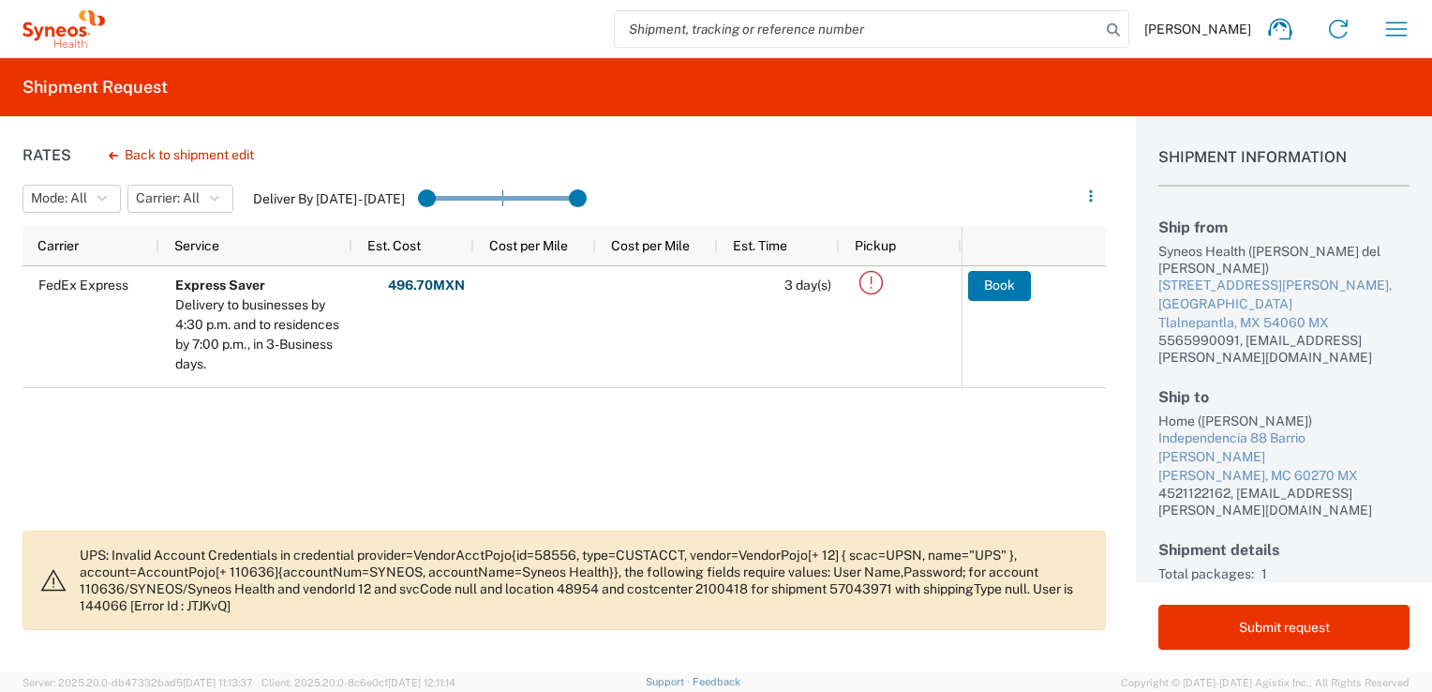
click at [528, 195] on agx-slider-range-input at bounding box center [502, 199] width 169 height 32
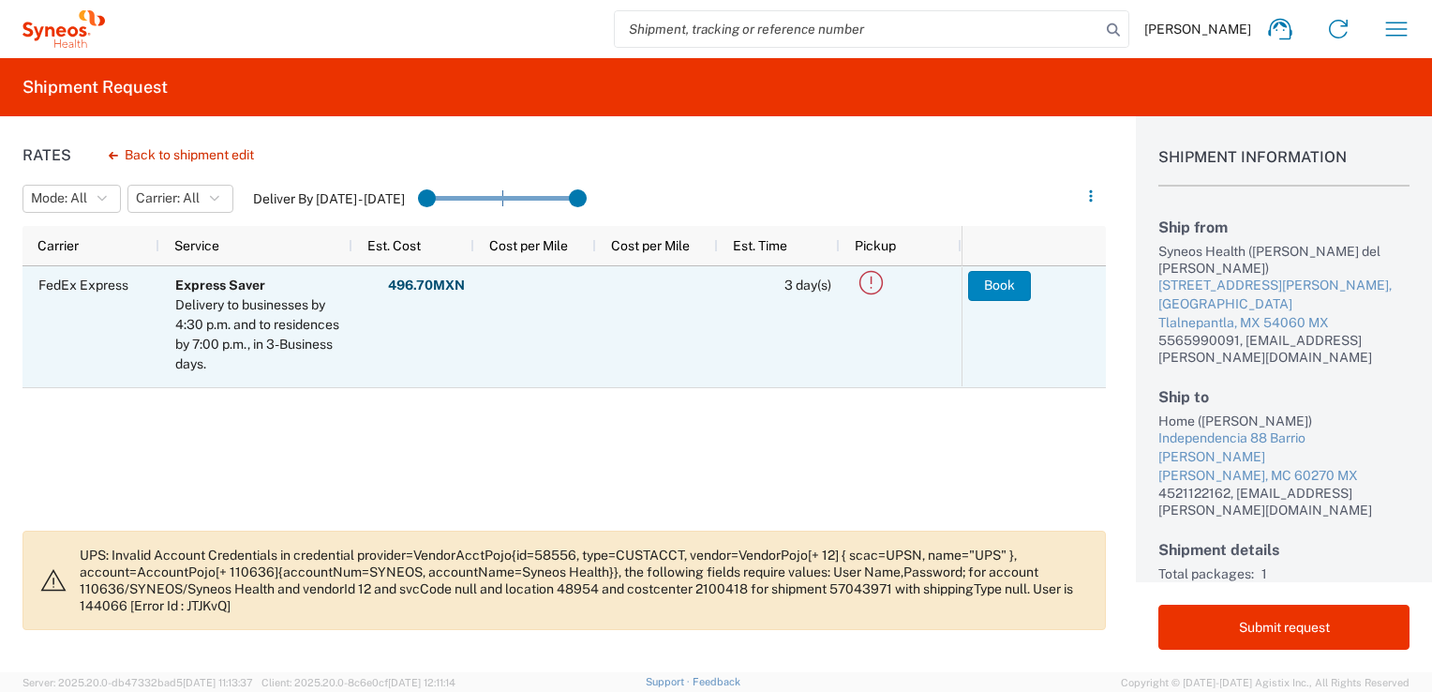
click at [710, 280] on button "Book" at bounding box center [999, 286] width 63 height 30
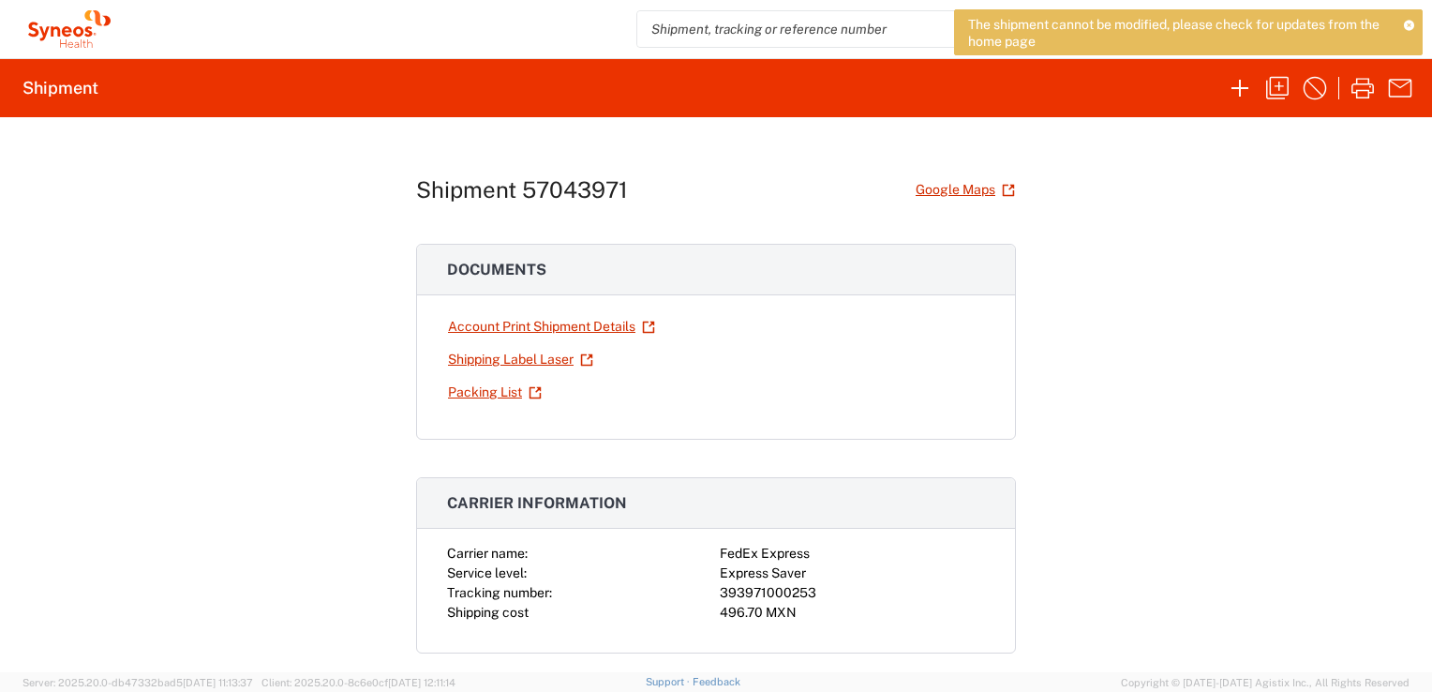
click at [710, 22] on span "The shipment cannot be modified, please check for updates from the home page" at bounding box center [1179, 33] width 423 height 34
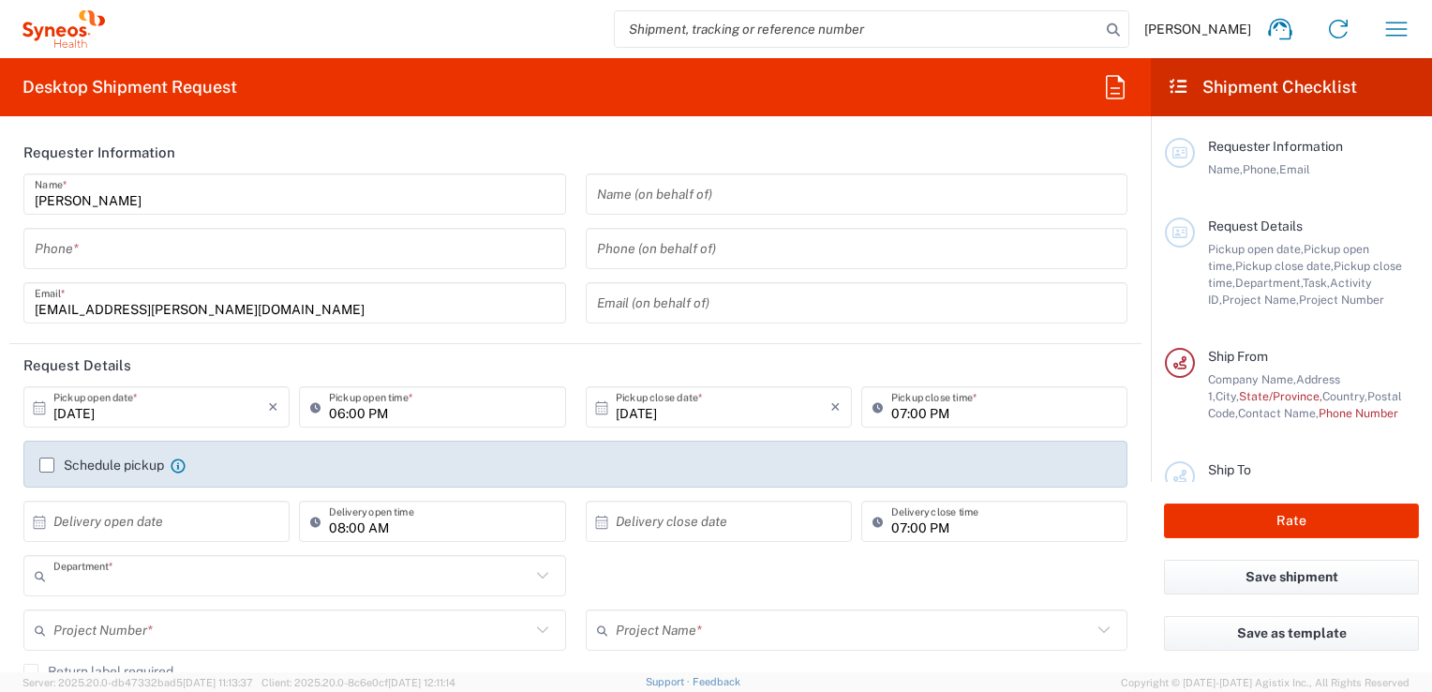
type input "3243"
type input "Mexico"
type input "INC Research Clin Svcs [GEOGRAPHIC_DATA]"
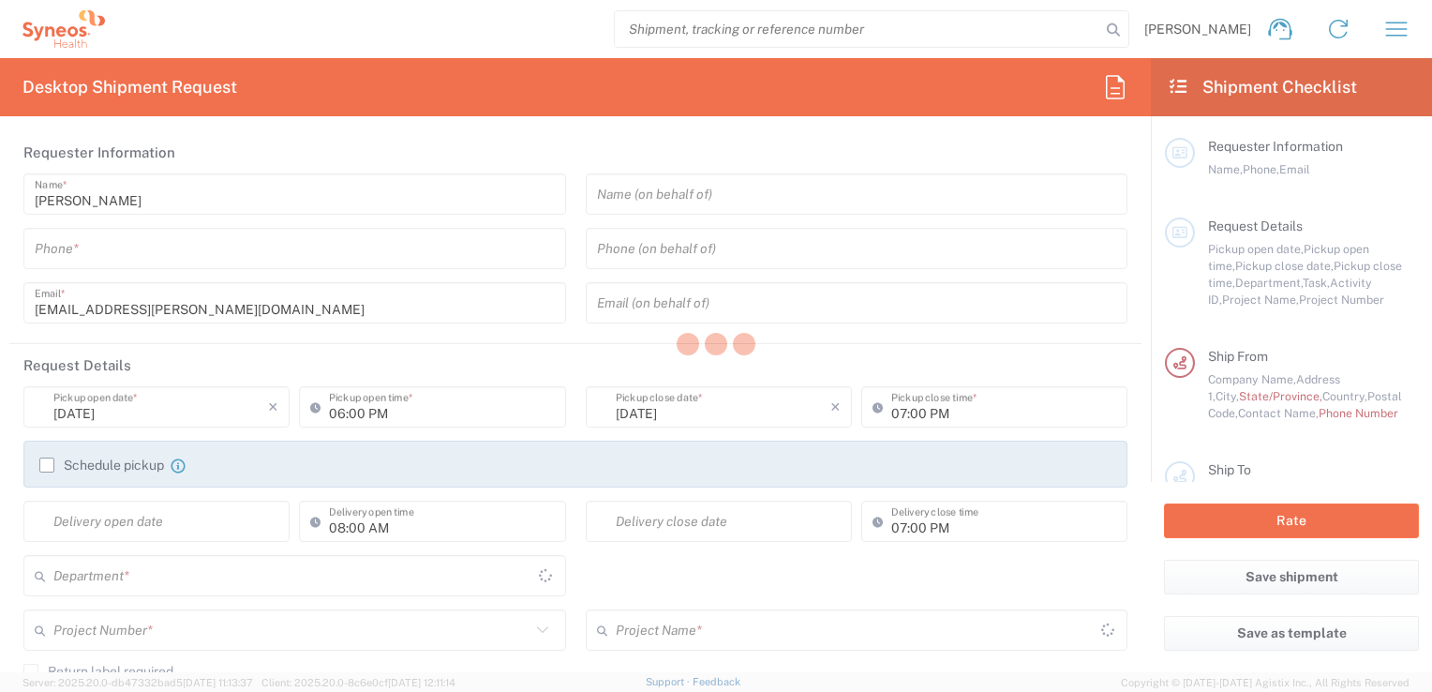
type input "3243"
type input "Mexico"
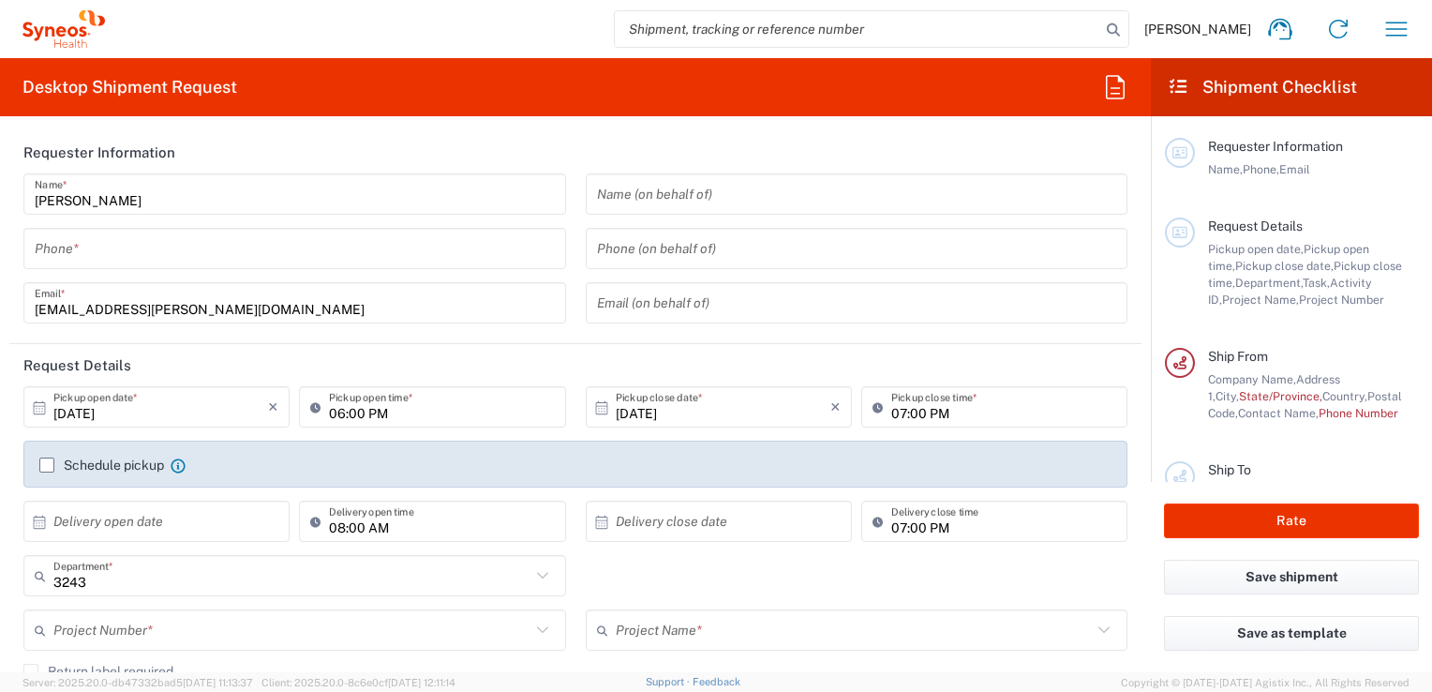
type input "INC Research Clin Svcs [GEOGRAPHIC_DATA]"
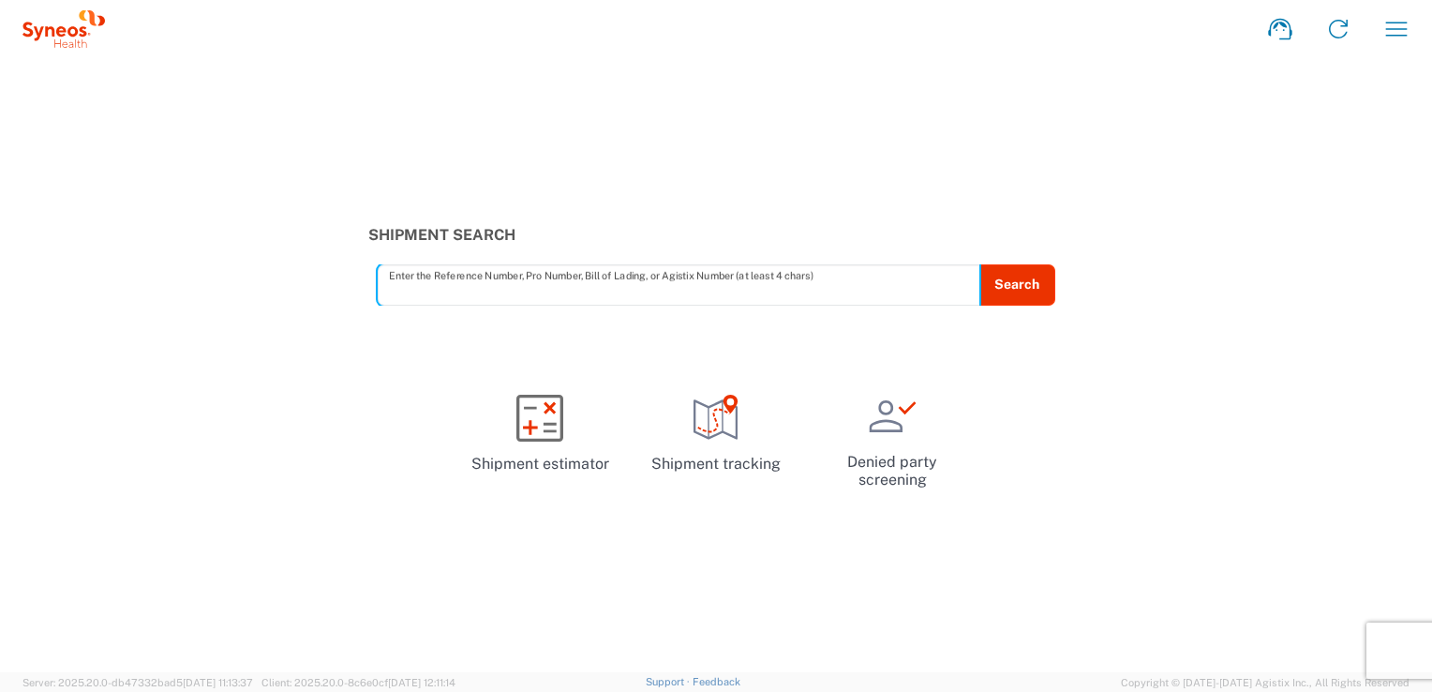
click at [545, 286] on input "text" at bounding box center [679, 284] width 580 height 33
paste input "57043971"
type input "57043971"
click at [1023, 276] on button "Search" at bounding box center [1016, 284] width 77 height 41
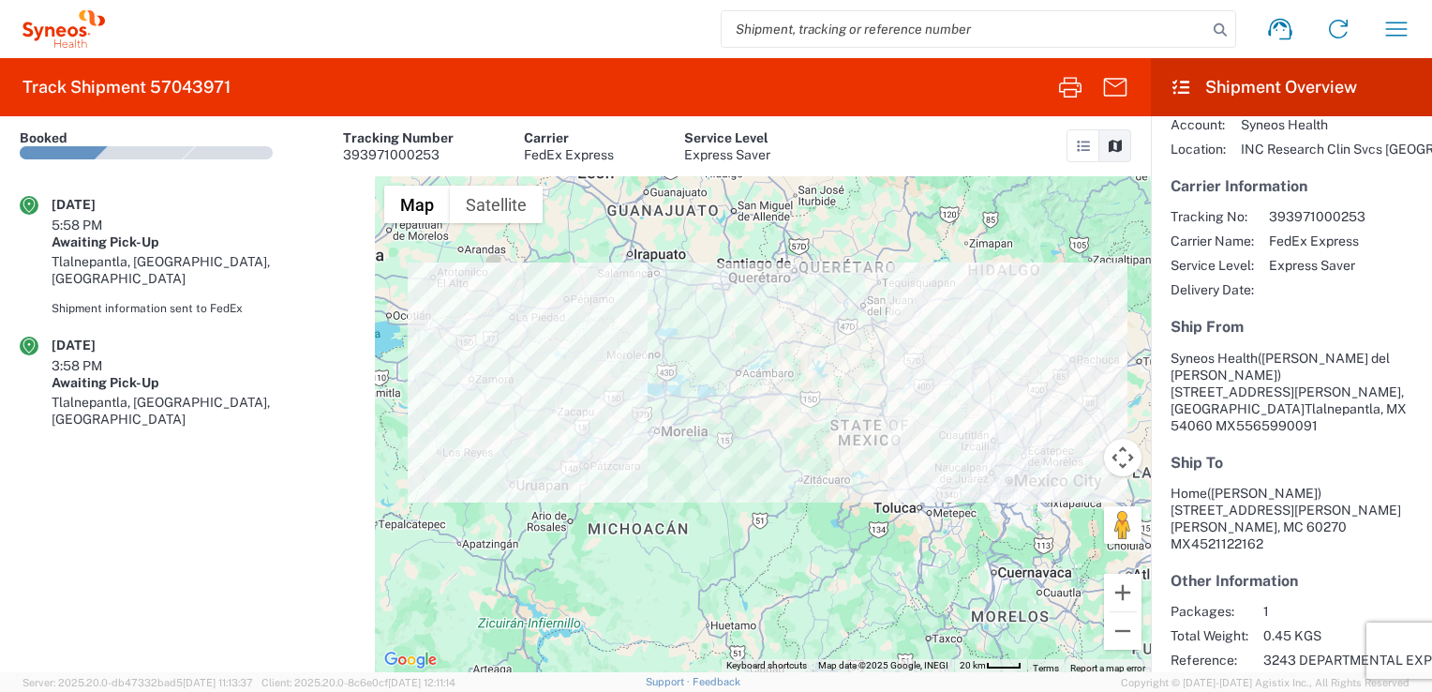
scroll to position [94, 0]
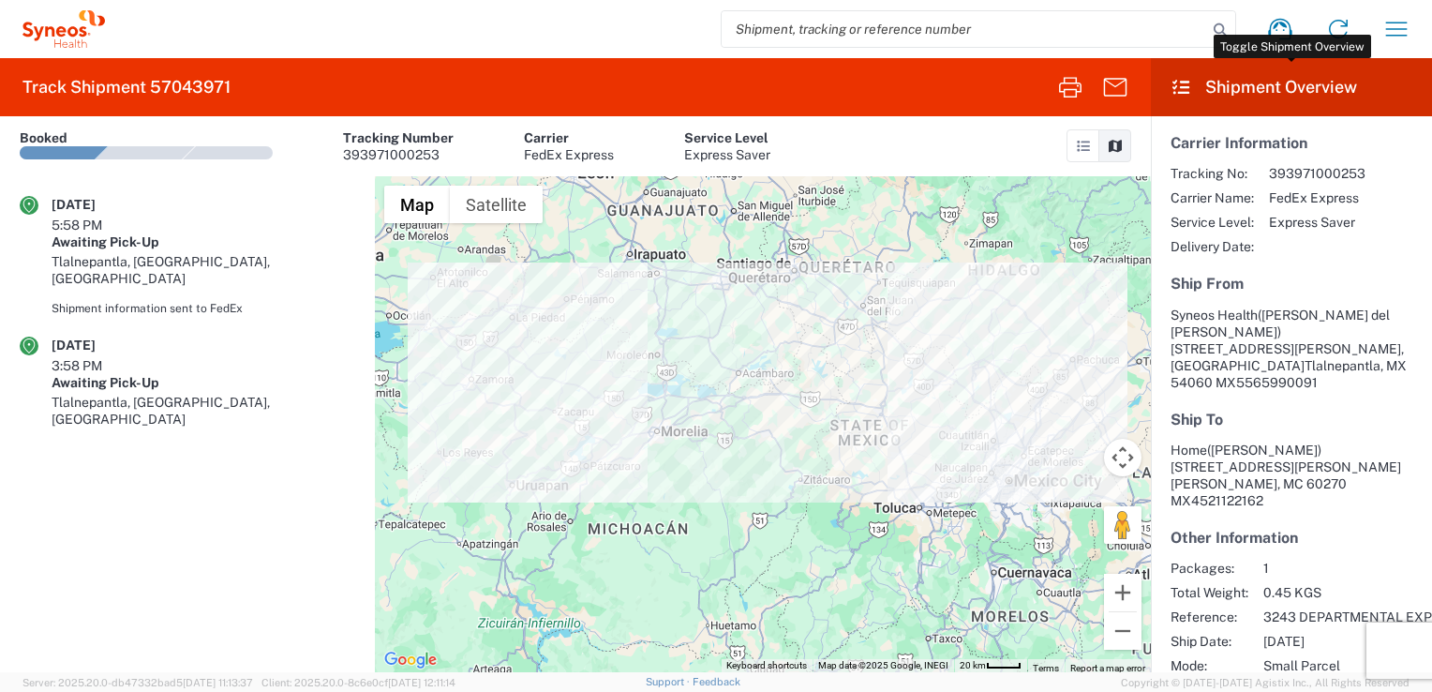
click at [1260, 83] on header "Shipment Overview" at bounding box center [1291, 87] width 281 height 58
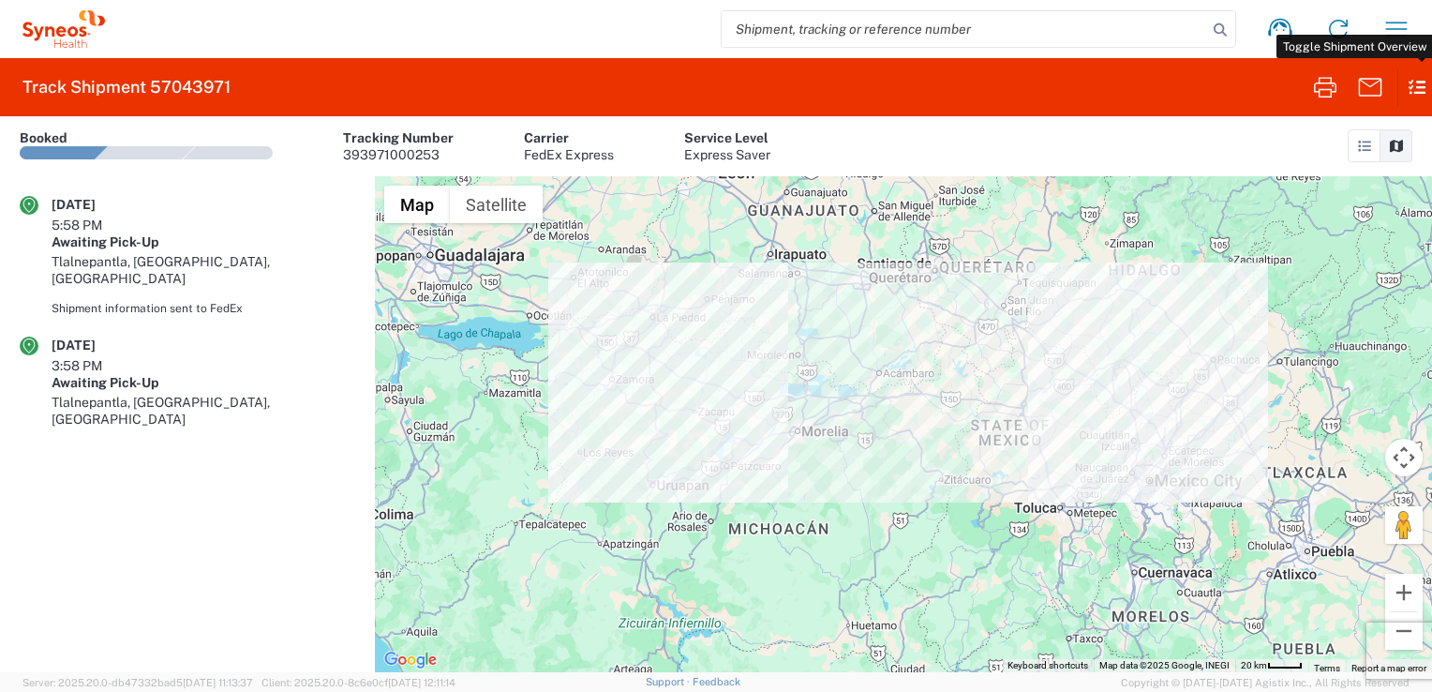
click at [1417, 81] on icon at bounding box center [1408, 86] width 22 height 37
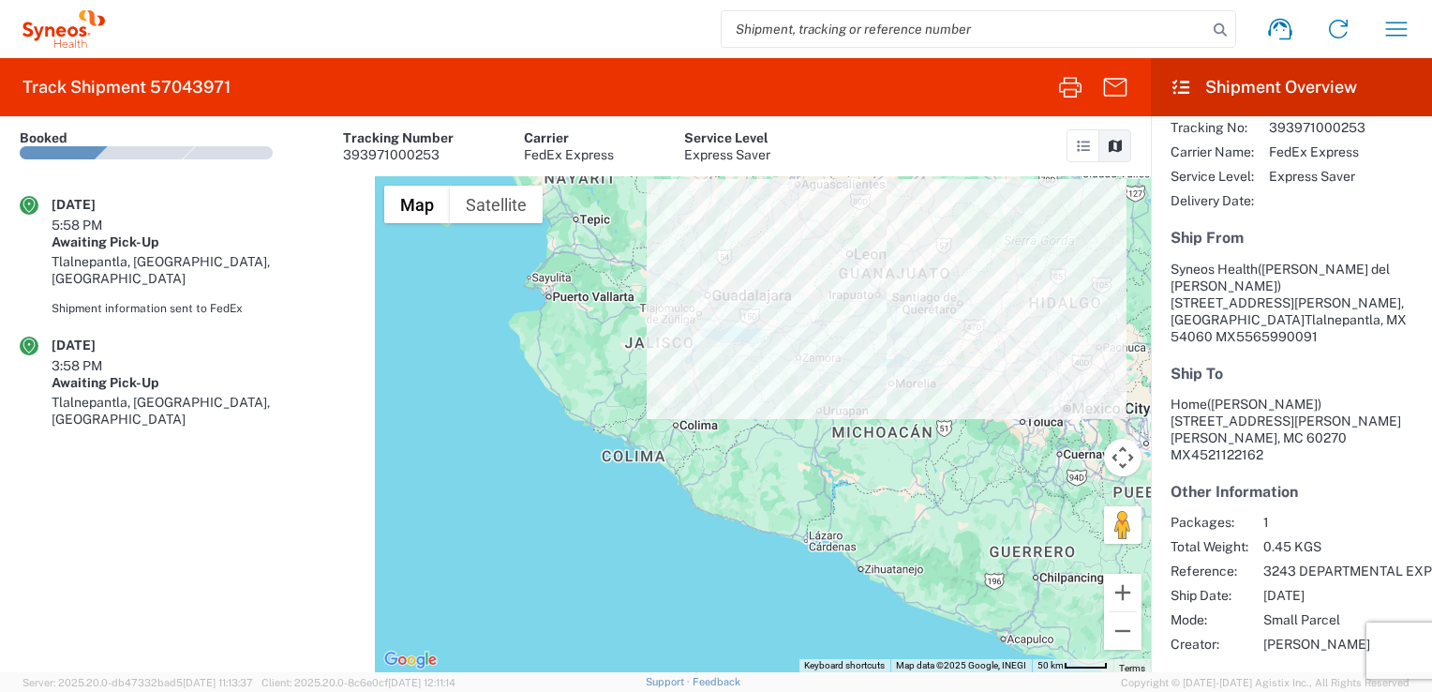
scroll to position [0, 0]
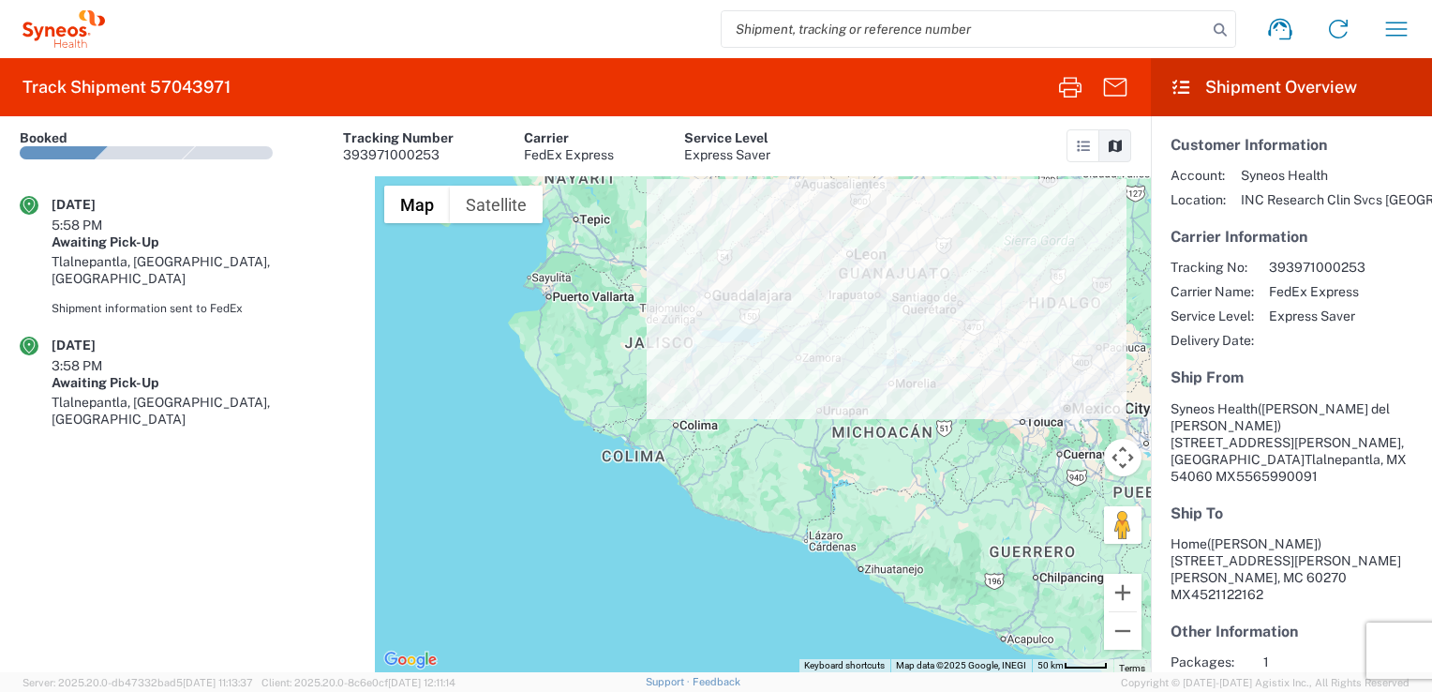
click at [154, 253] on div "Tlalnepantla, [GEOGRAPHIC_DATA], [GEOGRAPHIC_DATA]" at bounding box center [204, 270] width 304 height 34
drag, startPoint x: 154, startPoint y: 232, endPoint x: 28, endPoint y: 298, distance: 141.7
click at [28, 338] on icon at bounding box center [29, 345] width 12 height 15
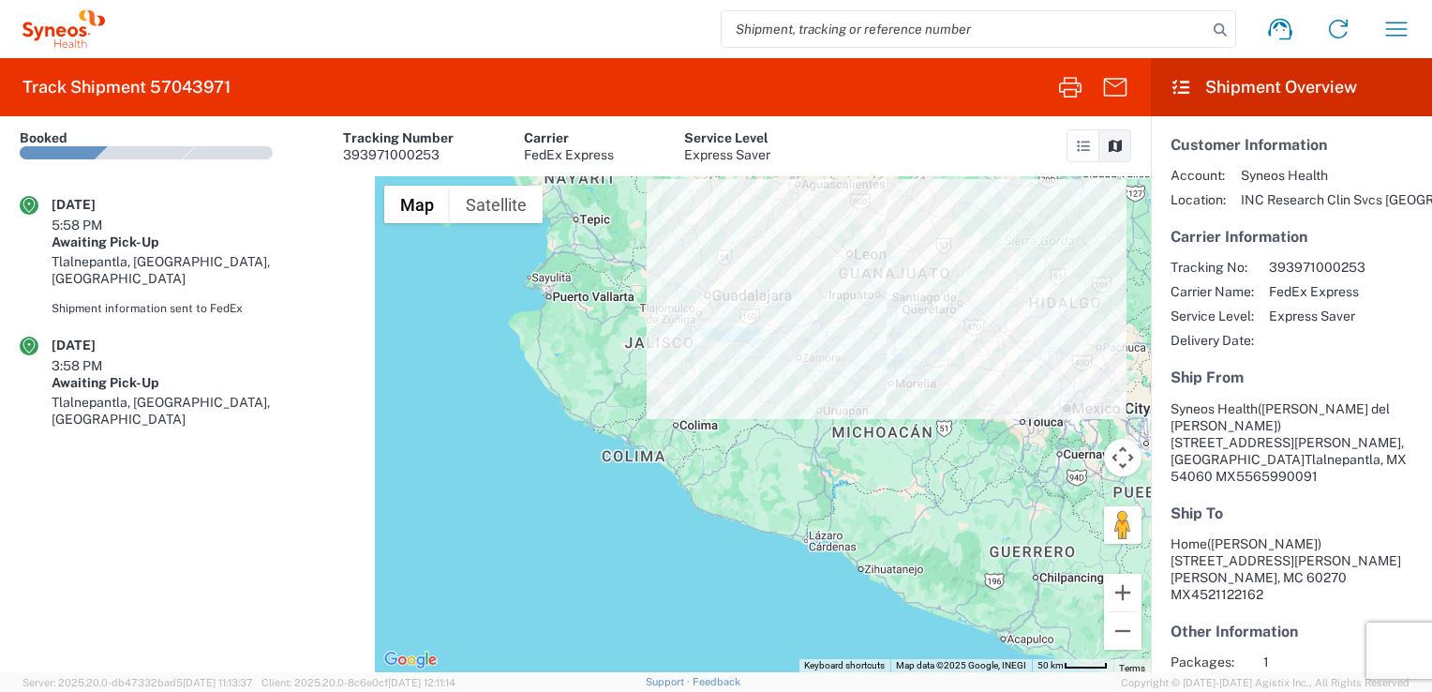
click at [28, 336] on icon at bounding box center [29, 345] width 19 height 19
click at [1077, 152] on link at bounding box center [1083, 145] width 33 height 33
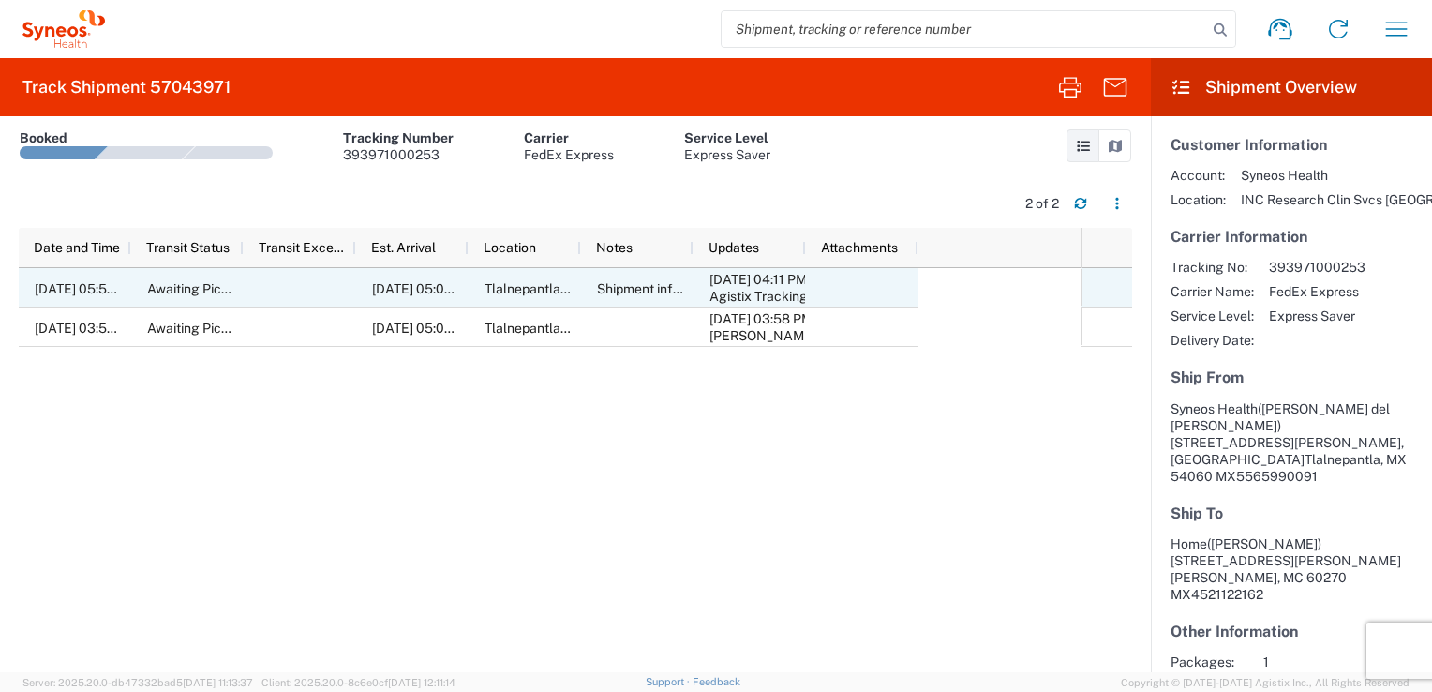
click at [80, 290] on span "[DATE] 05:58 PM" at bounding box center [86, 288] width 103 height 15
click at [120, 287] on span "[DATE] 05:58 PM" at bounding box center [86, 288] width 103 height 15
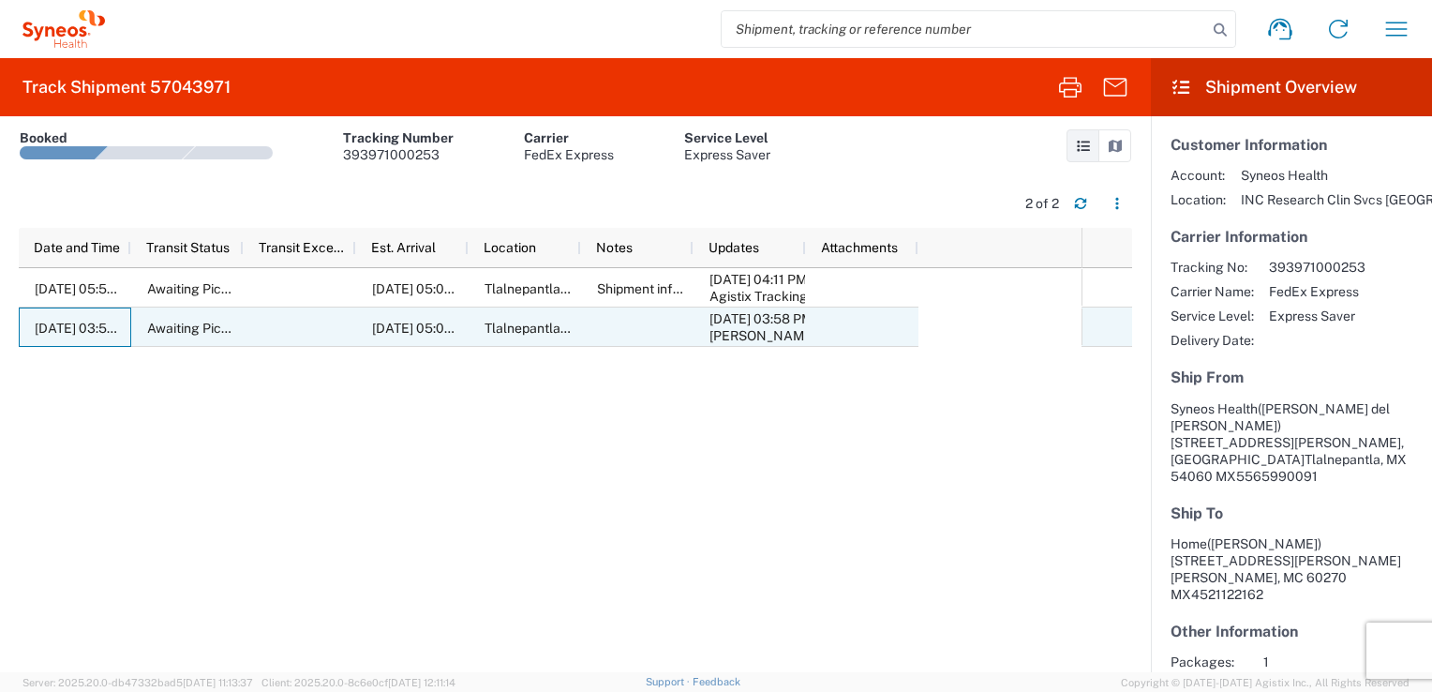
click at [113, 322] on span "[DATE] 03:58 PM" at bounding box center [86, 328] width 103 height 15
click at [115, 322] on span "[DATE] 03:58 PM" at bounding box center [86, 328] width 103 height 15
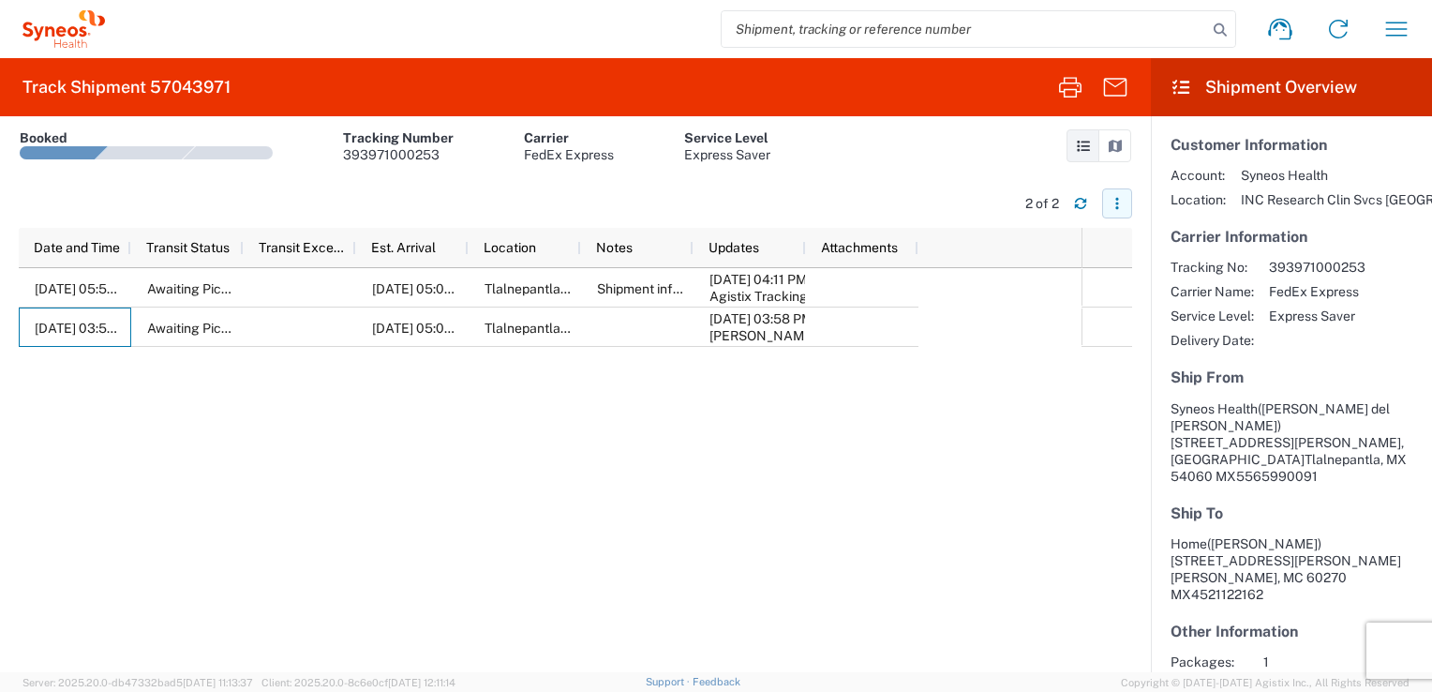
click at [1113, 205] on icon "button" at bounding box center [1117, 203] width 13 height 13
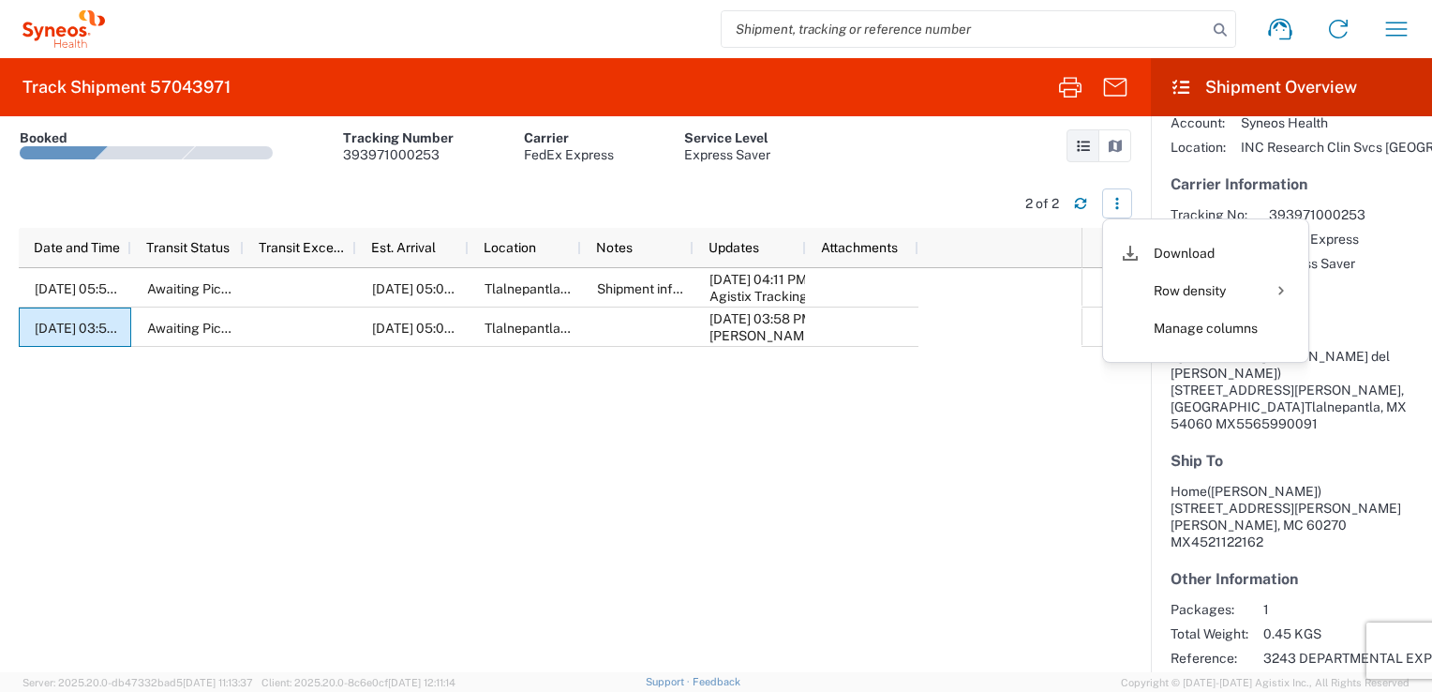
scroll to position [94, 0]
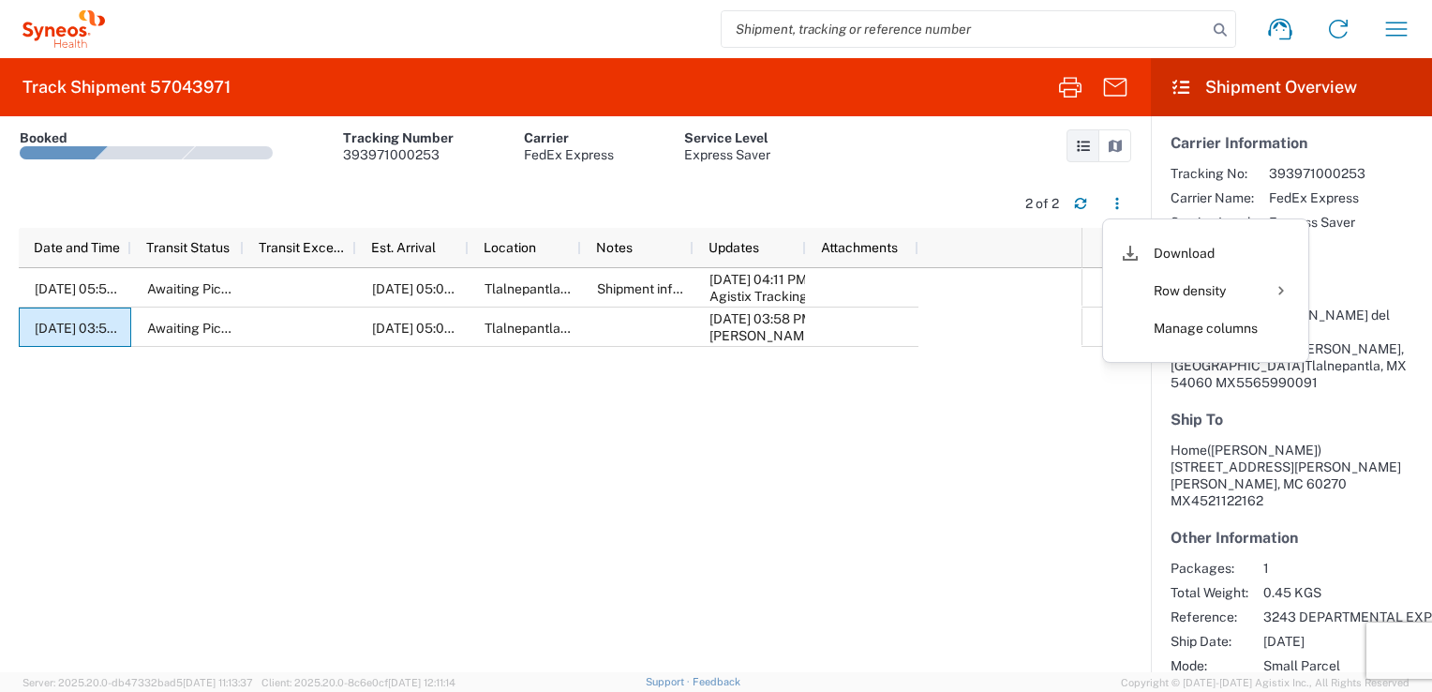
click at [844, 609] on div "10/06/2025, 05:58 PM Awaiting Pick-Up 10/10/2025, 05:00 PM Tlalnepantla, MX, MX…" at bounding box center [550, 470] width 1063 height 404
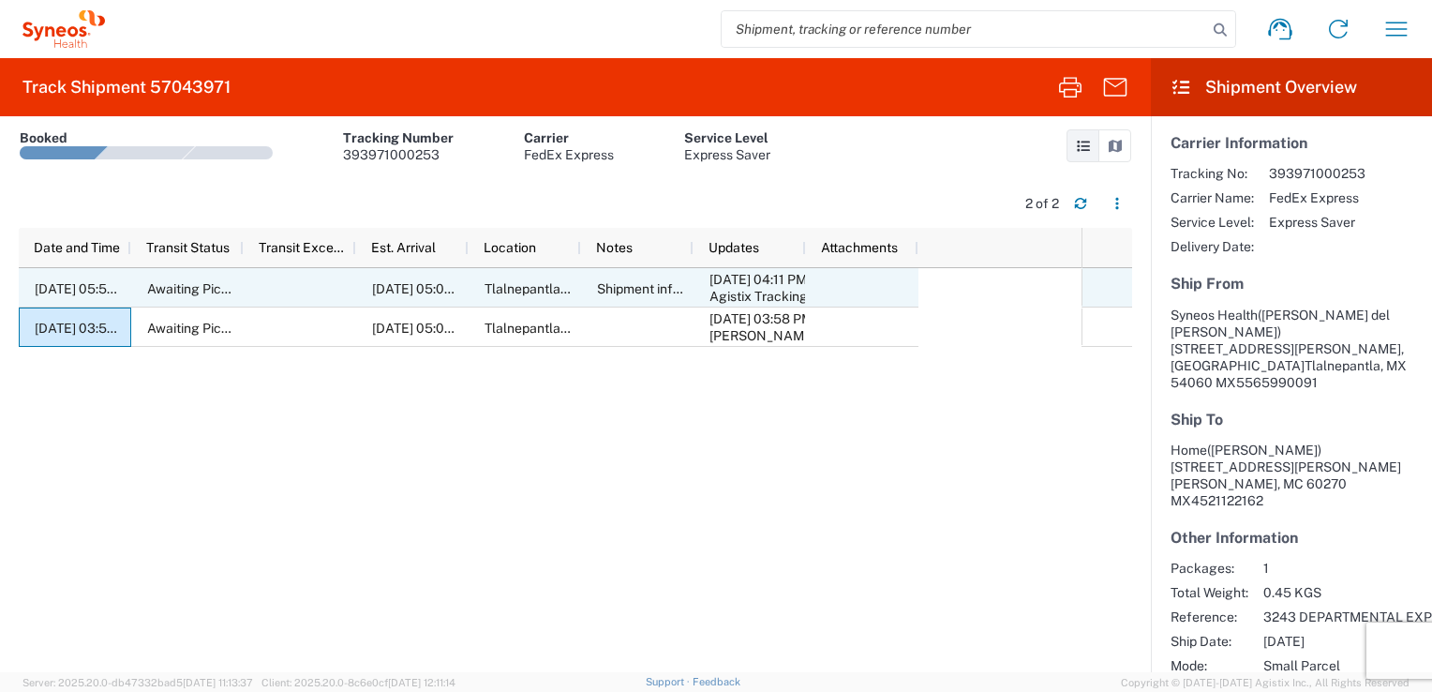
click at [697, 298] on div "10/06/2025 04:11 PM Agistix Tracking" at bounding box center [750, 287] width 112 height 39
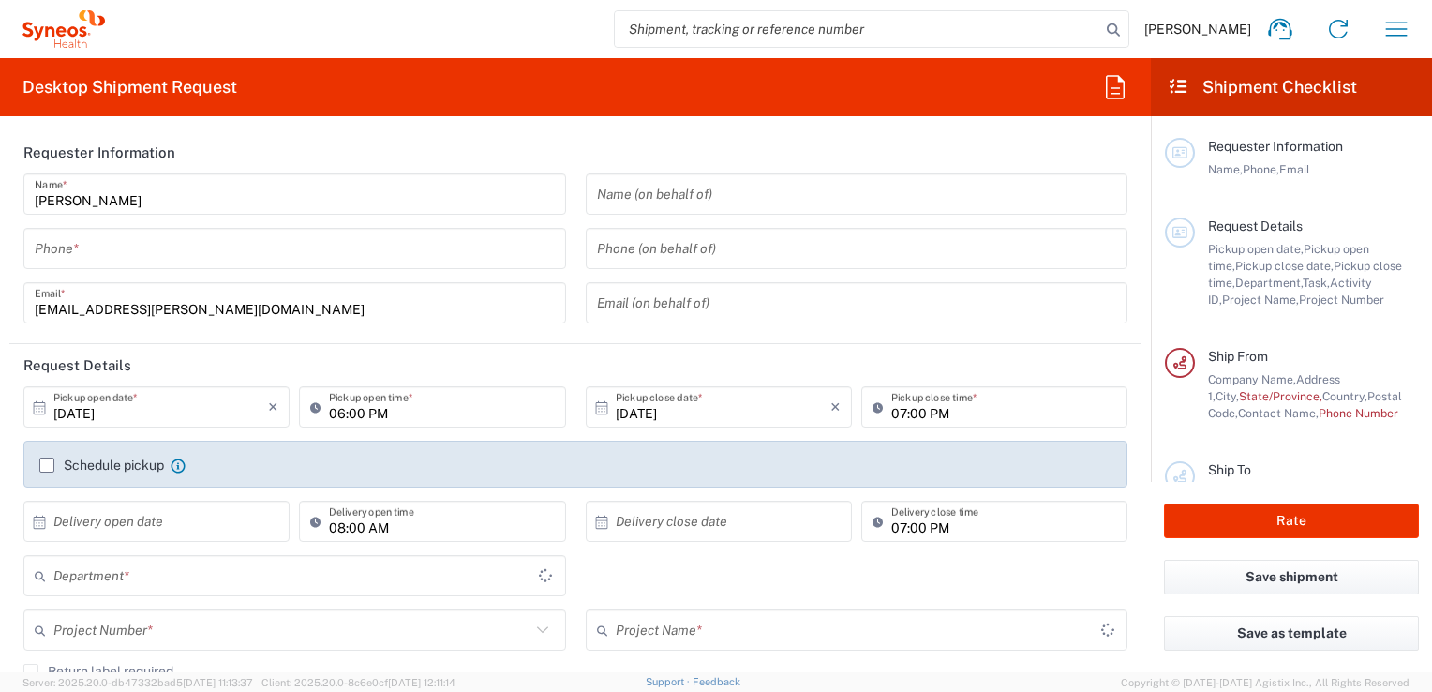
type input "Mexico"
type input "3243"
type input "INC Research Clin Svcs [GEOGRAPHIC_DATA]"
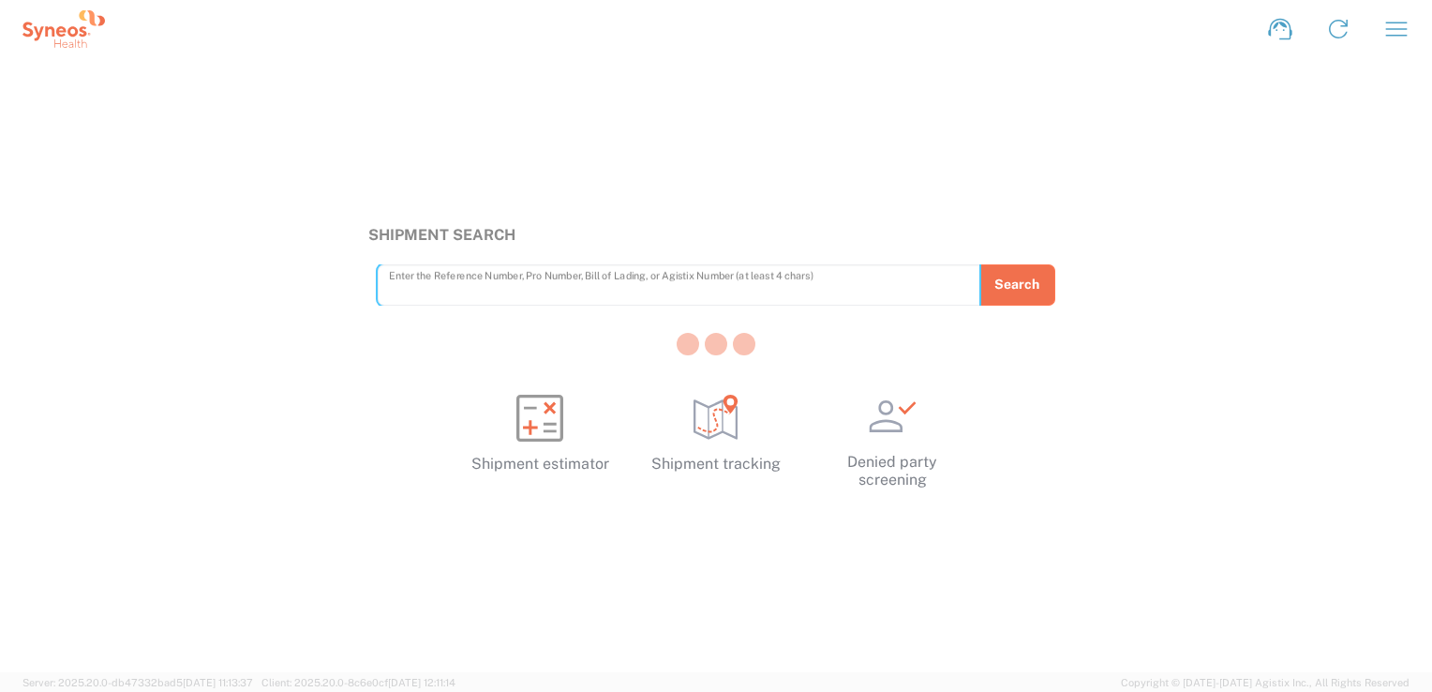
click at [408, 286] on div at bounding box center [716, 346] width 1432 height 692
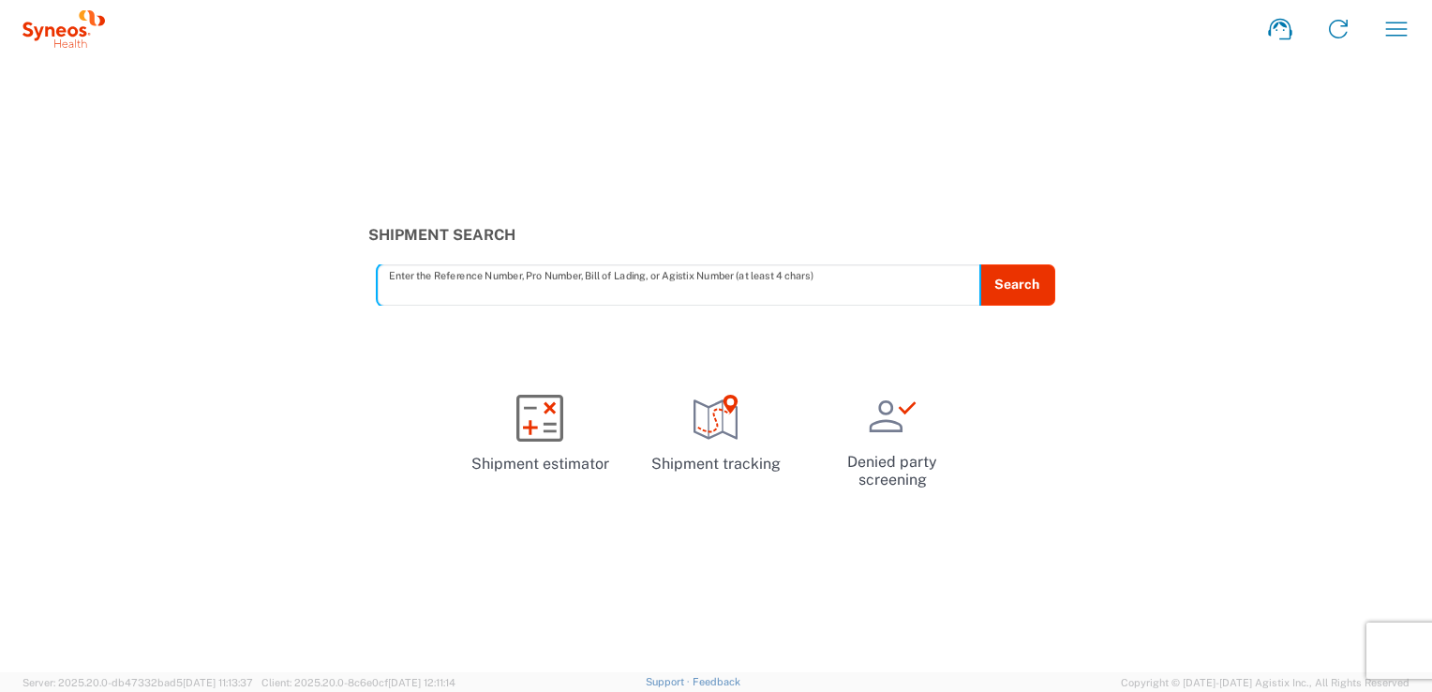
click at [731, 275] on input "text" at bounding box center [679, 284] width 580 height 33
paste input "57043971"
type input "57043971"
click at [1023, 276] on button "Search" at bounding box center [1017, 284] width 76 height 41
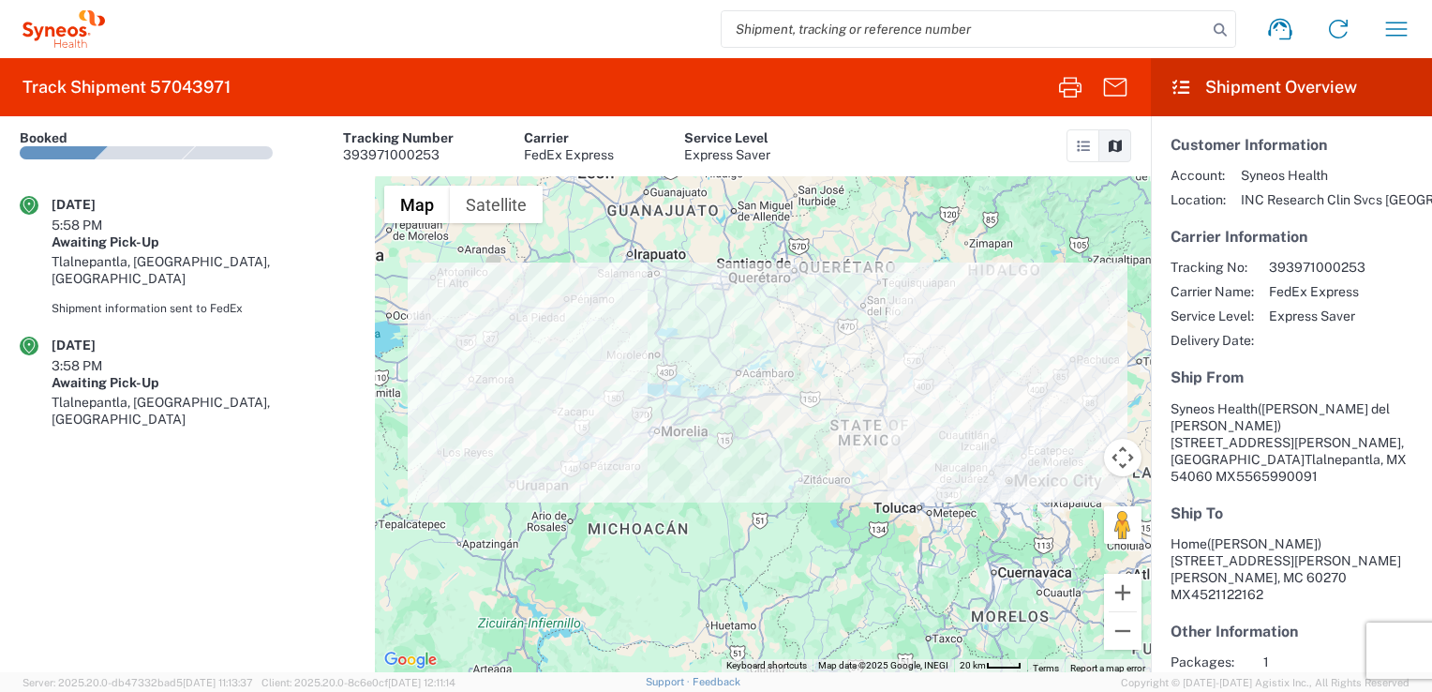
click at [207, 300] on div "Shipment information sent to FedEx" at bounding box center [204, 308] width 304 height 17
click at [1071, 149] on link at bounding box center [1083, 145] width 33 height 33
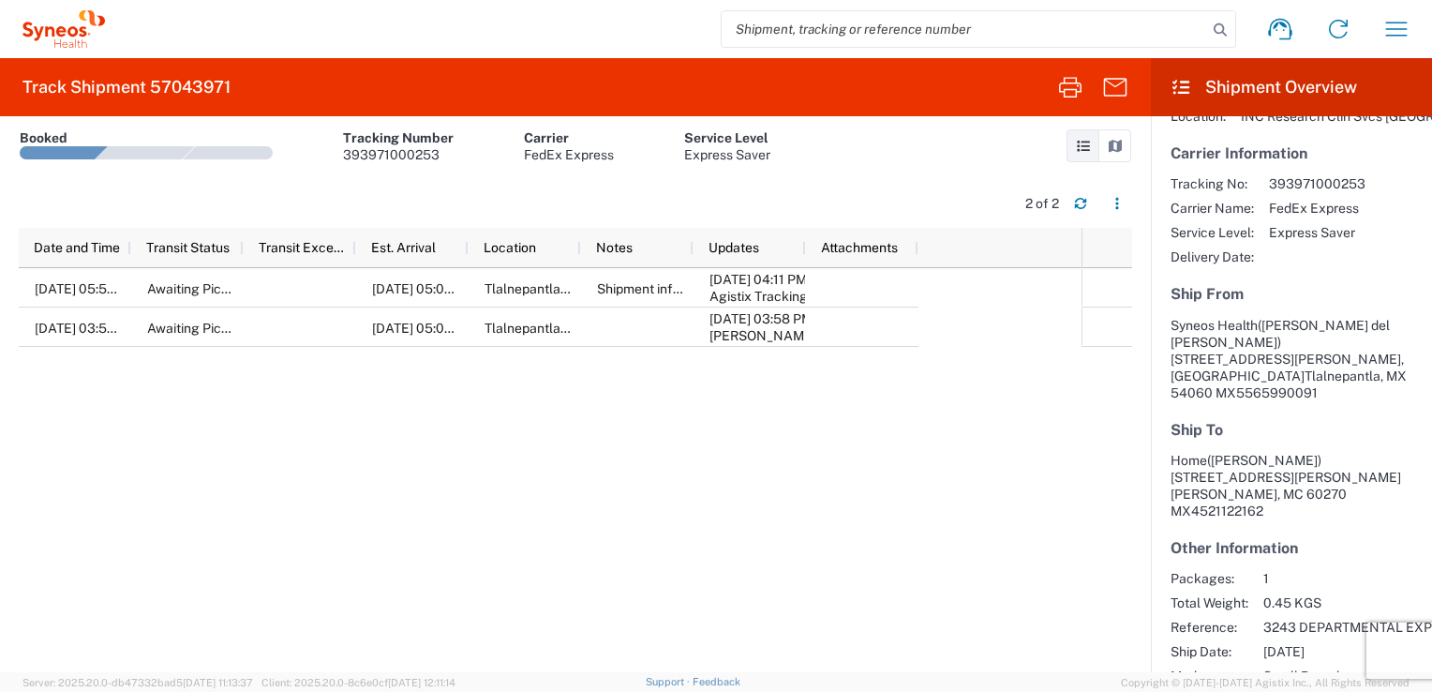
scroll to position [187, 0]
